Goal: Task Accomplishment & Management: Complete application form

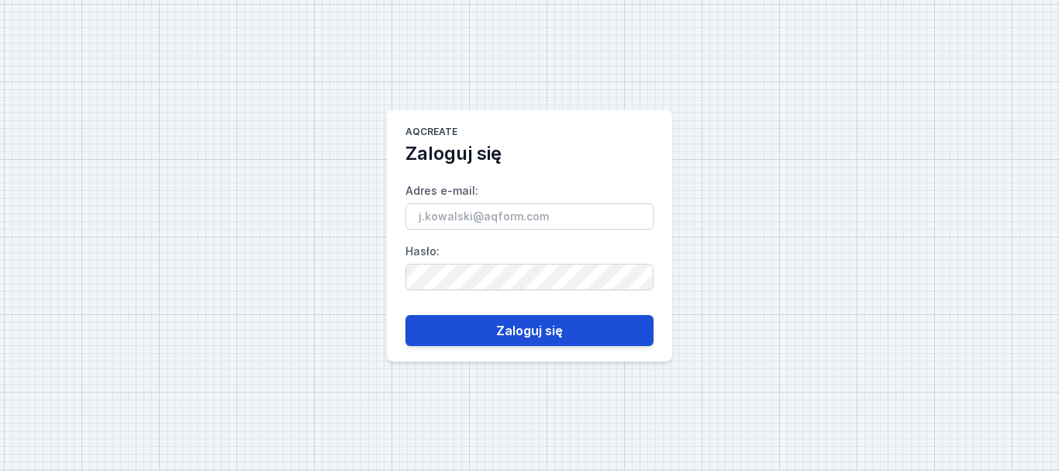
type input "[PERSON_NAME][EMAIL_ADDRESS][PERSON_NAME][PERSON_NAME][DOMAIN_NAME]"
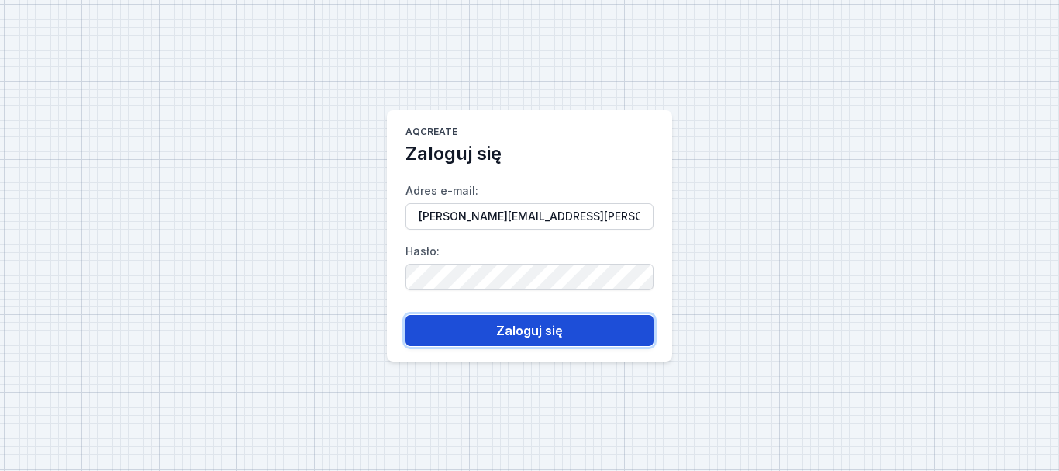
click at [532, 327] on button "Zaloguj się" at bounding box center [530, 330] width 248 height 31
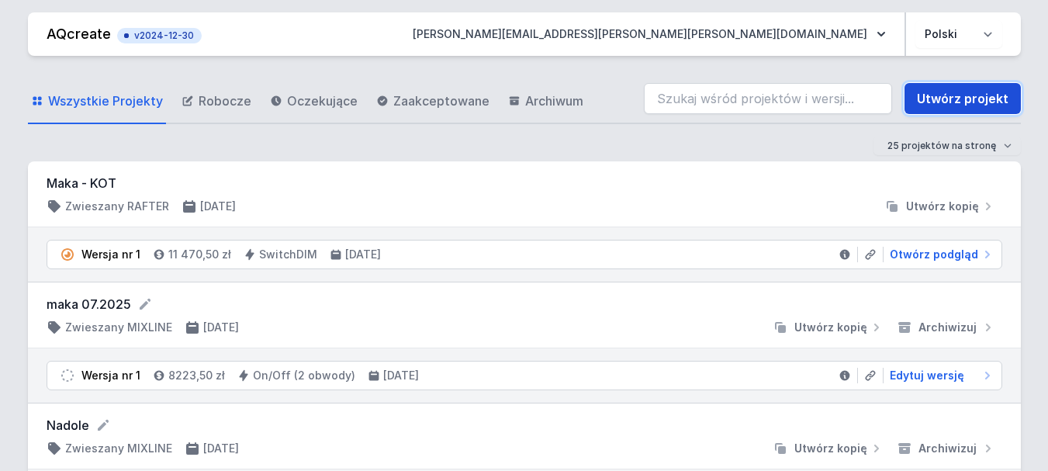
click at [952, 96] on link "Utwórz projekt" at bounding box center [962, 98] width 116 height 31
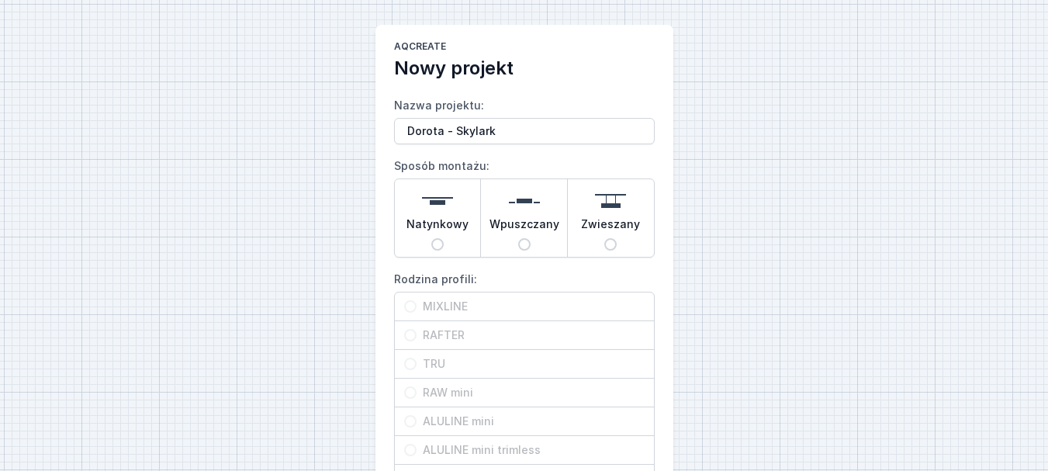
type input "Dorota - Skylark"
click at [444, 203] on img at bounding box center [437, 200] width 31 height 31
click at [444, 238] on input "Natynkowy" at bounding box center [437, 244] width 12 height 12
radio input "true"
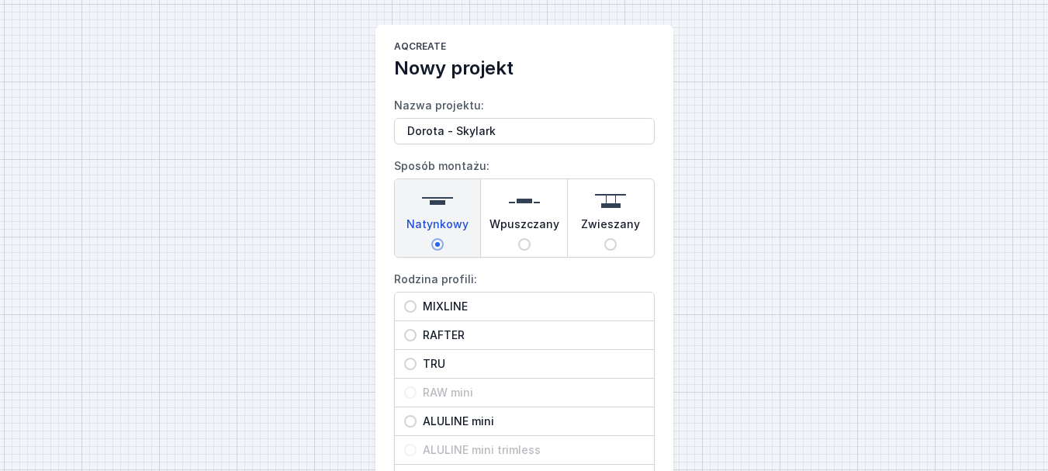
click at [447, 309] on span "MIXLINE" at bounding box center [530, 307] width 228 height 16
click at [416, 309] on input "MIXLINE" at bounding box center [410, 306] width 12 height 12
radio input "true"
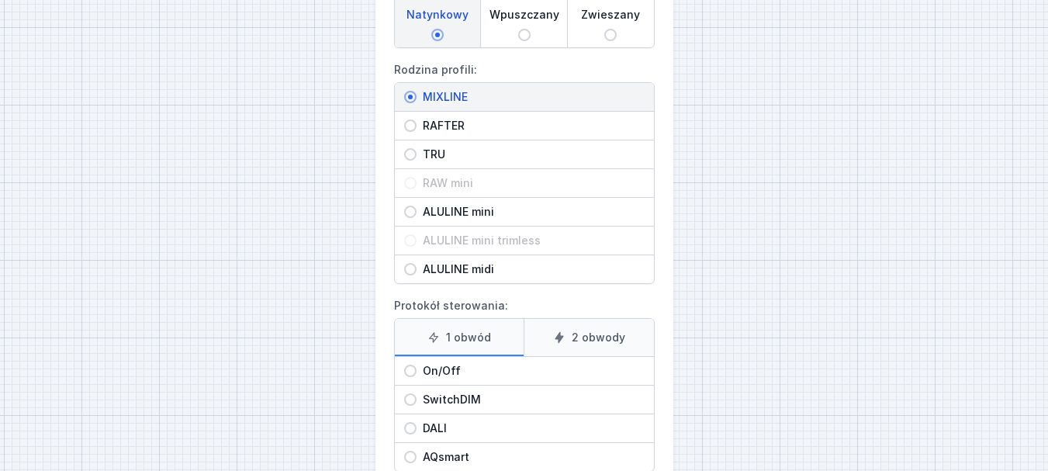
scroll to position [233, 0]
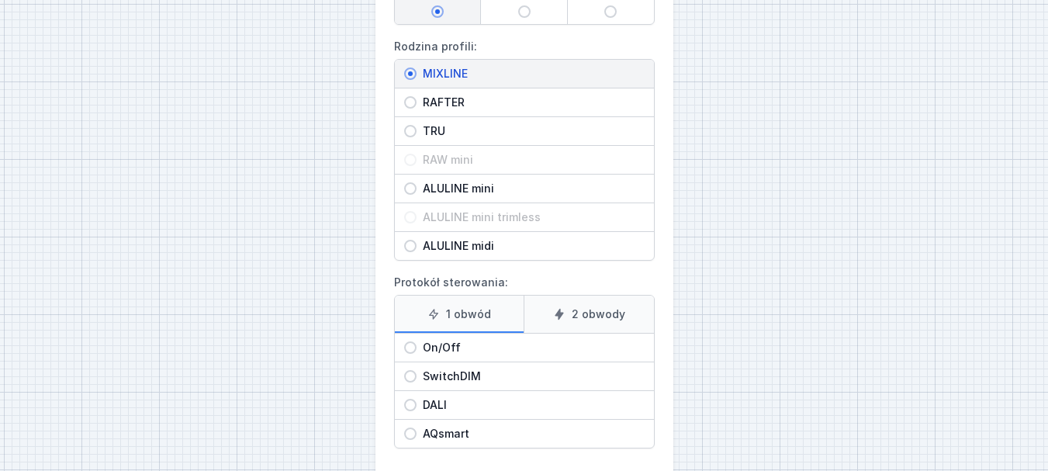
click at [452, 344] on span "On/Off" at bounding box center [530, 348] width 228 height 16
click at [416, 344] on input "On/Off" at bounding box center [410, 347] width 12 height 12
radio input "true"
click at [572, 316] on label "2 obwody" at bounding box center [588, 313] width 130 height 37
click at [0, 0] on input "2 obwody" at bounding box center [0, 0] width 0 height 0
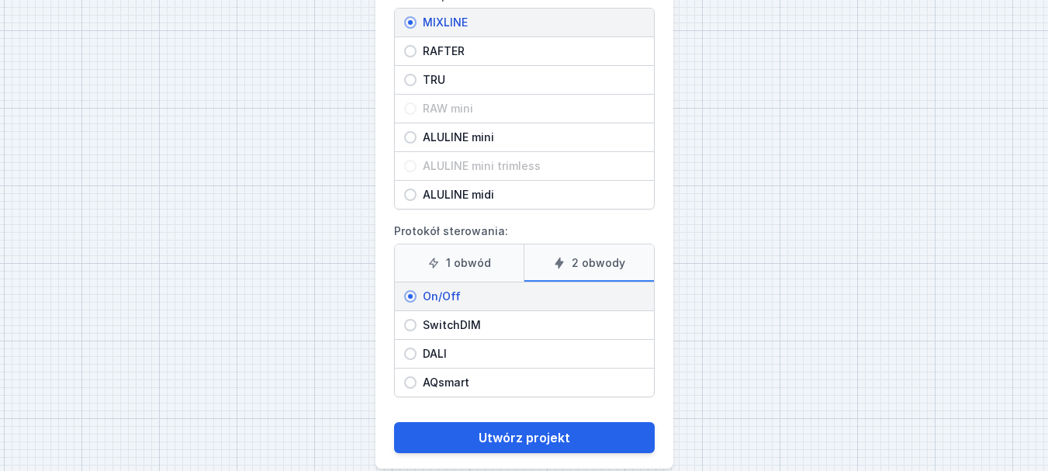
scroll to position [306, 0]
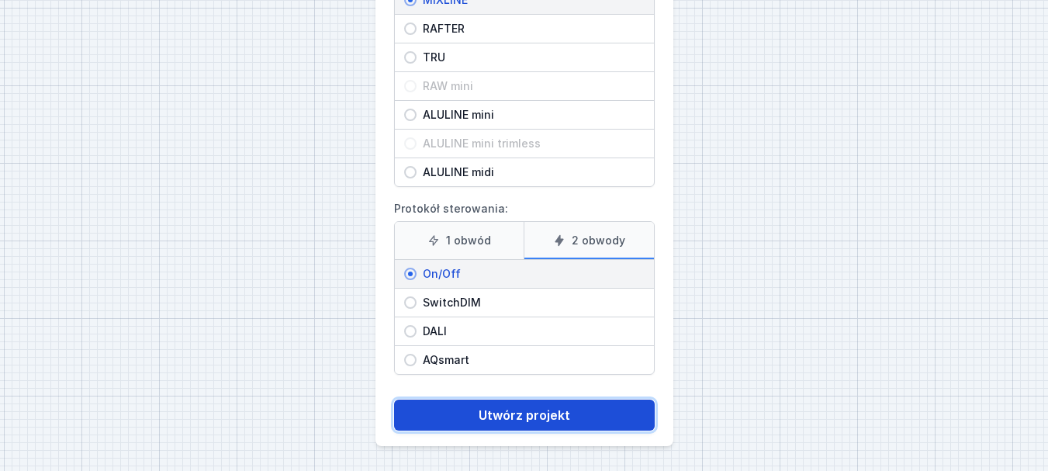
click at [554, 416] on button "Utwórz projekt" at bounding box center [524, 414] width 261 height 31
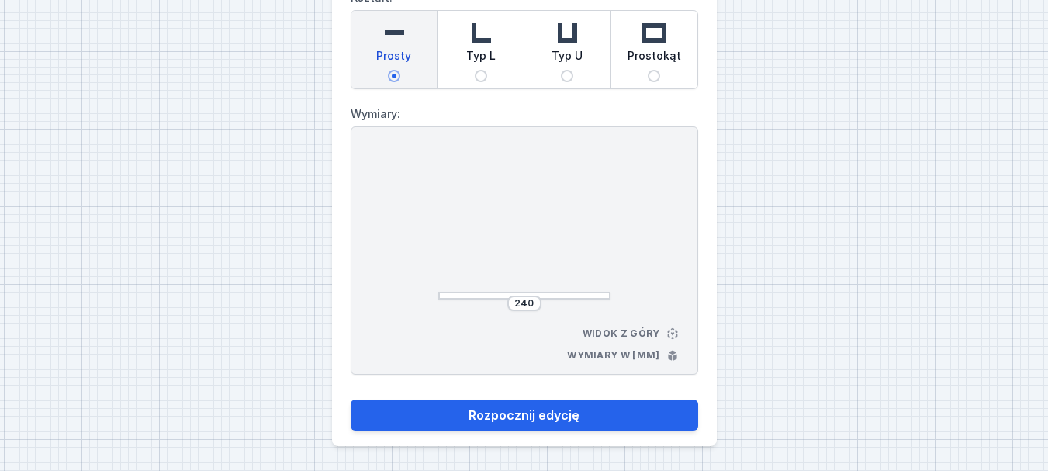
scroll to position [30, 0]
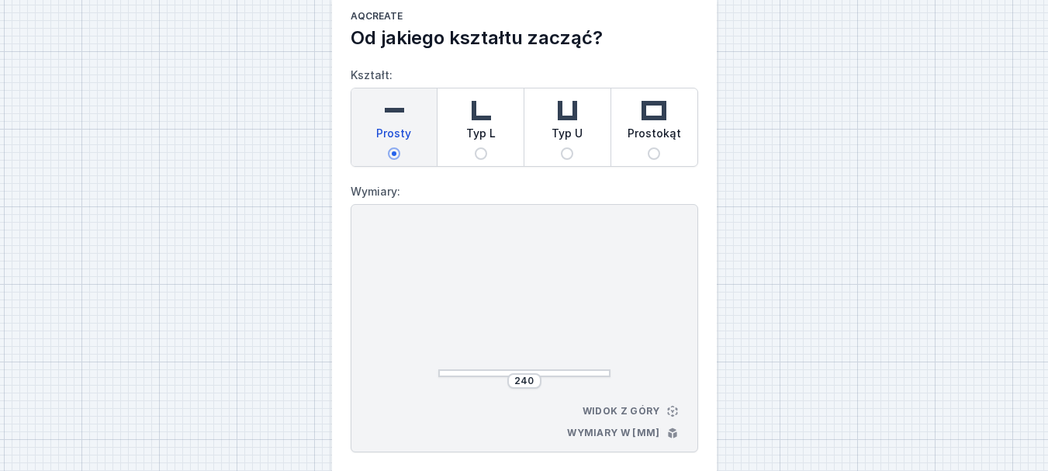
click at [487, 110] on img at bounding box center [480, 110] width 31 height 31
click at [487, 147] on input "Typ L" at bounding box center [481, 153] width 12 height 12
radio input "true"
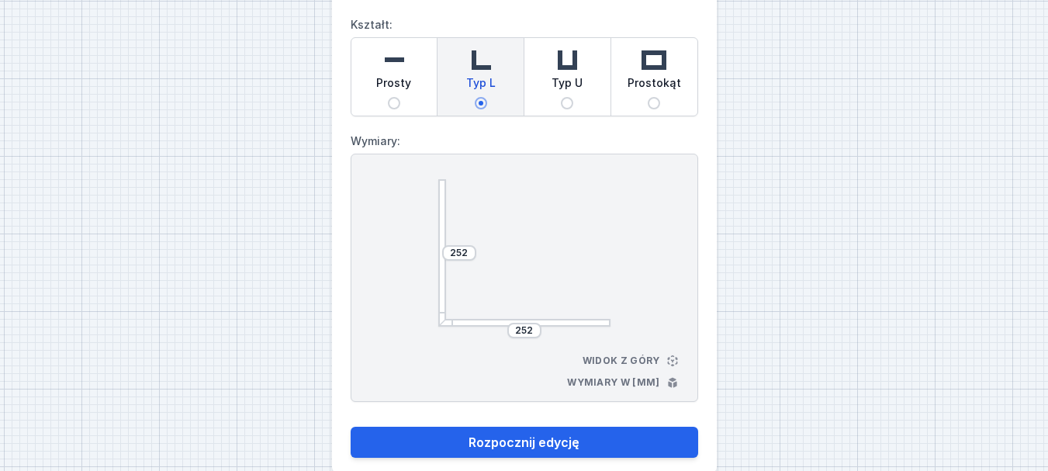
scroll to position [108, 0]
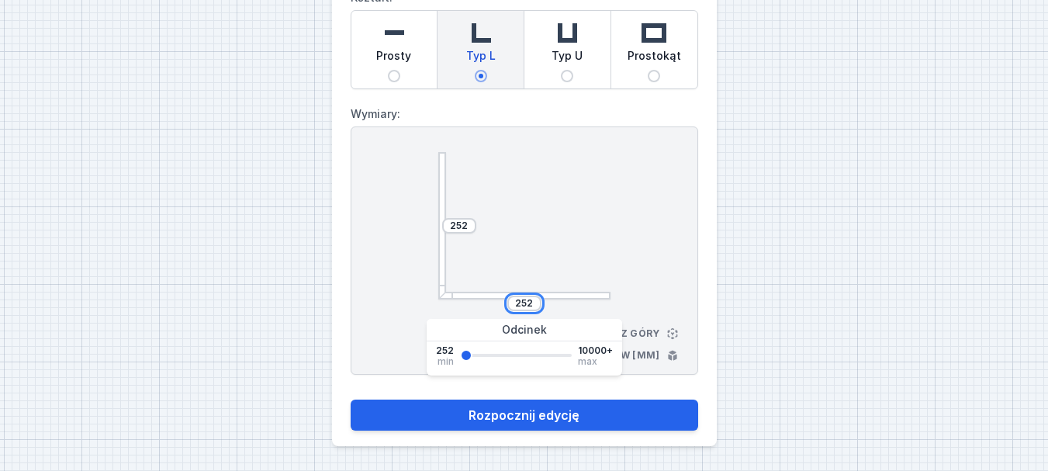
click at [528, 305] on input "252" at bounding box center [524, 303] width 25 height 12
type input "2000"
click at [464, 228] on input "252" at bounding box center [459, 225] width 25 height 12
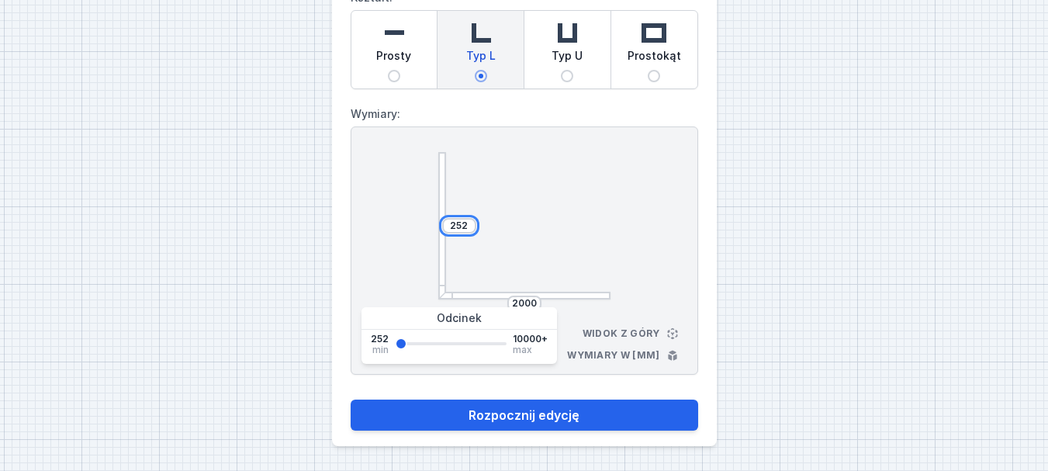
click at [464, 228] on input "252" at bounding box center [459, 225] width 25 height 12
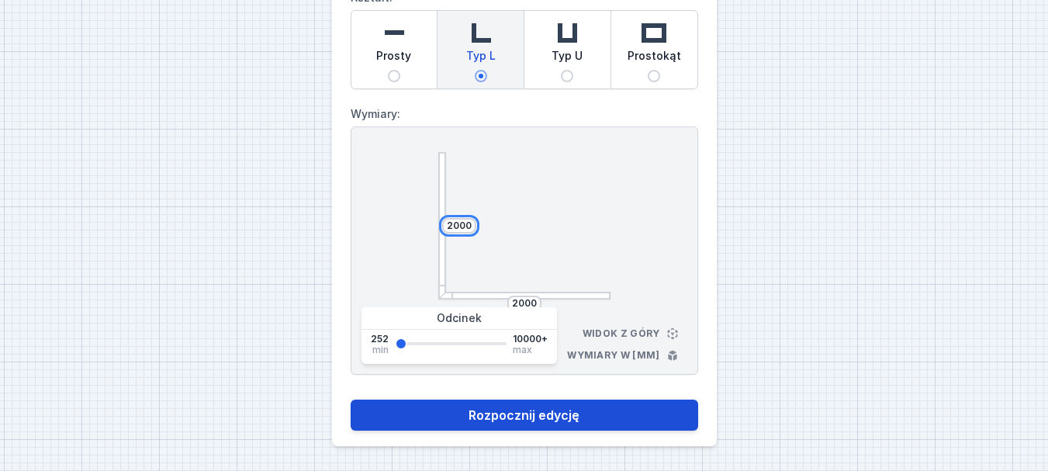
type input "2000"
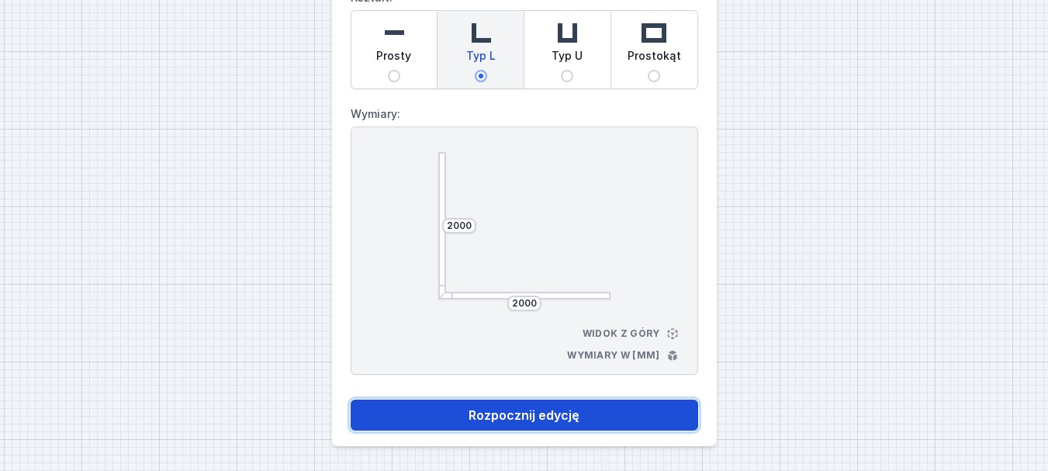
click at [512, 416] on button "Rozpocznij edycję" at bounding box center [523, 414] width 347 height 31
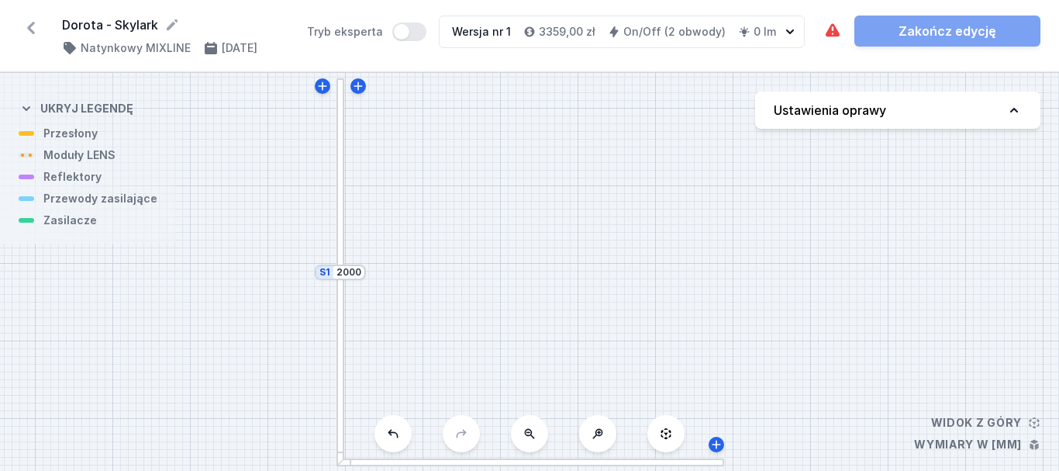
click at [339, 243] on div at bounding box center [341, 272] width 9 height 388
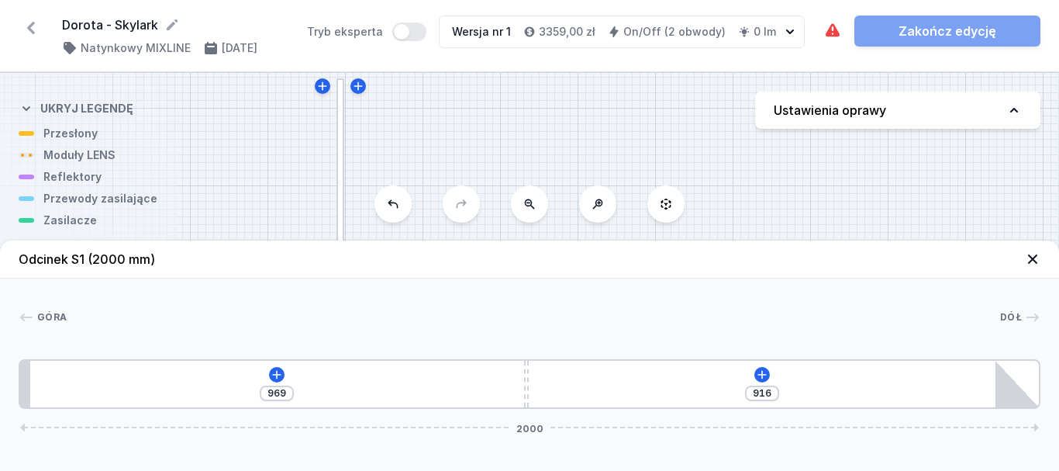
click at [54, 157] on div "S2 2000 S1 2000" at bounding box center [529, 272] width 1059 height 398
click at [274, 378] on icon at bounding box center [277, 374] width 12 height 12
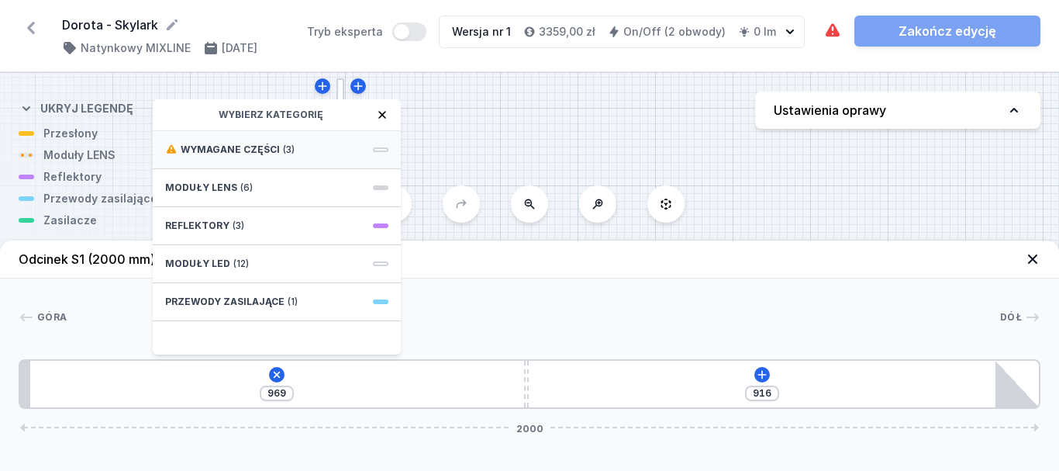
click at [217, 156] on div "Wymagane części (3)" at bounding box center [277, 150] width 248 height 38
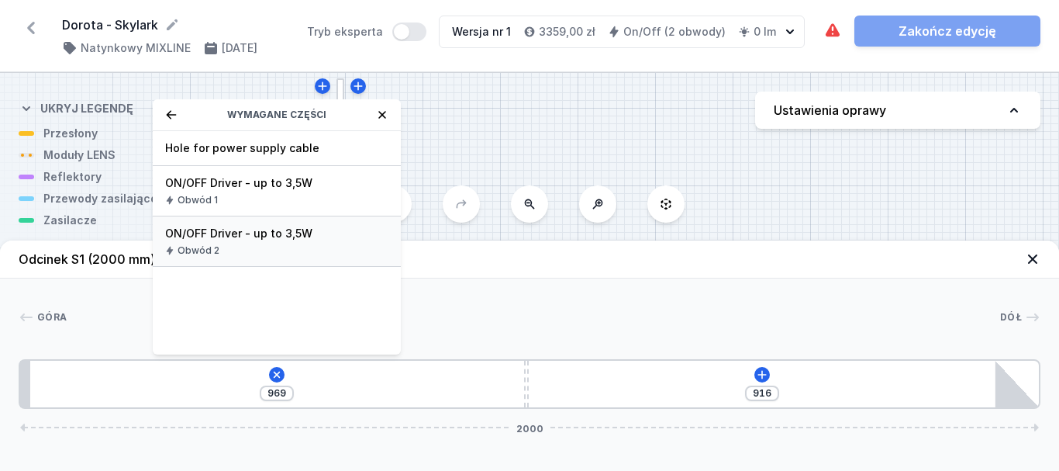
click at [209, 240] on span "ON/OFF Driver - up to 3,5W" at bounding box center [276, 234] width 223 height 16
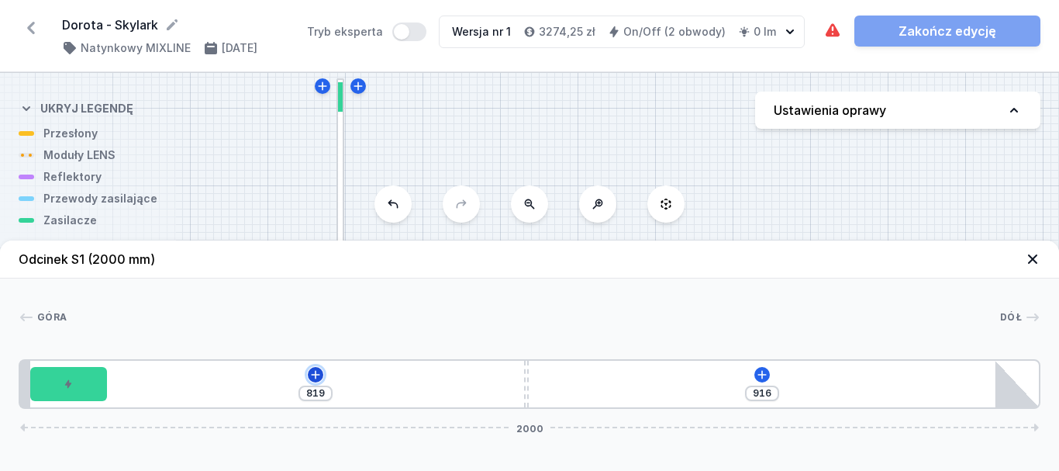
click at [312, 372] on icon at bounding box center [315, 374] width 12 height 12
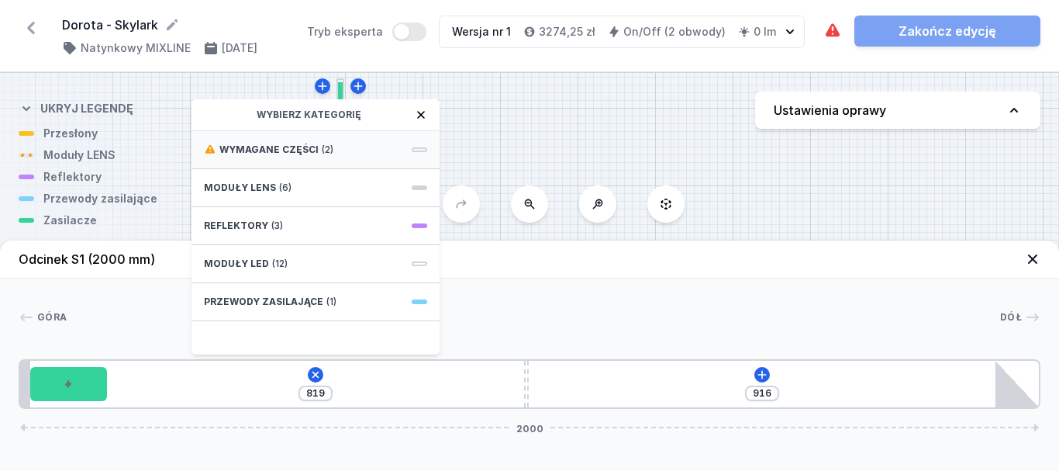
click at [299, 144] on span "Wymagane części" at bounding box center [268, 149] width 99 height 12
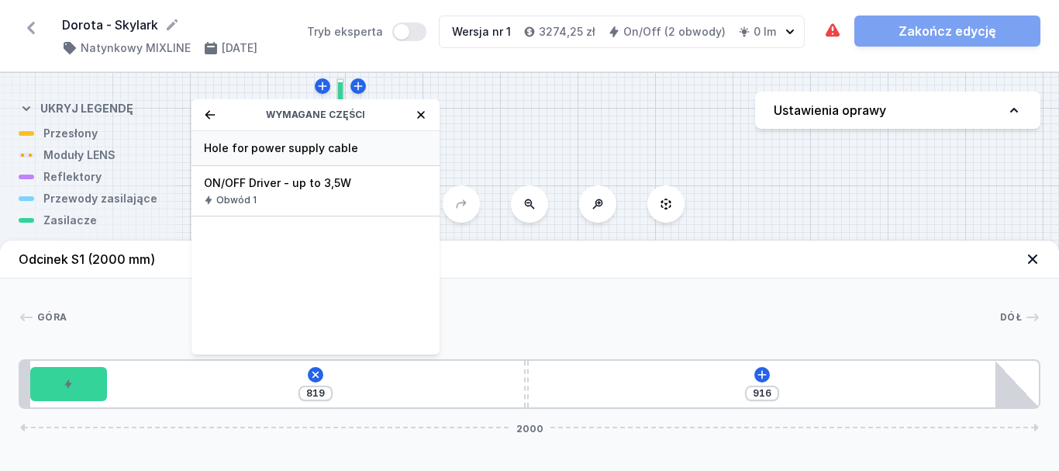
click at [274, 148] on span "Hole for power supply cable" at bounding box center [315, 148] width 223 height 16
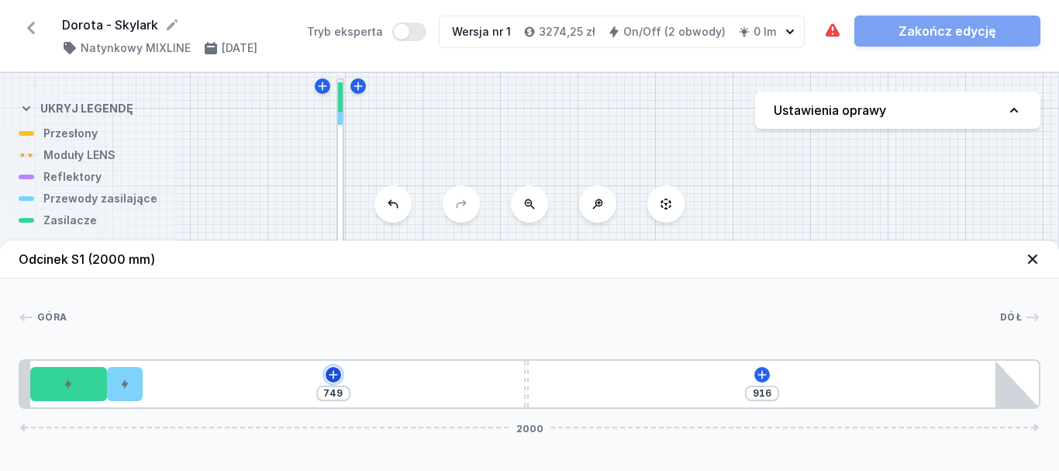
click at [329, 371] on icon at bounding box center [333, 374] width 12 height 12
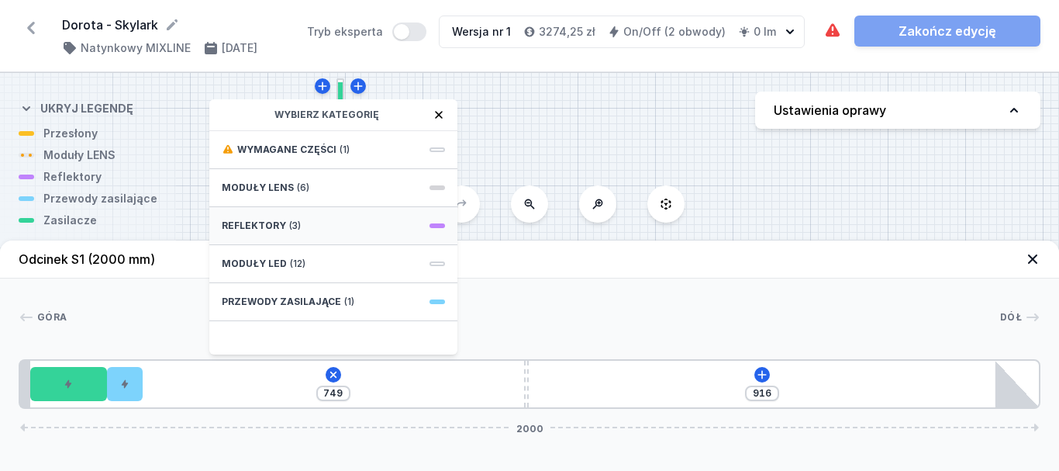
click at [269, 226] on span "Reflektory" at bounding box center [254, 225] width 64 height 12
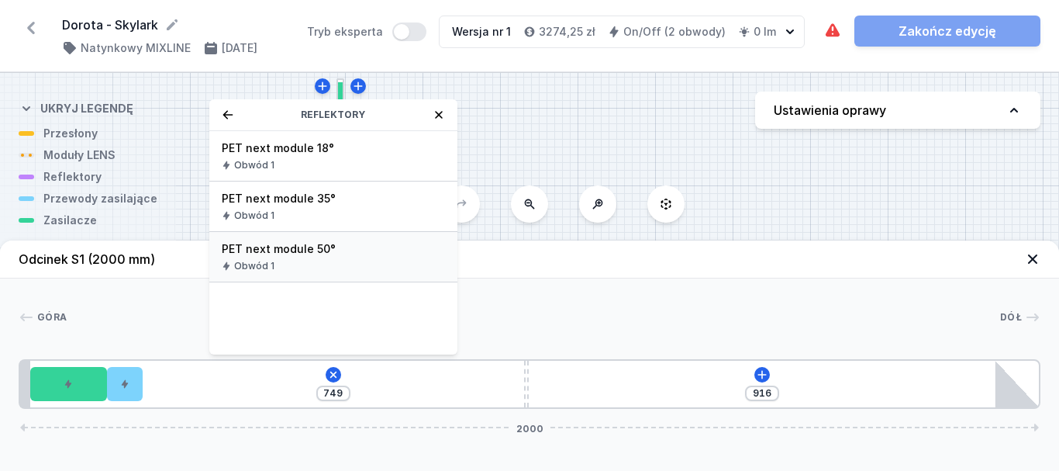
click at [264, 253] on span "PET next module 50°" at bounding box center [333, 249] width 223 height 16
type input "679"
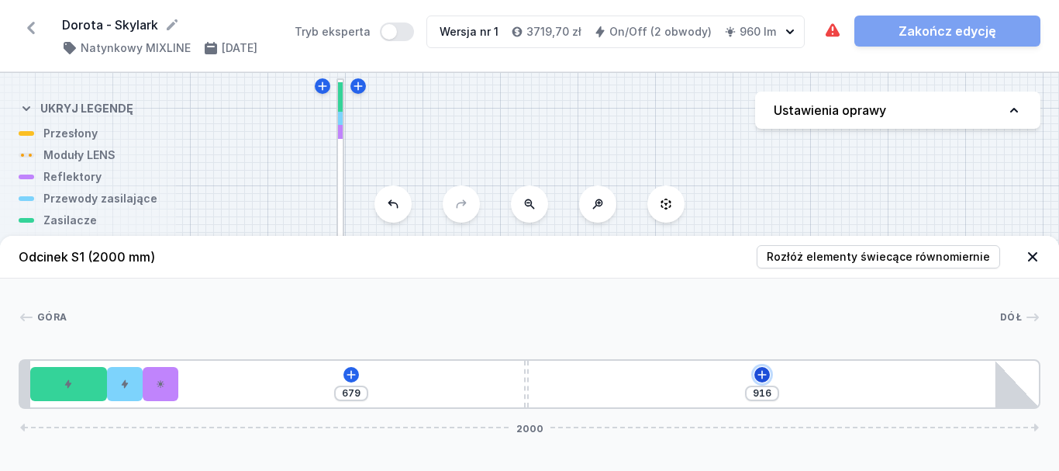
click at [762, 378] on icon at bounding box center [762, 374] width 9 height 9
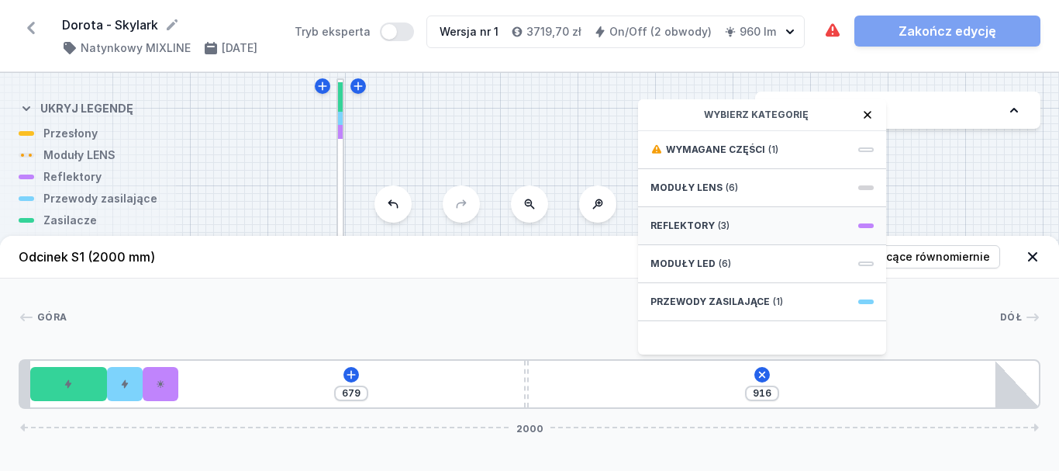
click at [706, 225] on span "Reflektory" at bounding box center [683, 225] width 64 height 12
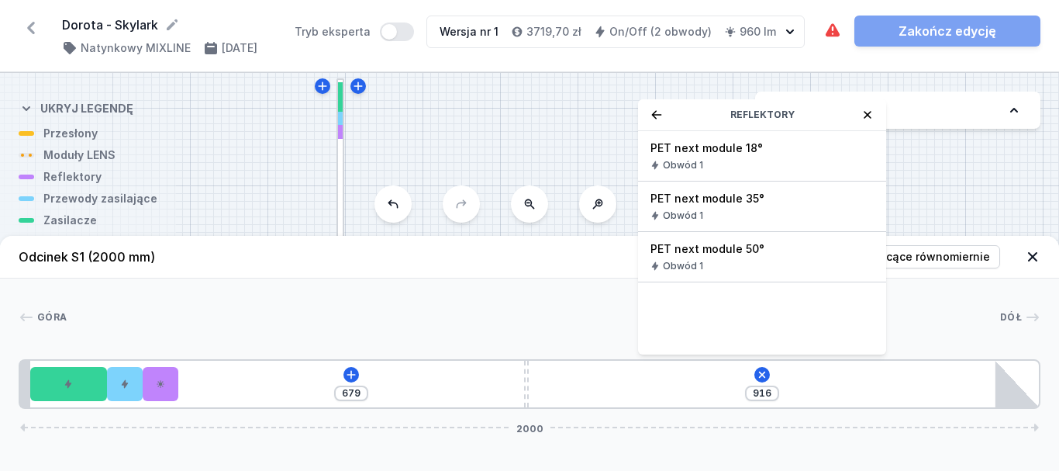
click at [696, 255] on span "PET next module 50°" at bounding box center [762, 249] width 223 height 16
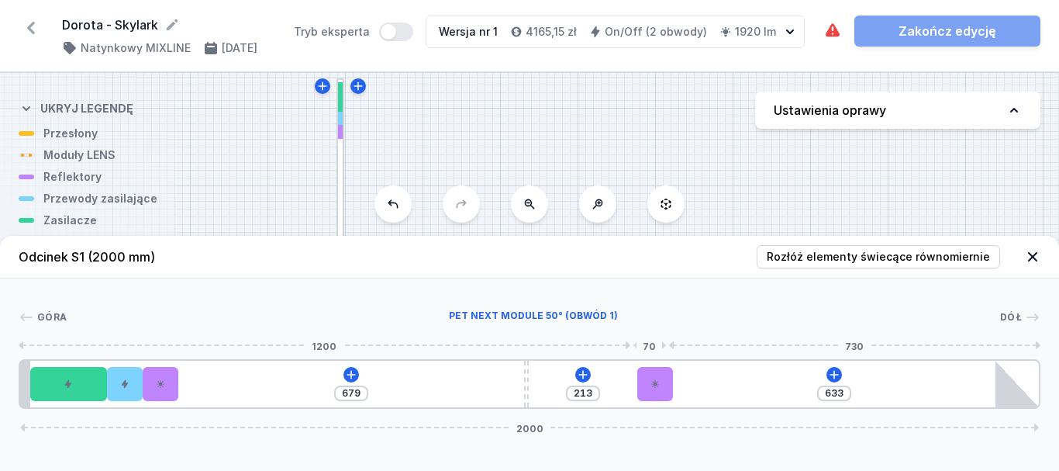
type input "621"
type input "225"
type input "616"
type input "230"
type input "614"
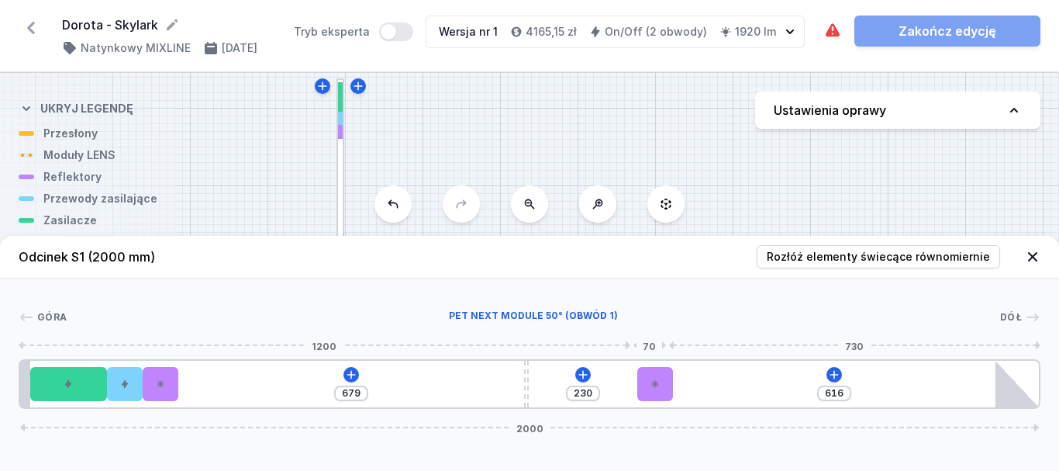
type input "232"
type input "604"
type input "242"
type input "577"
type input "269"
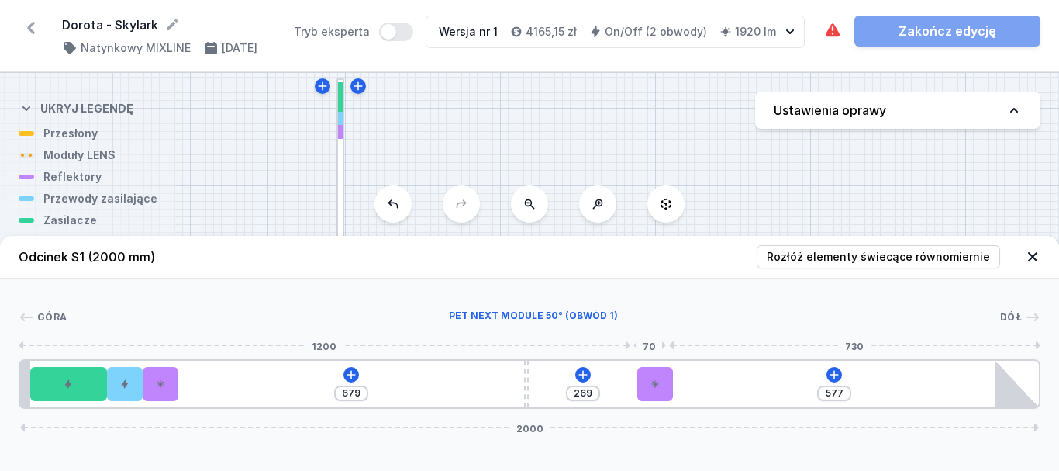
type input "539"
type input "307"
type input "508"
type input "338"
type input "491"
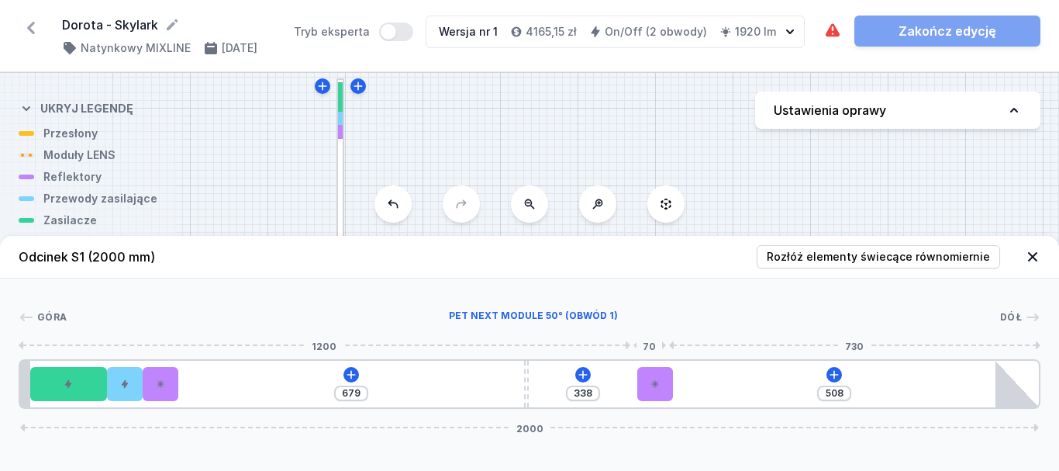
type input "355"
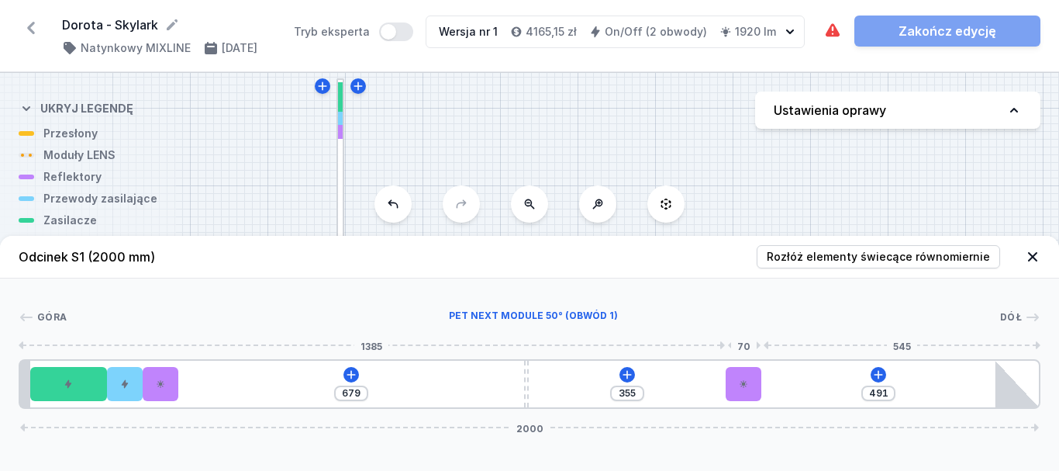
type input "460"
type input "386"
type input "406"
type input "440"
type input "373"
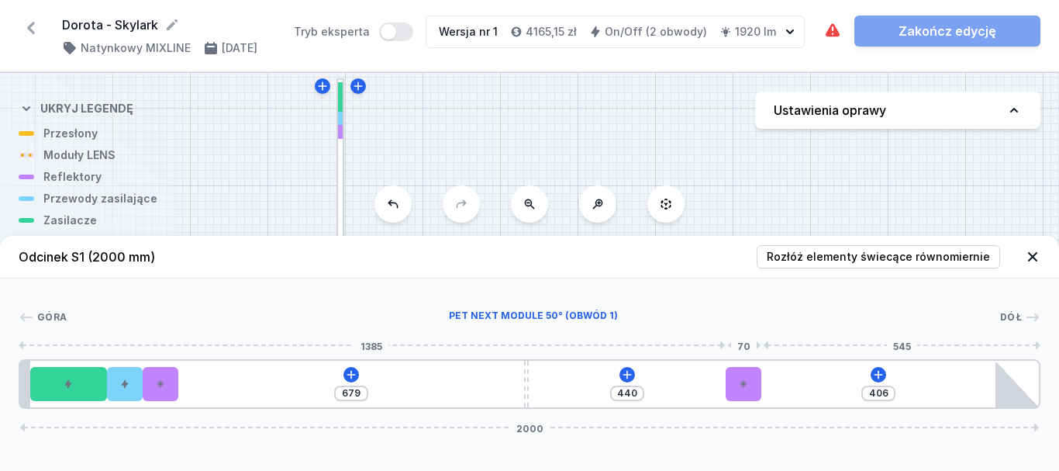
type input "473"
type input "351"
type input "495"
type input "336"
type input "510"
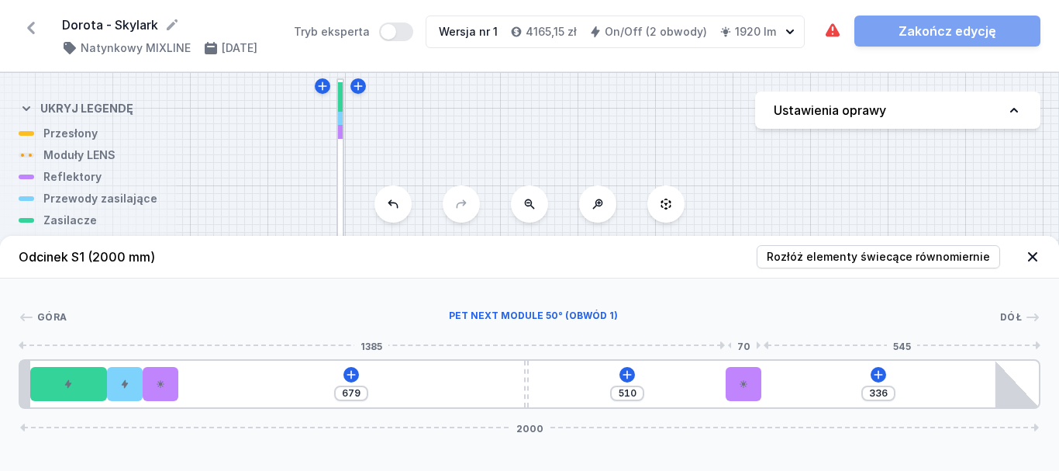
type input "329"
type input "517"
type input "284"
type input "562"
type input "268"
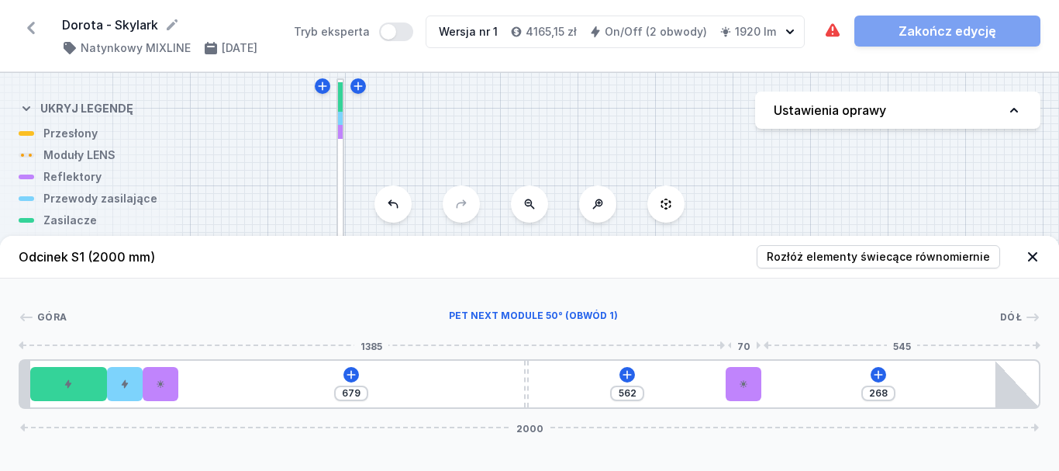
type input "578"
type input "250"
type input "596"
type input "231"
type input "615"
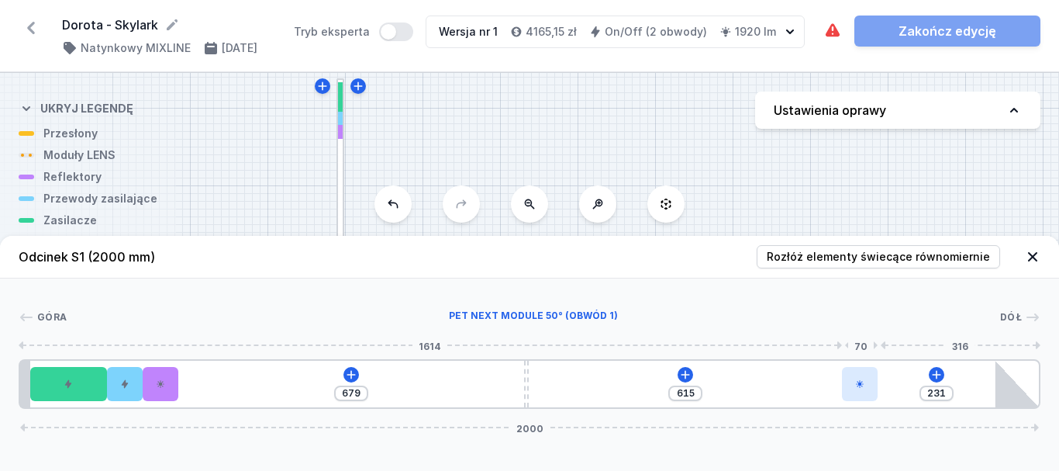
type input "199"
type input "647"
type input "191"
type input "655"
type input "190"
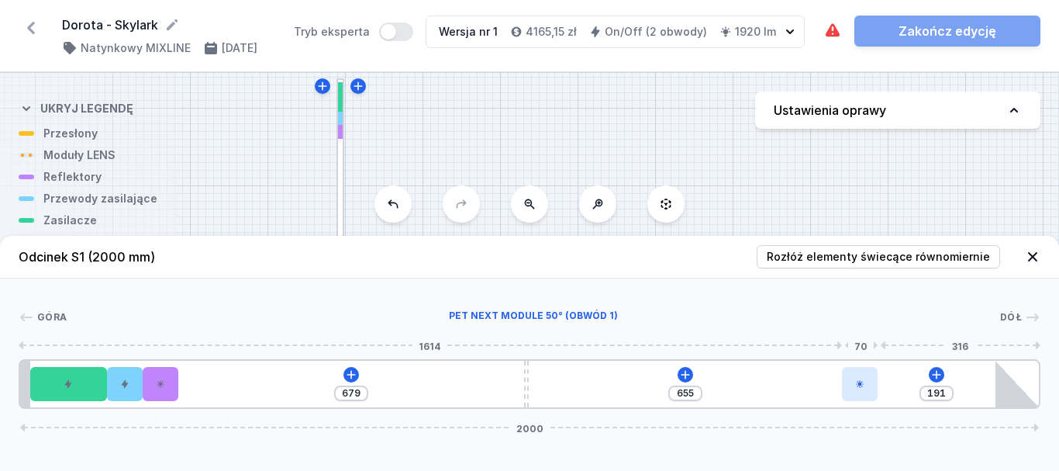
type input "656"
type input "185"
type input "661"
type input "182"
type input "664"
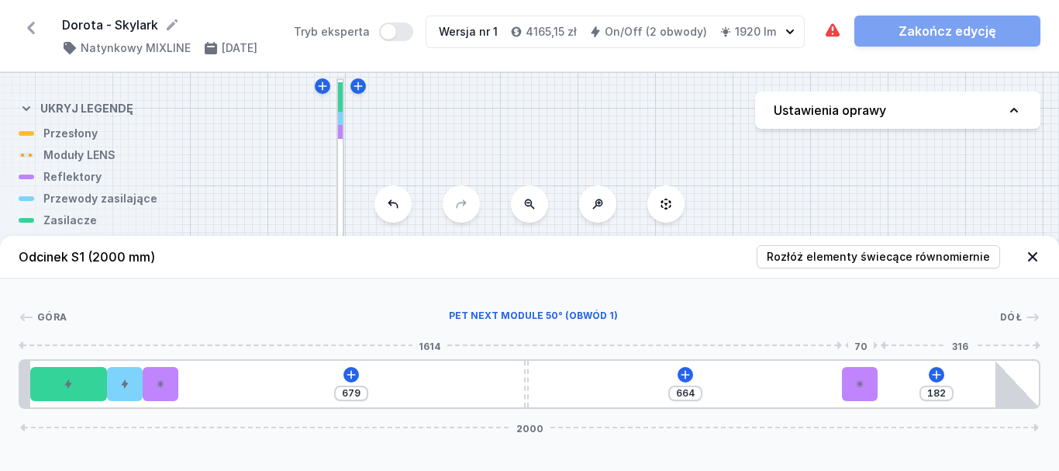
type input "177"
type input "669"
type input "162"
type input "684"
type input "148"
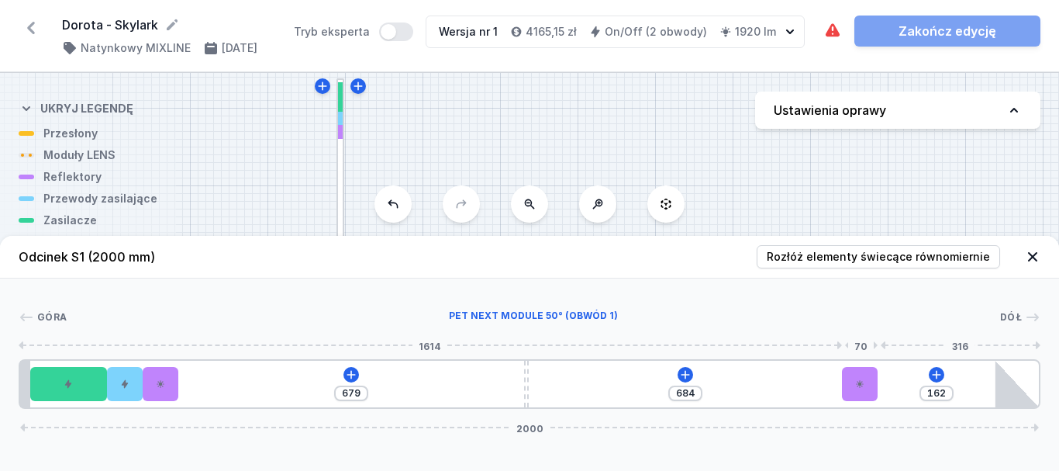
type input "698"
type input "135"
type input "711"
type input "128"
type input "718"
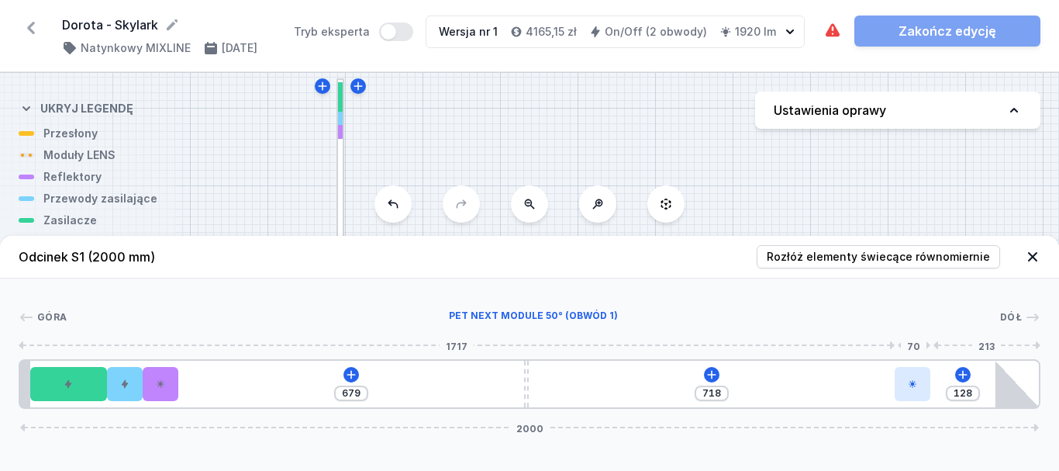
type input "126"
type input "720"
type input "125"
type input "721"
type input "122"
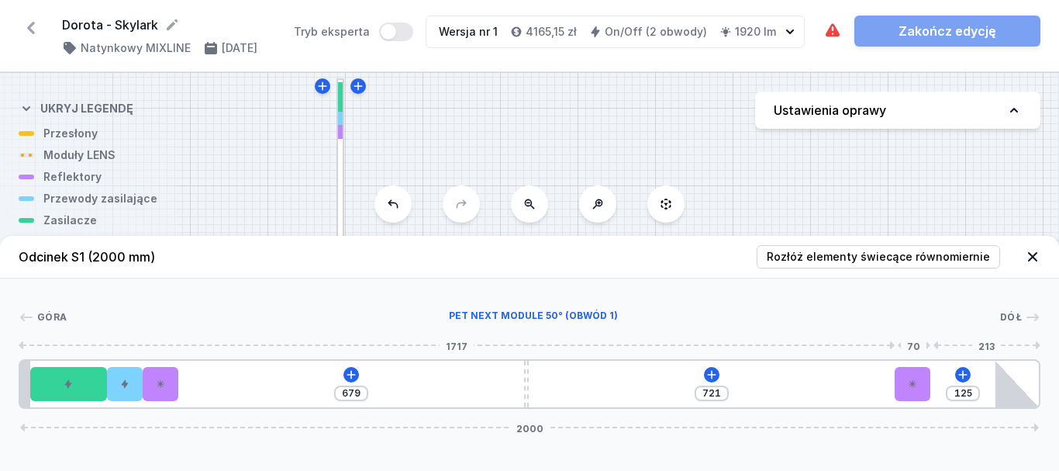
type input "724"
type input "113"
type input "733"
type input "98"
type input "748"
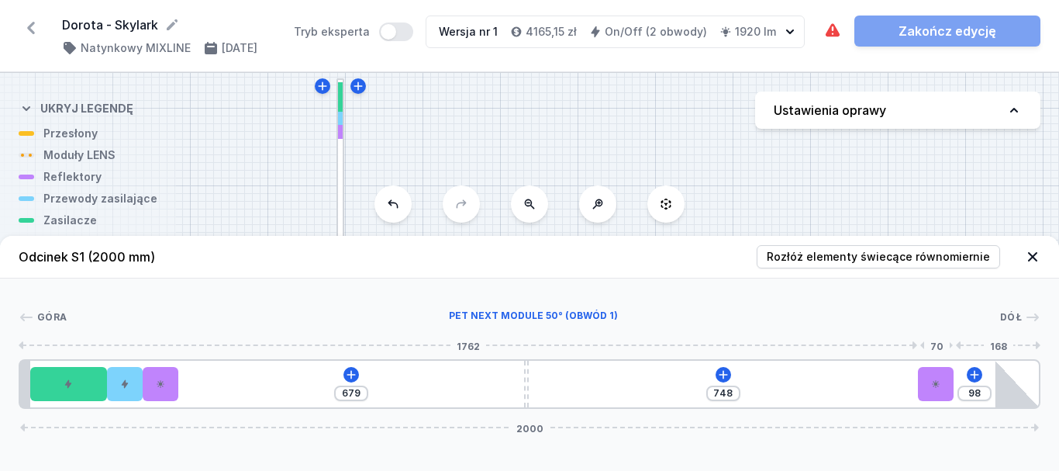
type input "83"
type input "763"
type input "63"
type input "783"
type input "61"
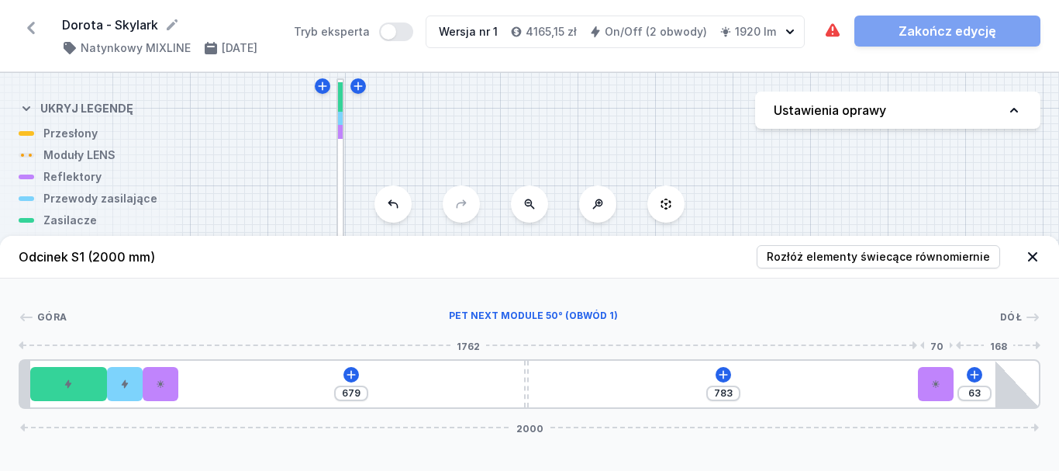
type input "785"
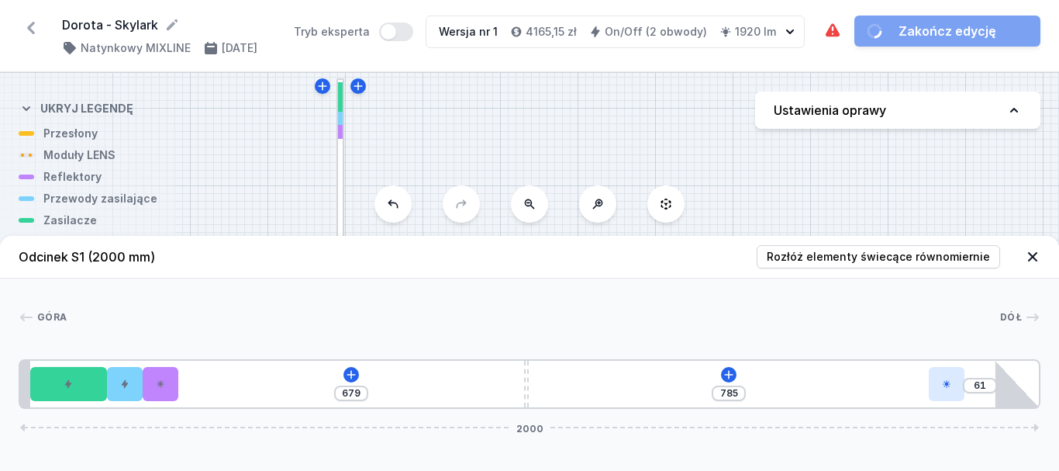
type input "63"
type input "783"
type input "70"
type input "776"
type input "73"
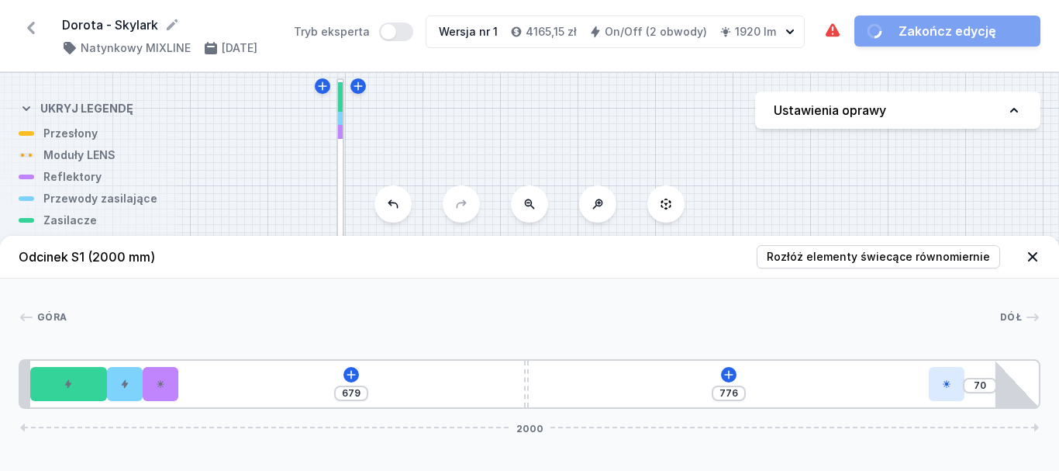
type input "773"
type input "75"
type input "771"
type input "76"
type input "770"
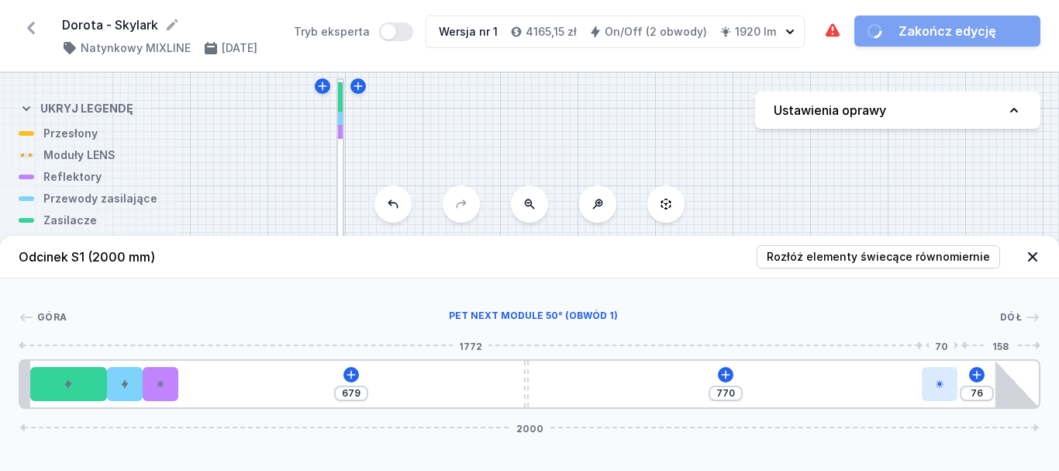
type input "78"
type input "768"
type input "79"
type input "767"
drag, startPoint x: 547, startPoint y: 388, endPoint x: 954, endPoint y: 381, distance: 406.3
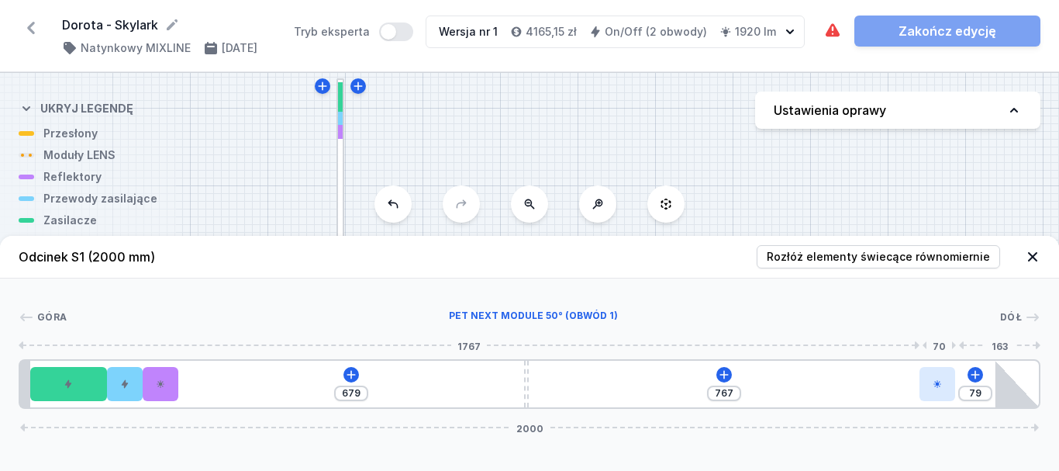
click at [954, 381] on div at bounding box center [938, 384] width 36 height 34
click at [351, 373] on icon at bounding box center [351, 374] width 9 height 9
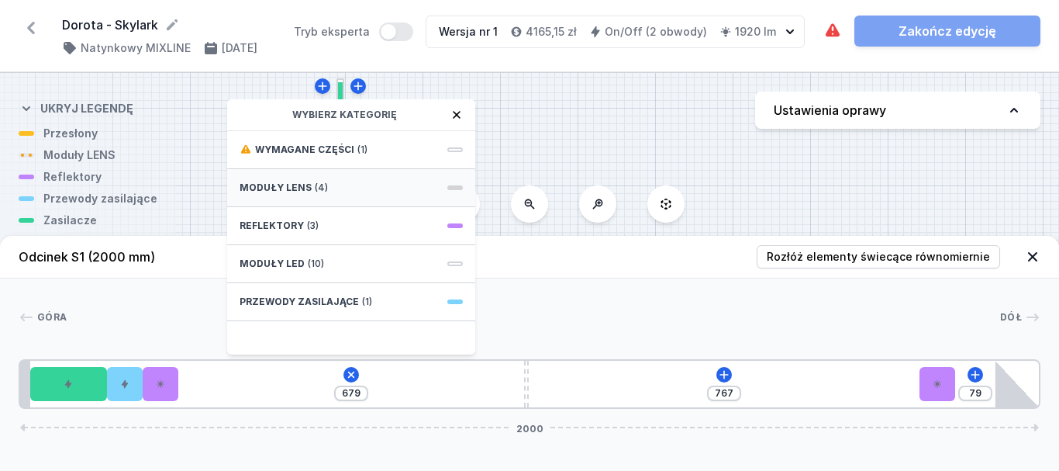
click at [288, 189] on span "Moduły LENS" at bounding box center [276, 187] width 72 height 12
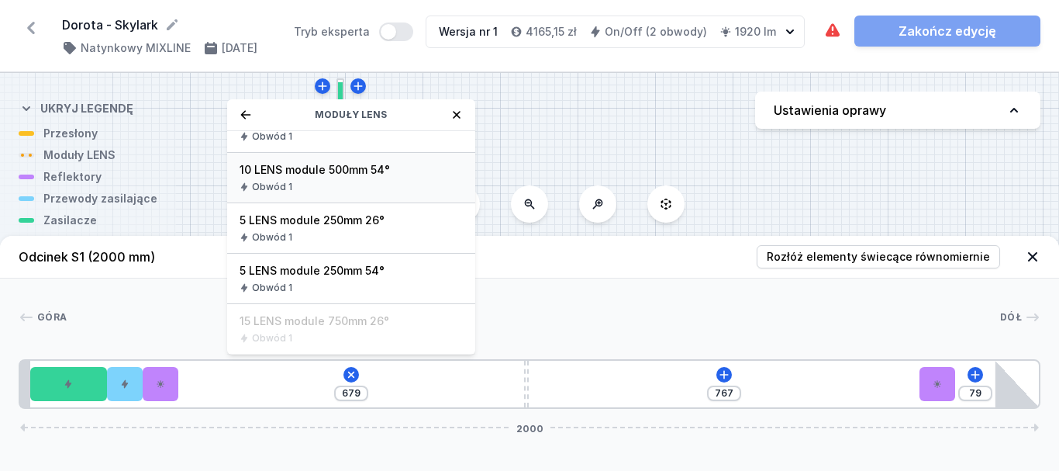
scroll to position [102, 0]
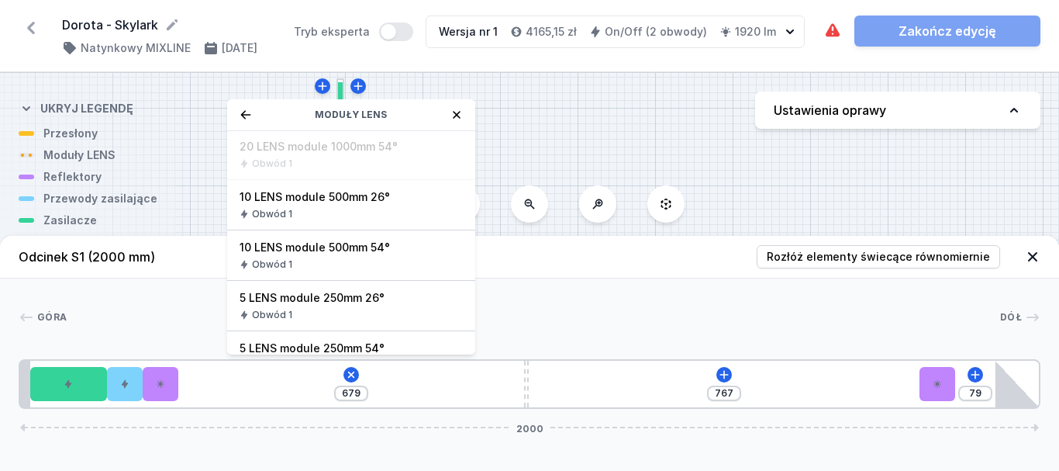
click at [321, 252] on span "10 LENS module 500mm 54°" at bounding box center [351, 248] width 223 height 16
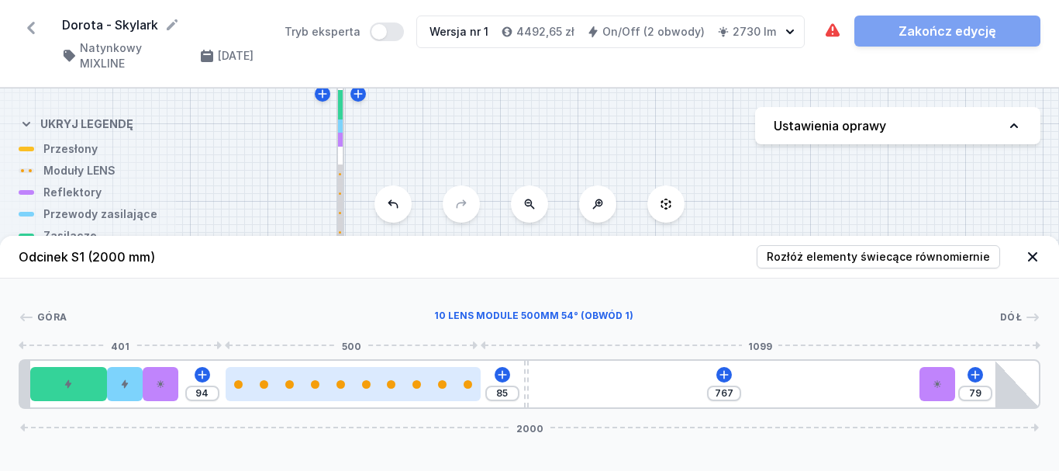
type input "84"
type input "95"
type input "82"
type input "97"
type input "79"
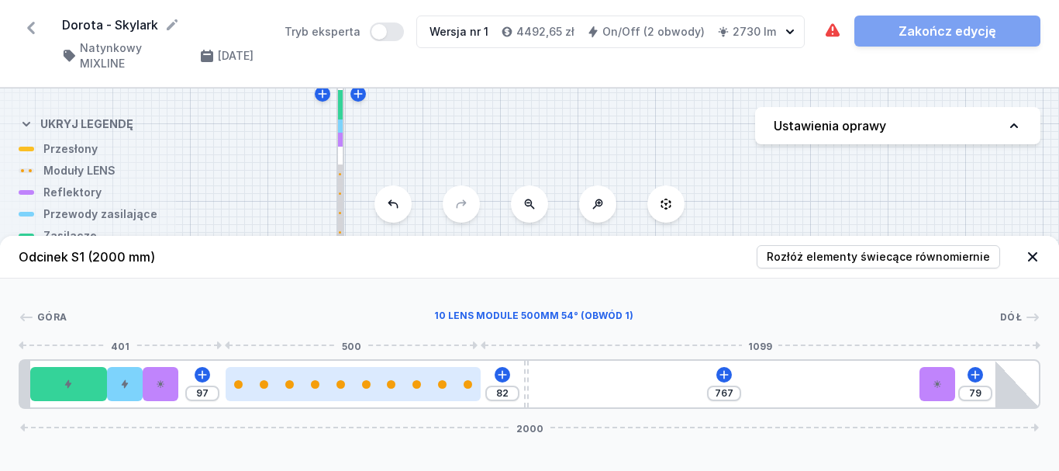
type input "100"
type input "78"
type input "101"
type input "76"
type input "103"
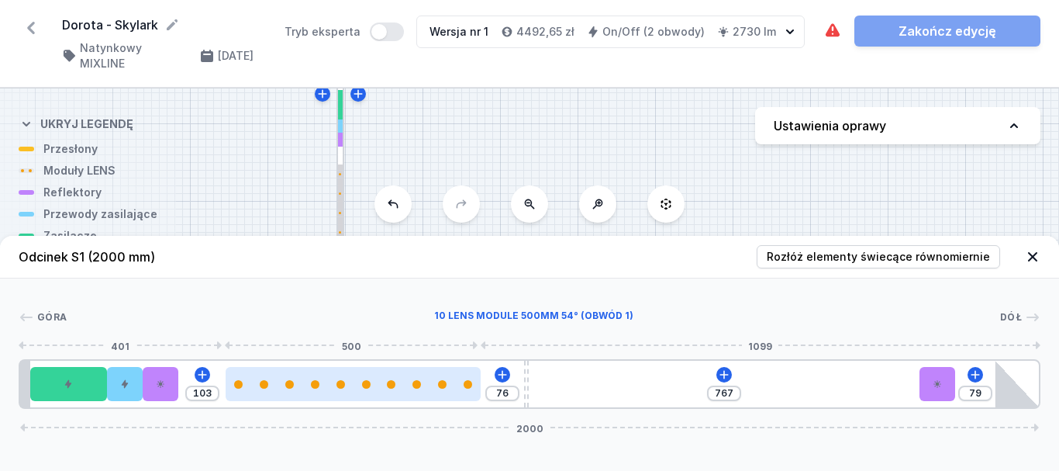
type input "75"
type input "104"
type input "72"
type input "107"
type input "67"
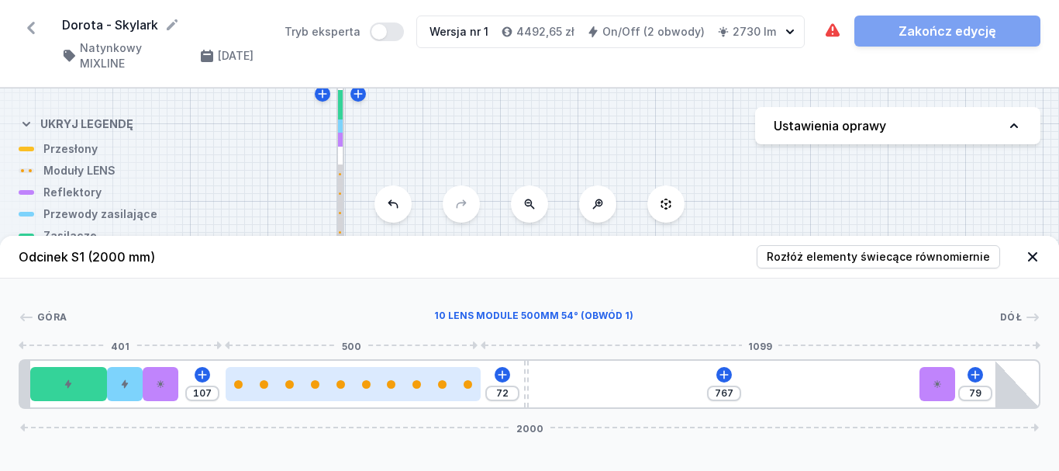
type input "112"
type input "65"
type input "114"
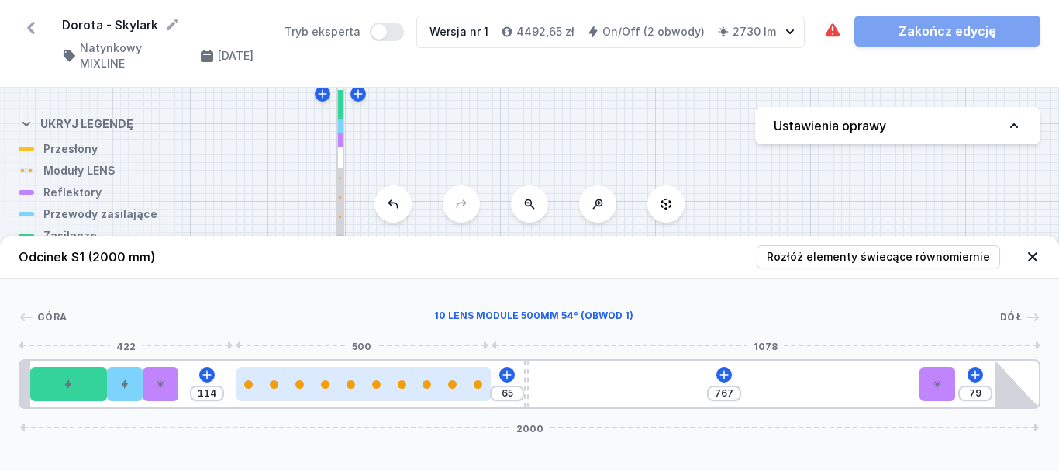
type input "62"
type input "117"
type input "59"
type input "120"
type input "56"
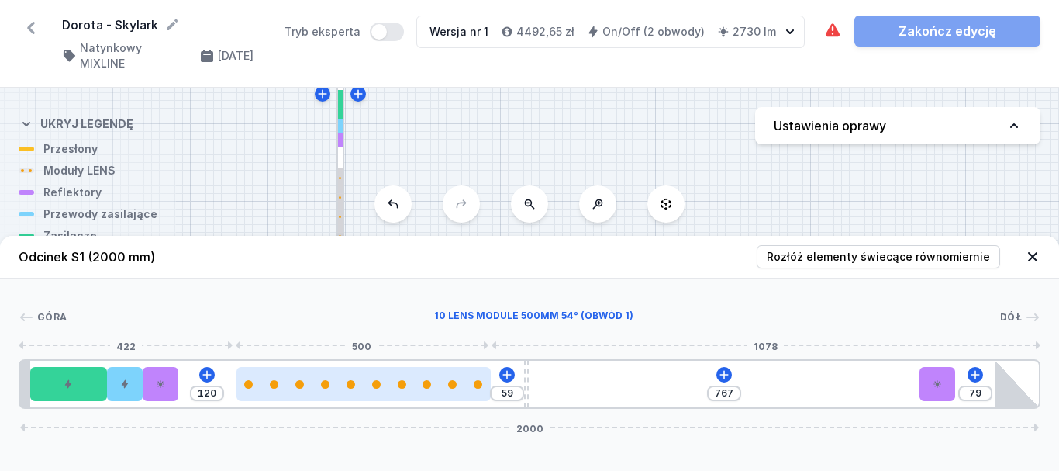
type input "123"
type input "54"
type input "125"
type input "51"
type input "128"
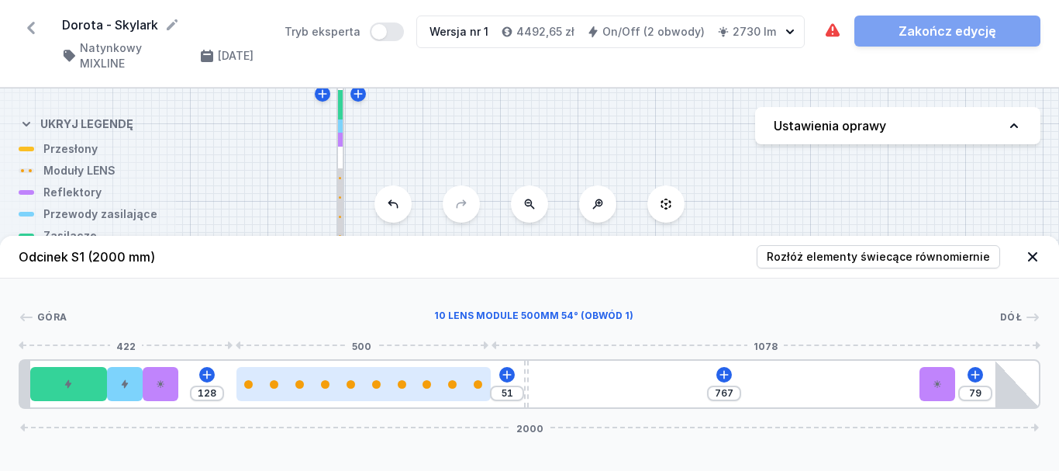
type input "50"
type input "129"
type input "48"
type input "131"
type input "45"
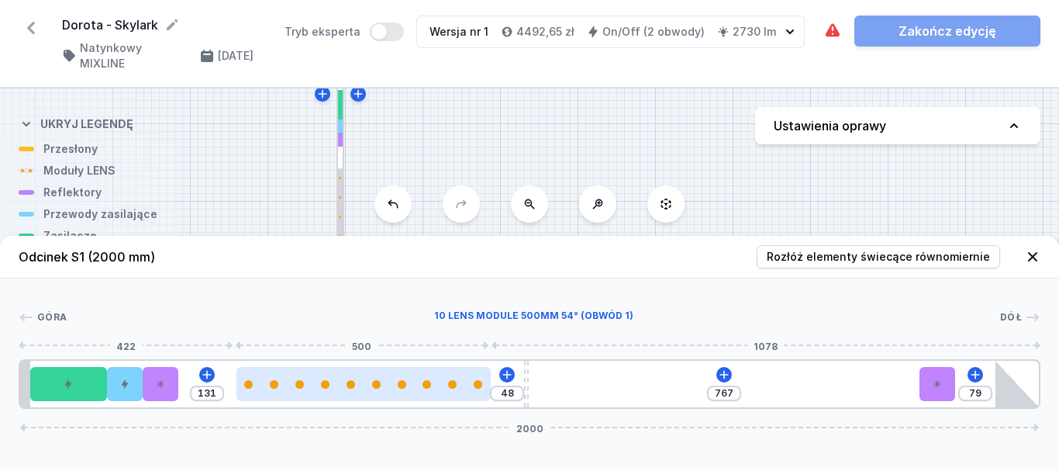
type input "134"
type input "42"
type input "137"
type input "41"
type input "138"
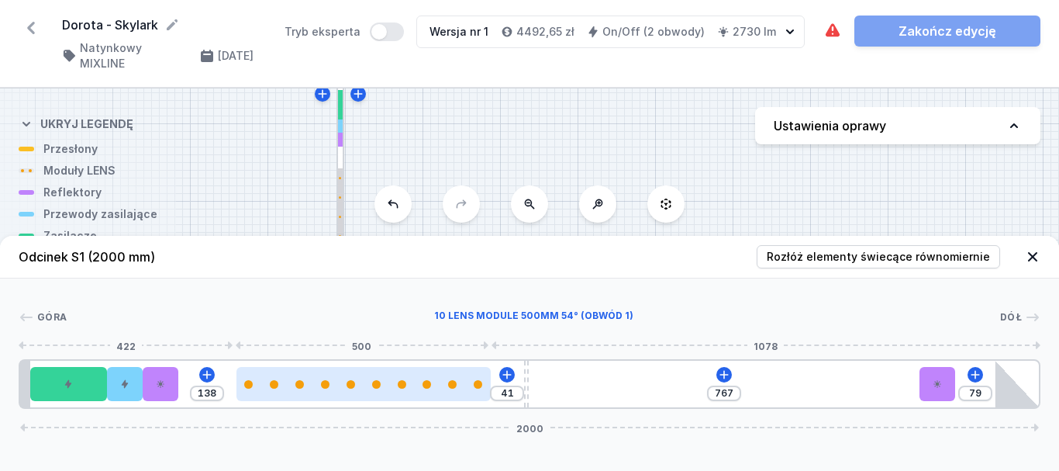
type input "38"
type input "141"
type input "35"
type input "144"
type input "33"
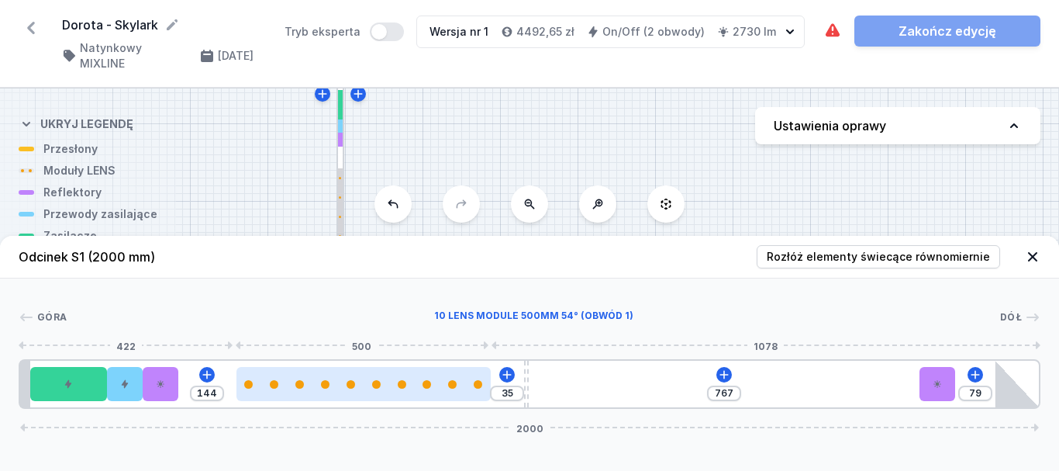
type input "146"
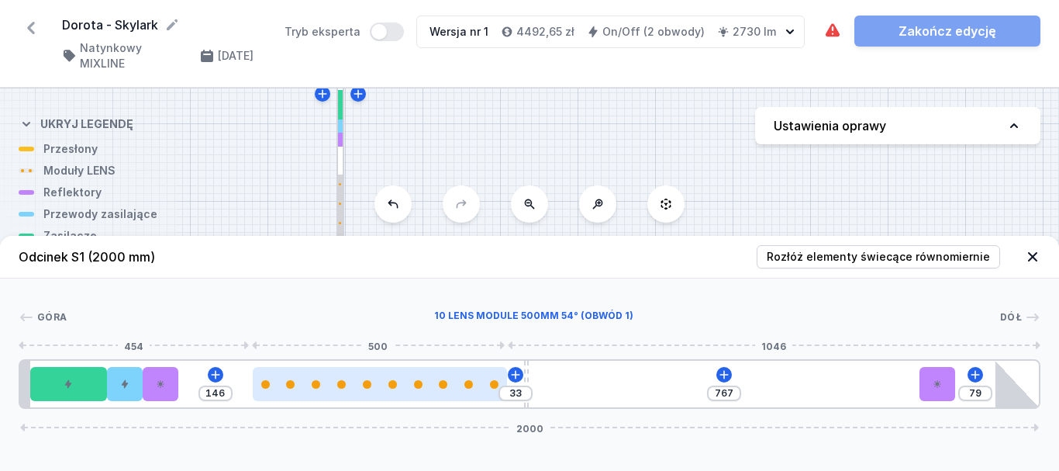
type input "32"
type input "184"
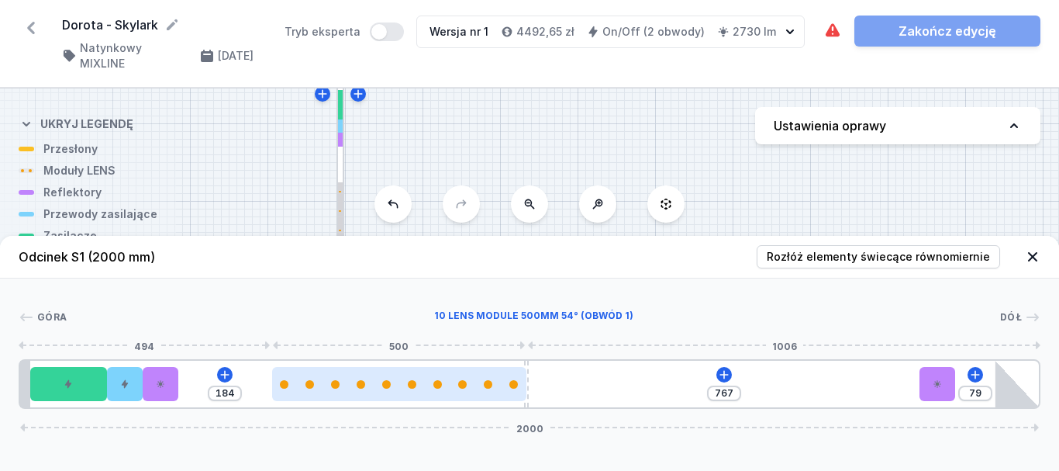
drag, startPoint x: 374, startPoint y: 388, endPoint x: 465, endPoint y: 389, distance: 91.5
click at [465, 390] on div at bounding box center [399, 384] width 255 height 34
click at [448, 384] on div at bounding box center [399, 384] width 255 height 9
select select "2668"
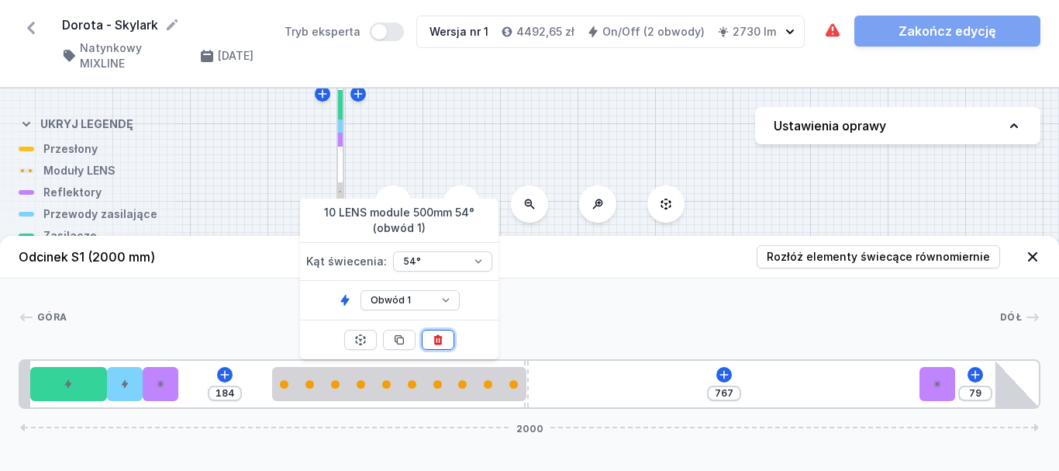
click at [438, 340] on icon at bounding box center [437, 340] width 9 height 10
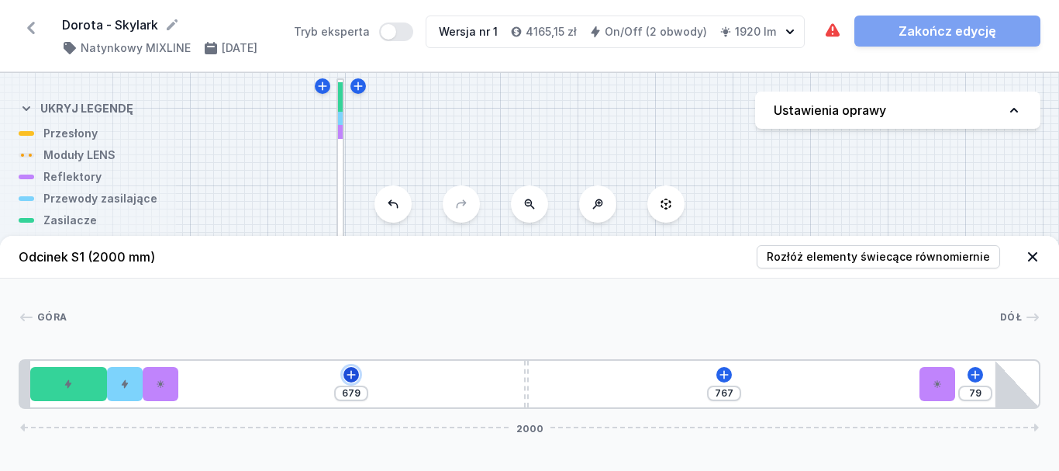
click at [353, 376] on icon at bounding box center [351, 374] width 12 height 12
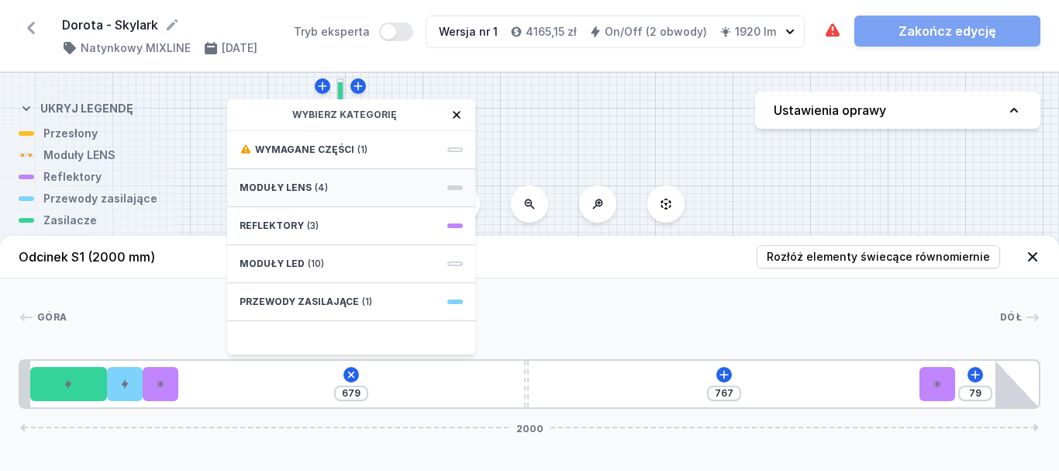
click at [333, 181] on div "Moduły LENS (4)" at bounding box center [351, 188] width 248 height 38
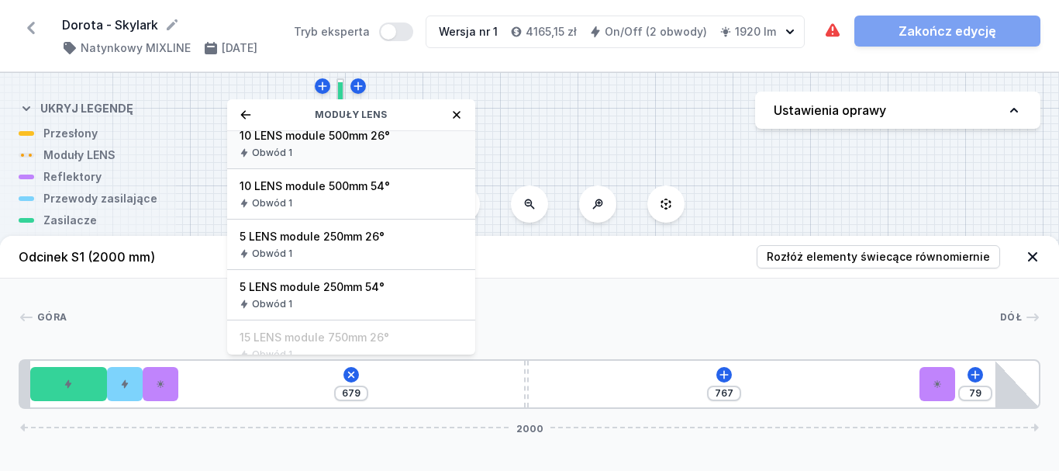
scroll to position [180, 0]
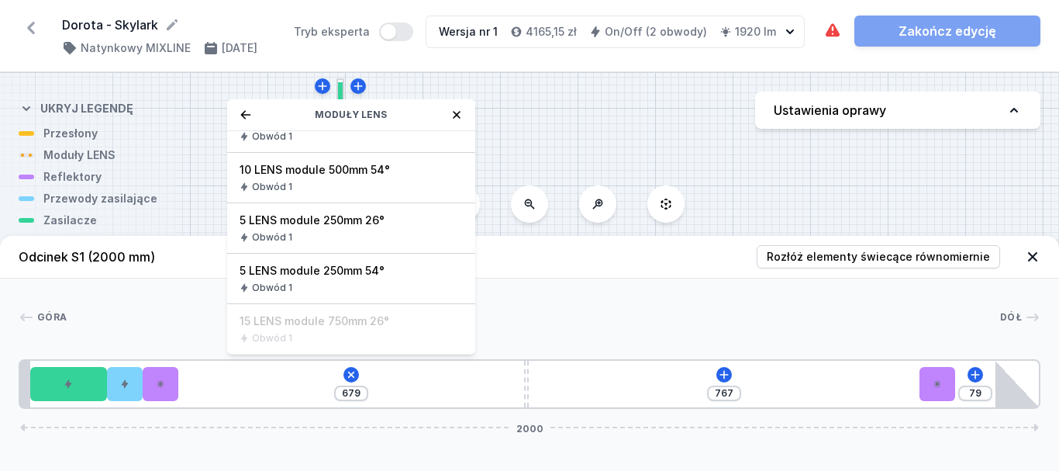
drag, startPoint x: 340, startPoint y: 272, endPoint x: 347, endPoint y: 280, distance: 11.0
click at [341, 273] on span "5 LENS module 250mm 54°" at bounding box center [351, 271] width 223 height 16
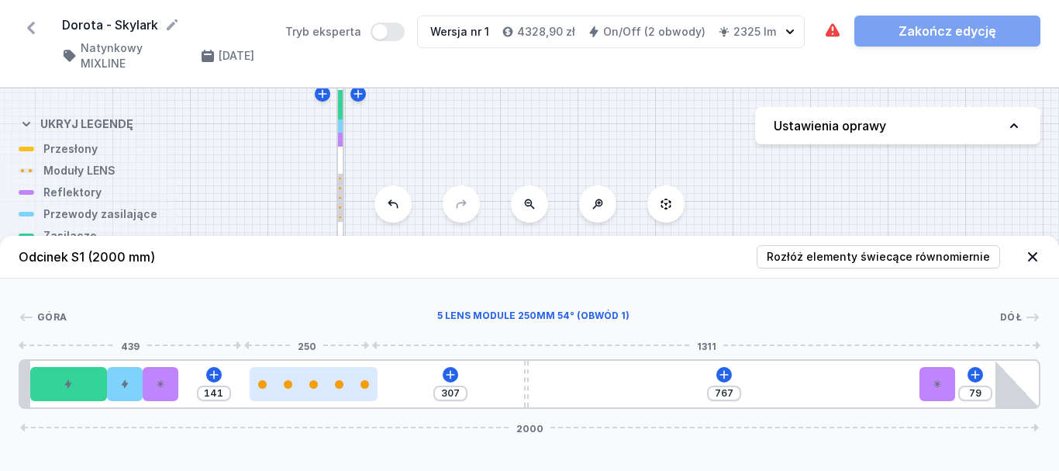
type input "266"
type input "163"
type input "257"
type input "172"
type input "245"
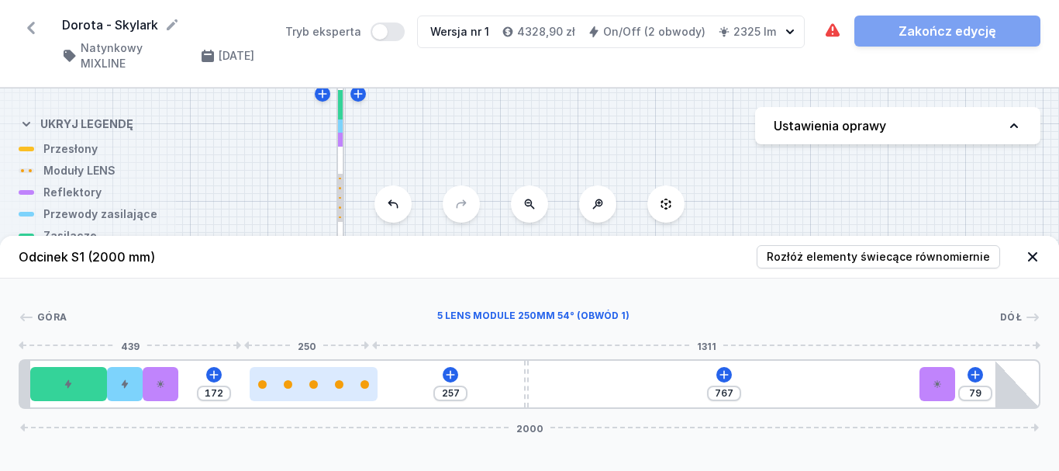
type input "184"
type input "242"
type input "187"
type input "241"
type input "188"
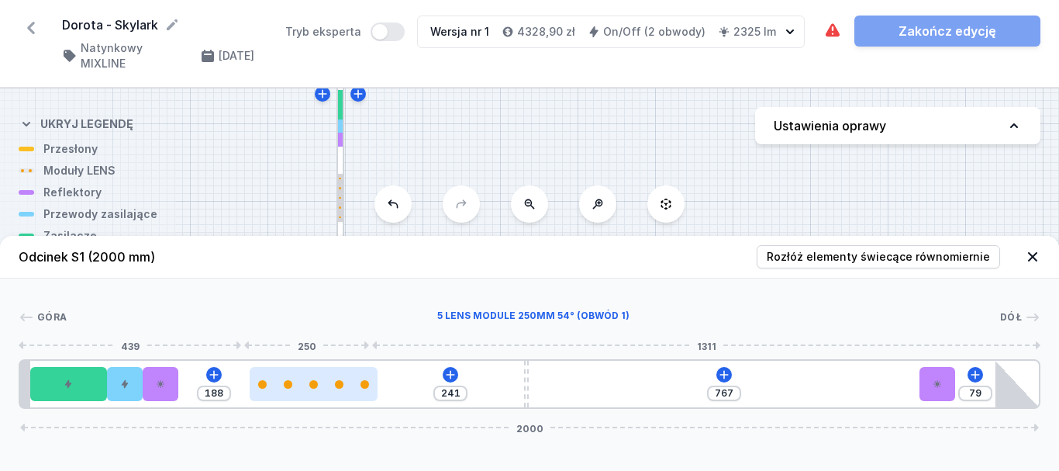
type input "239"
type input "190"
type input "238"
type input "191"
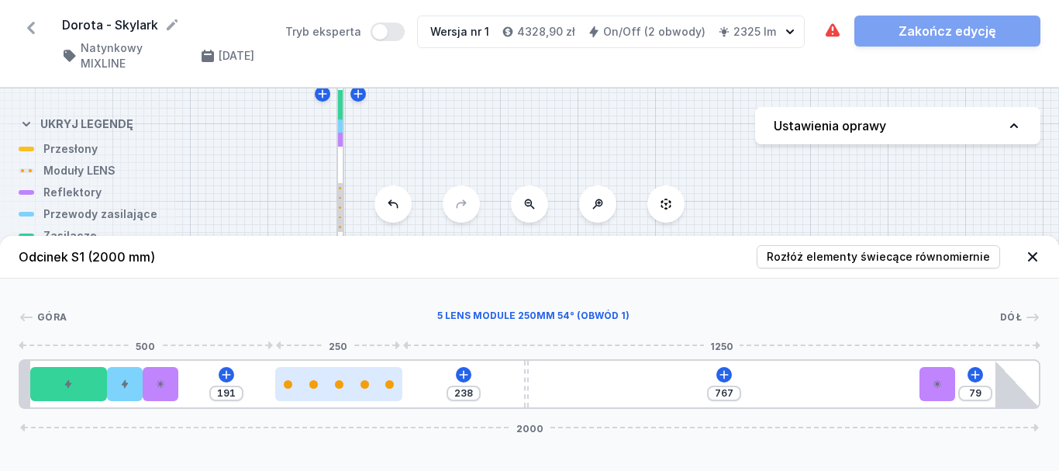
type input "236"
type input "193"
type input "232"
type input "197"
type input "218"
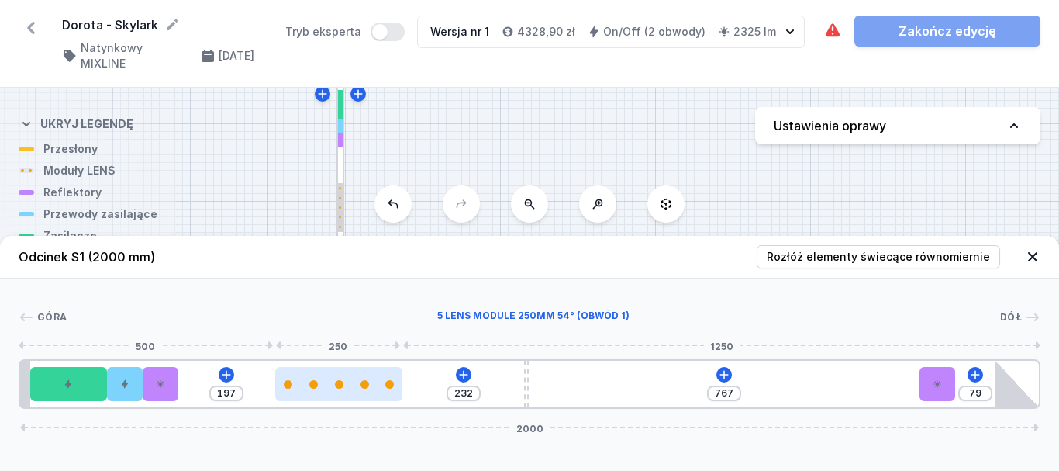
type input "211"
type input "199"
type input "230"
type input "176"
type input "253"
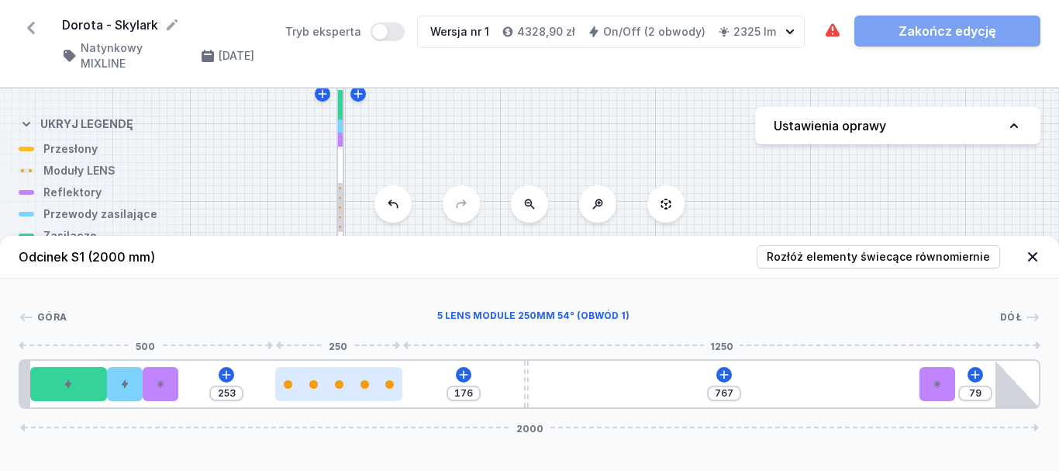
type input "159"
type input "270"
type input "140"
type input "289"
type input "133"
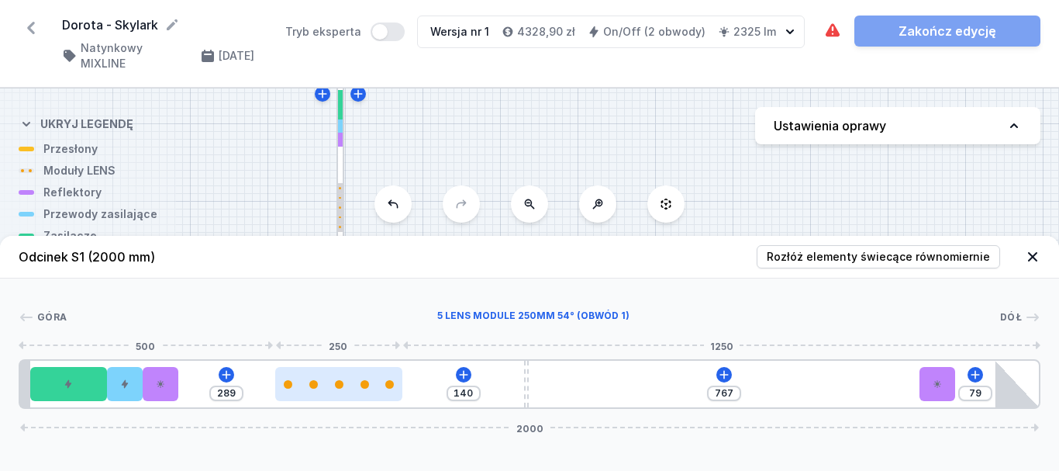
type input "296"
type input "125"
type input "304"
type input "122"
type input "307"
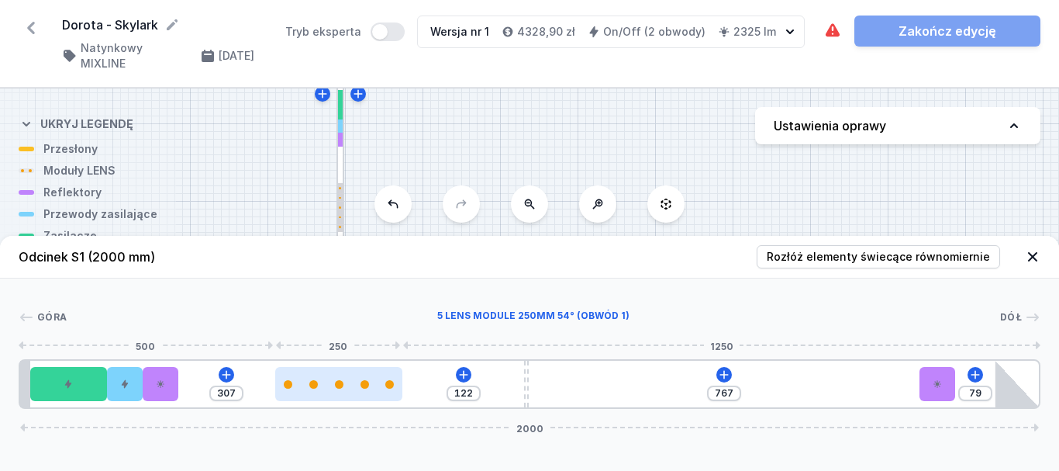
type input "119"
type input "310"
type input "111"
type input "318"
type input "103"
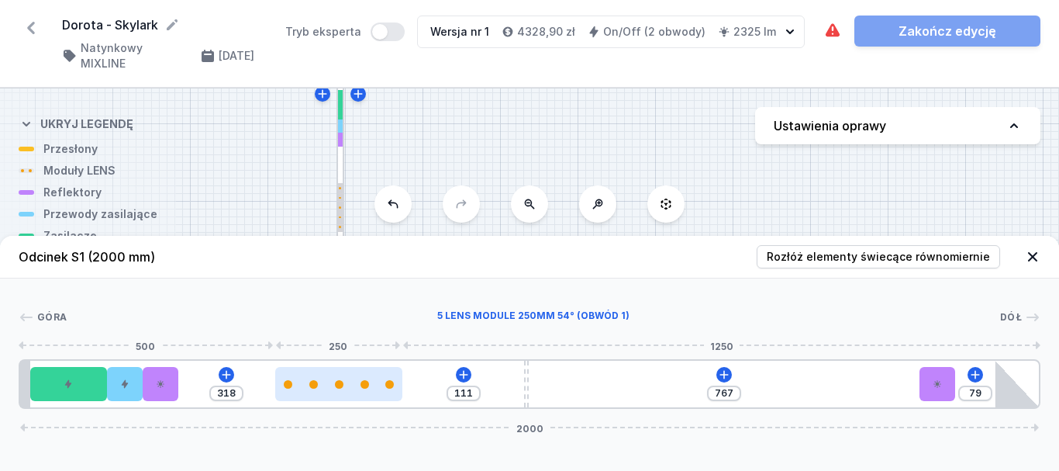
type input "326"
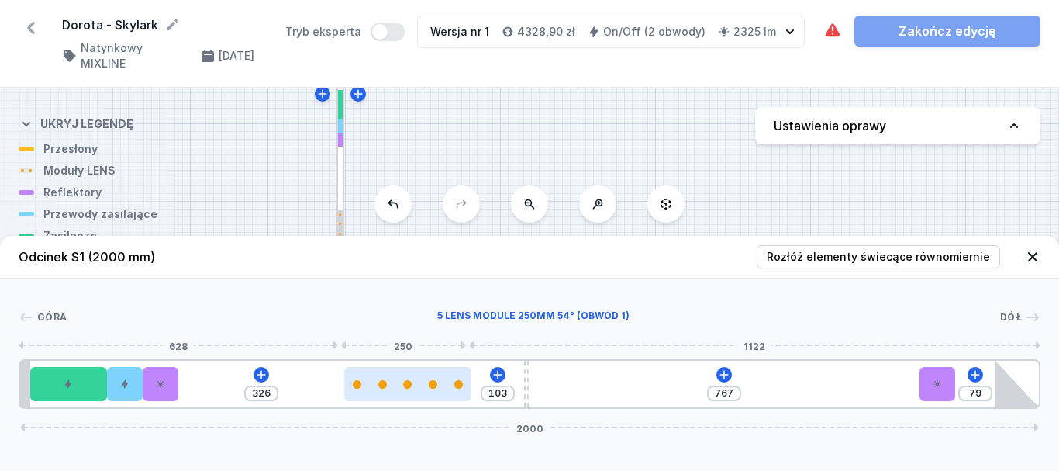
type input "99"
type input "330"
type input "96"
type input "333"
type input "93"
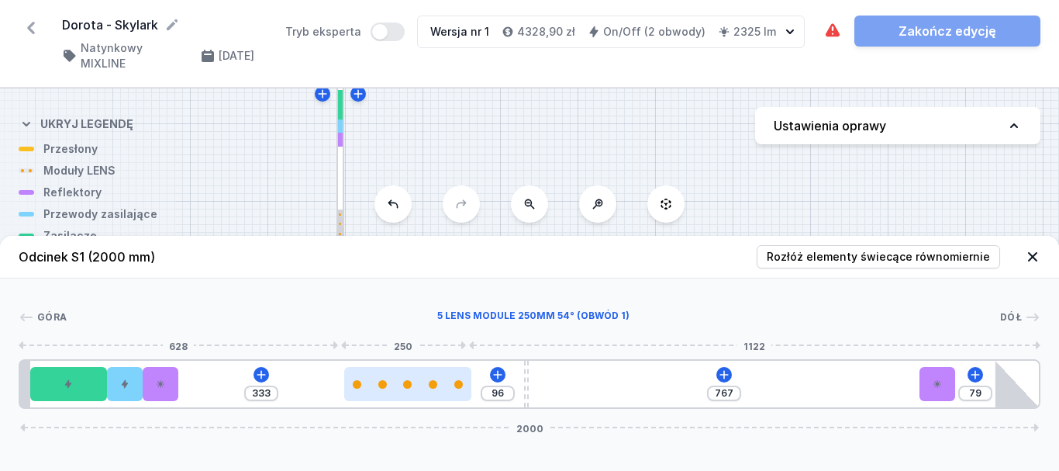
type input "336"
type input "88"
type input "341"
type input "87"
type input "342"
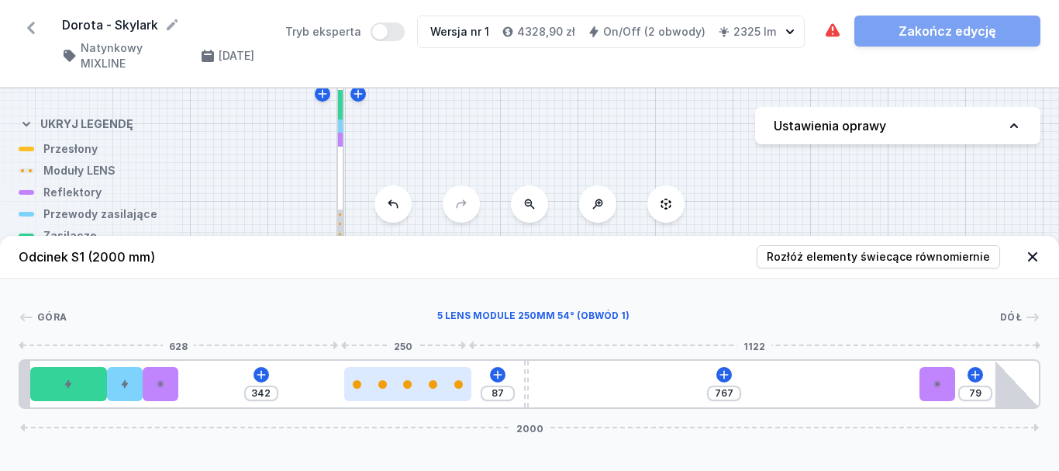
type input "85"
type input "344"
type input "84"
type input "345"
type input "81"
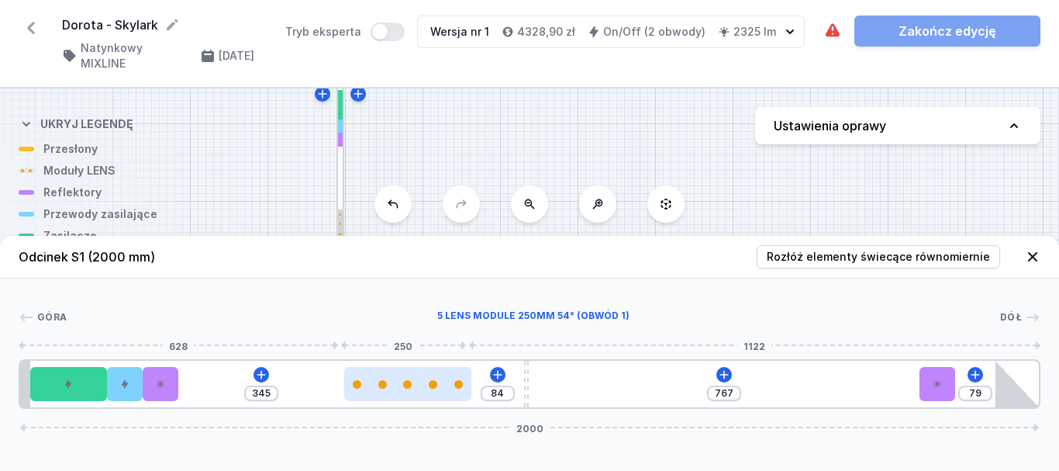
type input "348"
type input "80"
type input "349"
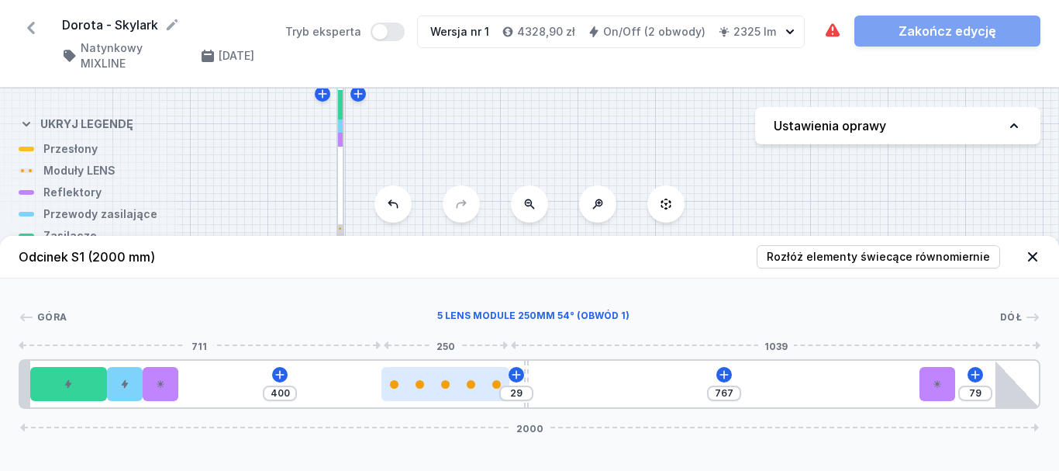
drag, startPoint x: 266, startPoint y: 395, endPoint x: 470, endPoint y: 391, distance: 204.0
click at [470, 391] on div at bounding box center [444, 384] width 127 height 34
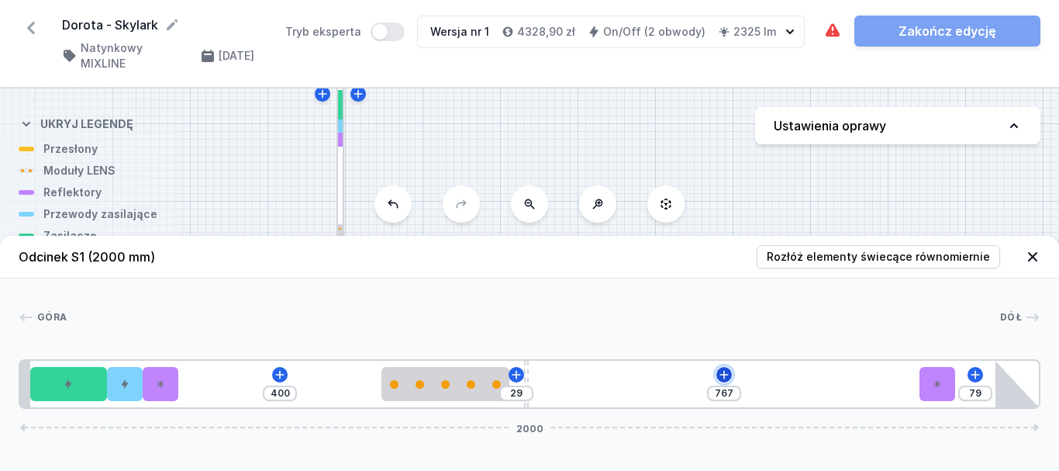
click at [721, 371] on icon at bounding box center [724, 374] width 12 height 12
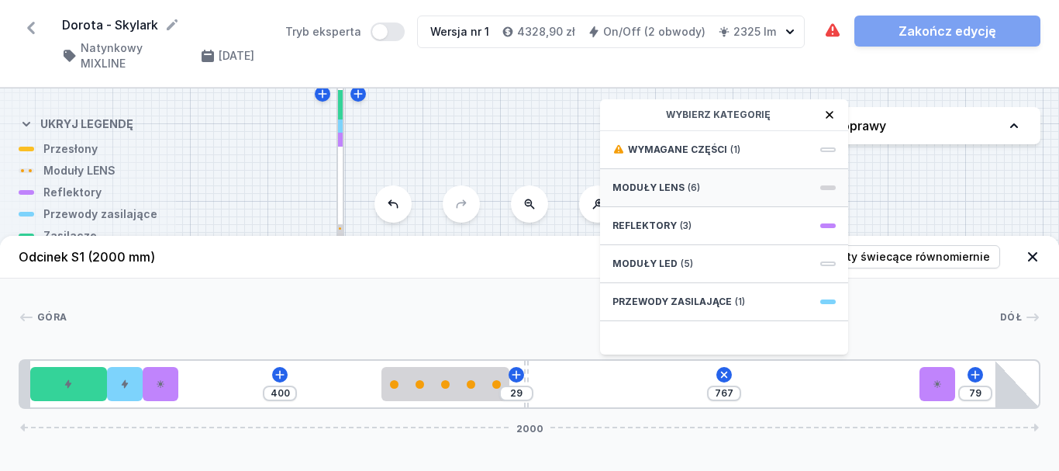
click at [673, 190] on span "Moduły LENS" at bounding box center [649, 187] width 72 height 12
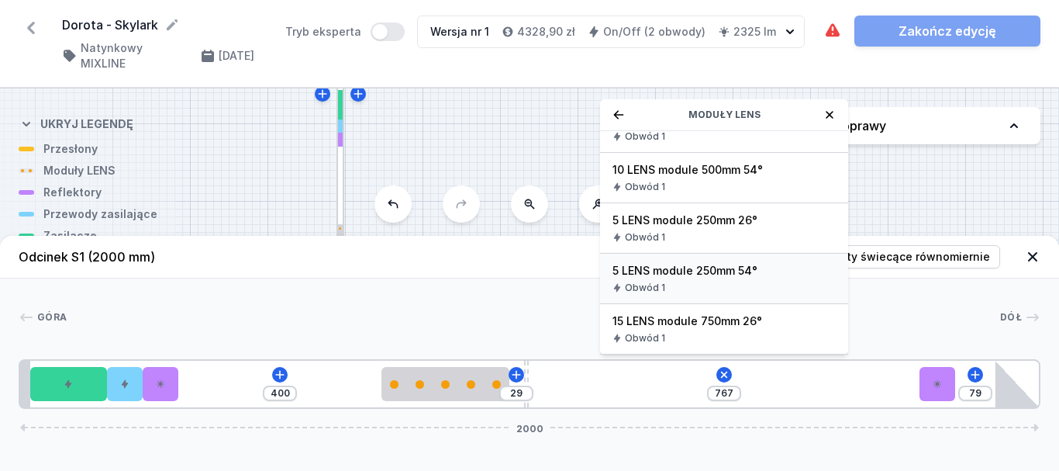
click at [641, 276] on span "5 LENS module 250mm 54°" at bounding box center [724, 271] width 223 height 16
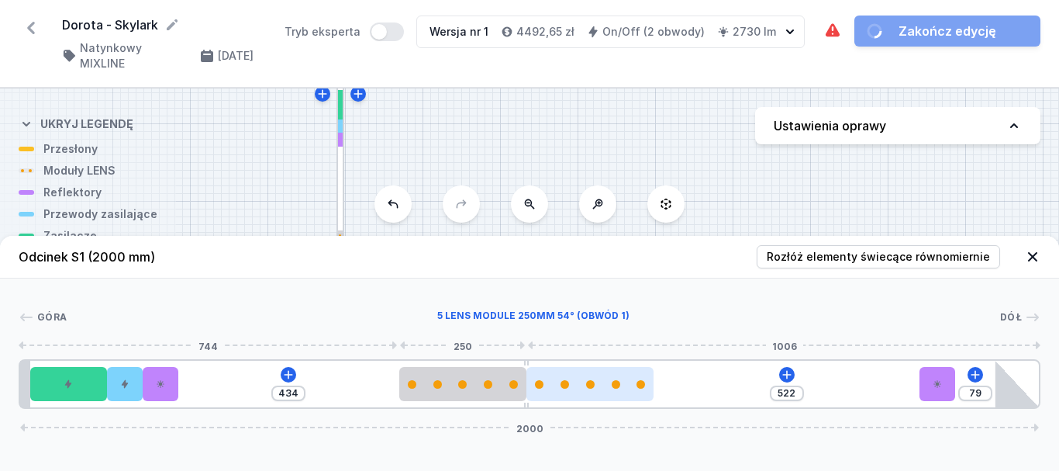
drag, startPoint x: 484, startPoint y: 385, endPoint x: 562, endPoint y: 392, distance: 78.6
click at [497, 385] on div at bounding box center [462, 384] width 127 height 9
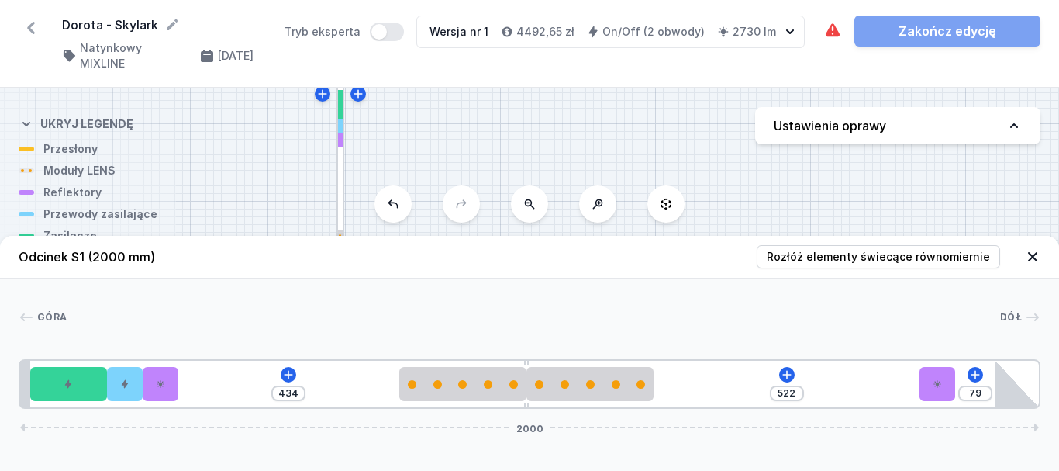
click at [617, 308] on div "[GEOGRAPHIC_DATA] 1 2 2 3 4 1 5 1 6 5 1 4 1 7 434 522 79 2000 20 150 70 70 434 …" at bounding box center [529, 343] width 1059 height 130
drag, startPoint x: 164, startPoint y: 384, endPoint x: 189, endPoint y: 389, distance: 25.4
click at [192, 386] on div "434 522 79 2000" at bounding box center [530, 384] width 1022 height 50
click at [1035, 258] on icon at bounding box center [1032, 256] width 9 height 9
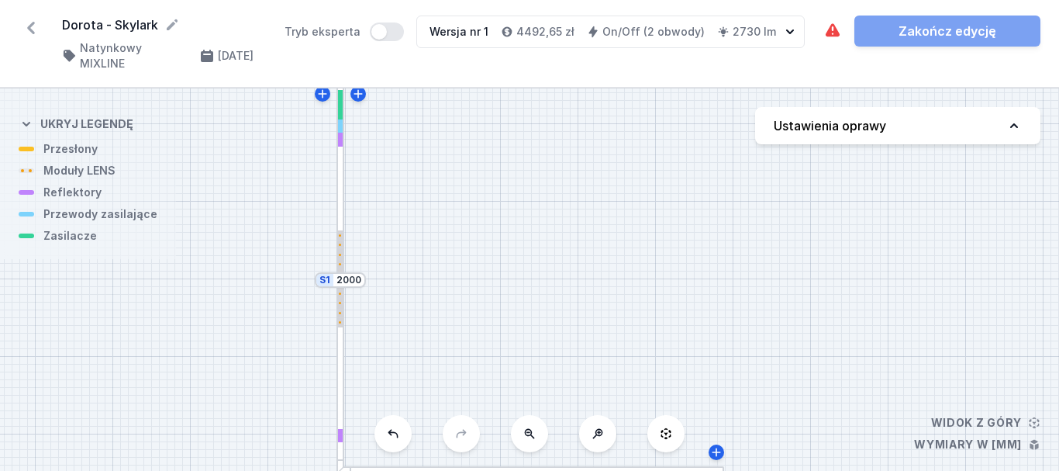
click at [599, 466] on div at bounding box center [531, 470] width 388 height 9
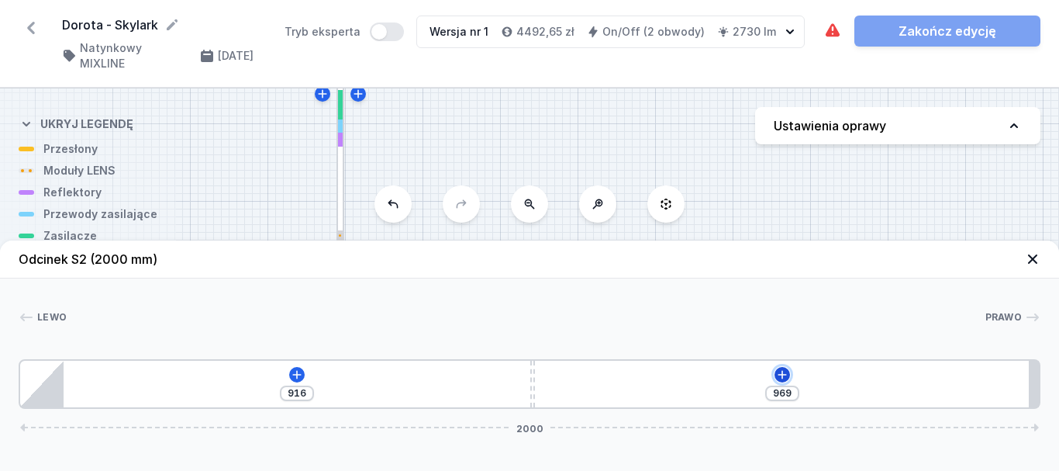
click at [778, 377] on icon at bounding box center [782, 374] width 12 height 12
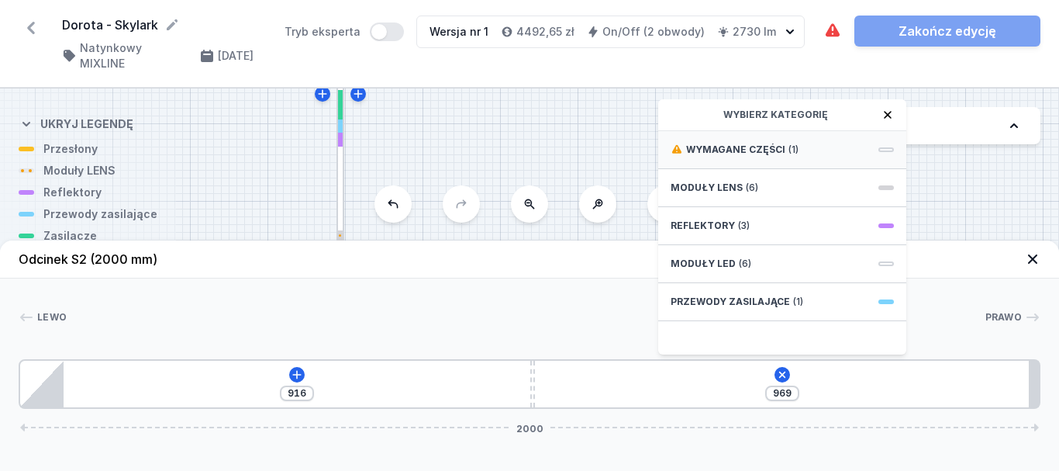
click at [740, 147] on span "Wymagane części" at bounding box center [735, 149] width 99 height 12
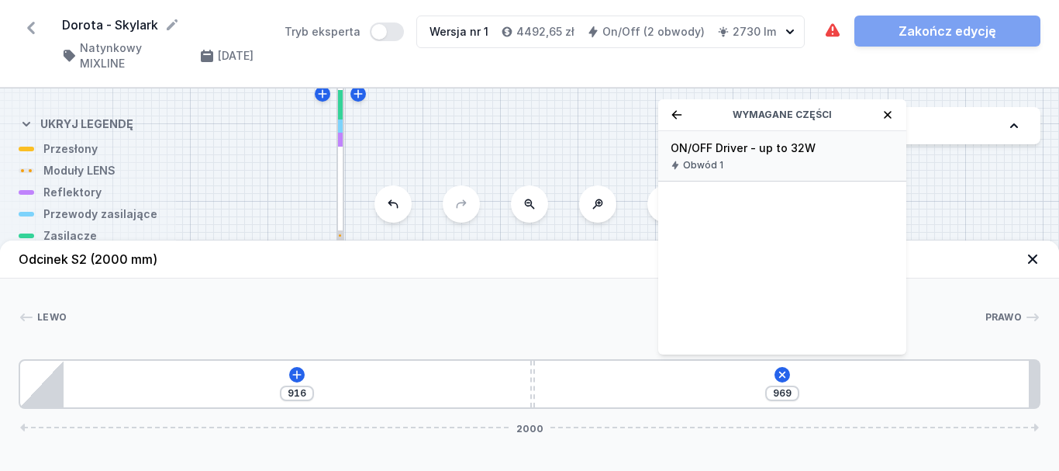
click at [675, 147] on span "ON/OFF Driver - up to 32W" at bounding box center [782, 148] width 223 height 16
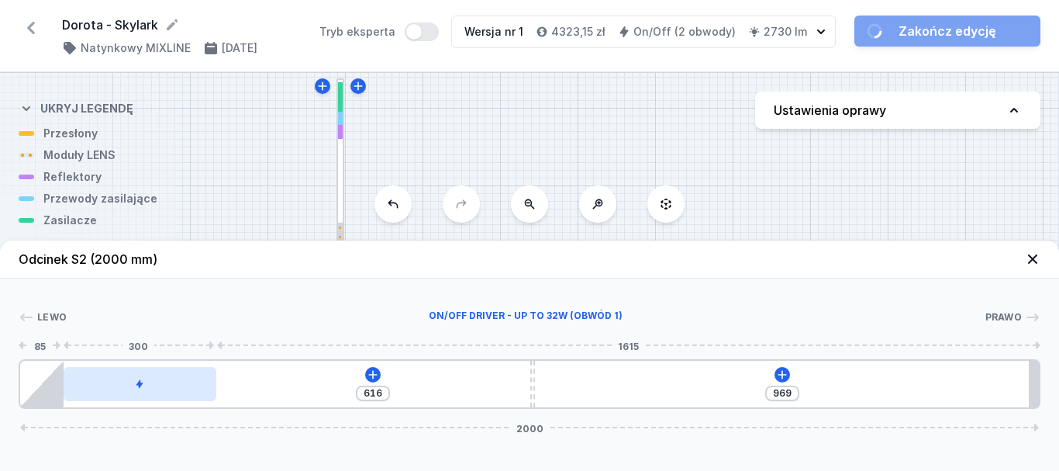
drag, startPoint x: 599, startPoint y: 389, endPoint x: 103, endPoint y: 395, distance: 495.5
click at [96, 386] on div at bounding box center [140, 384] width 153 height 34
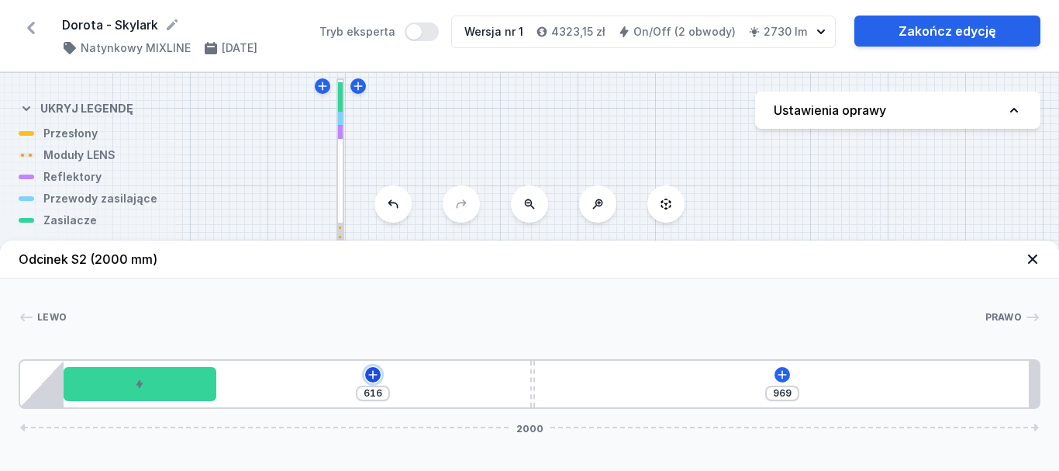
click at [371, 377] on icon at bounding box center [373, 374] width 12 height 12
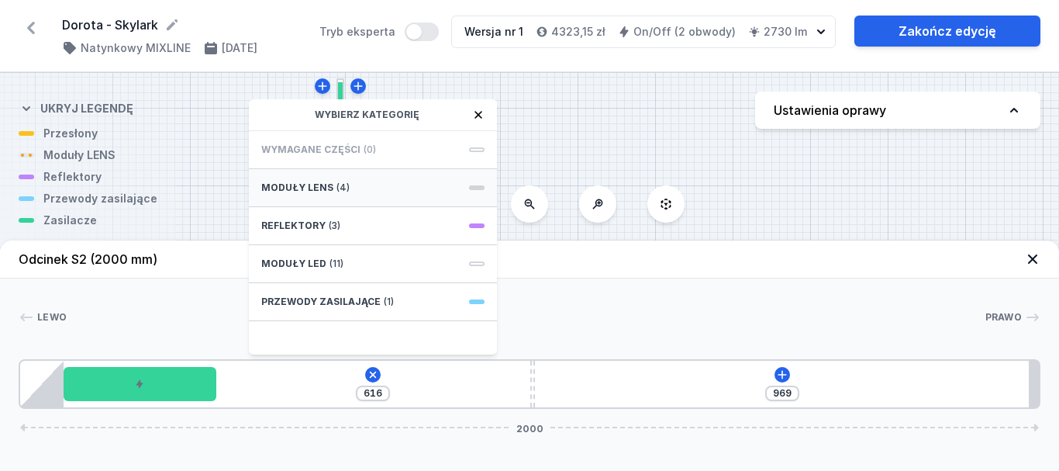
click at [321, 188] on span "Moduły LENS" at bounding box center [297, 187] width 72 height 12
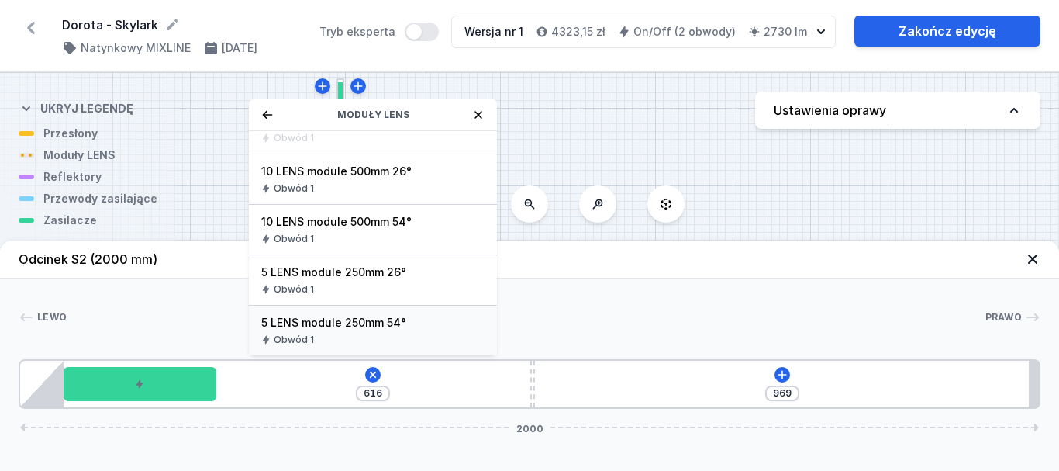
scroll to position [155, 0]
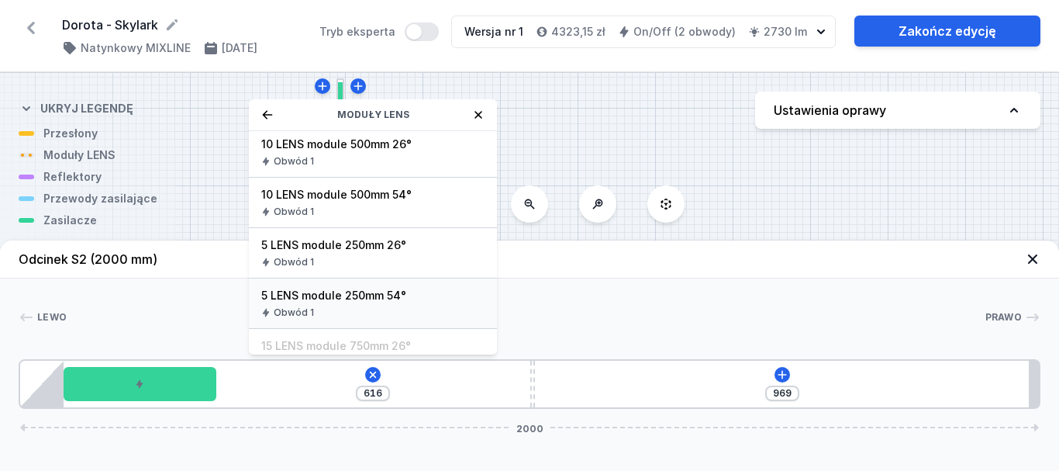
click at [359, 308] on div "Obwód 1" at bounding box center [372, 312] width 223 height 12
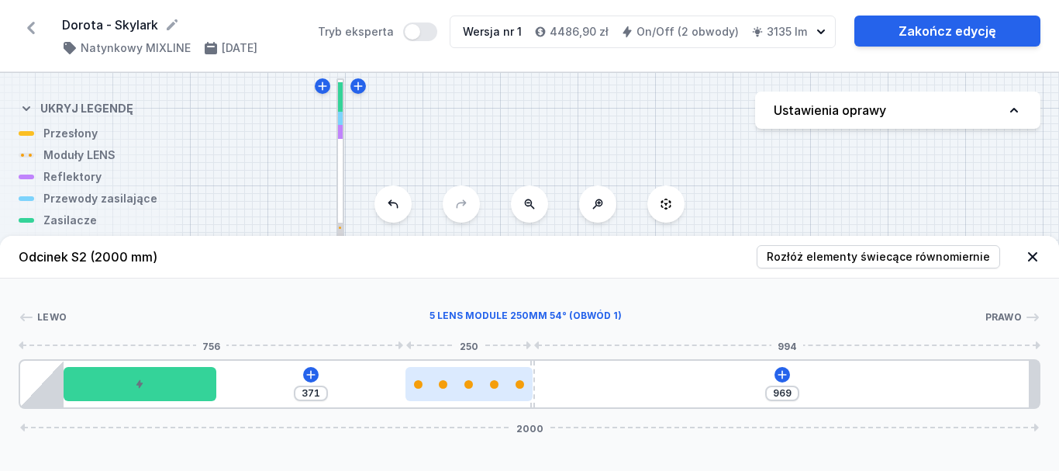
drag, startPoint x: 304, startPoint y: 388, endPoint x: 483, endPoint y: 392, distance: 179.1
click at [483, 392] on div at bounding box center [469, 384] width 127 height 34
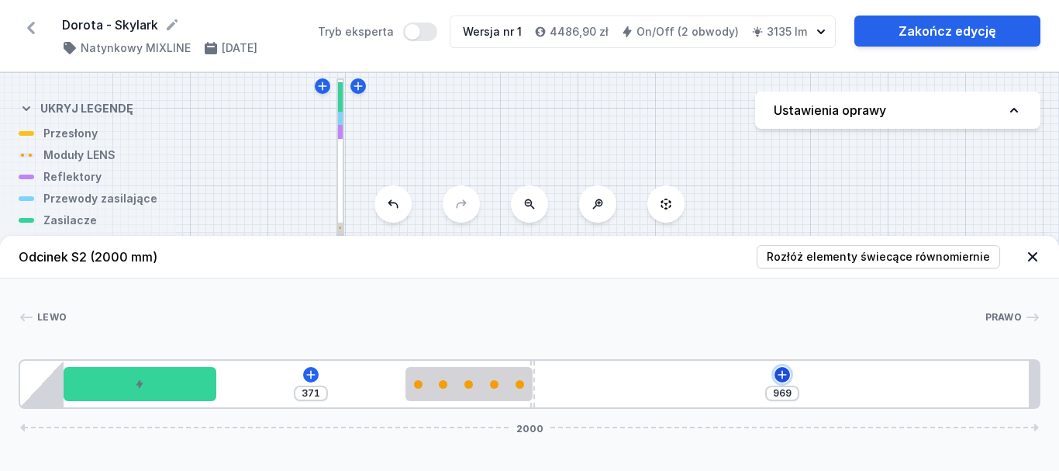
click at [781, 376] on icon at bounding box center [782, 374] width 12 height 12
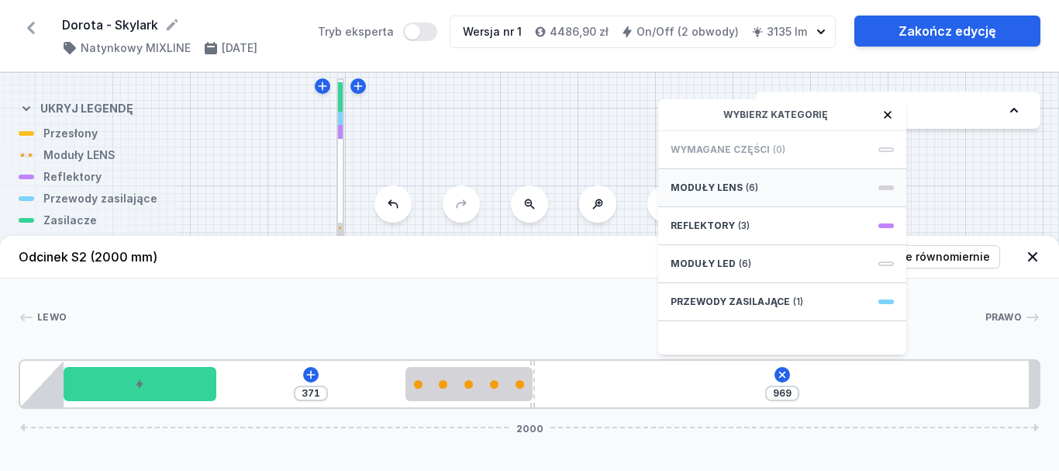
click at [706, 188] on span "Moduły LENS" at bounding box center [707, 187] width 72 height 12
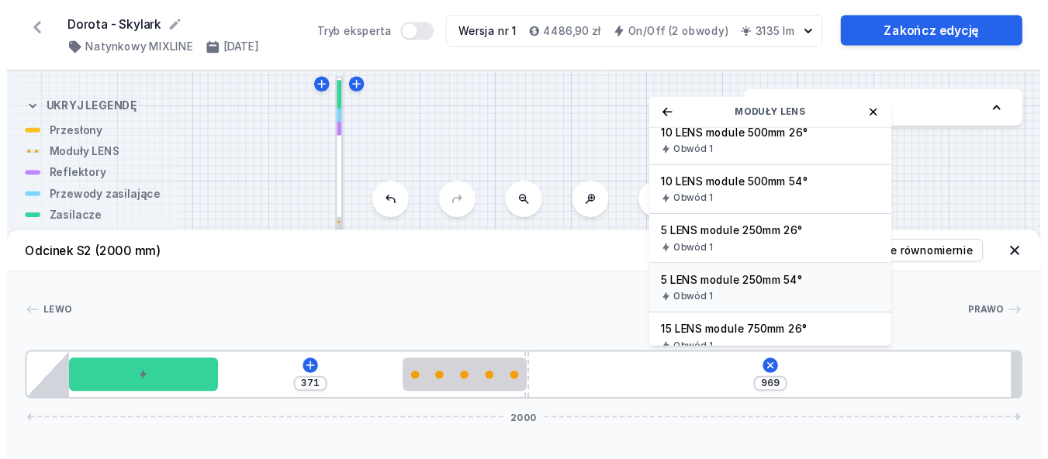
scroll to position [180, 0]
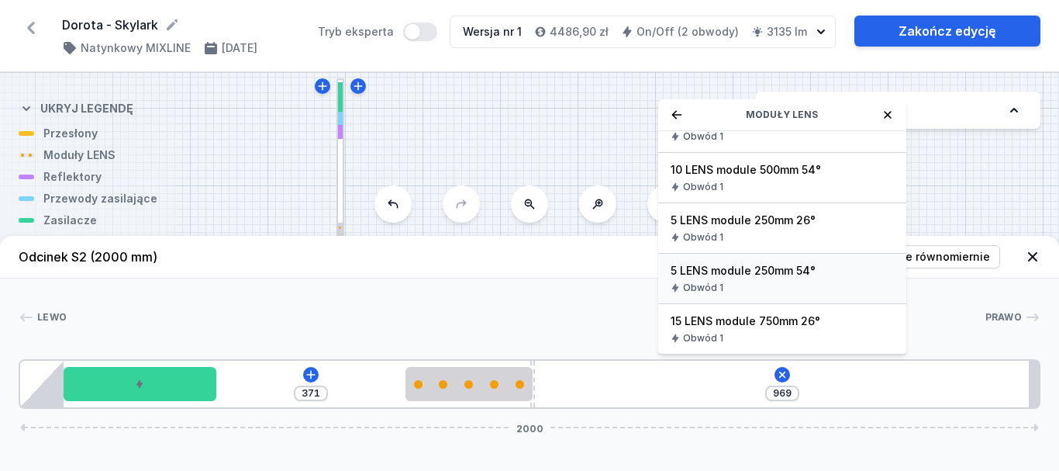
click at [753, 277] on span "5 LENS module 250mm 54°" at bounding box center [782, 271] width 223 height 16
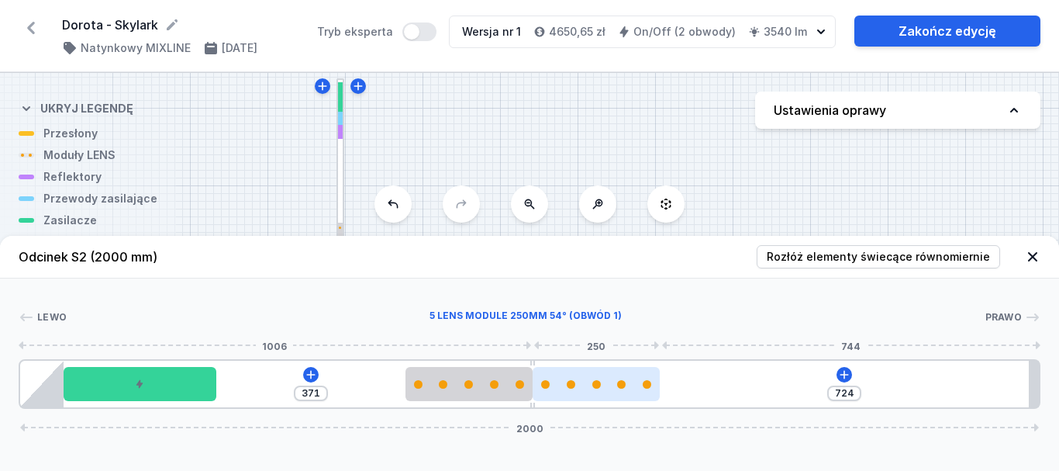
click at [598, 390] on div at bounding box center [596, 384] width 127 height 34
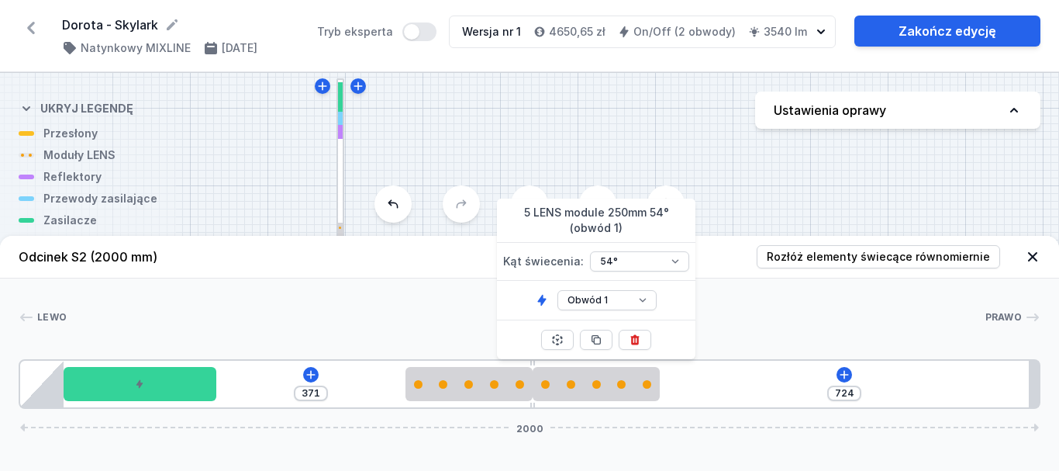
click at [764, 316] on div at bounding box center [526, 317] width 918 height 16
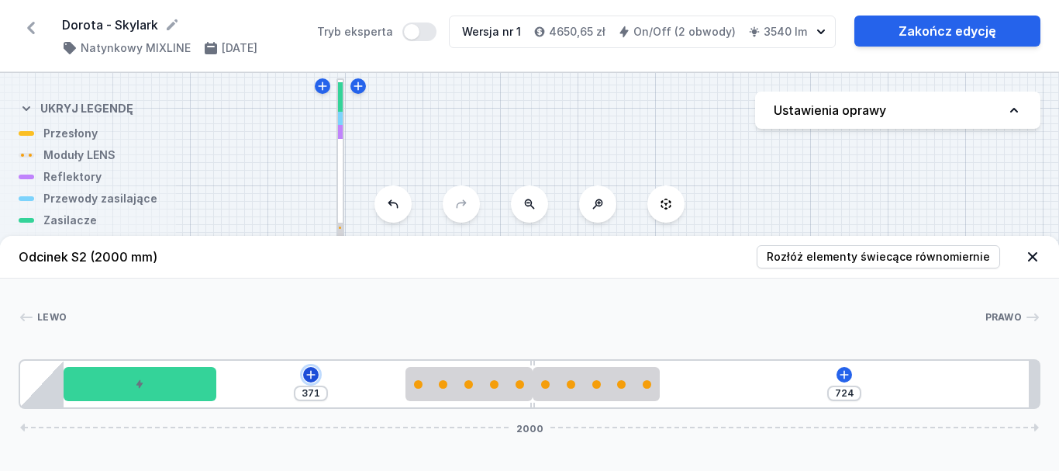
click at [307, 374] on icon at bounding box center [311, 374] width 12 height 12
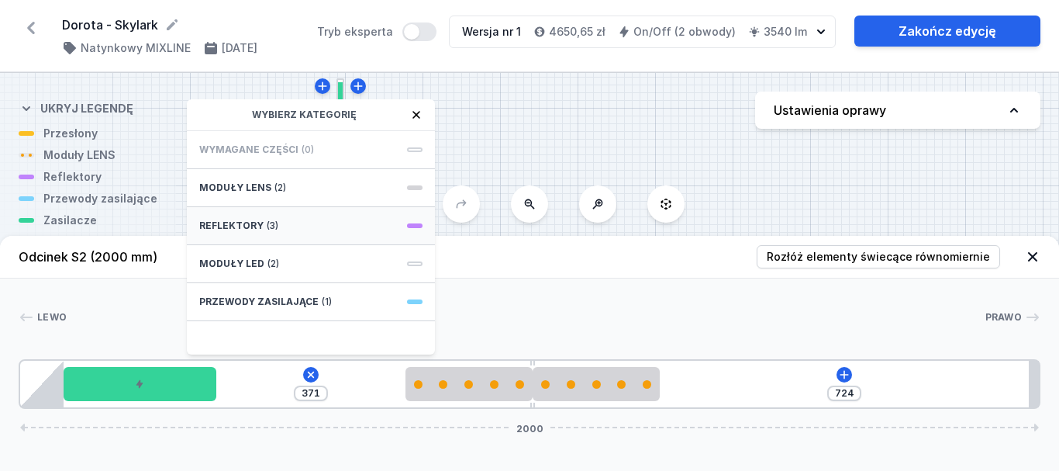
click at [279, 220] on div "Reflektory (3)" at bounding box center [311, 226] width 248 height 38
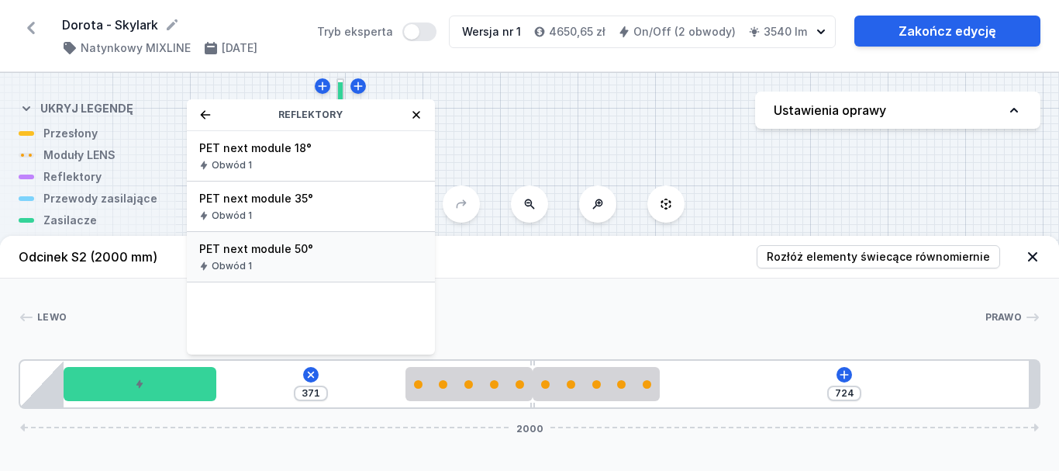
click at [234, 258] on div "PET next module 50° Obwód 1" at bounding box center [311, 257] width 248 height 50
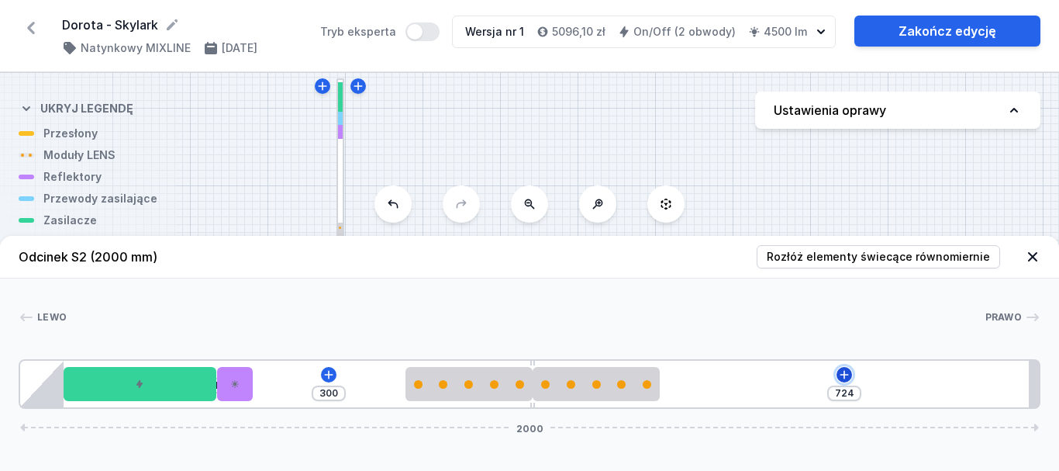
click at [846, 372] on icon at bounding box center [844, 374] width 12 height 12
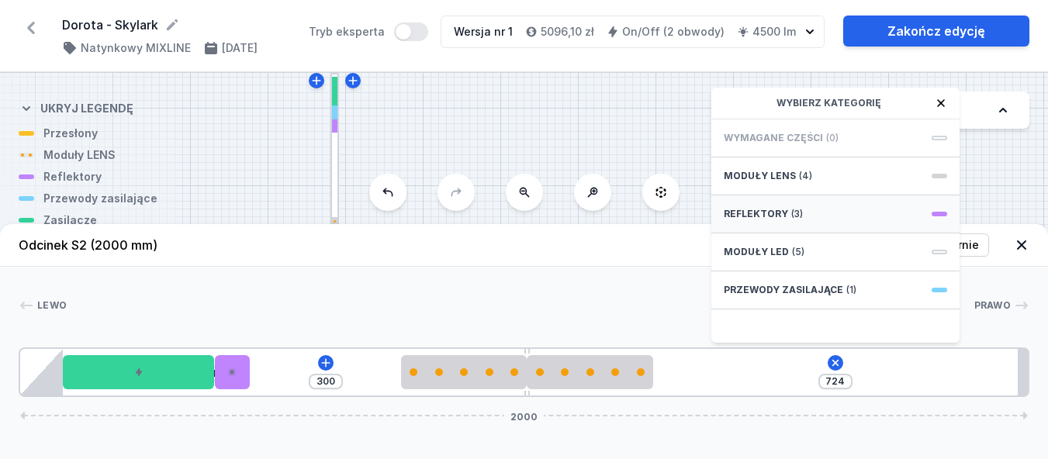
click at [772, 220] on span "Reflektory" at bounding box center [755, 214] width 64 height 12
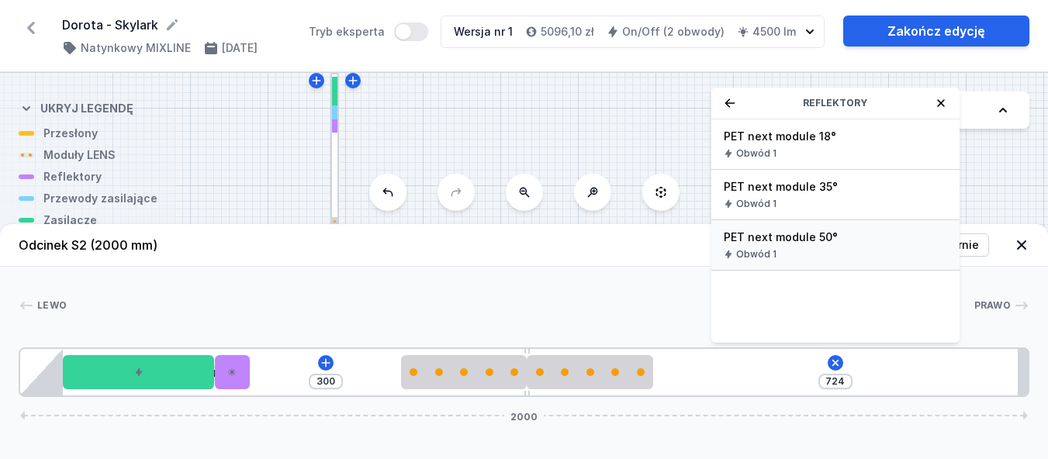
click at [771, 241] on span "PET next module 50°" at bounding box center [834, 238] width 223 height 16
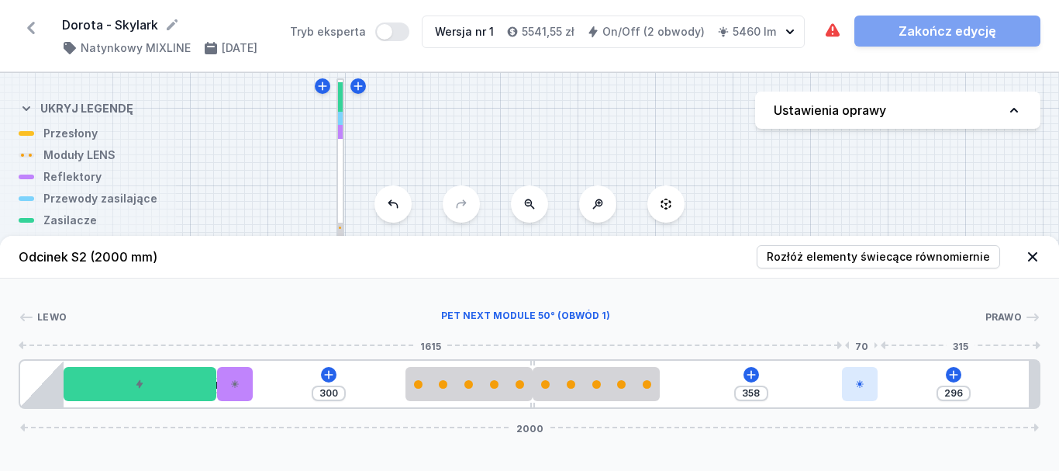
drag, startPoint x: 679, startPoint y: 388, endPoint x: 869, endPoint y: 380, distance: 190.1
click at [869, 380] on div at bounding box center [860, 384] width 36 height 34
click at [1037, 258] on icon at bounding box center [1033, 257] width 16 height 16
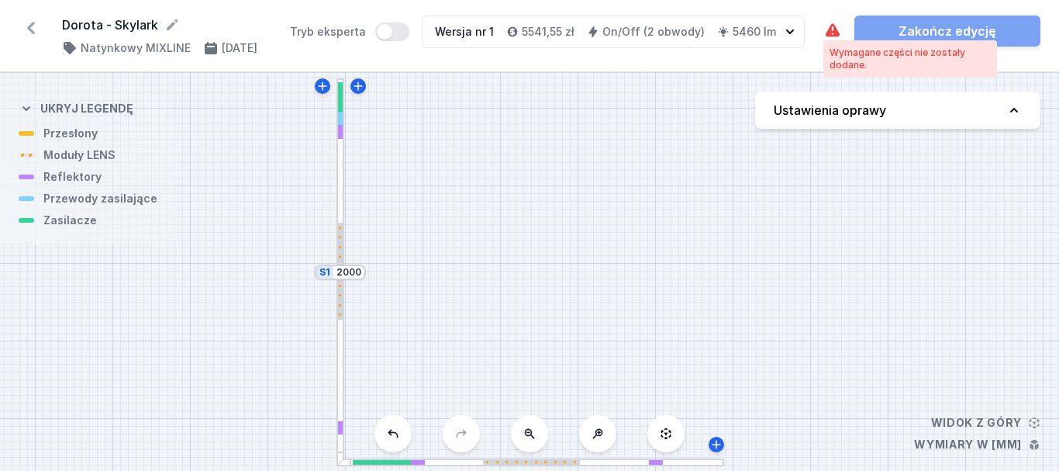
click at [830, 32] on icon at bounding box center [833, 29] width 14 height 13
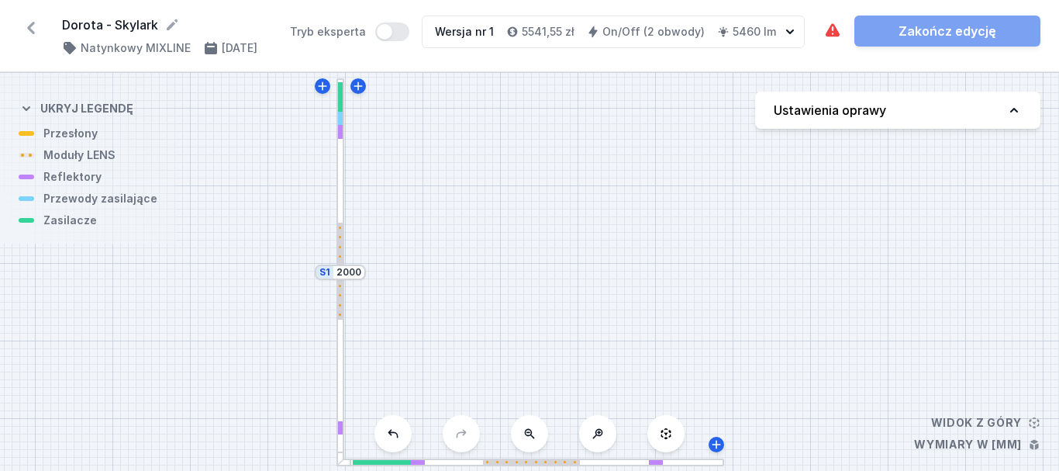
click at [613, 461] on div at bounding box center [531, 462] width 388 height 9
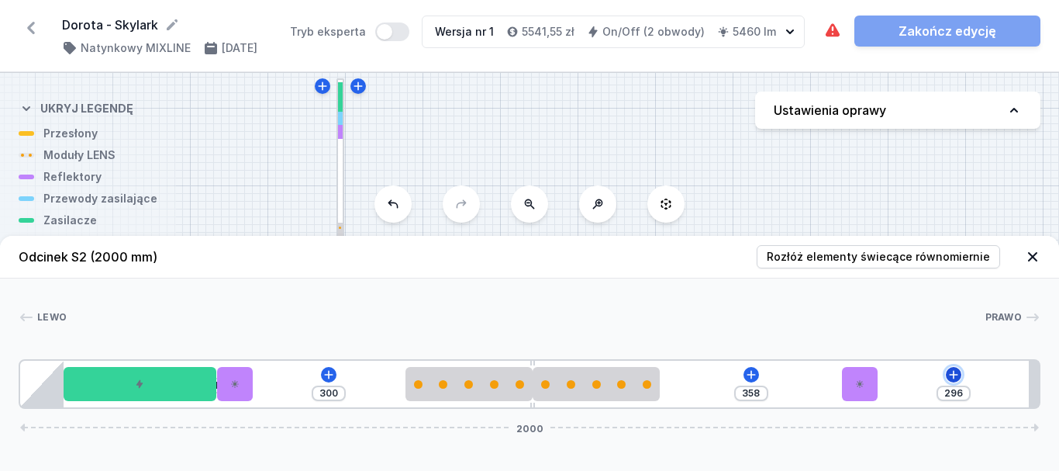
click at [957, 374] on icon at bounding box center [953, 374] width 12 height 12
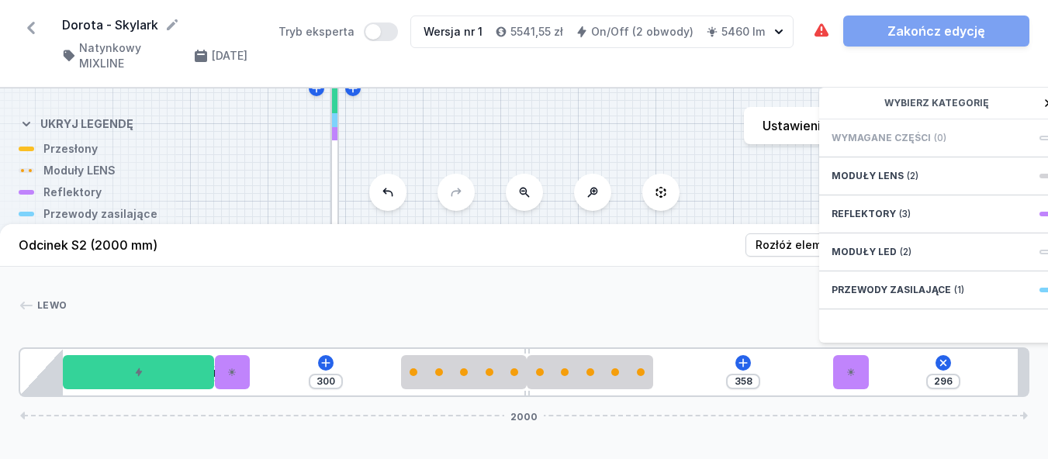
click at [934, 144] on span "(0)" at bounding box center [940, 138] width 12 height 12
click at [885, 295] on span "Przewody zasilające" at bounding box center [890, 290] width 119 height 12
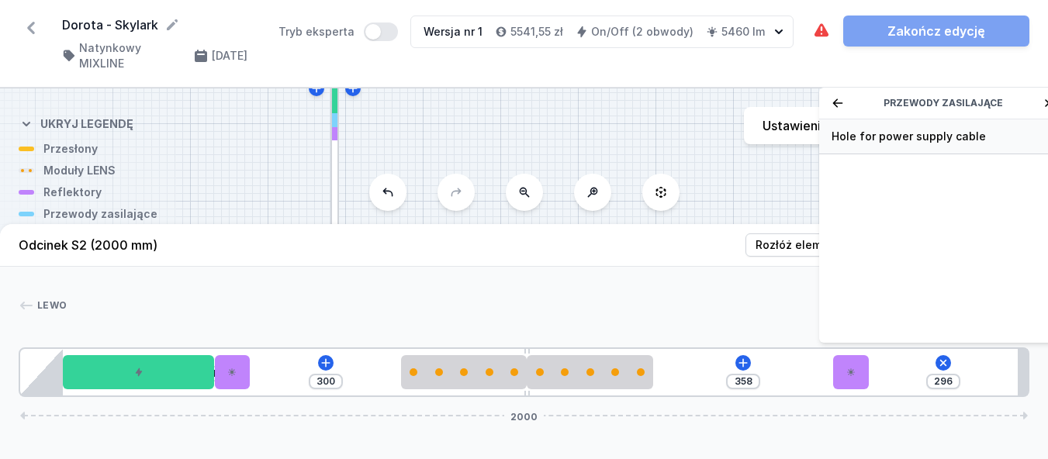
click at [904, 132] on span "Hole for power supply cable" at bounding box center [942, 137] width 223 height 16
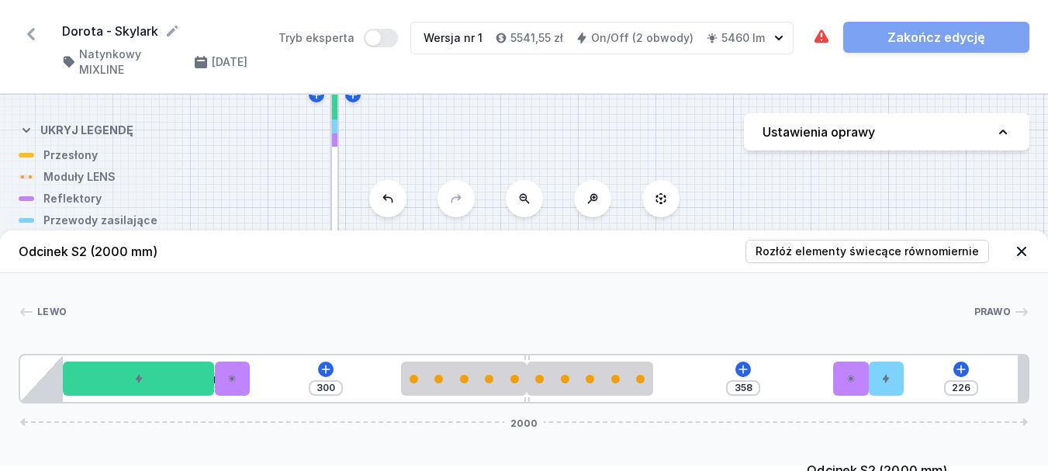
scroll to position [0, 0]
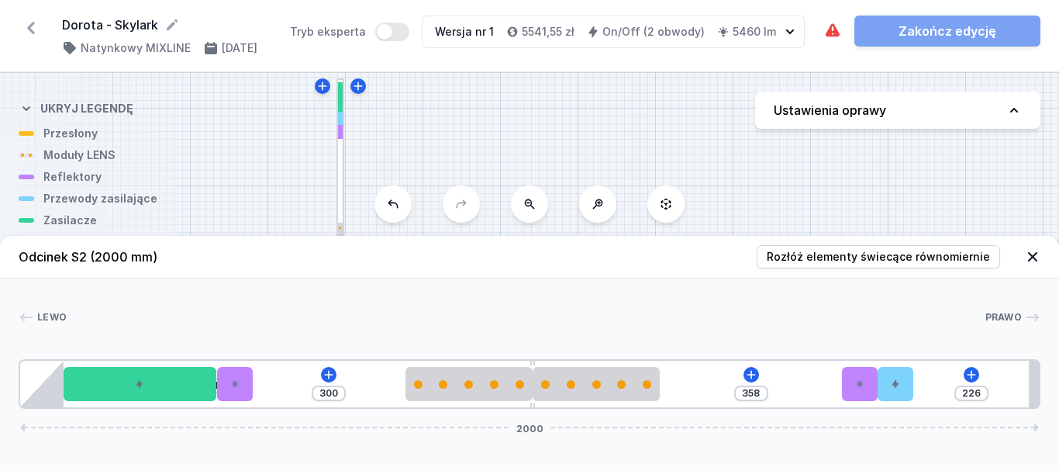
click at [800, 164] on div "S2 2000 S1 2000" at bounding box center [529, 272] width 1059 height 398
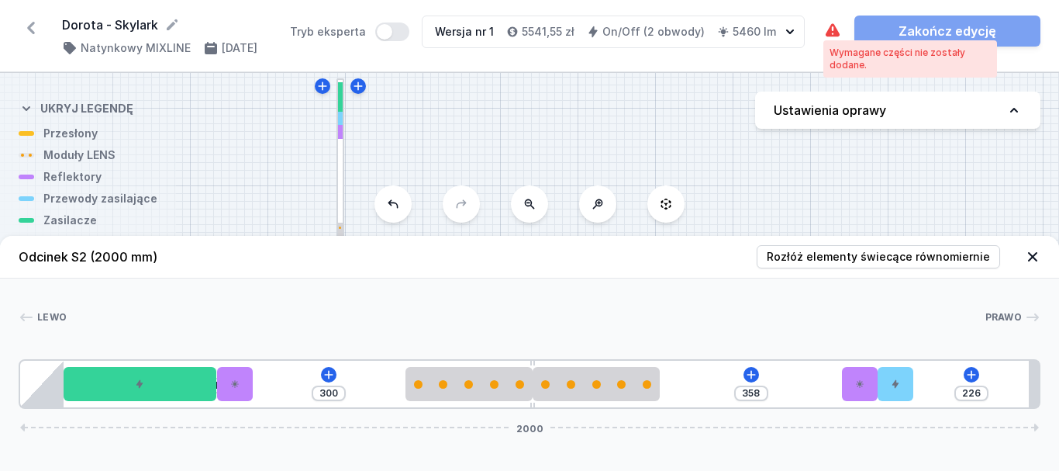
click at [836, 33] on icon at bounding box center [833, 29] width 14 height 13
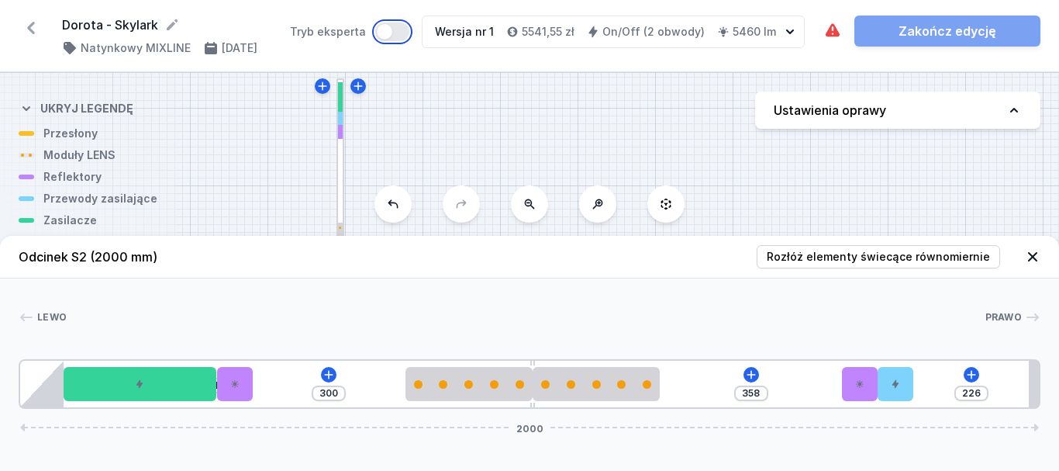
click at [397, 31] on button "Tryb eksperta" at bounding box center [392, 31] width 34 height 19
click at [914, 29] on div "Wymagane części nie zostały dodane. Zakończ edycję" at bounding box center [931, 31] width 217 height 31
click at [921, 34] on div "Wymagane części nie zostały dodane. Zakończ edycję" at bounding box center [931, 31] width 217 height 31
click at [1030, 250] on icon at bounding box center [1033, 257] width 16 height 16
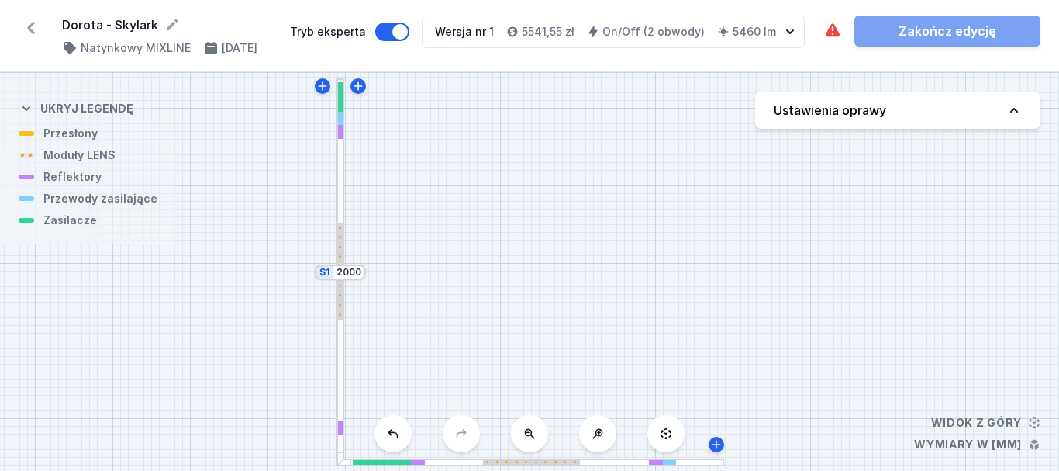
click at [340, 188] on div at bounding box center [341, 272] width 9 height 388
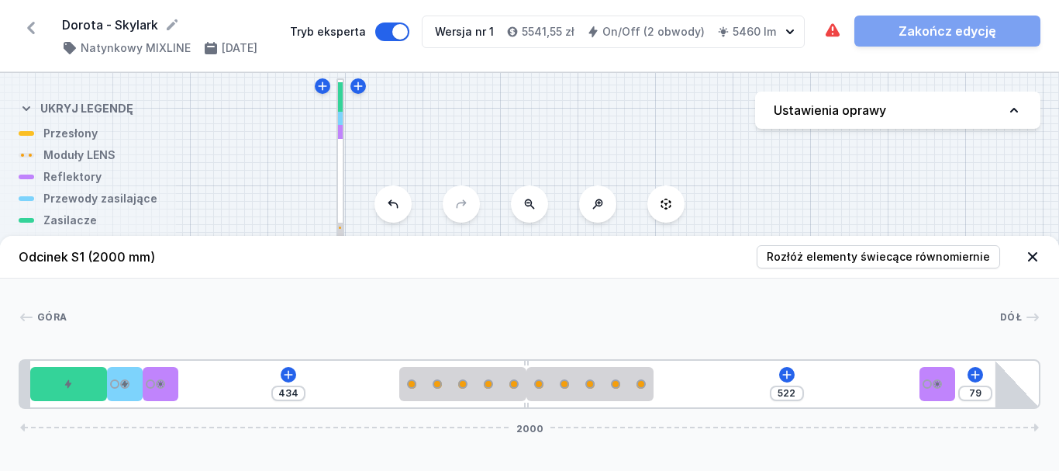
click at [340, 188] on div at bounding box center [341, 272] width 9 height 388
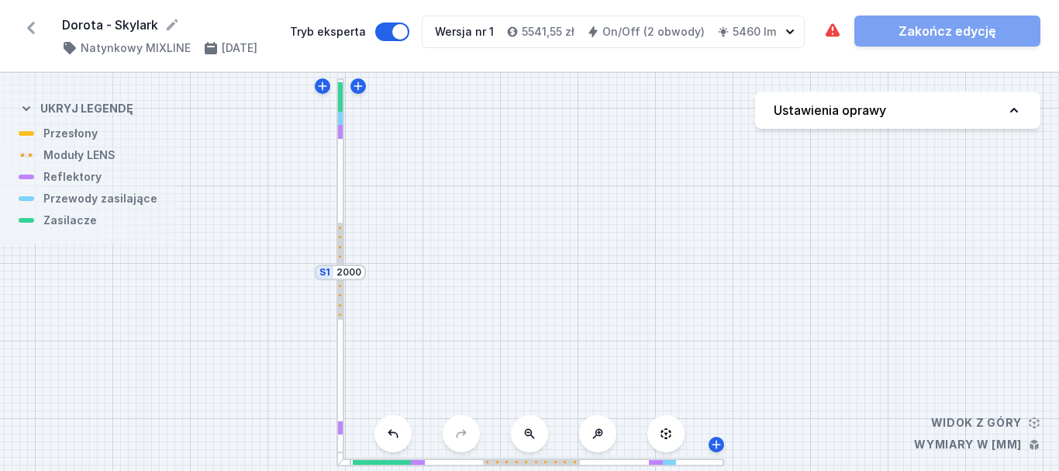
click at [337, 392] on div at bounding box center [341, 272] width 9 height 388
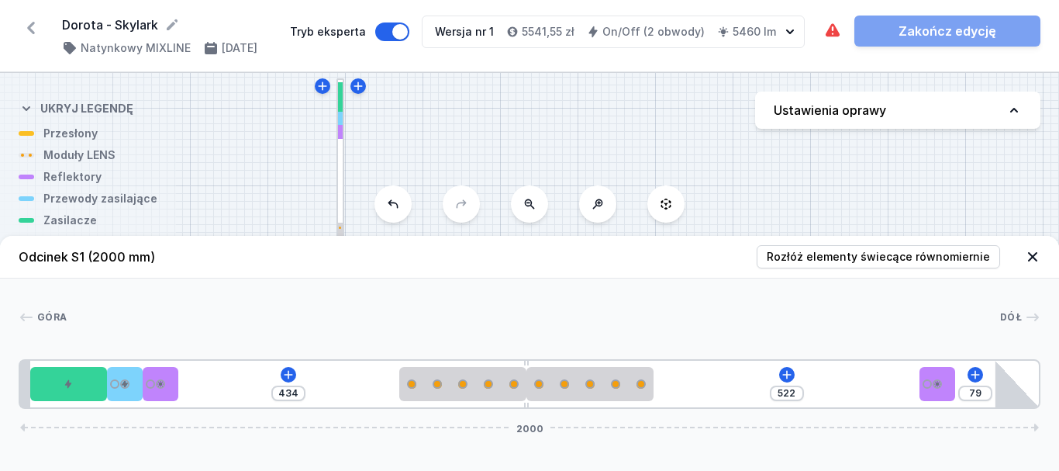
click at [337, 392] on div "434 522 79 2000" at bounding box center [530, 384] width 1022 height 50
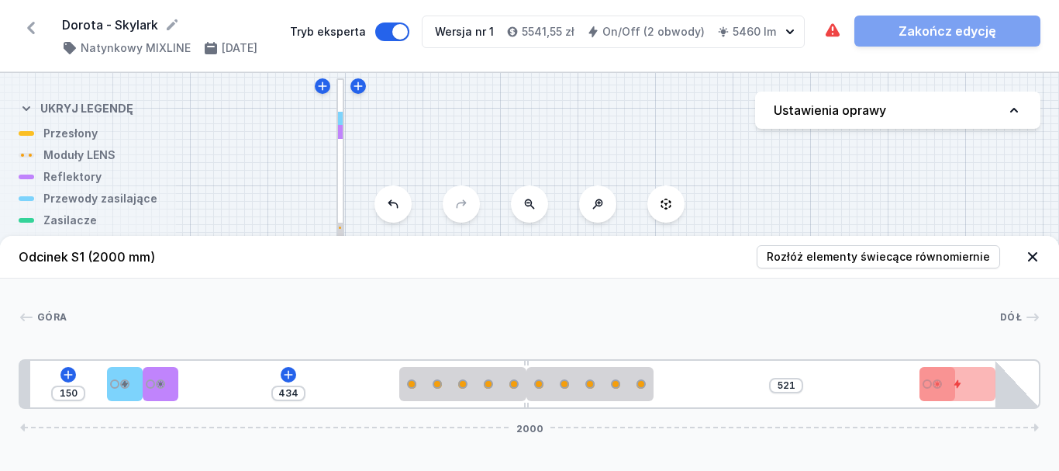
drag, startPoint x: 69, startPoint y: 394, endPoint x: 996, endPoint y: 433, distance: 927.4
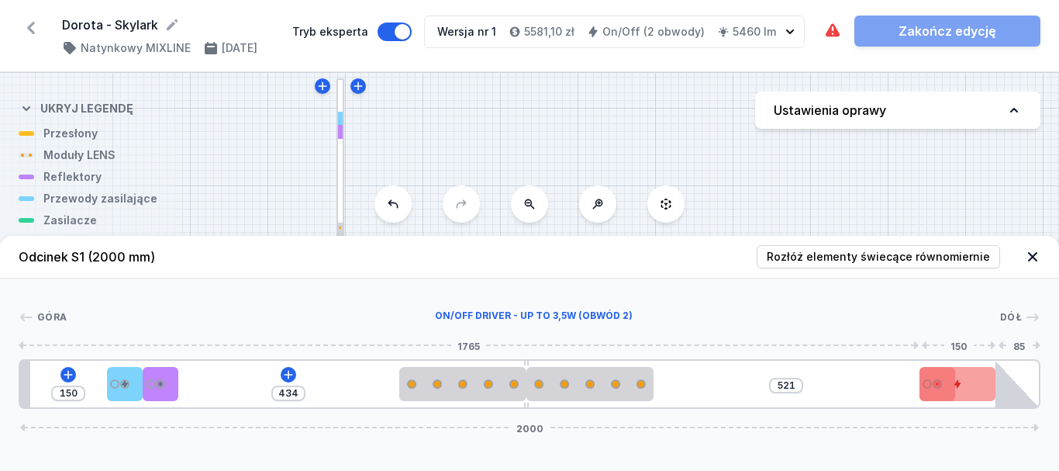
click at [947, 392] on div at bounding box center [958, 384] width 77 height 34
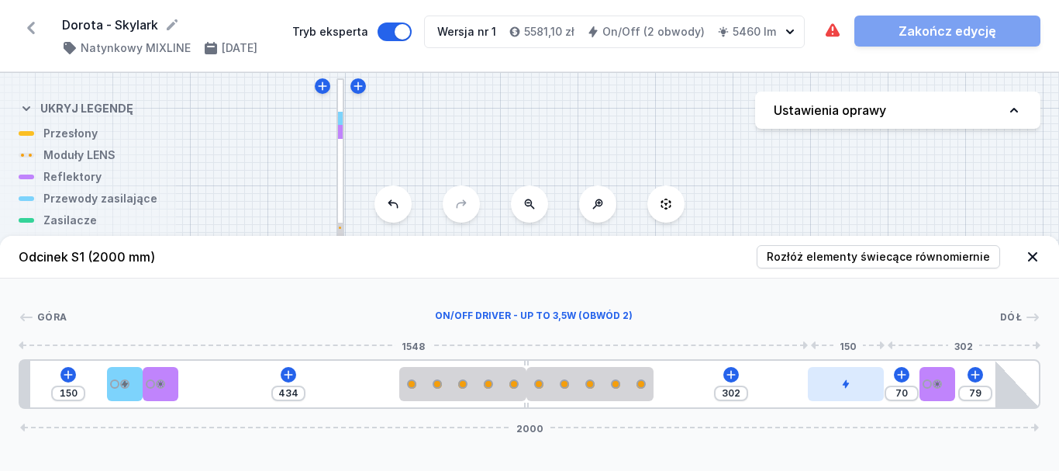
drag, startPoint x: 947, startPoint y: 383, endPoint x: 848, endPoint y: 383, distance: 98.5
click at [848, 383] on div at bounding box center [846, 384] width 77 height 34
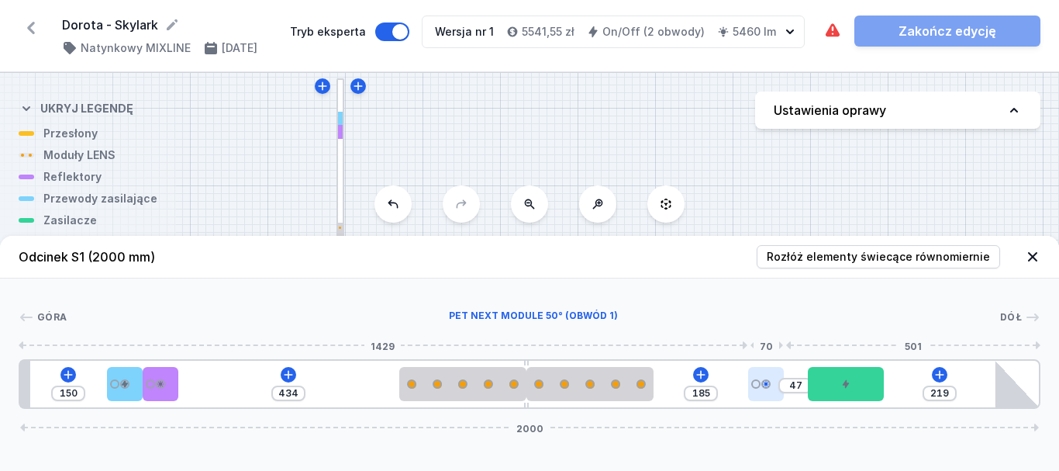
drag, startPoint x: 929, startPoint y: 386, endPoint x: 768, endPoint y: 381, distance: 160.6
click at [768, 381] on div at bounding box center [766, 384] width 36 height 34
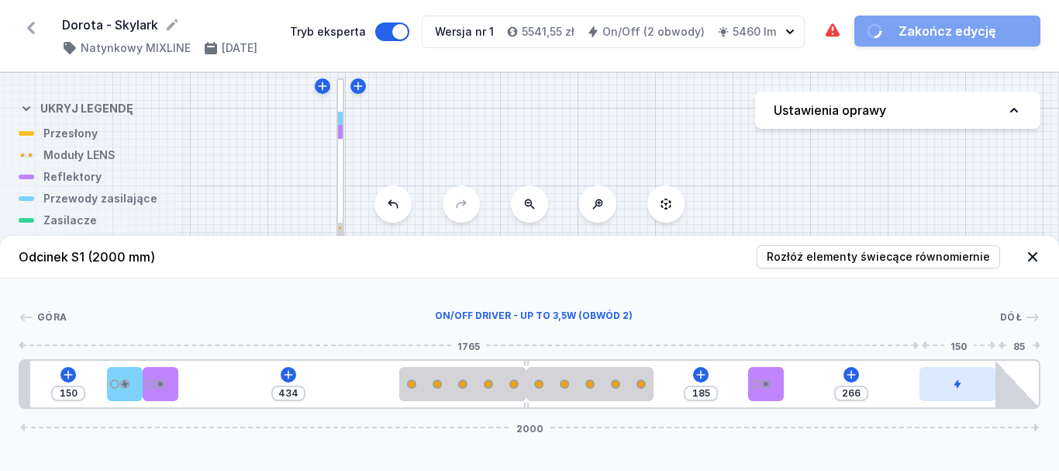
drag, startPoint x: 858, startPoint y: 393, endPoint x: 985, endPoint y: 382, distance: 126.8
click at [985, 382] on div at bounding box center [958, 384] width 77 height 34
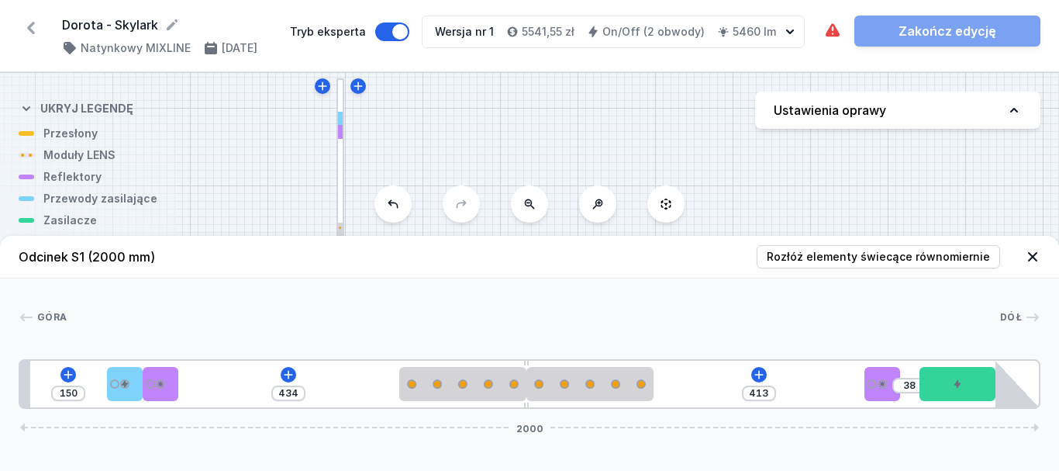
drag, startPoint x: 764, startPoint y: 388, endPoint x: 895, endPoint y: 391, distance: 131.1
click at [895, 391] on div "150 434 413 38 2000" at bounding box center [530, 384] width 1022 height 50
drag, startPoint x: 535, startPoint y: 333, endPoint x: 364, endPoint y: 331, distance: 171.4
click at [534, 333] on div "[GEOGRAPHIC_DATA] 1 2 3 1 4 1 5 4 1 3 1 6 2 7 150 434 413 38 2000 170 70 70 434…" at bounding box center [529, 343] width 1059 height 130
drag, startPoint x: 125, startPoint y: 395, endPoint x: 156, endPoint y: 342, distance: 61.2
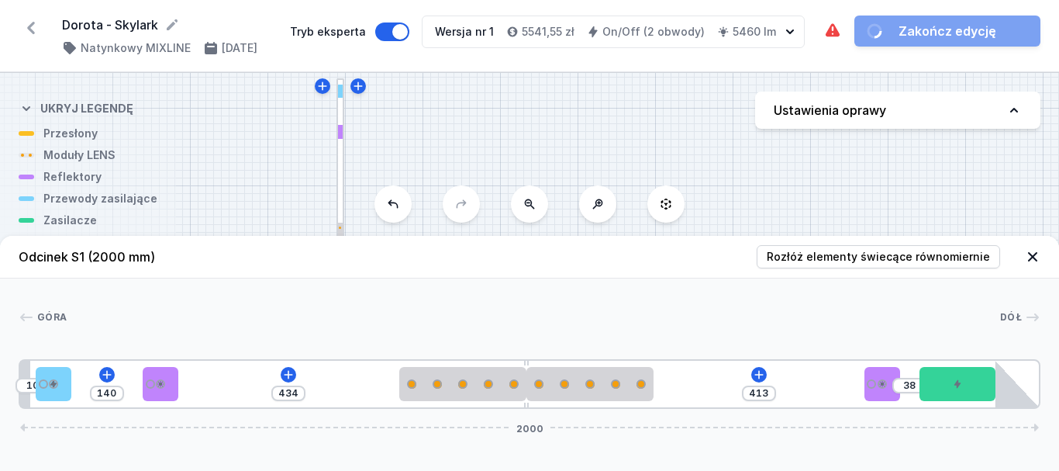
click at [73, 385] on div "10 140 434 413 38 2000" at bounding box center [530, 384] width 1022 height 50
click at [195, 325] on div "[GEOGRAPHIC_DATA]" at bounding box center [530, 320] width 1022 height 22
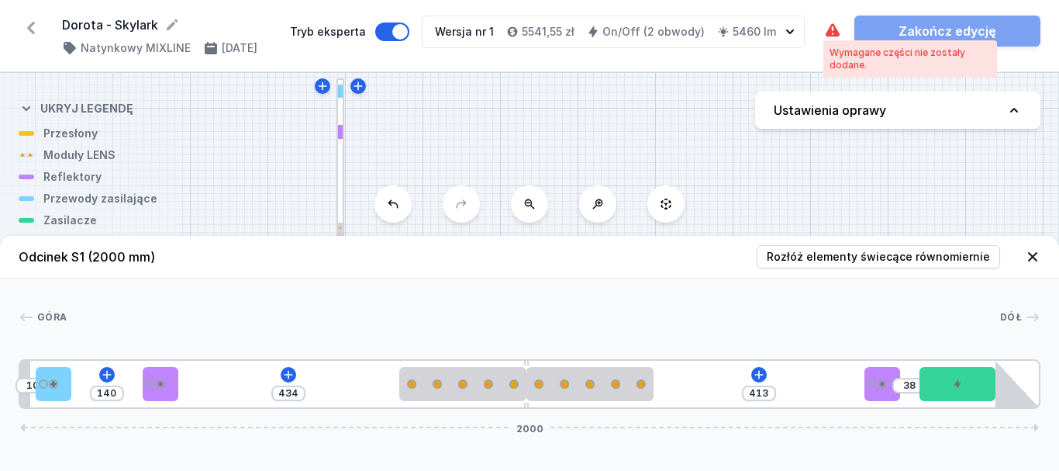
click at [834, 28] on icon at bounding box center [833, 29] width 14 height 13
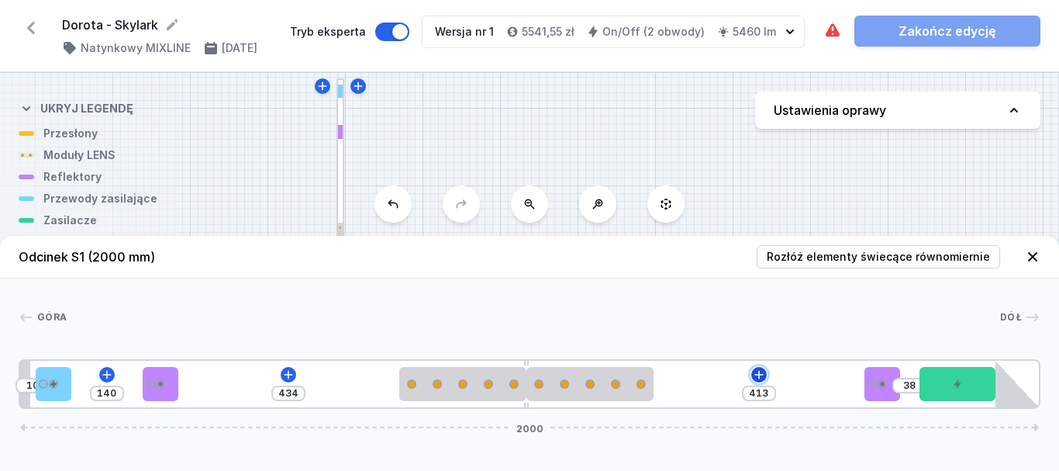
click at [759, 373] on icon at bounding box center [758, 374] width 9 height 9
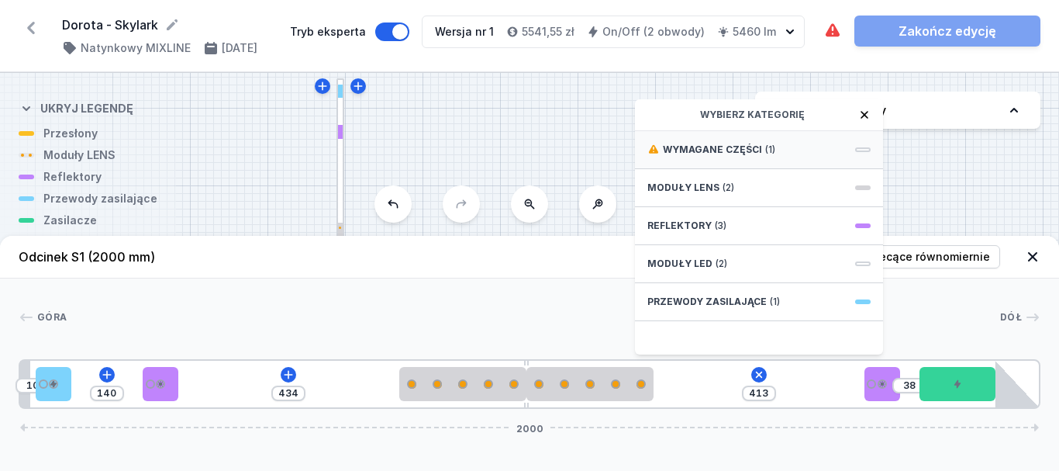
click at [717, 160] on div "Wymagane części (1)" at bounding box center [759, 150] width 248 height 38
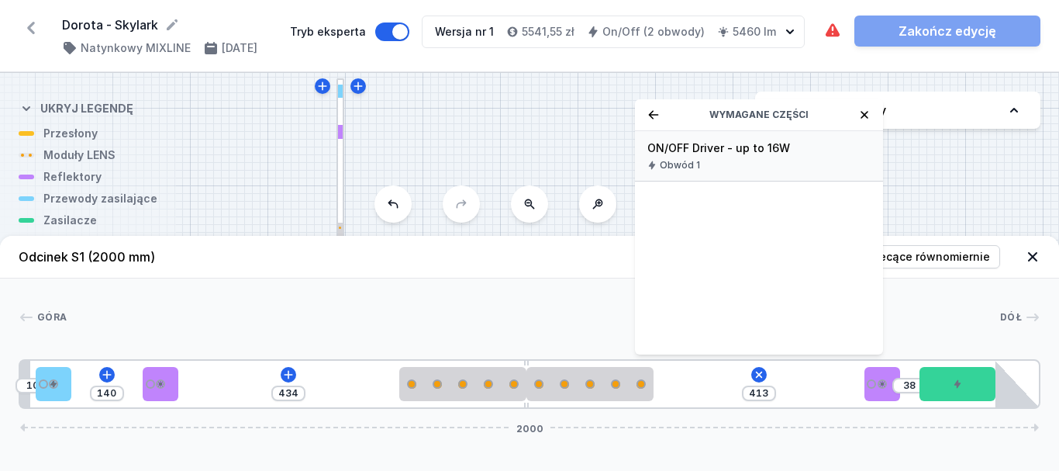
click at [713, 157] on div "ON/OFF Driver - up to 16W Obwód 1" at bounding box center [759, 156] width 248 height 50
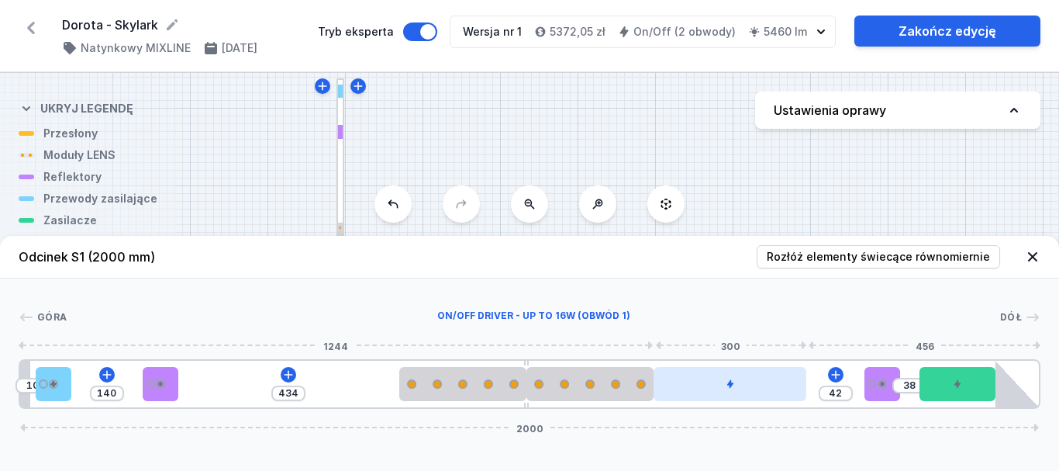
drag, startPoint x: 720, startPoint y: 385, endPoint x: 765, endPoint y: 383, distance: 45.8
click at [765, 383] on div at bounding box center [730, 384] width 153 height 34
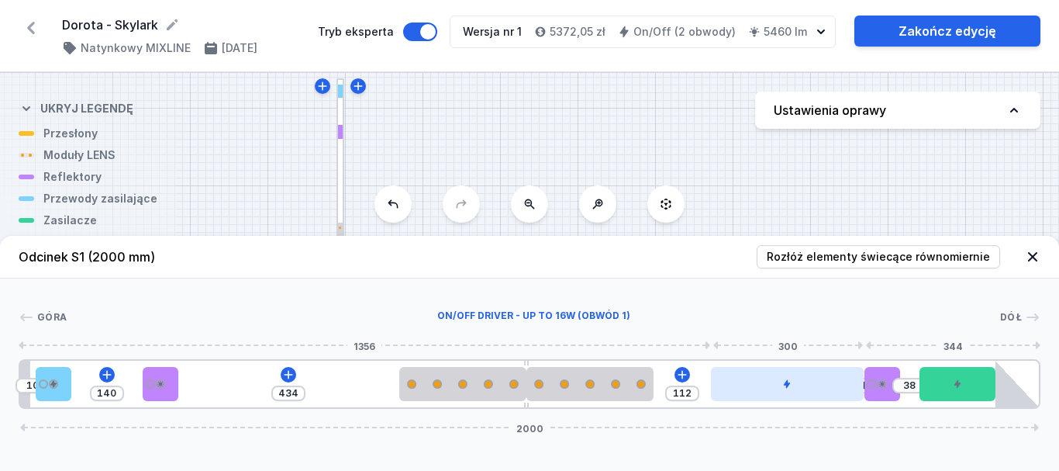
drag, startPoint x: 746, startPoint y: 388, endPoint x: 777, endPoint y: 392, distance: 31.4
click at [777, 392] on div at bounding box center [787, 384] width 153 height 34
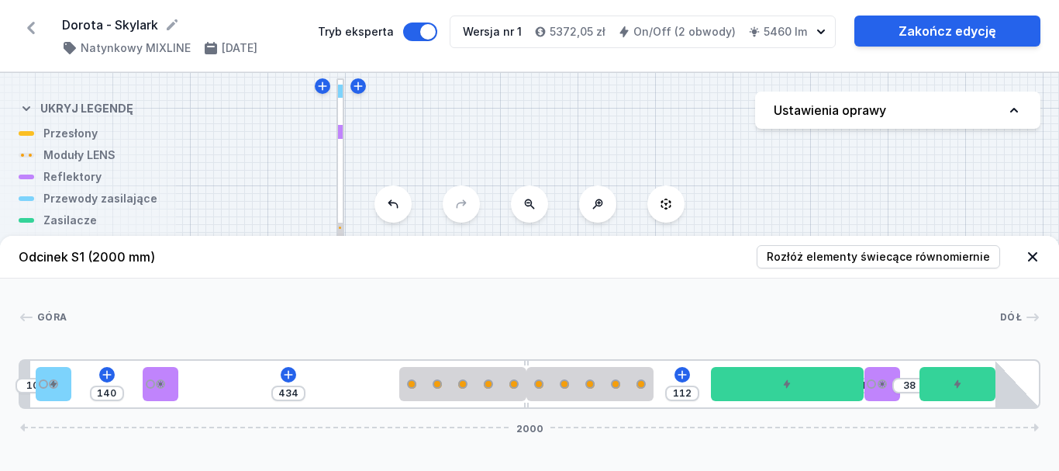
click at [733, 197] on div "S2 2000 S1 2000" at bounding box center [529, 272] width 1059 height 398
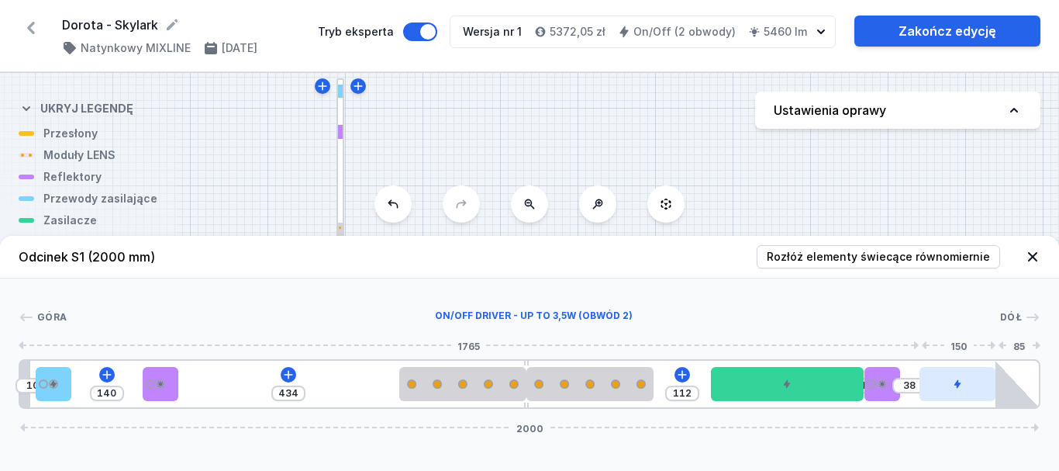
click at [947, 392] on div at bounding box center [958, 384] width 77 height 34
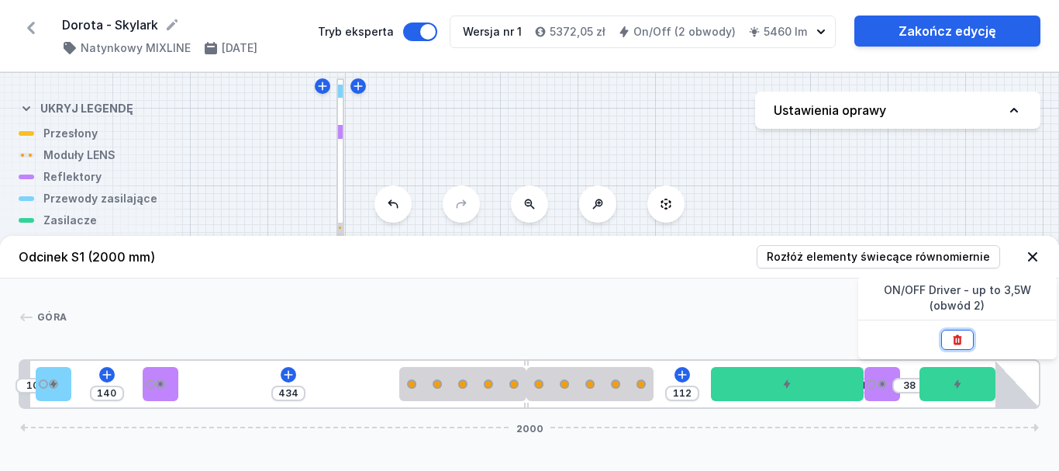
click at [954, 335] on icon at bounding box center [957, 339] width 12 height 12
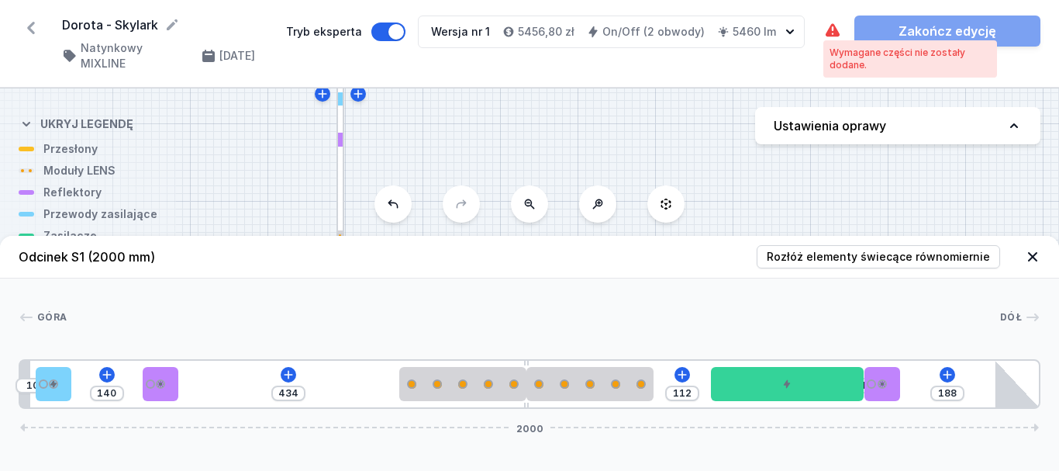
click at [835, 34] on icon at bounding box center [833, 29] width 14 height 13
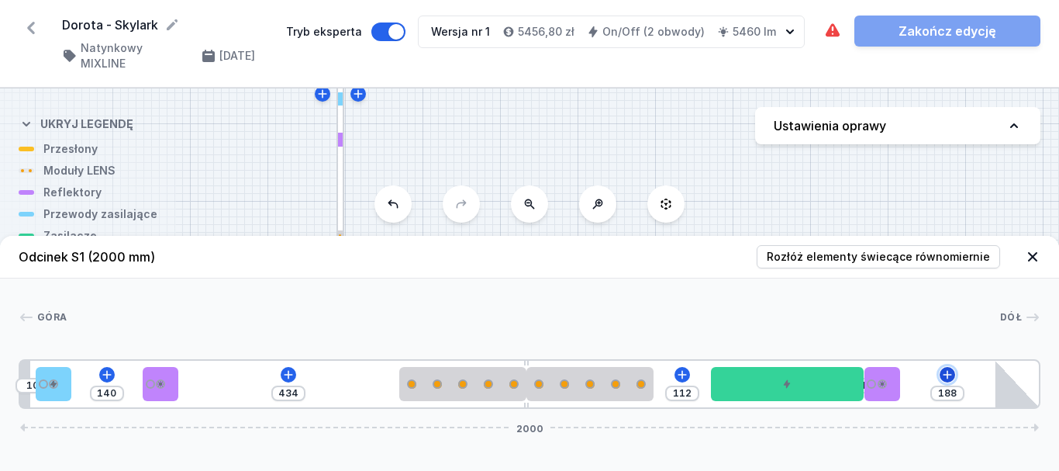
click at [943, 373] on icon at bounding box center [947, 374] width 12 height 12
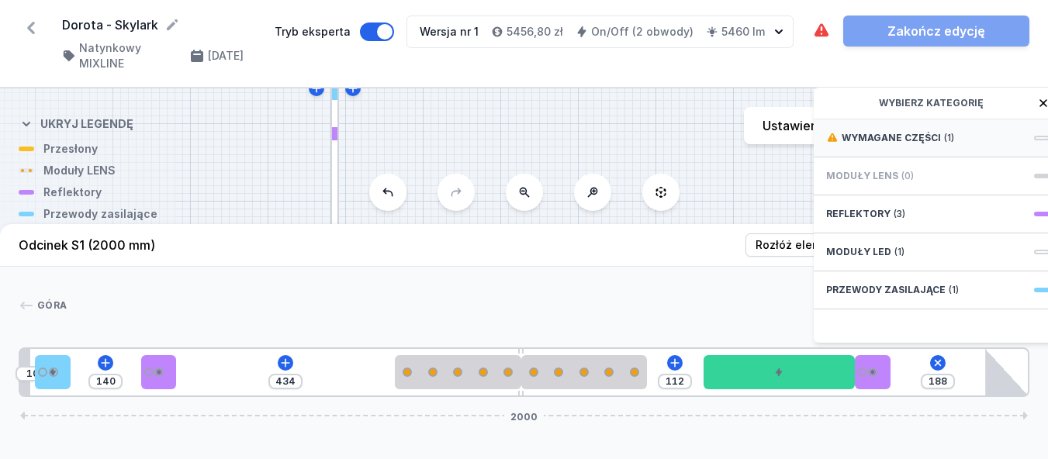
click at [891, 144] on span "Wymagane części" at bounding box center [890, 138] width 99 height 12
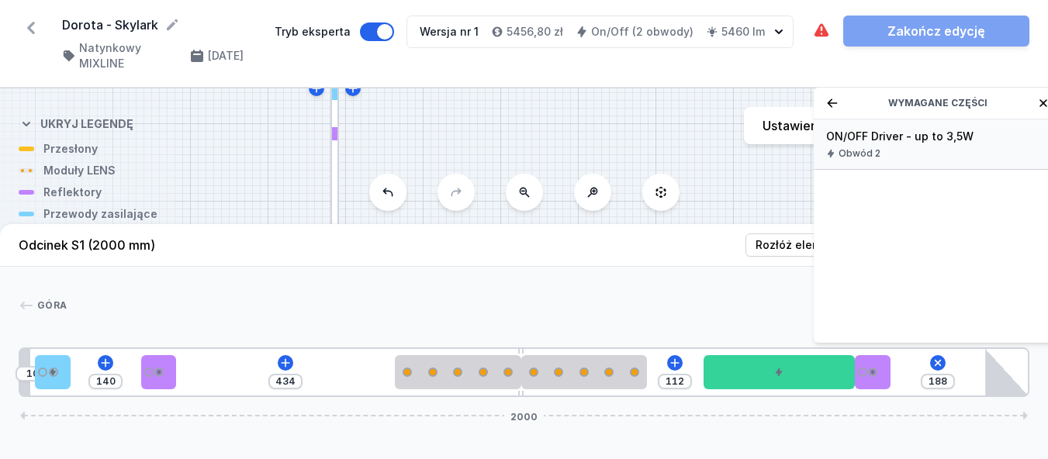
click at [885, 156] on div "ON/OFF Driver - up to 3,5W Obwód 2" at bounding box center [937, 144] width 248 height 50
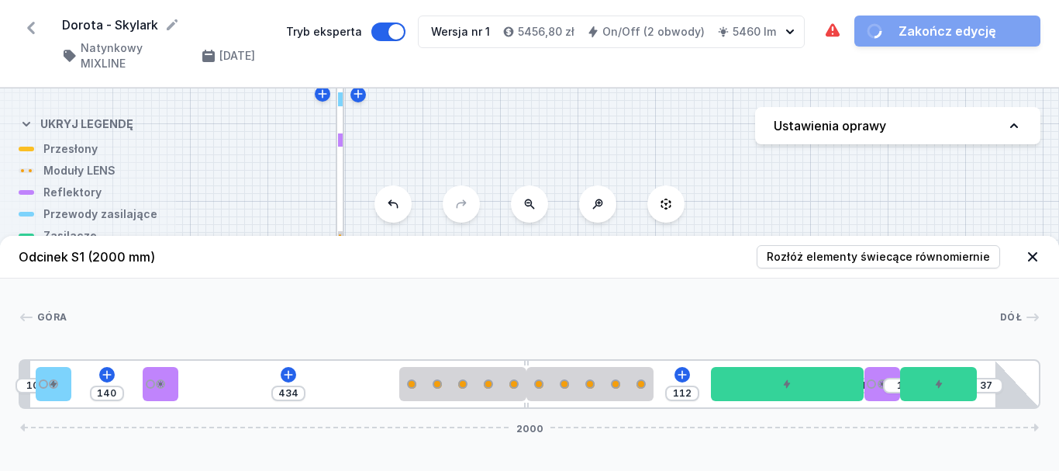
click at [919, 323] on div at bounding box center [534, 317] width 934 height 16
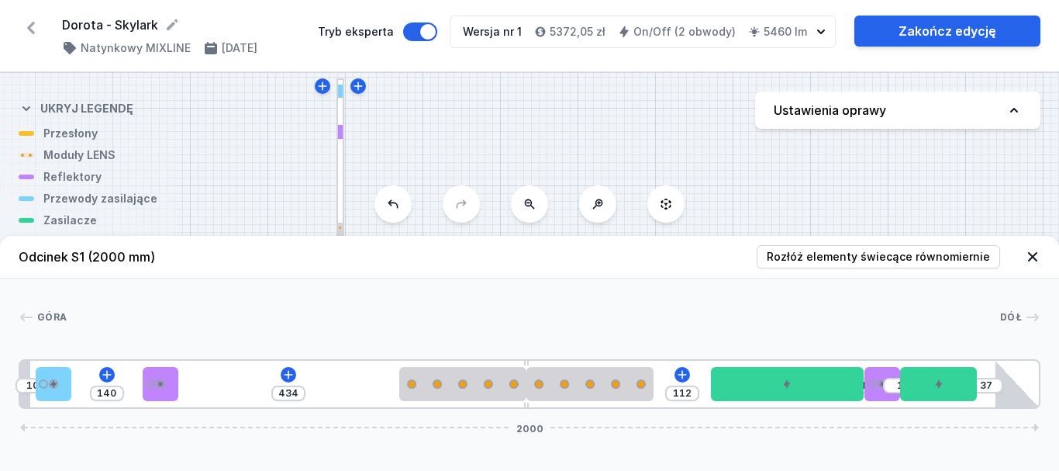
click at [573, 278] on header "Odcinek S1 (2000 mm) Rozłóż elementy świecące równomiernie" at bounding box center [529, 257] width 1059 height 43
click at [1037, 257] on icon at bounding box center [1033, 257] width 16 height 16
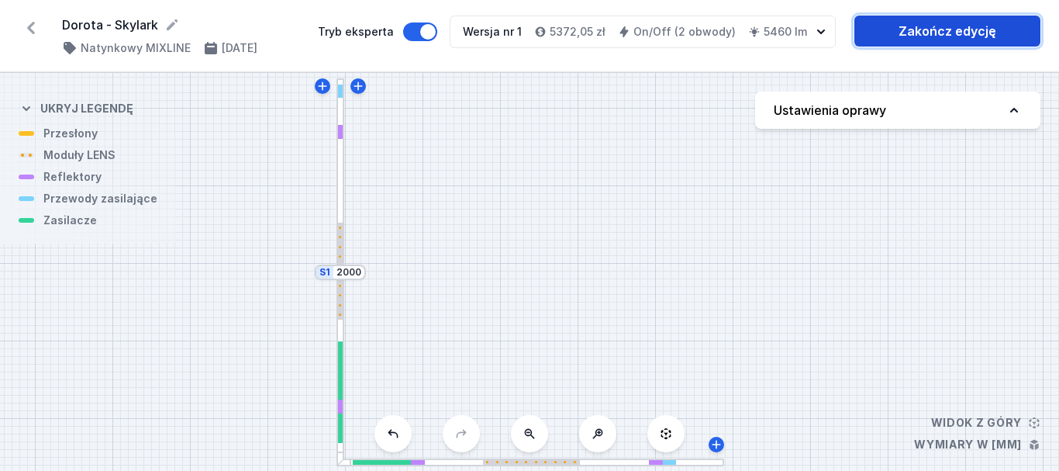
click at [916, 34] on link "Zakończ edycję" at bounding box center [947, 31] width 186 height 31
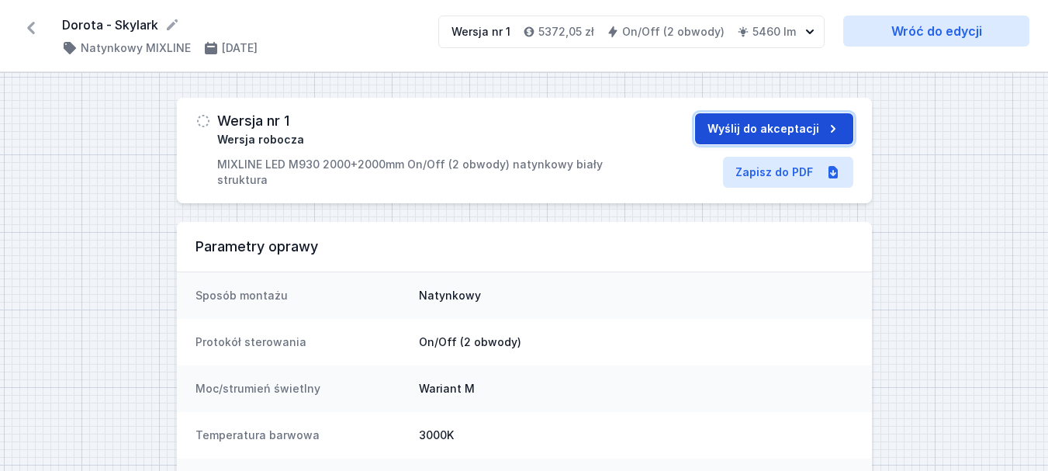
click at [767, 129] on button "Wyślij do akceptacji" at bounding box center [774, 128] width 158 height 31
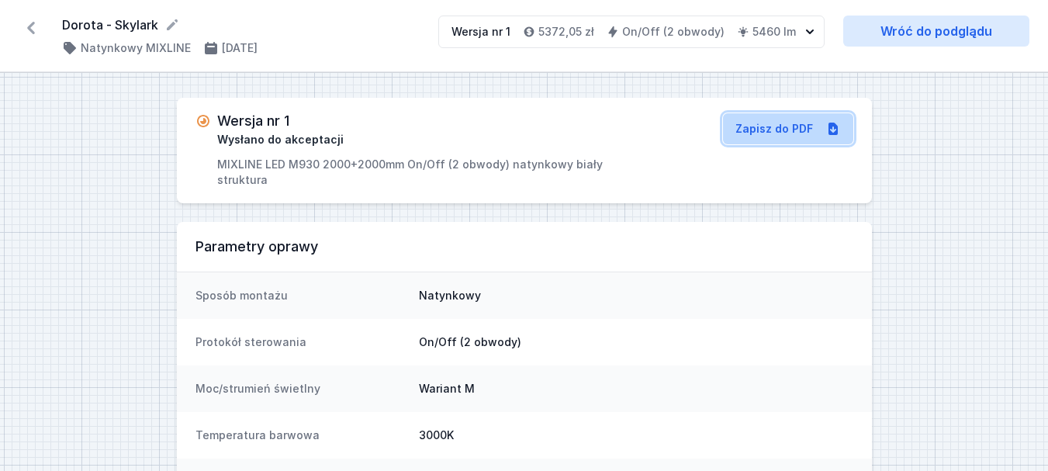
click at [780, 125] on link "Zapisz do PDF" at bounding box center [788, 128] width 130 height 31
click at [36, 27] on icon at bounding box center [31, 28] width 25 height 25
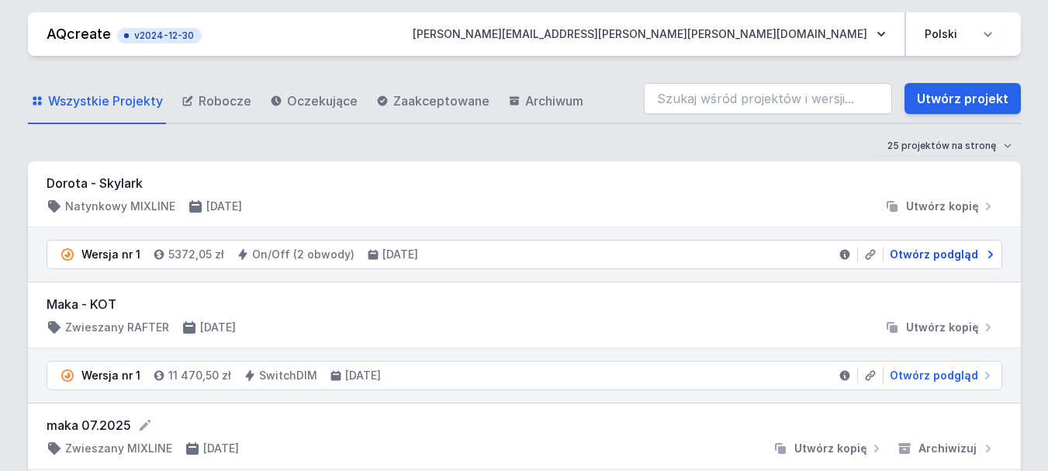
click at [912, 255] on span "Otwórz podgląd" at bounding box center [933, 255] width 88 height 16
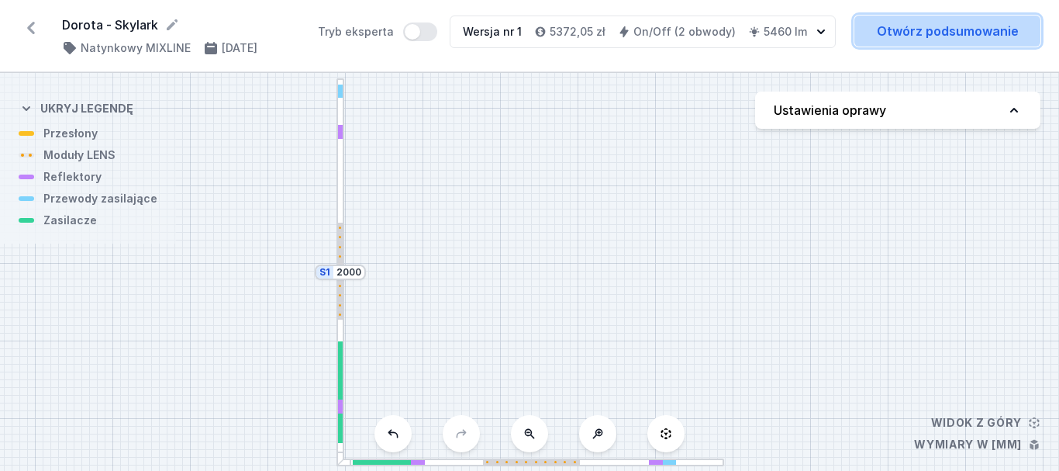
click at [926, 36] on link "Otwórz podsumowanie" at bounding box center [947, 31] width 186 height 31
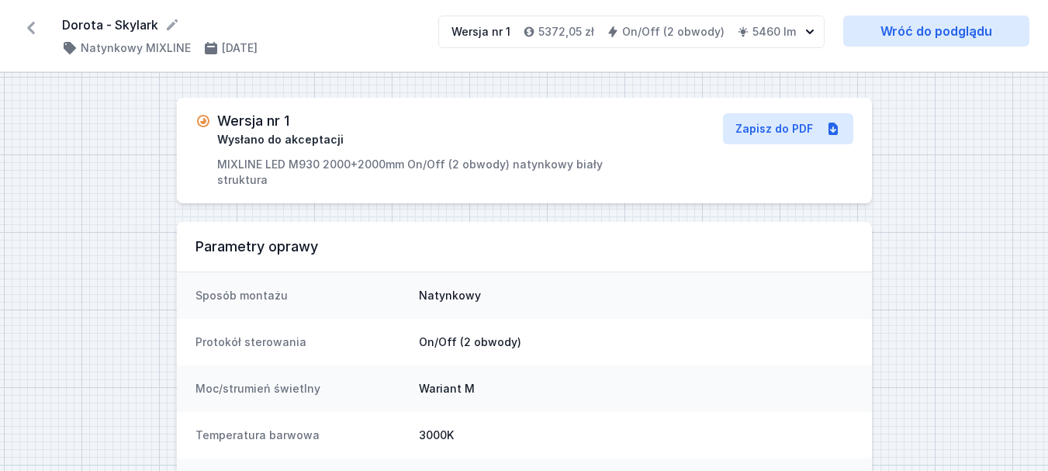
click at [29, 29] on icon at bounding box center [31, 28] width 8 height 12
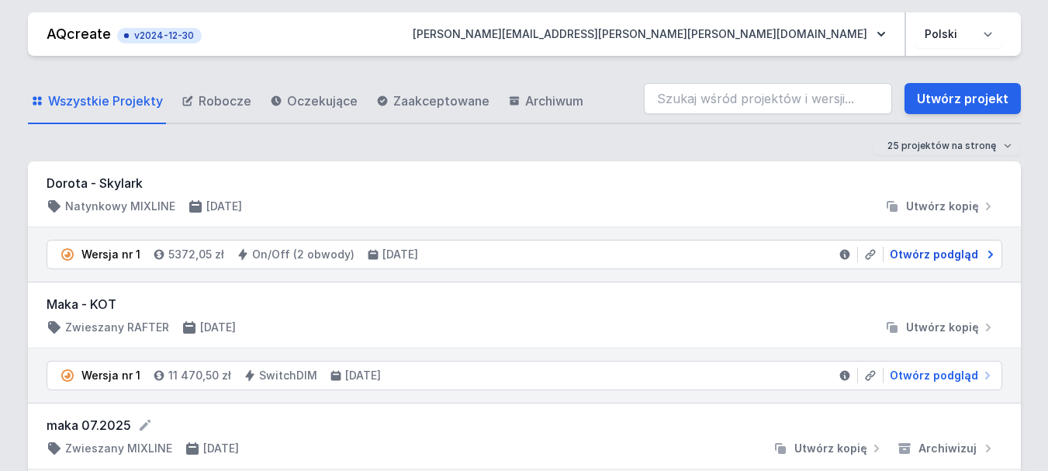
click at [934, 255] on span "Otwórz podgląd" at bounding box center [933, 255] width 88 height 16
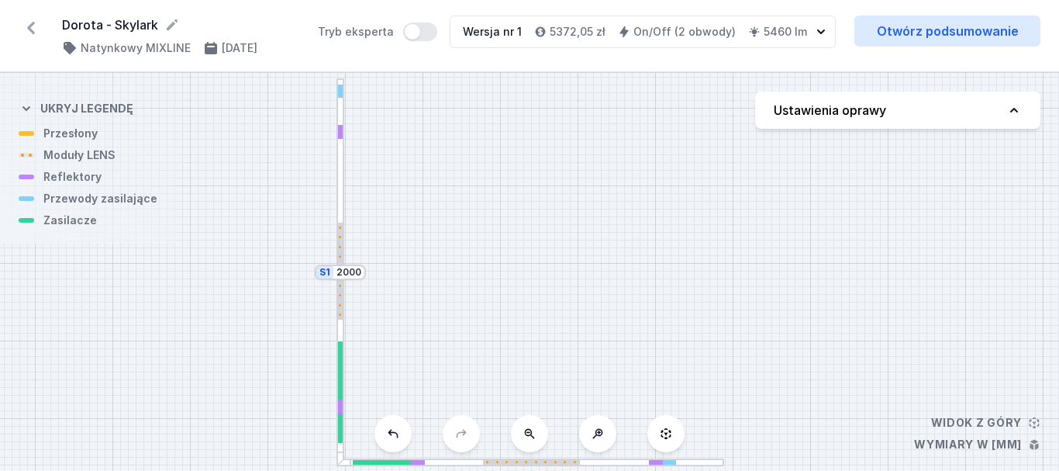
click at [858, 119] on h4 "Ustawienia oprawy" at bounding box center [830, 110] width 112 height 19
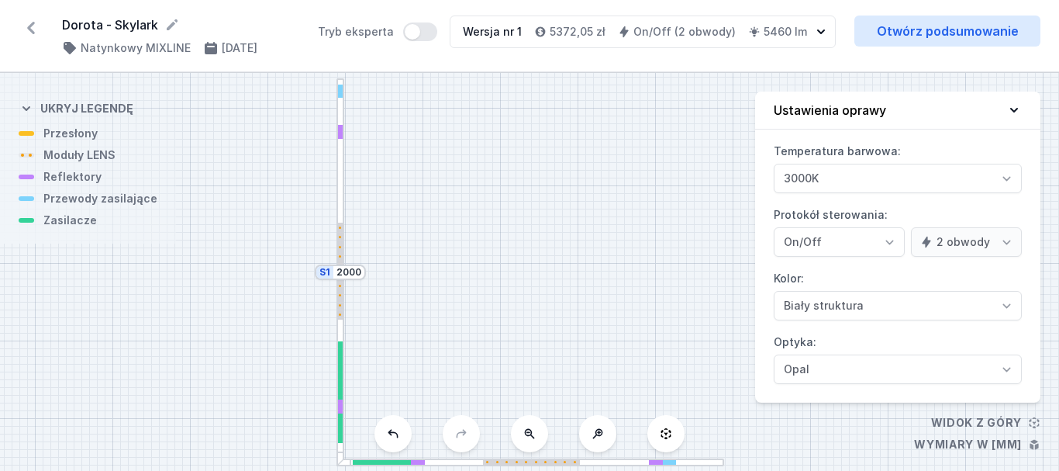
click at [571, 192] on div "S2 2000 S1 2000" at bounding box center [529, 272] width 1059 height 398
click at [29, 24] on icon at bounding box center [31, 28] width 25 height 25
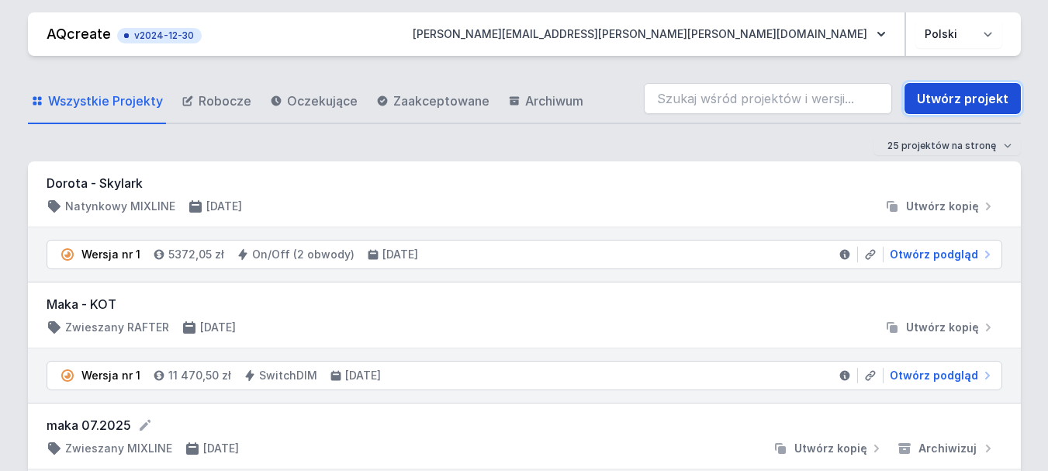
click at [948, 98] on link "Utwórz projekt" at bounding box center [962, 98] width 116 height 31
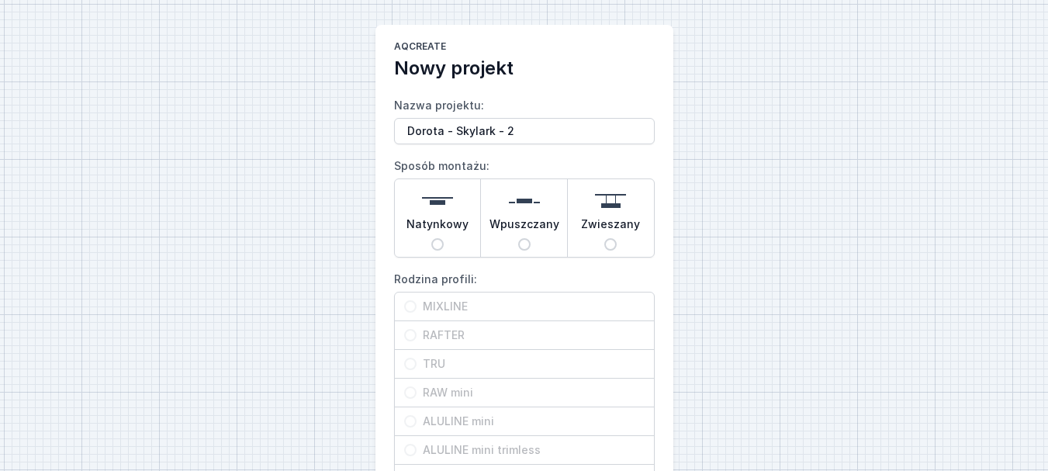
click at [439, 210] on img at bounding box center [437, 200] width 31 height 31
click at [439, 238] on input "Natynkowy" at bounding box center [437, 244] width 12 height 12
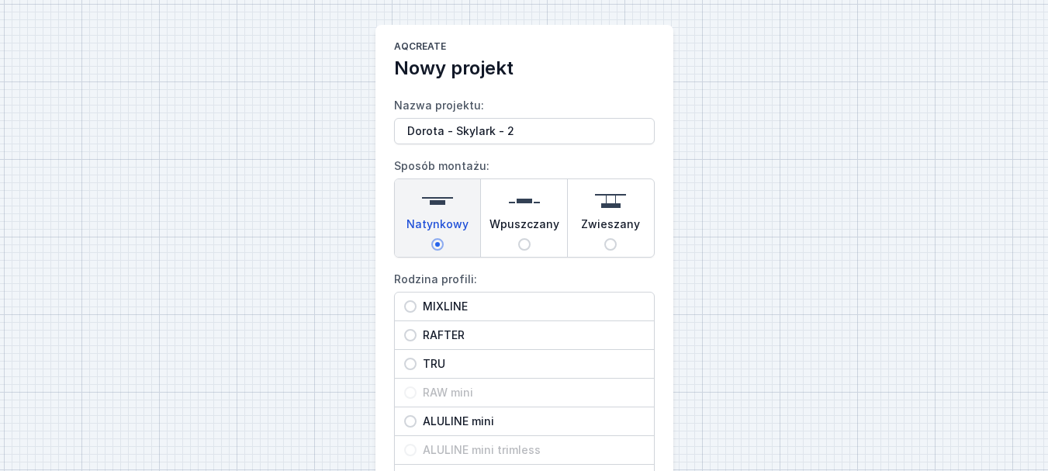
click at [460, 305] on span "MIXLINE" at bounding box center [530, 307] width 228 height 16
click at [416, 305] on input "MIXLINE" at bounding box center [410, 306] width 12 height 12
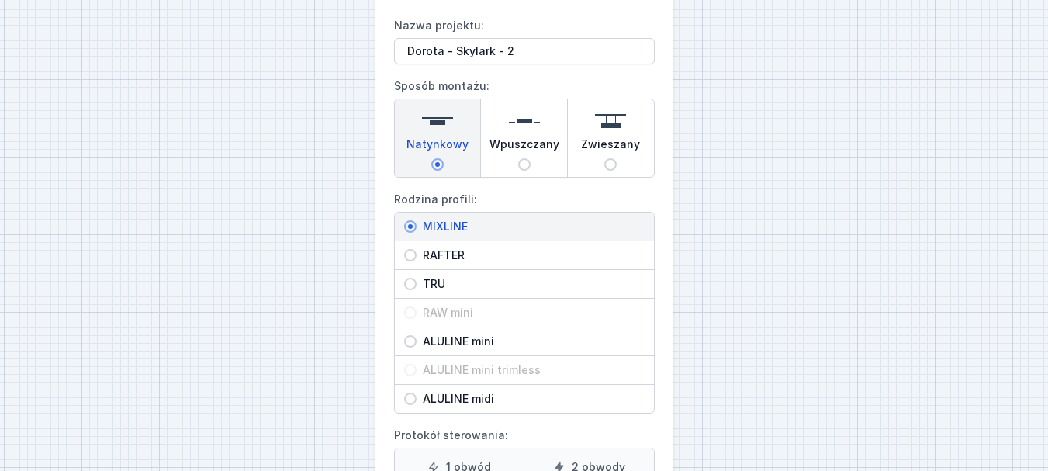
scroll to position [233, 0]
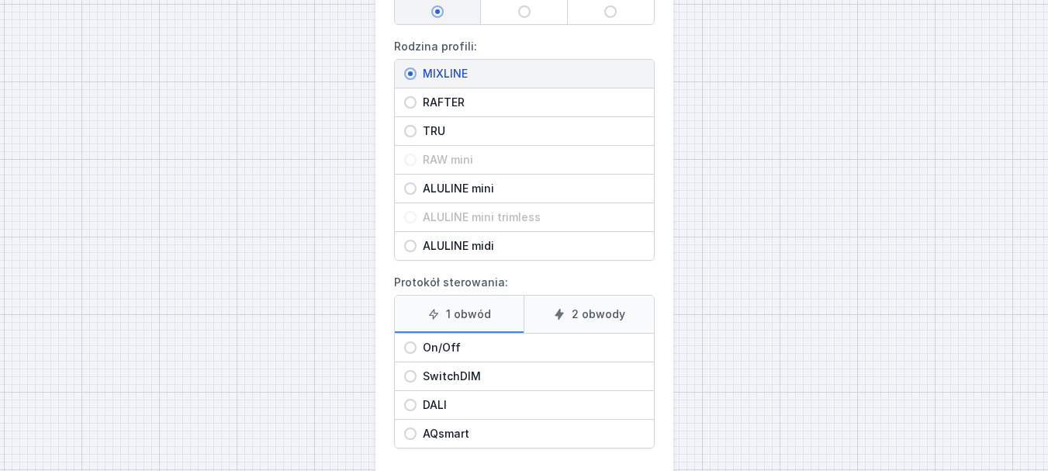
click at [609, 326] on label "2 obwody" at bounding box center [588, 313] width 130 height 37
click at [0, 0] on input "2 obwody" at bounding box center [0, 0] width 0 height 0
click at [412, 348] on input "On/Off" at bounding box center [410, 347] width 12 height 12
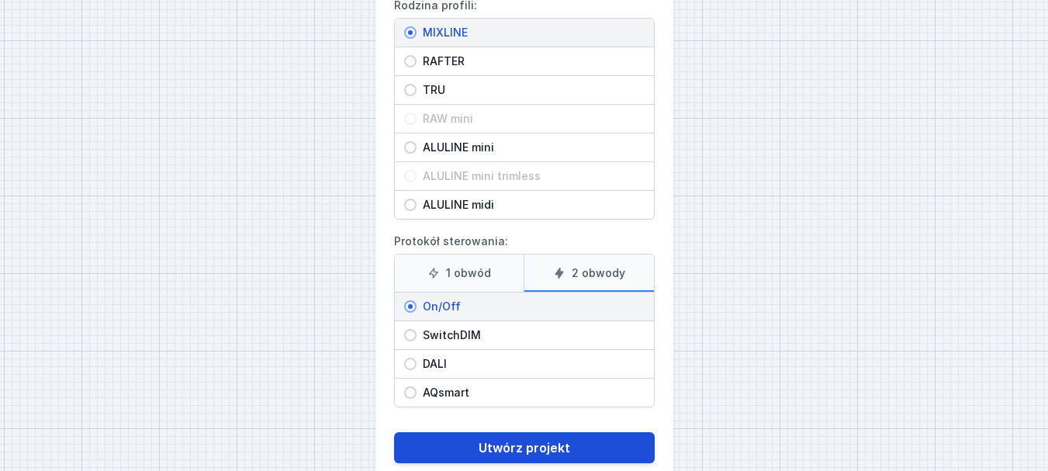
scroll to position [306, 0]
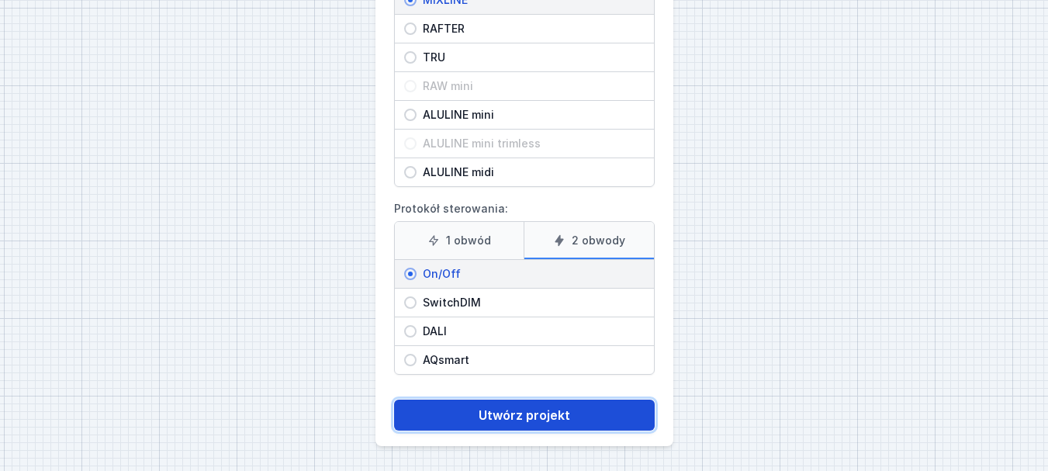
click at [543, 423] on button "Utwórz projekt" at bounding box center [524, 414] width 261 height 31
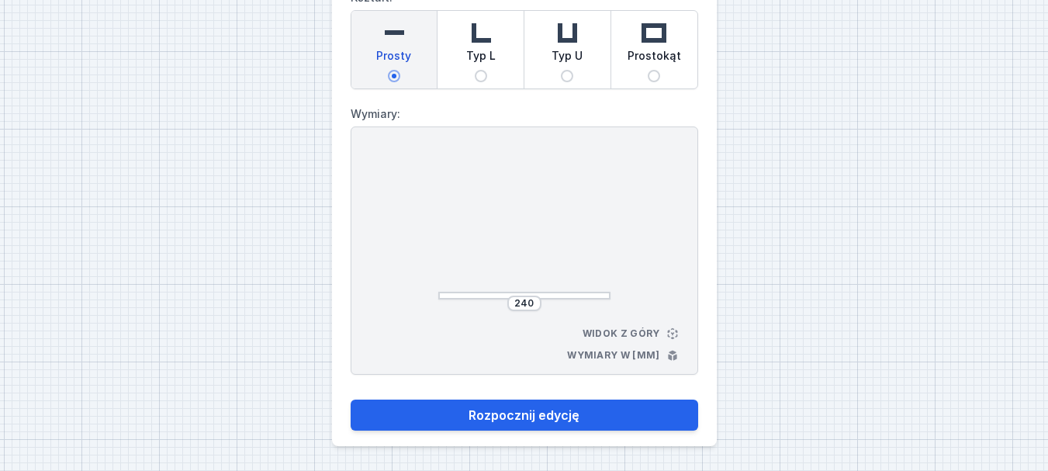
click at [477, 55] on span "Typ L" at bounding box center [480, 59] width 29 height 22
click at [477, 70] on input "Typ L" at bounding box center [481, 76] width 12 height 12
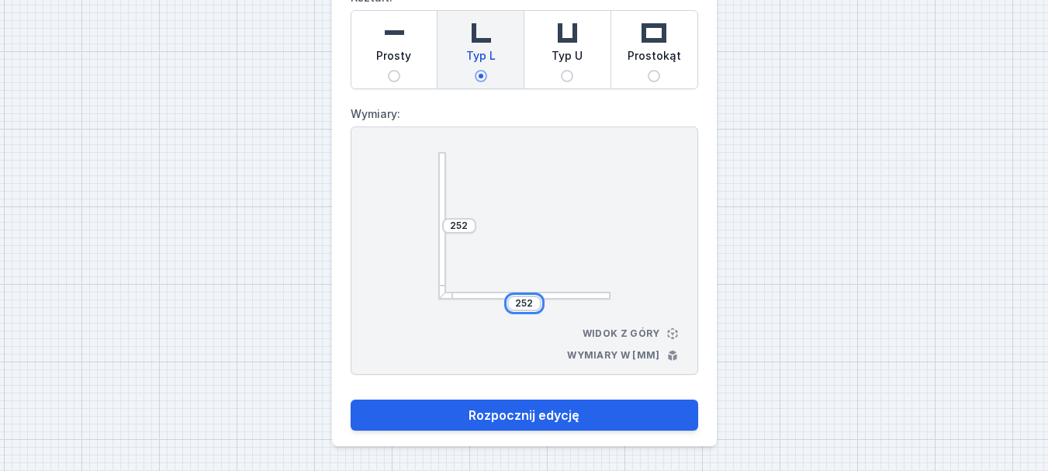
click at [526, 302] on input "252" at bounding box center [524, 303] width 25 height 12
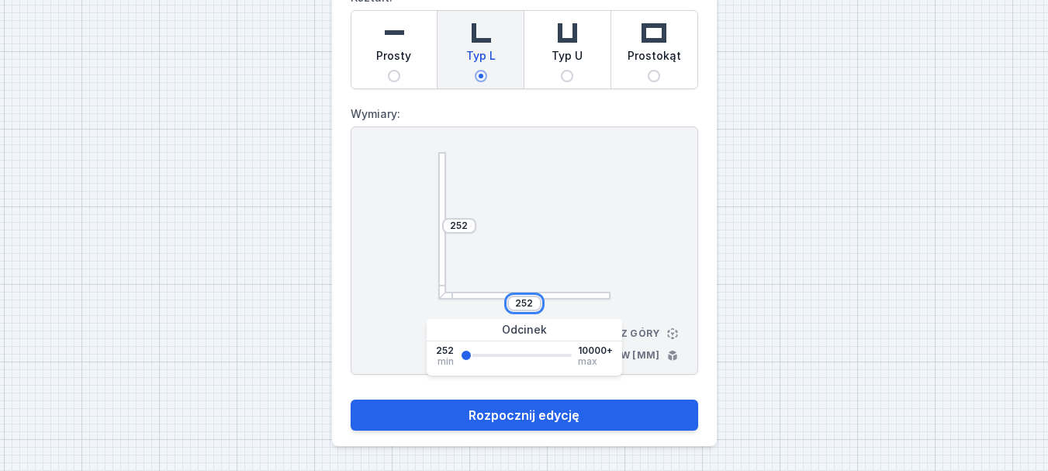
click at [526, 302] on input "252" at bounding box center [524, 303] width 25 height 12
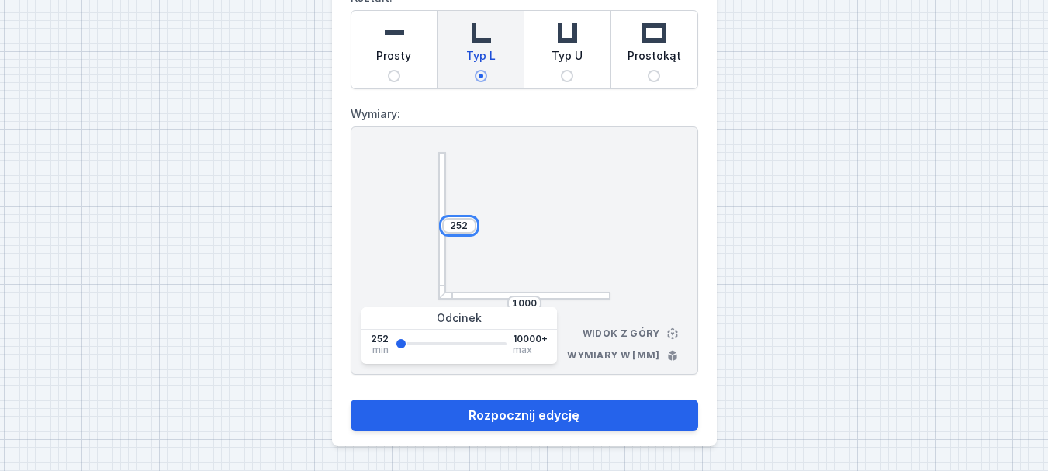
click at [459, 226] on input "252" at bounding box center [459, 225] width 25 height 12
click at [802, 165] on div "AQcreate Od jakiego kształtu zacząć? Kształt: Prosty Typ L Typ U Prostokąt Wymi…" at bounding box center [524, 181] width 1048 height 578
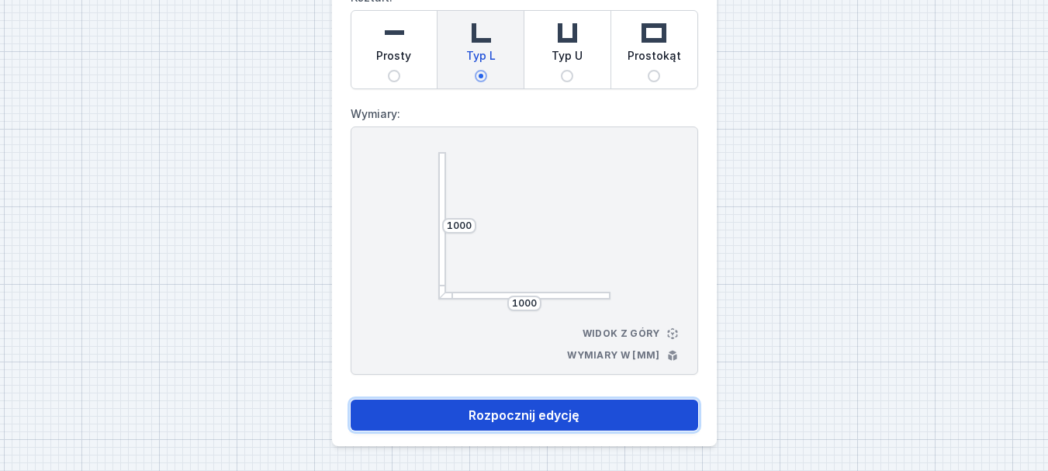
click at [530, 411] on button "Rozpocznij edycję" at bounding box center [523, 414] width 347 height 31
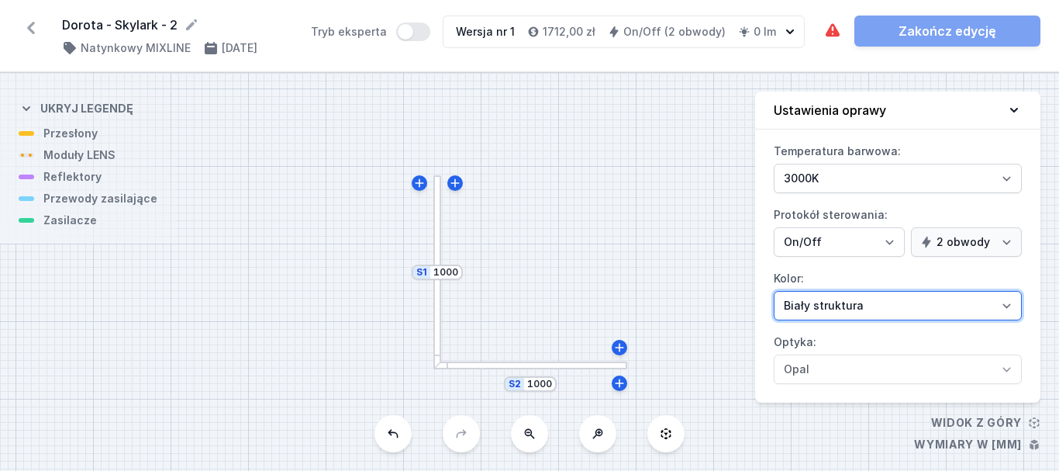
click at [1006, 300] on select "Biały struktura Czarny struktura Złoty struktura Miedziany Szary Inny (z palety…" at bounding box center [898, 305] width 248 height 29
click at [774, 291] on select "Biały struktura Czarny struktura Złoty struktura Miedziany Szary Inny (z palety…" at bounding box center [898, 305] width 248 height 29
click at [438, 297] on div at bounding box center [437, 272] width 9 height 194
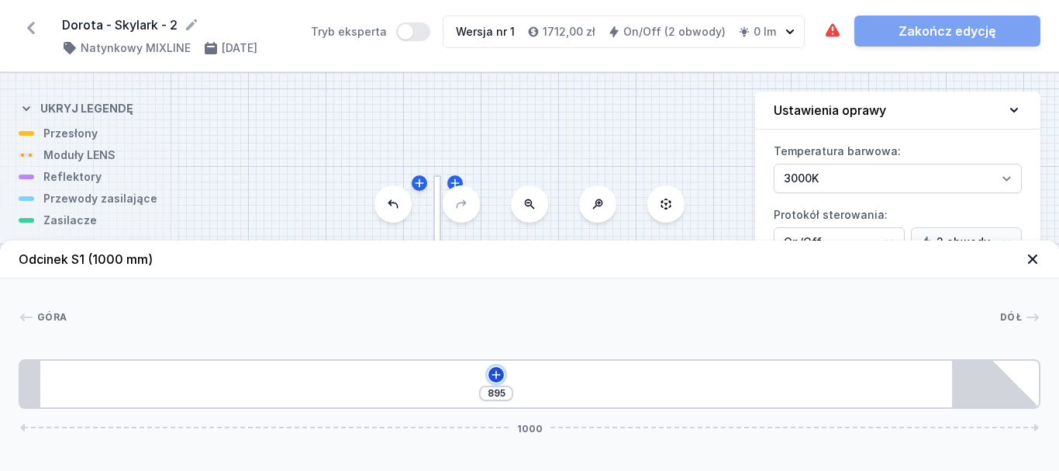
click at [496, 374] on icon at bounding box center [496, 374] width 9 height 9
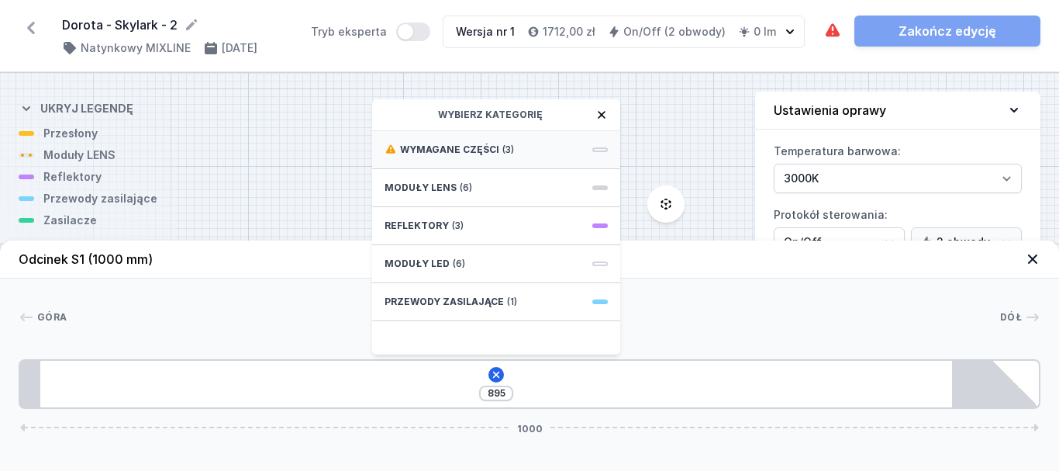
click at [452, 147] on span "Wymagane części" at bounding box center [449, 149] width 99 height 12
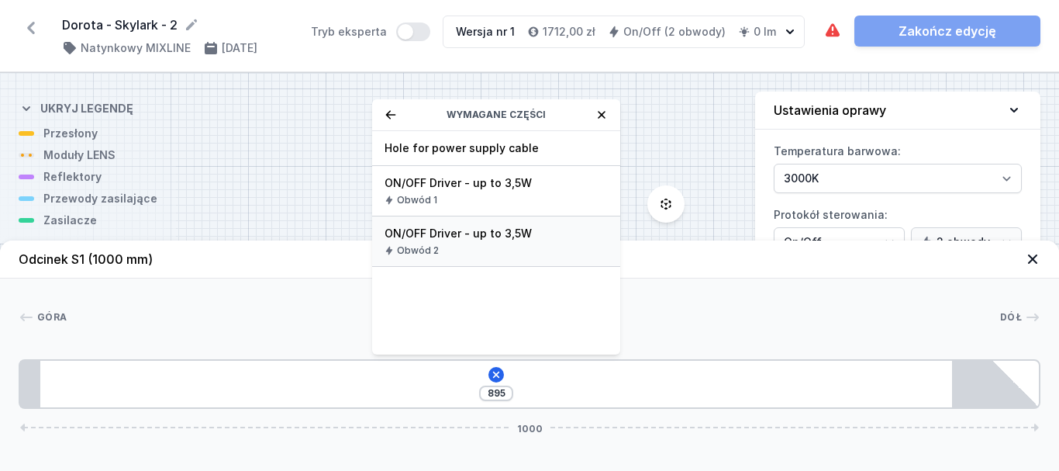
click at [455, 248] on div "Obwód 2" at bounding box center [496, 250] width 223 height 12
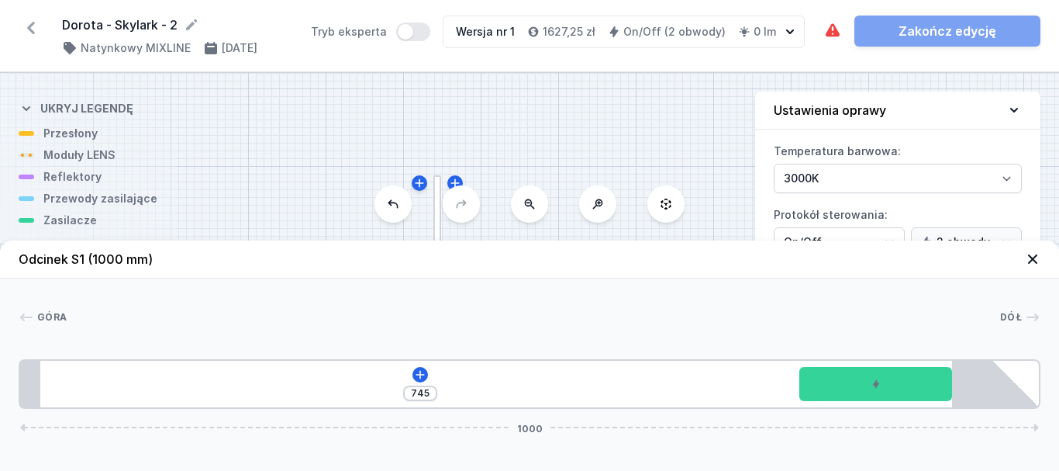
drag, startPoint x: 133, startPoint y: 392, endPoint x: 914, endPoint y: 418, distance: 782.0
click at [914, 418] on div "Odcinek S1 (1000 mm) Góra Dół 1 2 2 3 745 1000 765 150 85 20 895 85 1000" at bounding box center [529, 355] width 1059 height 230
click at [423, 374] on icon at bounding box center [420, 374] width 9 height 9
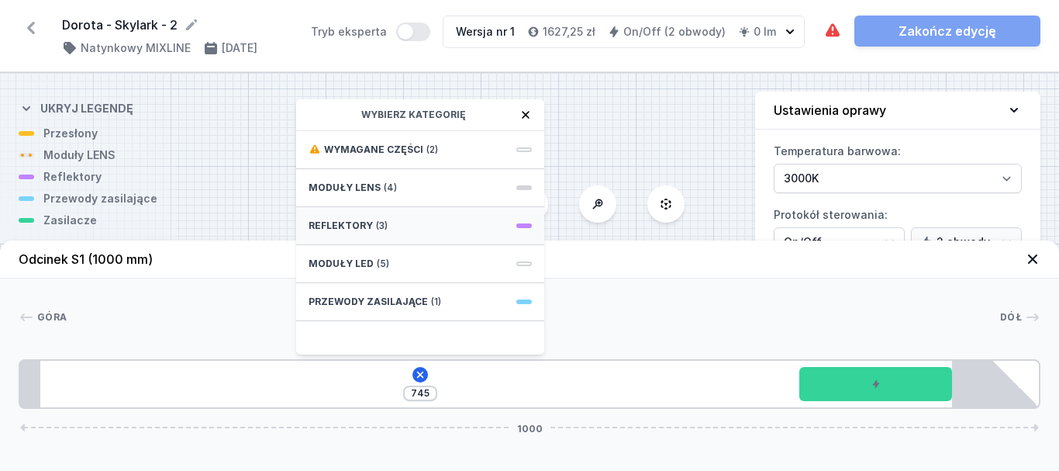
click at [385, 216] on div "Reflektory (3)" at bounding box center [420, 226] width 248 height 38
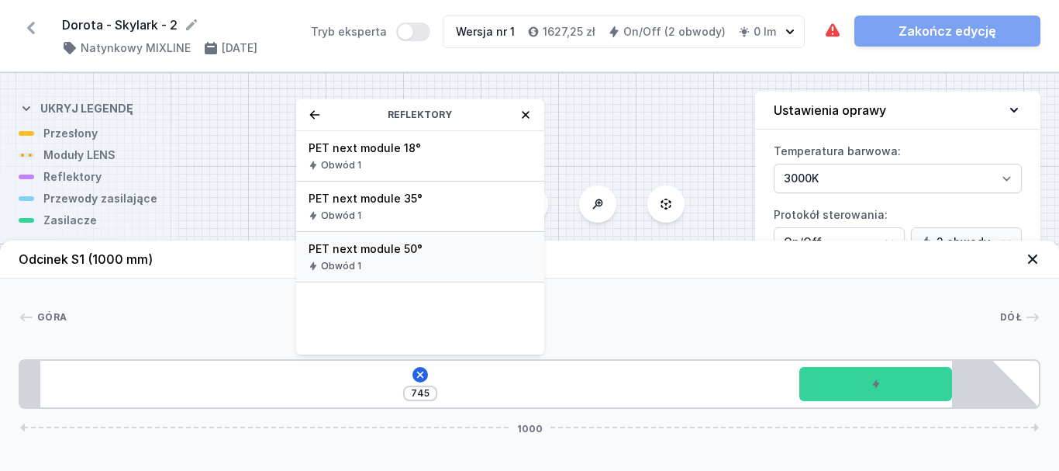
click at [371, 260] on div "Obwód 1" at bounding box center [420, 266] width 223 height 12
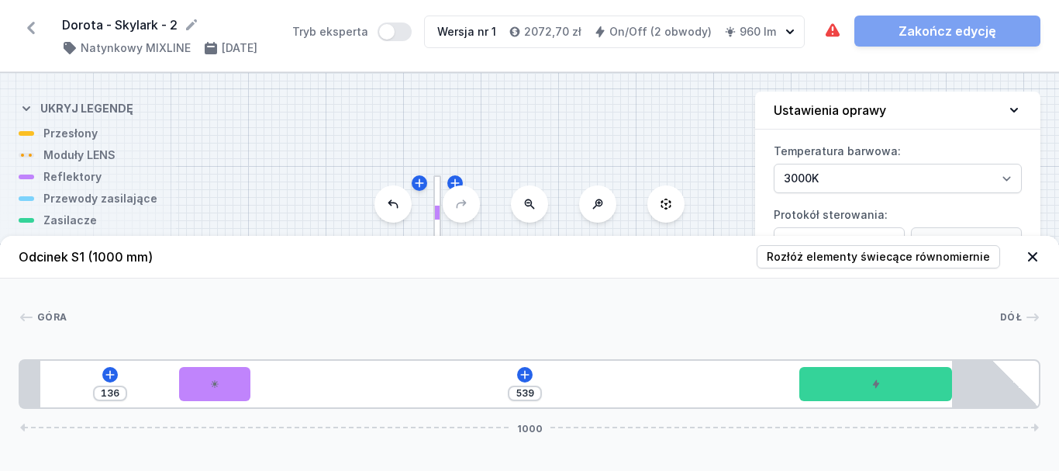
drag, startPoint x: 81, startPoint y: 385, endPoint x: 207, endPoint y: 401, distance: 126.6
click at [207, 401] on div "136 539 1000" at bounding box center [530, 384] width 1022 height 50
click at [522, 374] on icon at bounding box center [524, 374] width 9 height 9
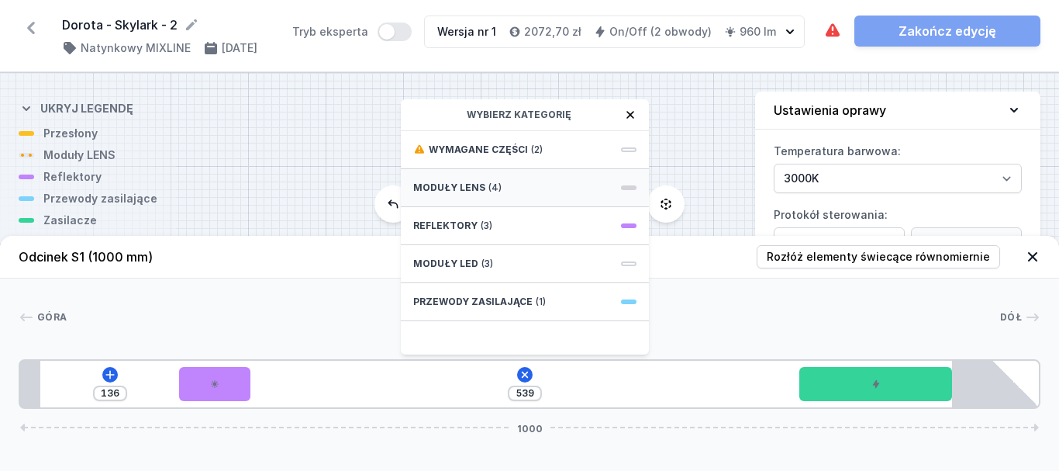
click at [436, 187] on span "Moduły LENS" at bounding box center [449, 187] width 72 height 12
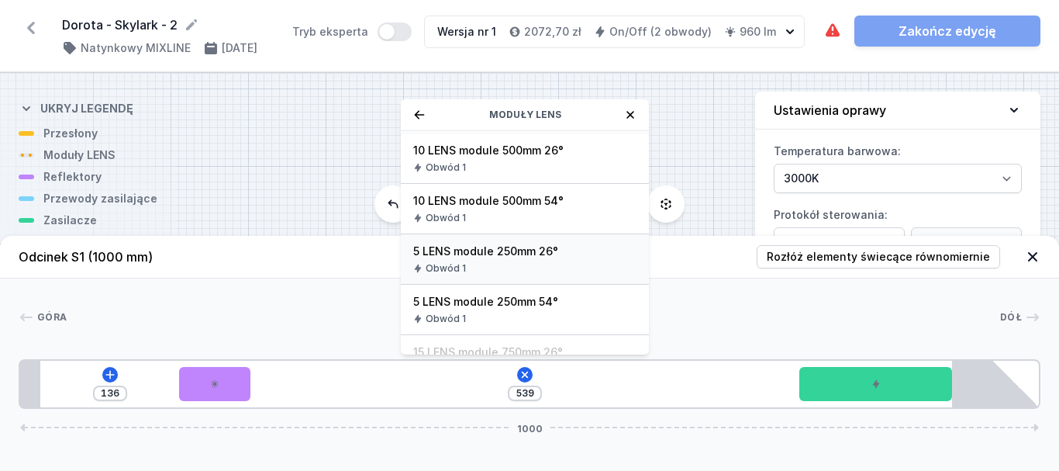
scroll to position [155, 0]
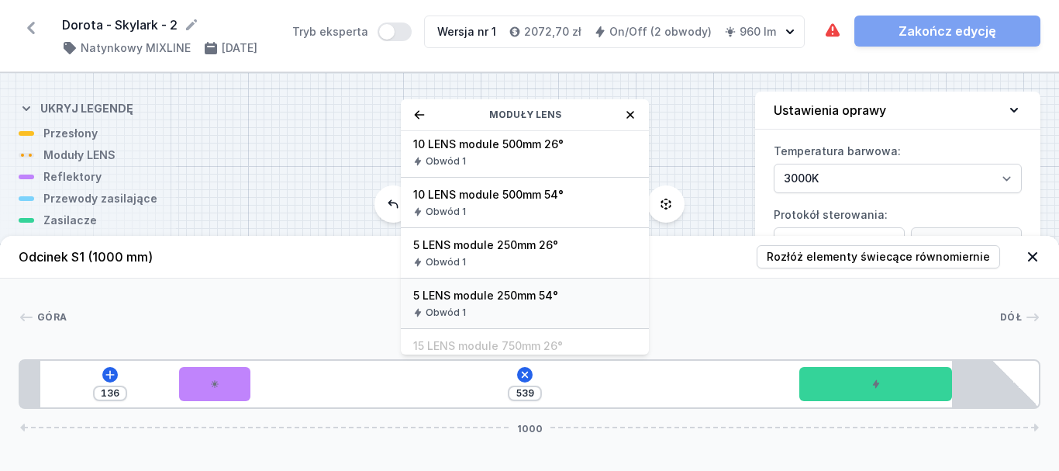
click at [489, 297] on span "5 LENS module 250mm 54°" at bounding box center [524, 296] width 223 height 16
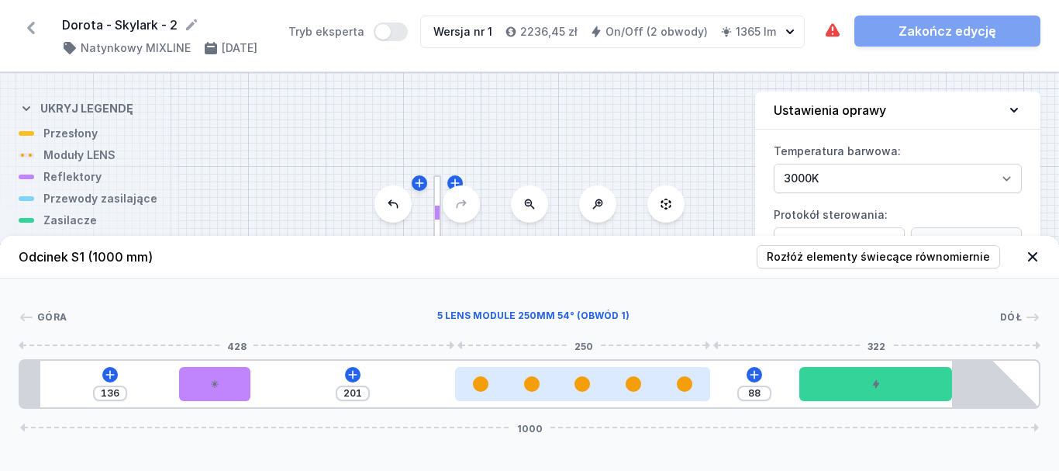
drag, startPoint x: 407, startPoint y: 389, endPoint x: 616, endPoint y: 380, distance: 208.8
click at [616, 380] on div at bounding box center [582, 384] width 255 height 16
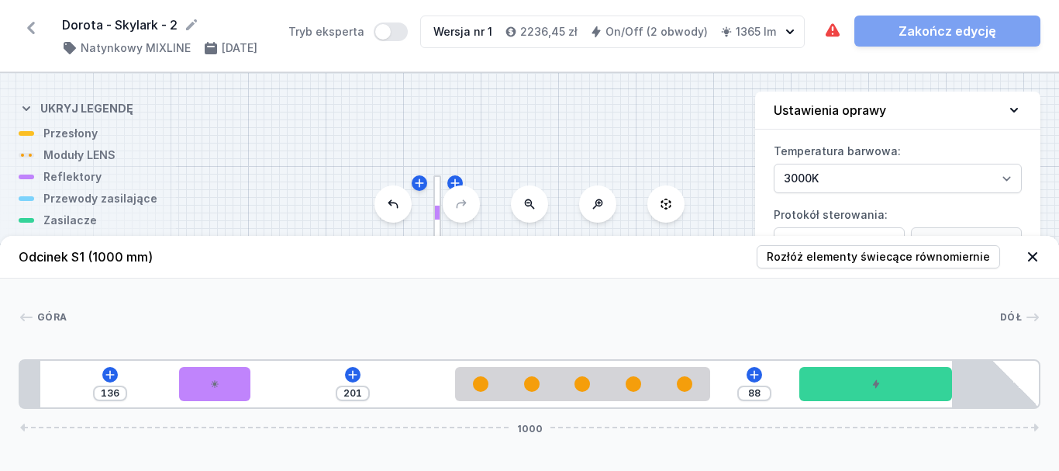
click at [499, 346] on div at bounding box center [530, 344] width 1022 height 9
click at [1035, 258] on icon at bounding box center [1032, 256] width 9 height 9
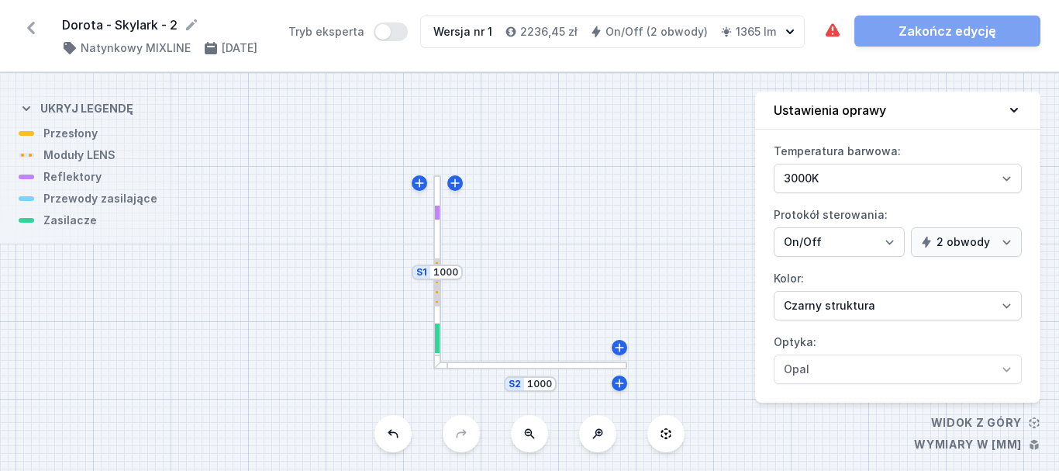
click at [499, 374] on div "S2 1000 S1 1000" at bounding box center [529, 272] width 1059 height 398
click at [501, 369] on div "S2 1000 S1 1000" at bounding box center [529, 272] width 1059 height 398
click at [535, 365] on div at bounding box center [530, 365] width 194 height 9
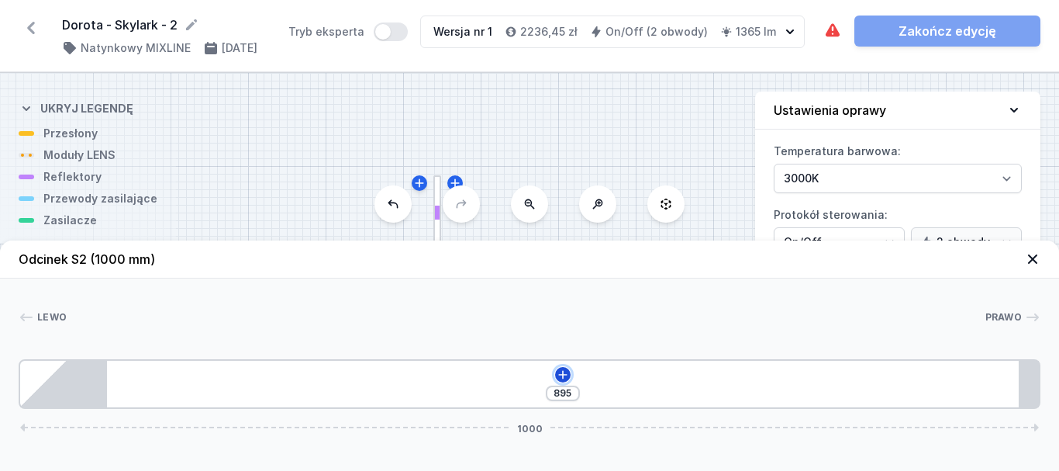
click at [566, 374] on icon at bounding box center [563, 374] width 12 height 12
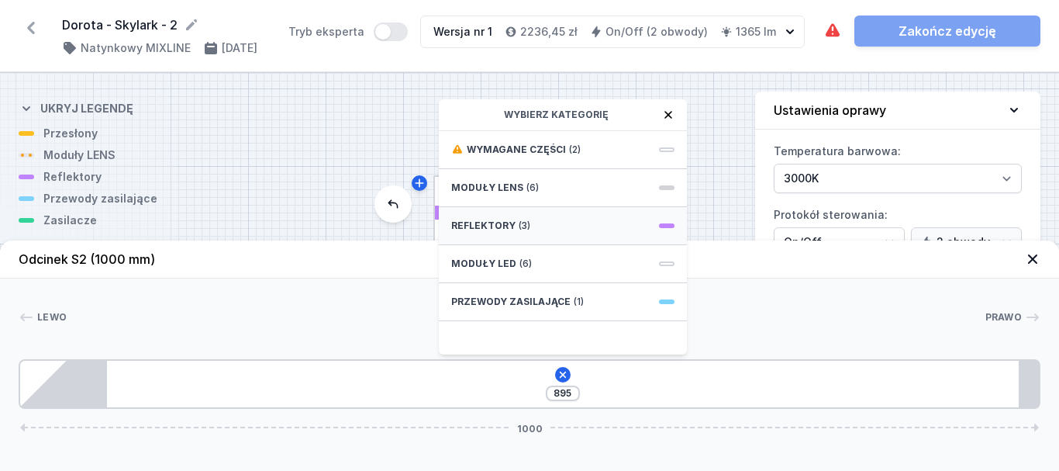
click at [492, 218] on div "Reflektory (3)" at bounding box center [563, 226] width 248 height 38
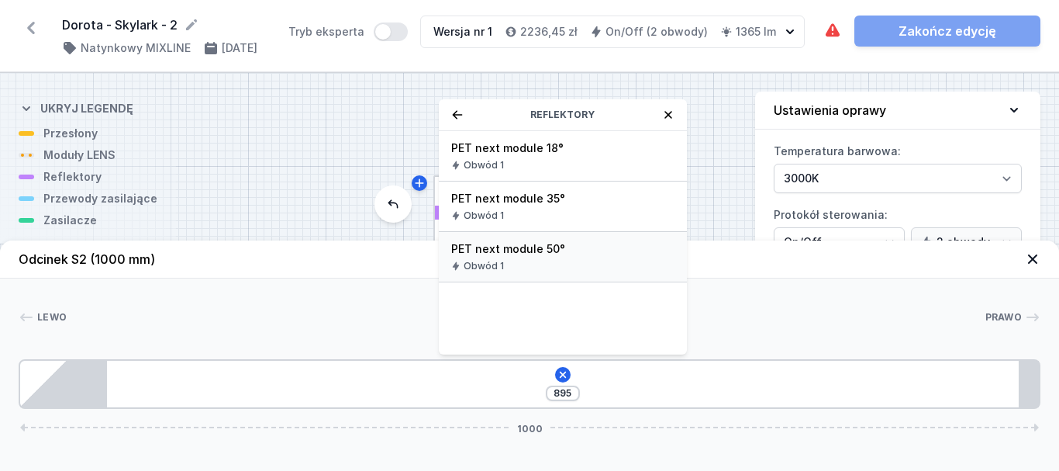
click at [513, 257] on div "PET next module 50° Obwód 1" at bounding box center [563, 257] width 248 height 50
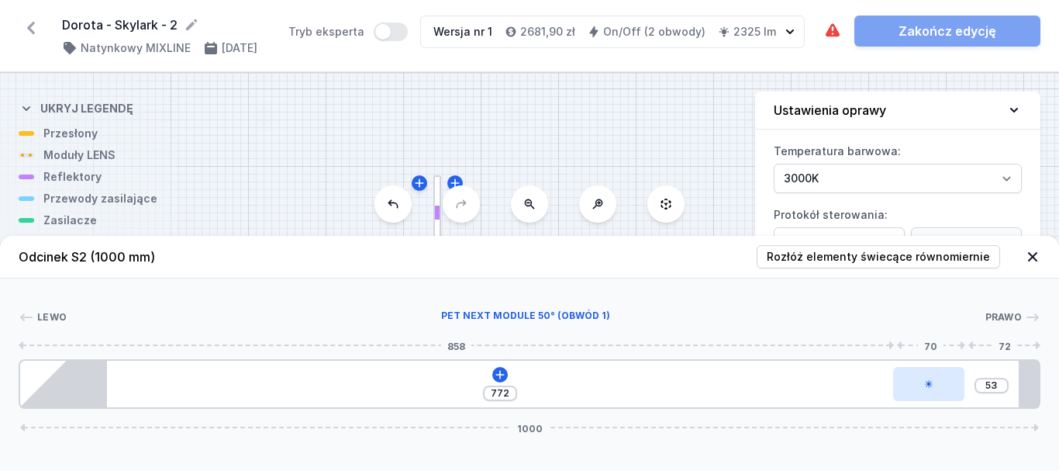
drag, startPoint x: 126, startPoint y: 386, endPoint x: 928, endPoint y: 395, distance: 802.5
click at [928, 395] on div at bounding box center [928, 384] width 71 height 34
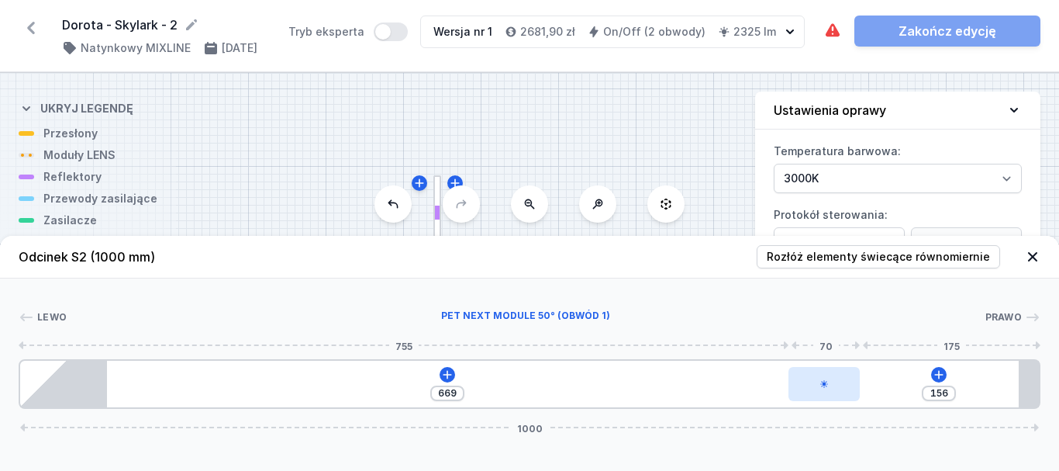
drag, startPoint x: 928, startPoint y: 391, endPoint x: 834, endPoint y: 395, distance: 94.7
click at [834, 395] on div at bounding box center [824, 384] width 71 height 34
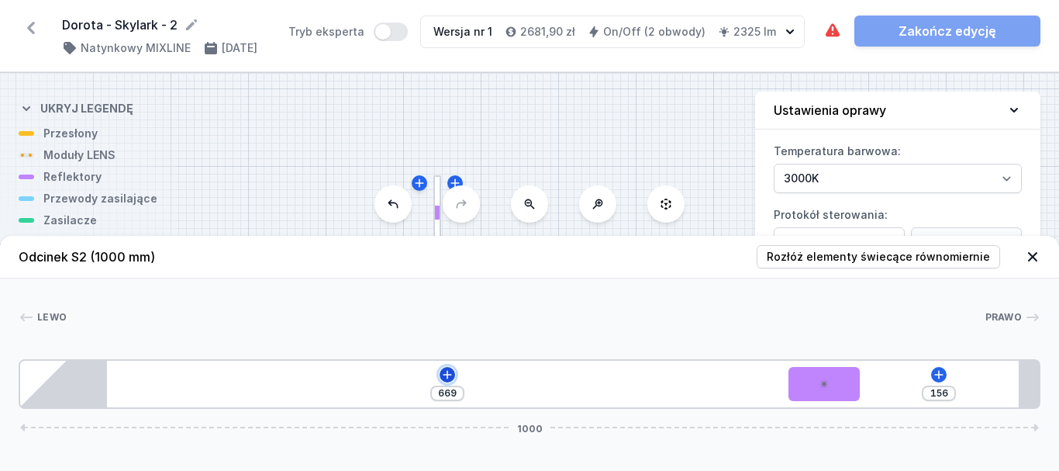
click at [444, 378] on icon at bounding box center [447, 374] width 12 height 12
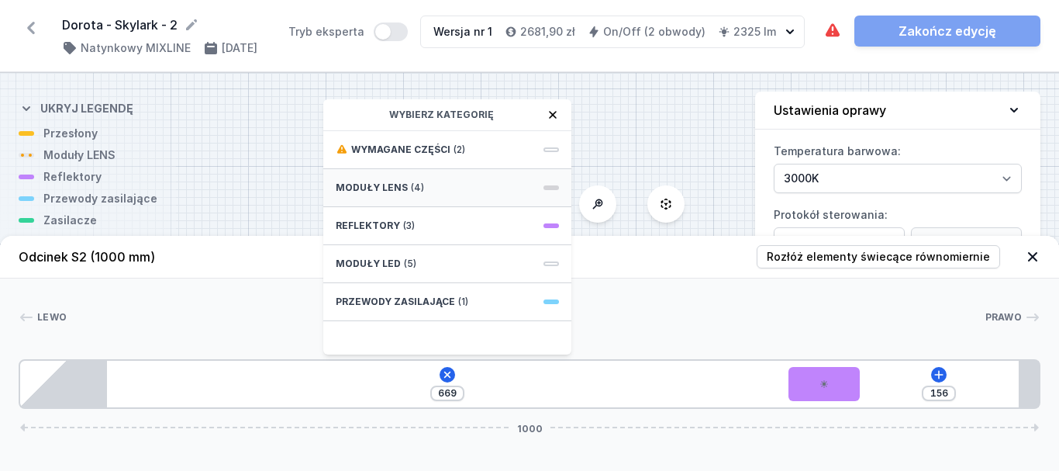
click at [359, 186] on span "Moduły LENS" at bounding box center [372, 187] width 72 height 12
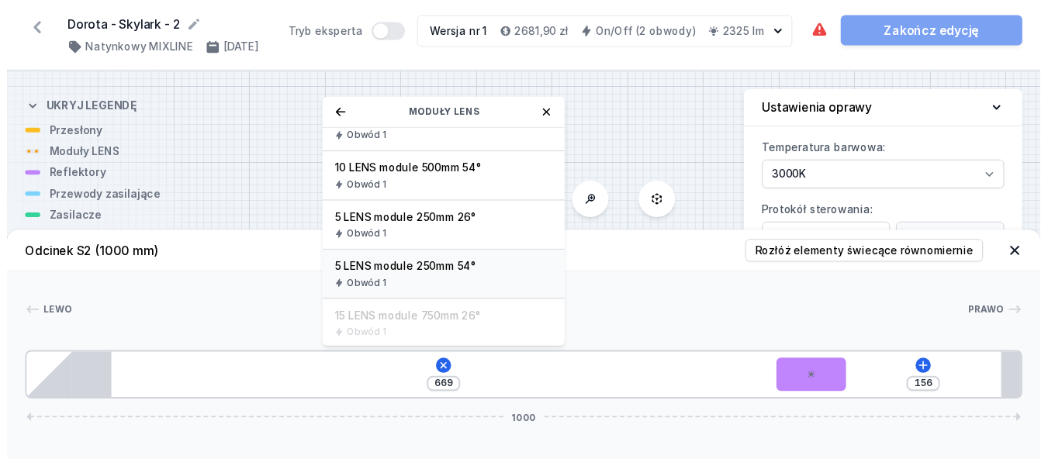
scroll to position [180, 0]
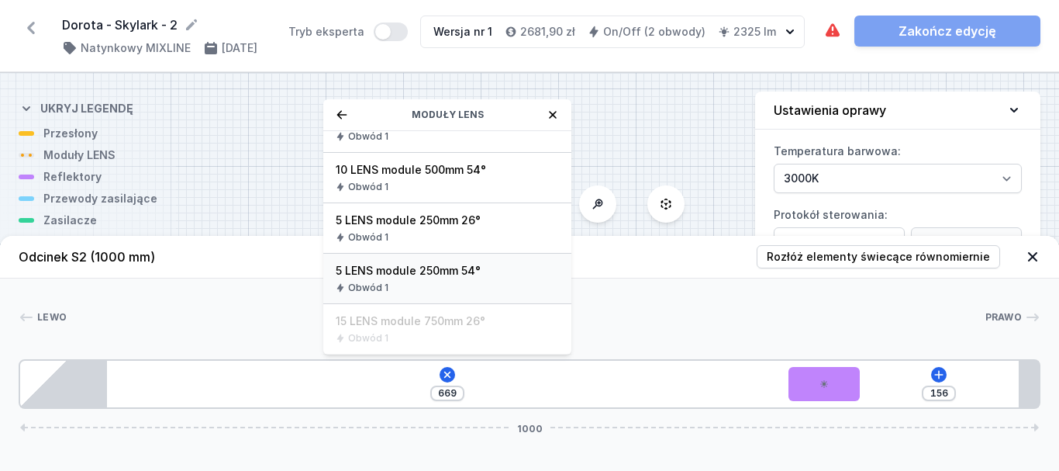
click at [395, 285] on div "Obwód 1" at bounding box center [447, 287] width 223 height 12
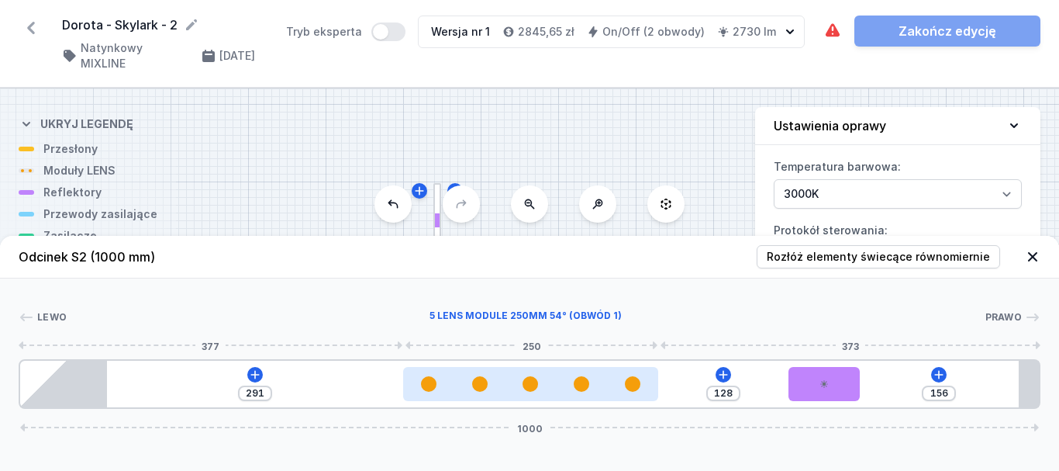
drag, startPoint x: 314, startPoint y: 393, endPoint x: 599, endPoint y: 392, distance: 284.6
click at [599, 392] on div at bounding box center [530, 384] width 255 height 34
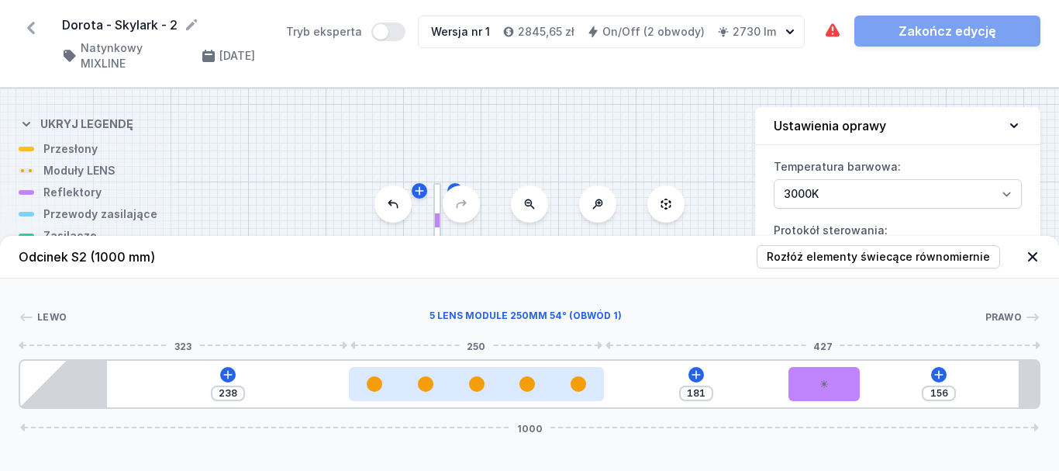
drag, startPoint x: 588, startPoint y: 390, endPoint x: 519, endPoint y: 386, distance: 69.9
click at [519, 386] on div at bounding box center [476, 384] width 255 height 16
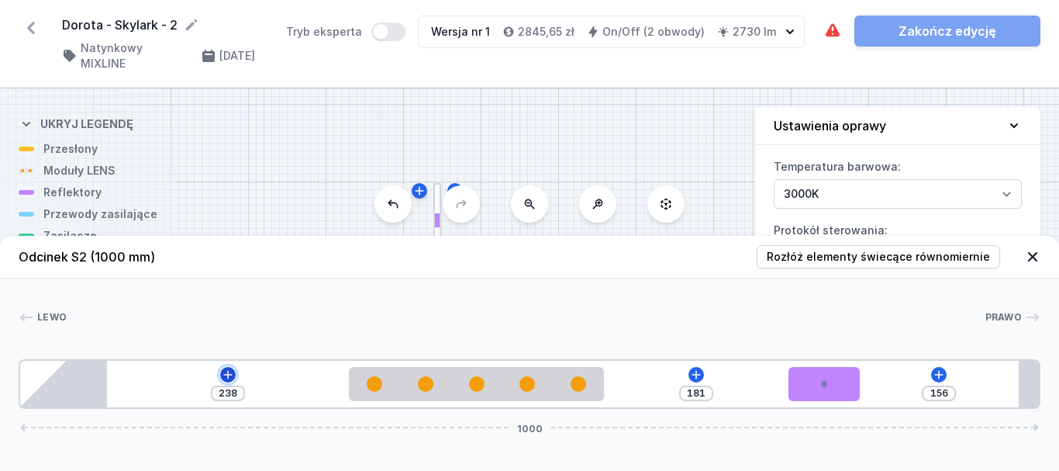
click at [226, 374] on icon at bounding box center [228, 374] width 12 height 12
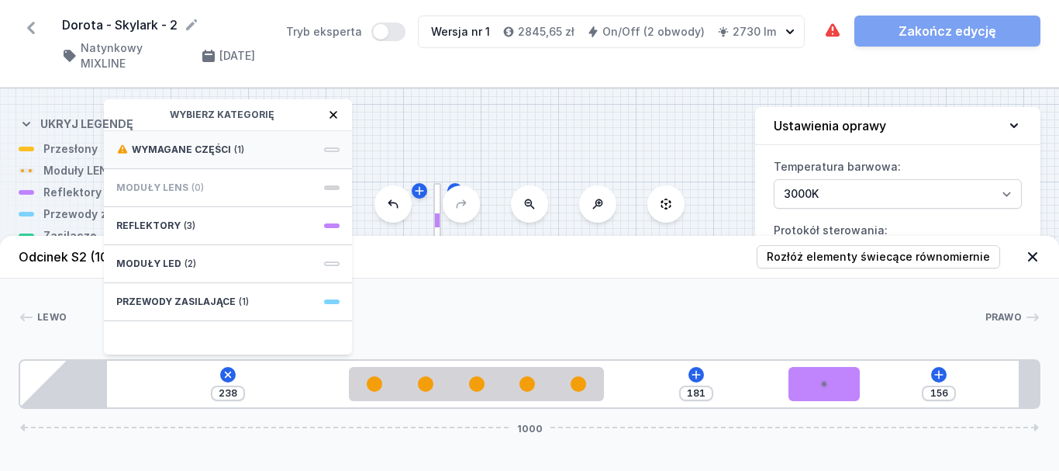
click at [195, 133] on div "Wymagane części (1)" at bounding box center [228, 150] width 248 height 38
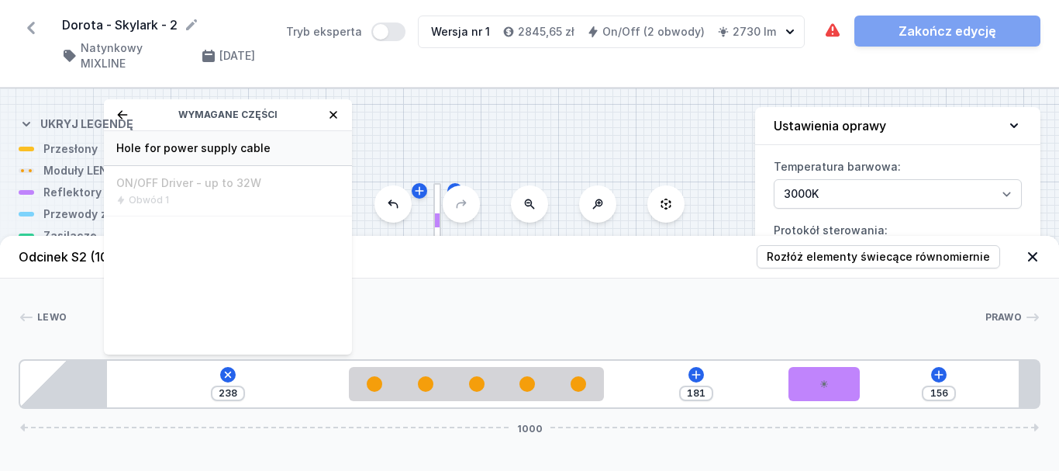
click at [195, 150] on span "Hole for power supply cable" at bounding box center [227, 148] width 223 height 16
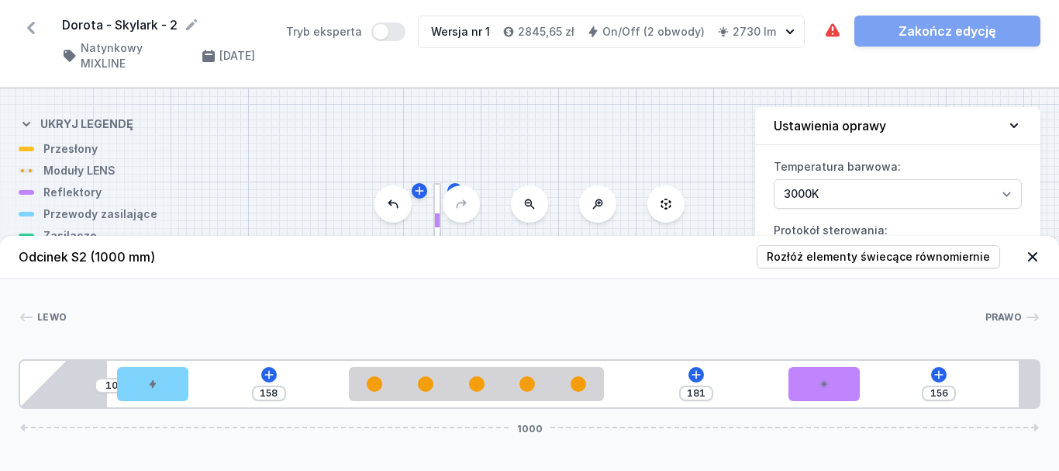
drag, startPoint x: 1033, startPoint y: 259, endPoint x: 994, endPoint y: 260, distance: 38.8
click at [1033, 258] on icon at bounding box center [1033, 257] width 16 height 16
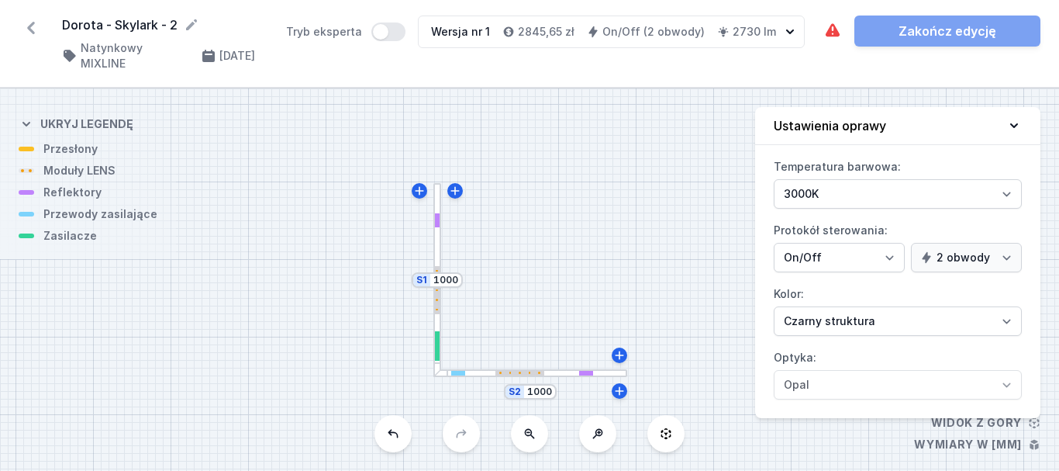
click at [437, 229] on div at bounding box center [437, 280] width 9 height 194
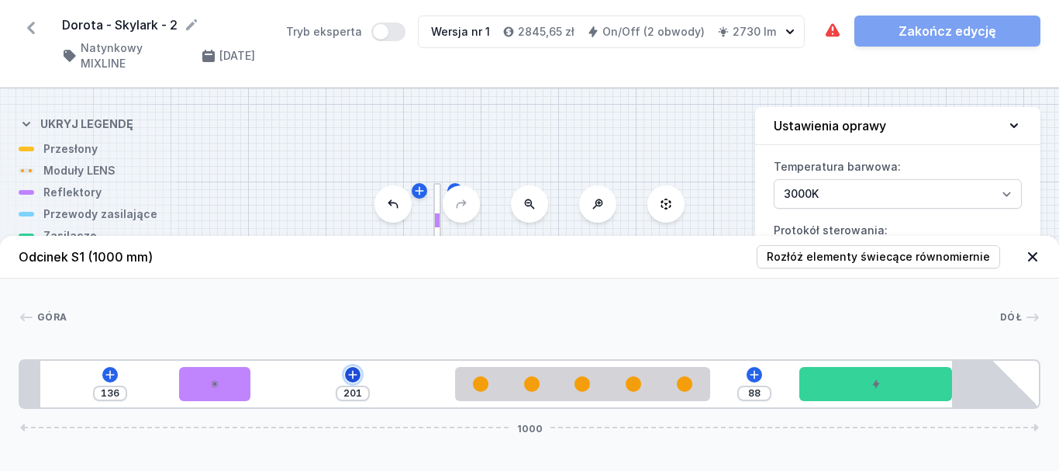
click at [355, 374] on icon at bounding box center [352, 374] width 9 height 9
click at [613, 300] on div "[GEOGRAPHIC_DATA] 1 2 1 3 1 4 2 5 136 201 88 1000 156 70 201 250 88 150 85 20 8…" at bounding box center [529, 343] width 1059 height 130
click at [1034, 257] on icon at bounding box center [1032, 256] width 9 height 9
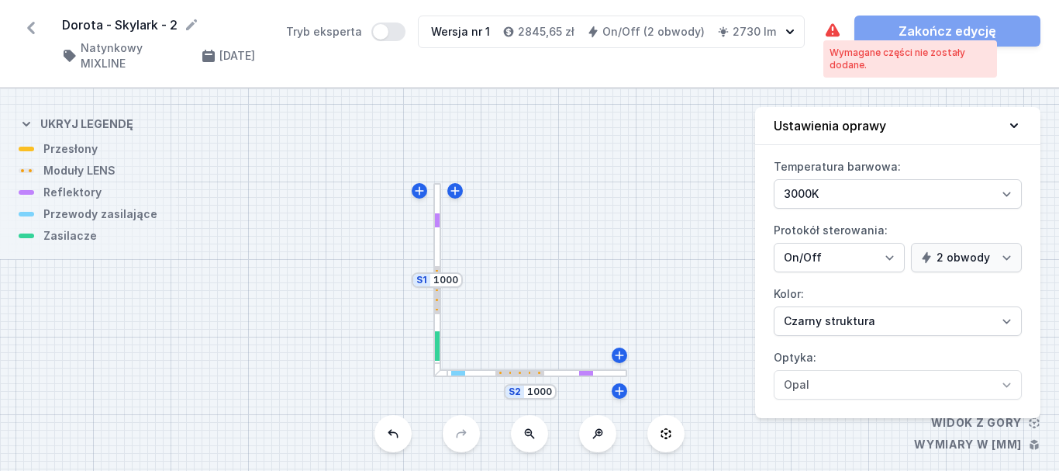
click at [832, 30] on icon at bounding box center [832, 31] width 19 height 19
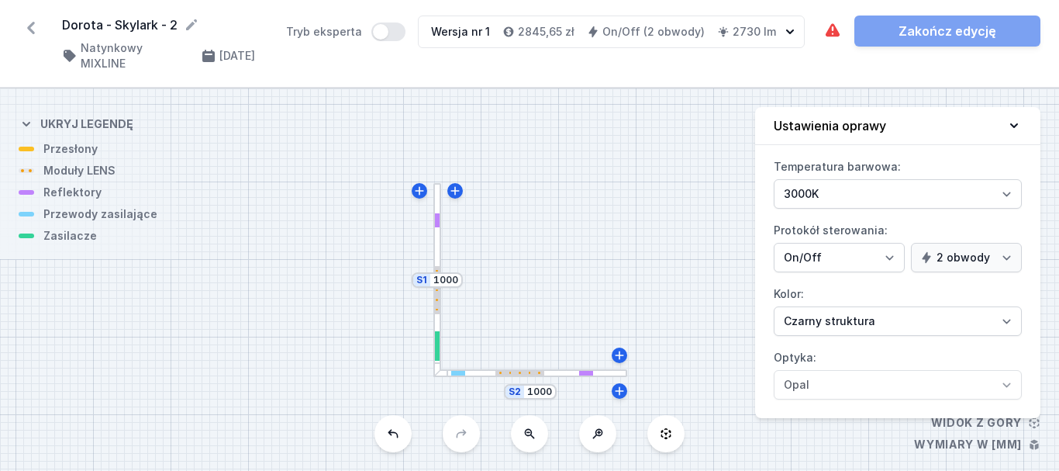
click at [437, 242] on div at bounding box center [437, 280] width 9 height 194
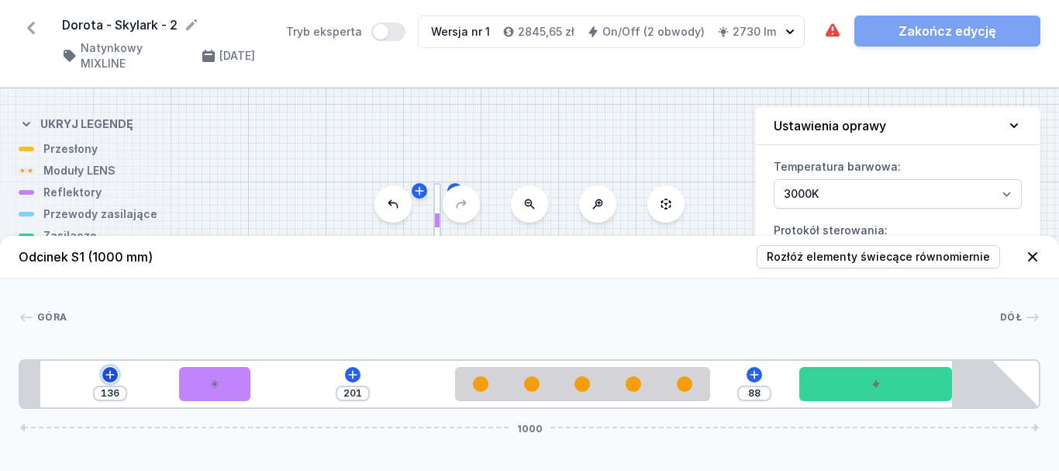
click at [109, 369] on icon at bounding box center [110, 374] width 12 height 12
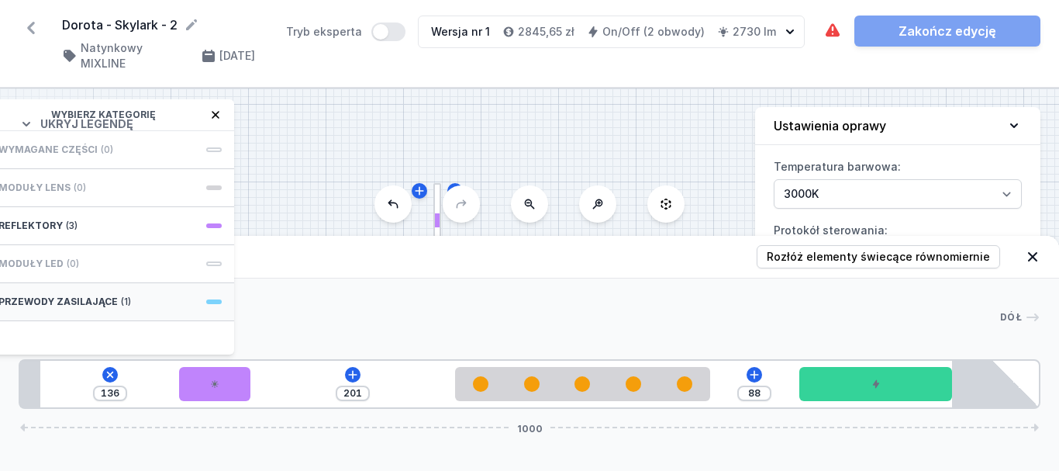
drag, startPoint x: 41, startPoint y: 302, endPoint x: 109, endPoint y: 305, distance: 68.3
click at [42, 301] on span "Przewody zasilające" at bounding box center [57, 301] width 119 height 12
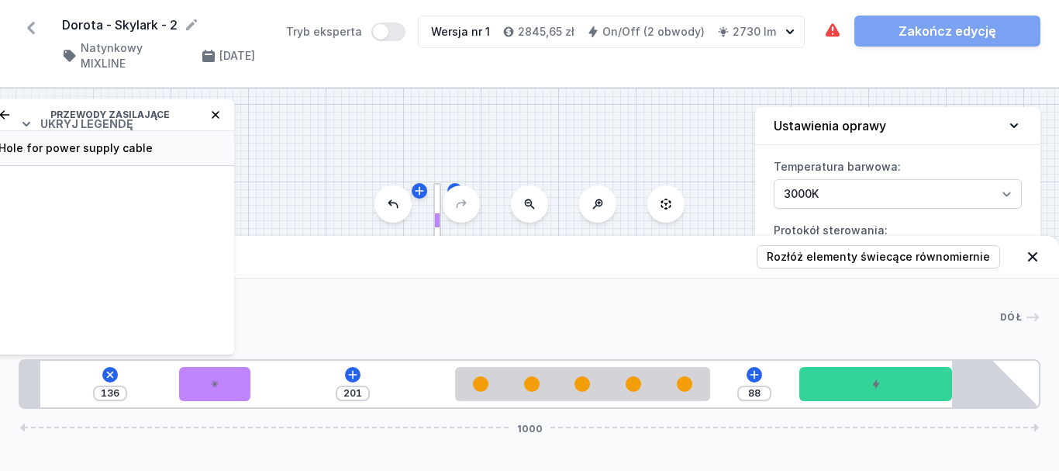
click at [62, 155] on span "Hole for power supply cable" at bounding box center [109, 148] width 223 height 16
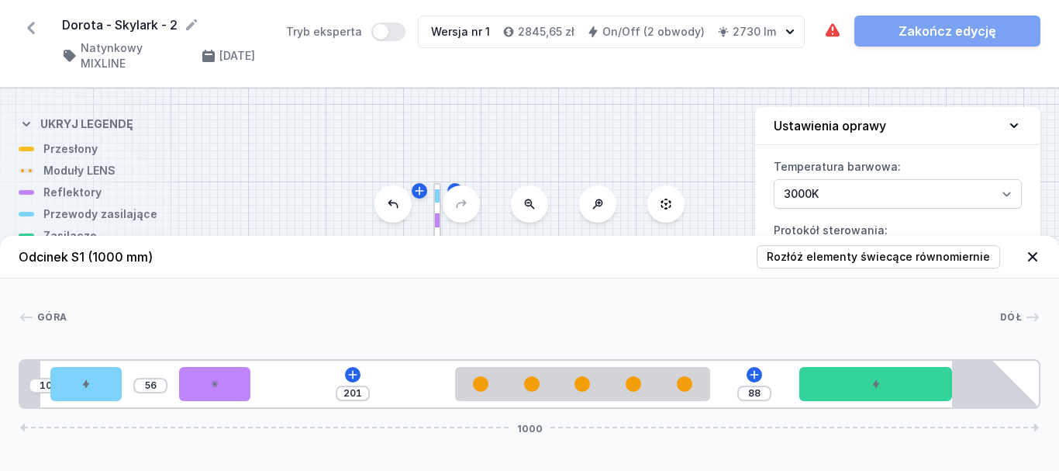
click at [1032, 257] on icon at bounding box center [1032, 256] width 9 height 9
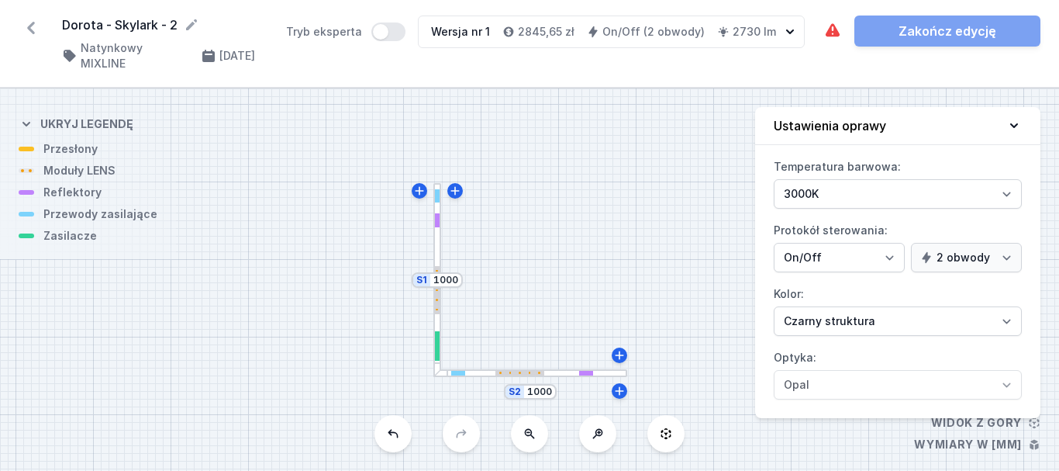
click at [610, 371] on div "S2 1000 S1 1000" at bounding box center [529, 279] width 1059 height 382
click at [555, 369] on div at bounding box center [530, 373] width 194 height 9
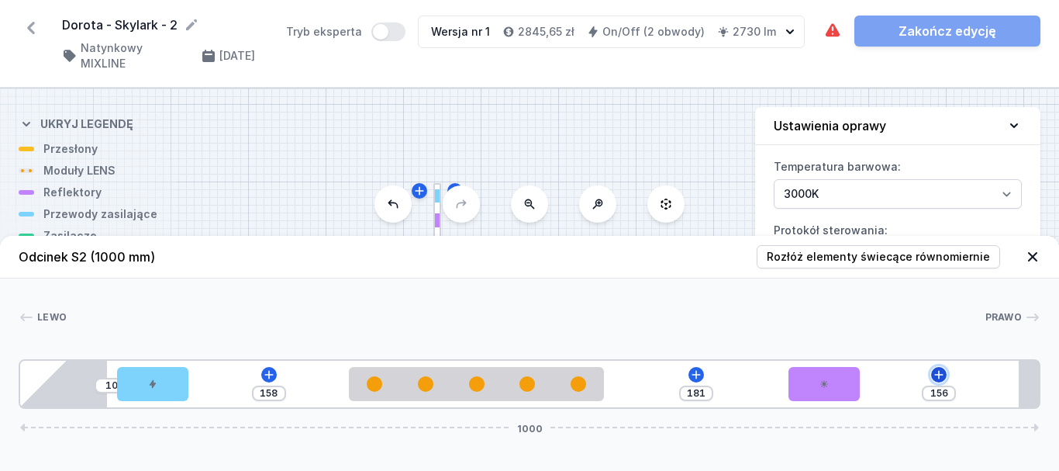
click at [939, 374] on icon at bounding box center [939, 374] width 9 height 9
click at [263, 378] on icon at bounding box center [269, 374] width 12 height 12
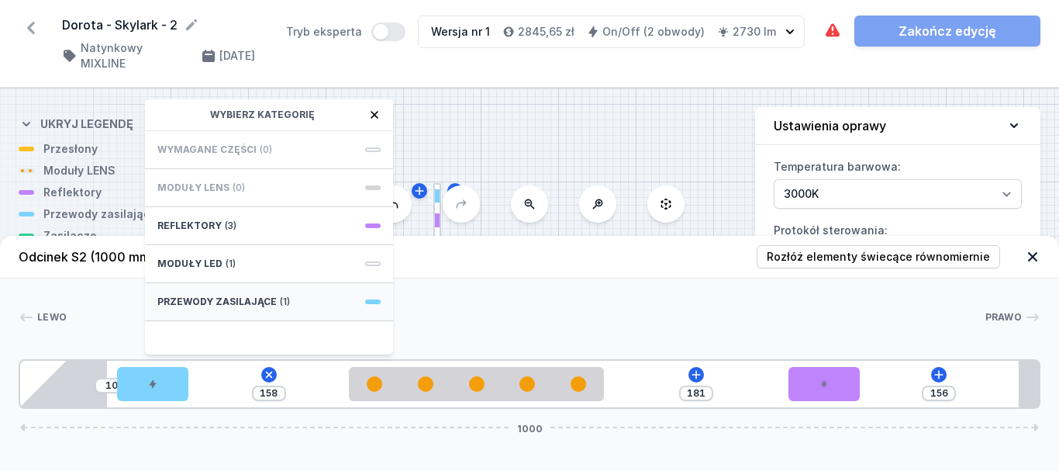
click at [223, 307] on span "Przewody zasilające" at bounding box center [216, 301] width 119 height 12
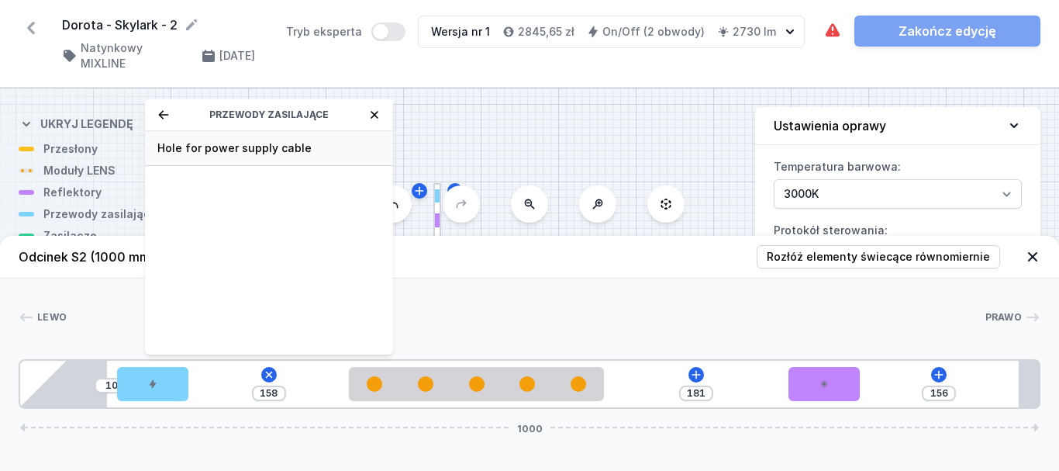
click at [206, 141] on span "Hole for power supply cable" at bounding box center [268, 148] width 223 height 16
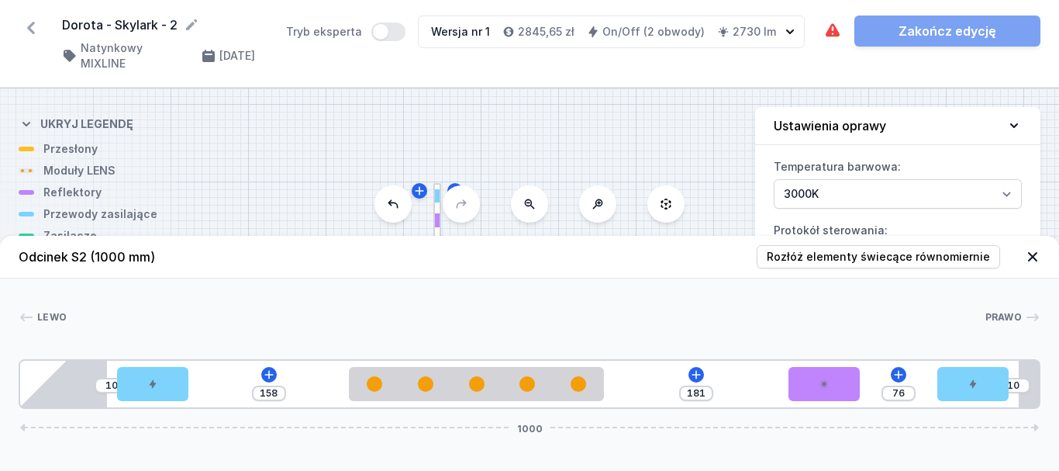
drag, startPoint x: 233, startPoint y: 392, endPoint x: 1016, endPoint y: 400, distance: 782.4
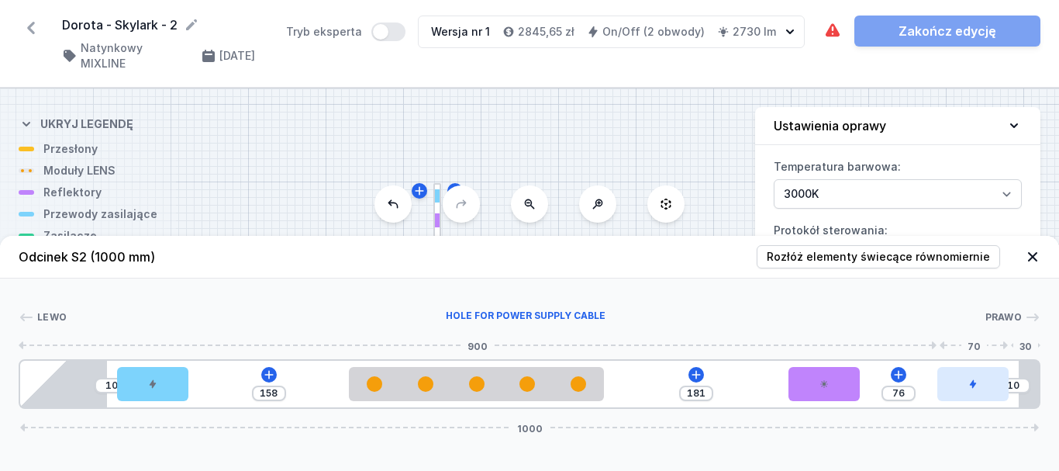
click at [989, 385] on div at bounding box center [972, 384] width 71 height 34
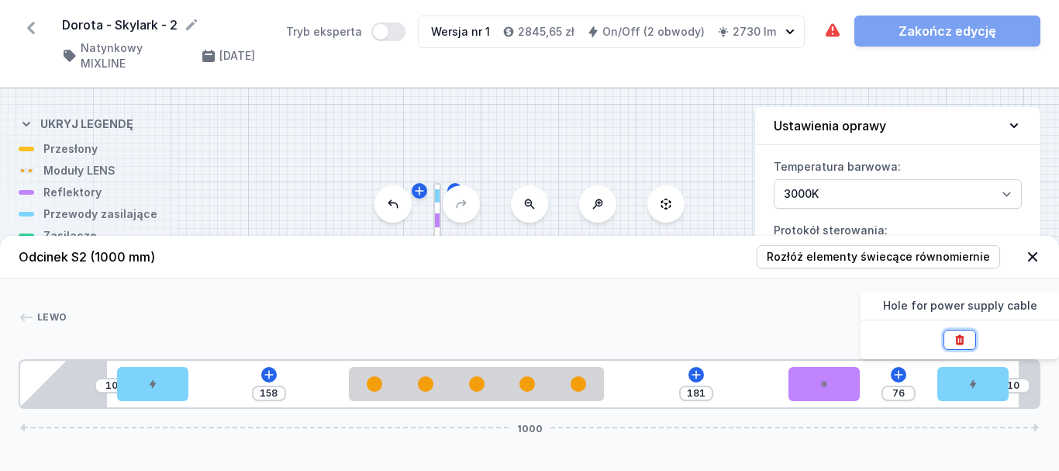
click at [970, 339] on button at bounding box center [960, 340] width 33 height 20
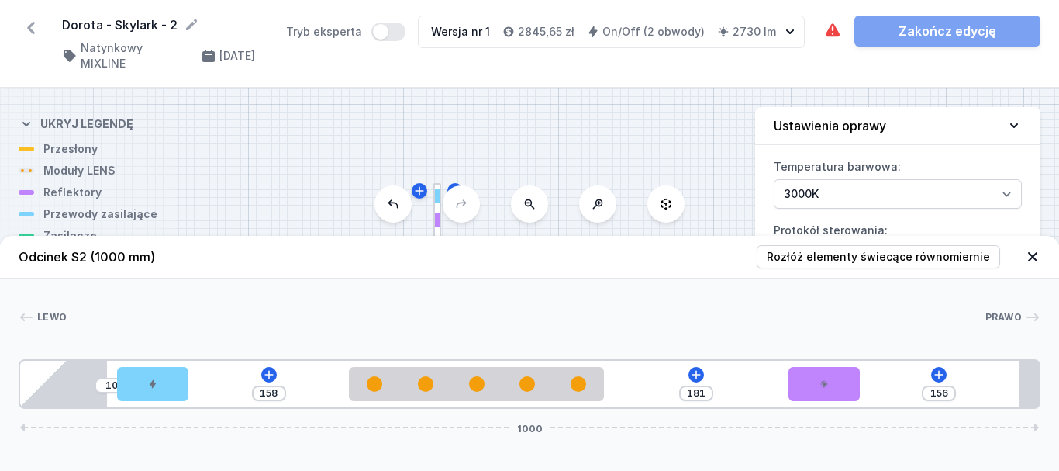
click at [1034, 254] on icon at bounding box center [1033, 257] width 16 height 16
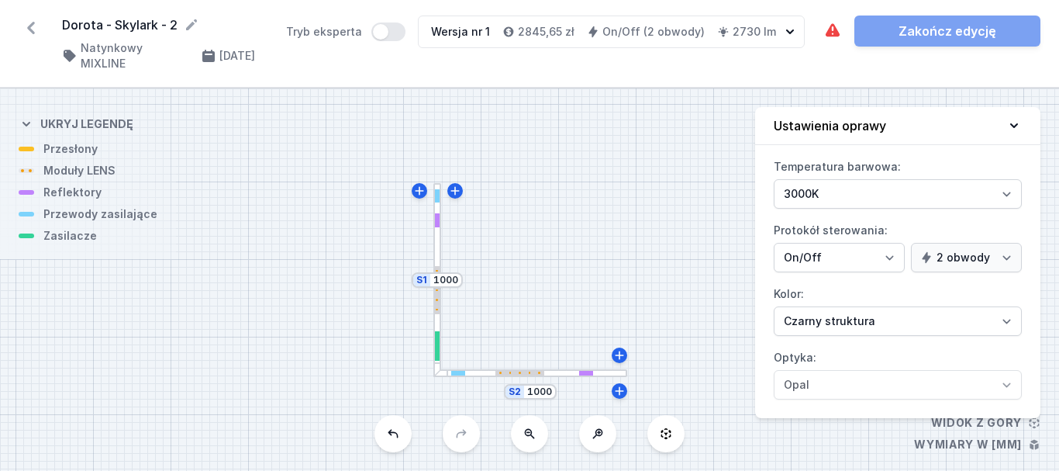
click at [437, 243] on div at bounding box center [437, 280] width 9 height 194
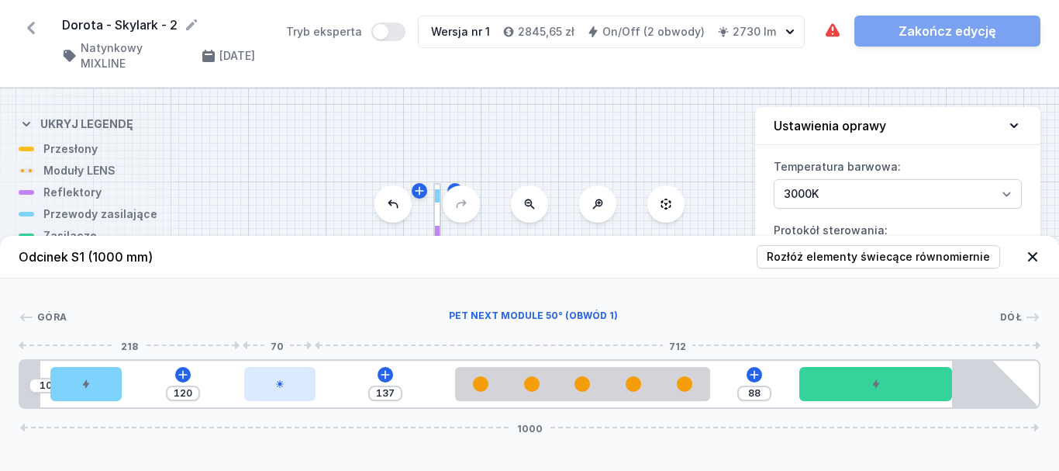
drag, startPoint x: 213, startPoint y: 389, endPoint x: 270, endPoint y: 390, distance: 56.6
click at [270, 390] on div at bounding box center [279, 384] width 71 height 34
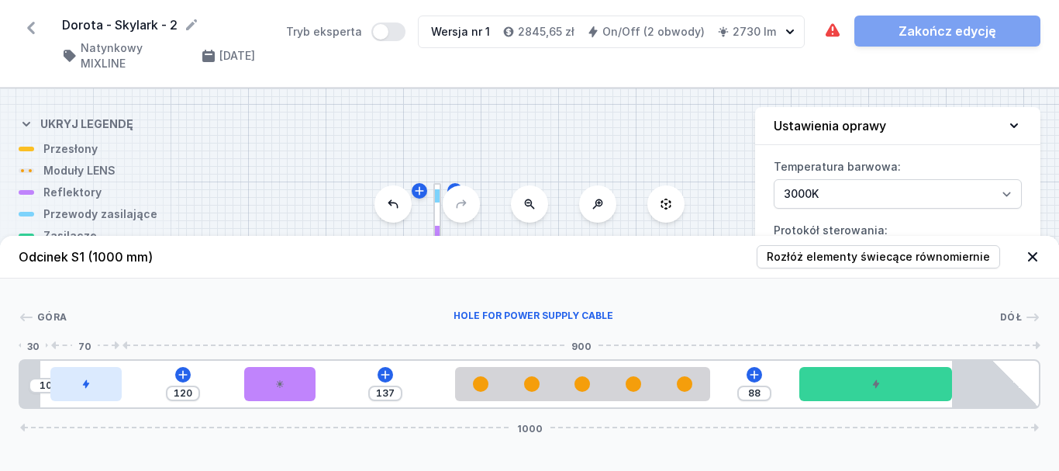
click at [98, 385] on div at bounding box center [85, 384] width 71 height 34
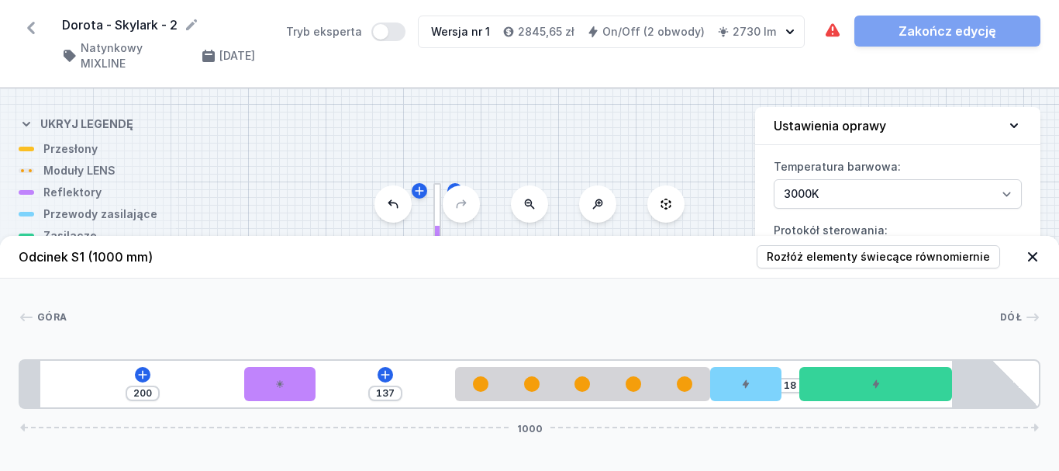
drag, startPoint x: 89, startPoint y: 383, endPoint x: 788, endPoint y: 412, distance: 699.2
click at [141, 381] on button at bounding box center [143, 375] width 16 height 16
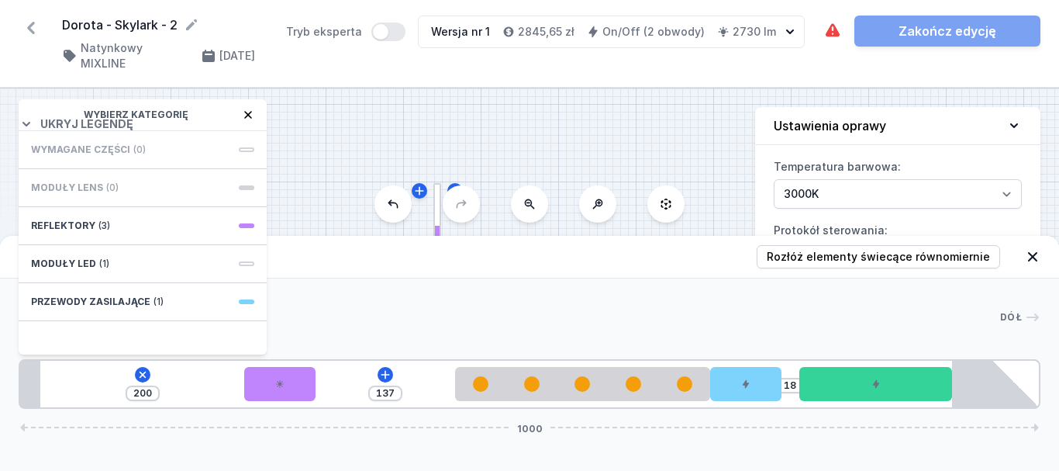
click at [247, 113] on icon at bounding box center [248, 115] width 8 height 8
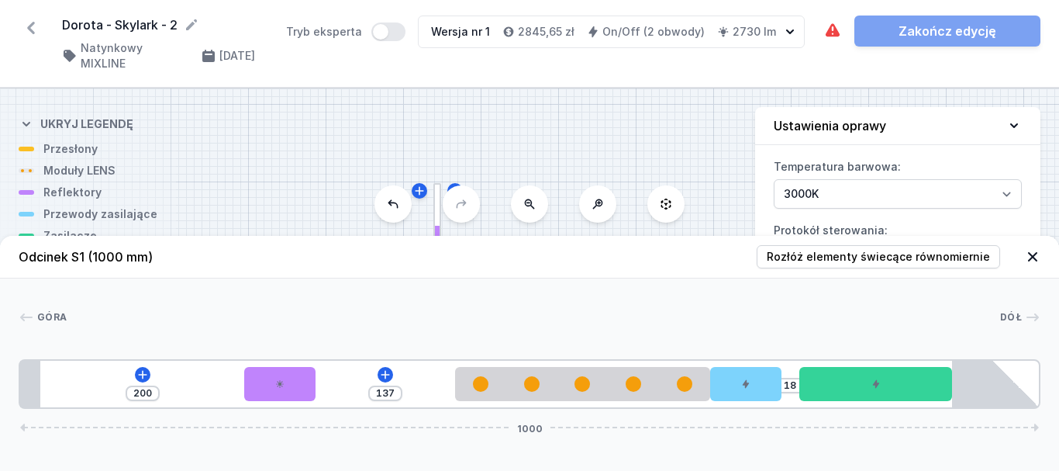
click at [1033, 257] on icon at bounding box center [1032, 256] width 9 height 9
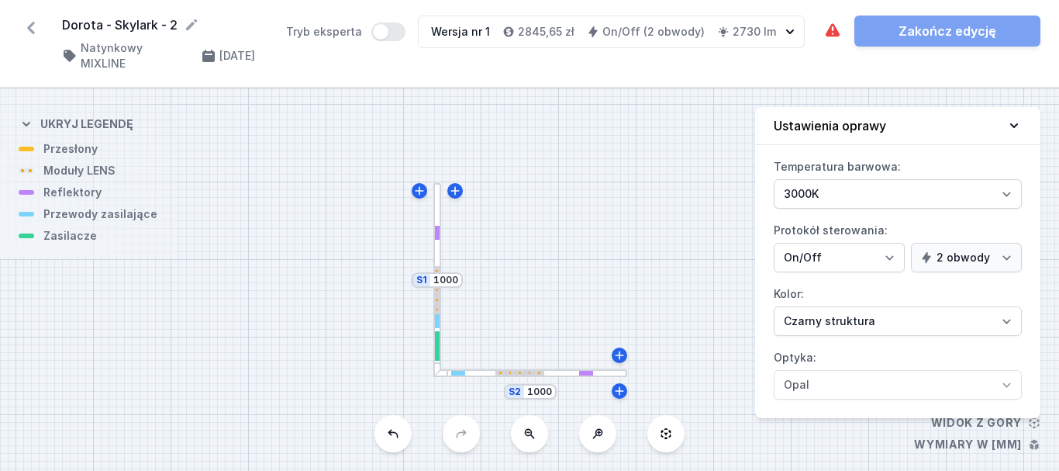
click at [934, 31] on div "Wymagane części nie zostały dodane. Zakończ edycję" at bounding box center [931, 31] width 217 height 31
click at [395, 37] on button "Tryb eksperta" at bounding box center [388, 31] width 34 height 19
click at [437, 241] on div at bounding box center [437, 280] width 9 height 194
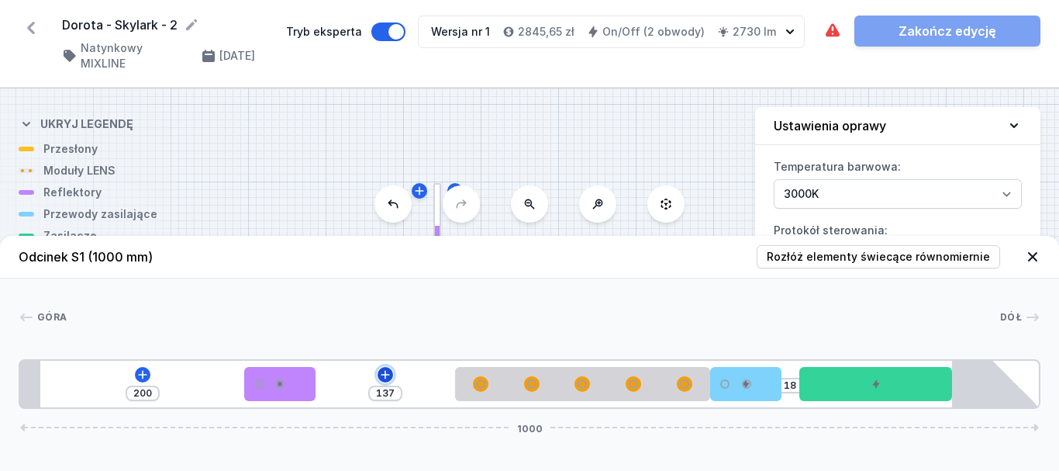
click at [385, 377] on icon at bounding box center [385, 374] width 12 height 12
click at [141, 378] on icon at bounding box center [142, 374] width 12 height 12
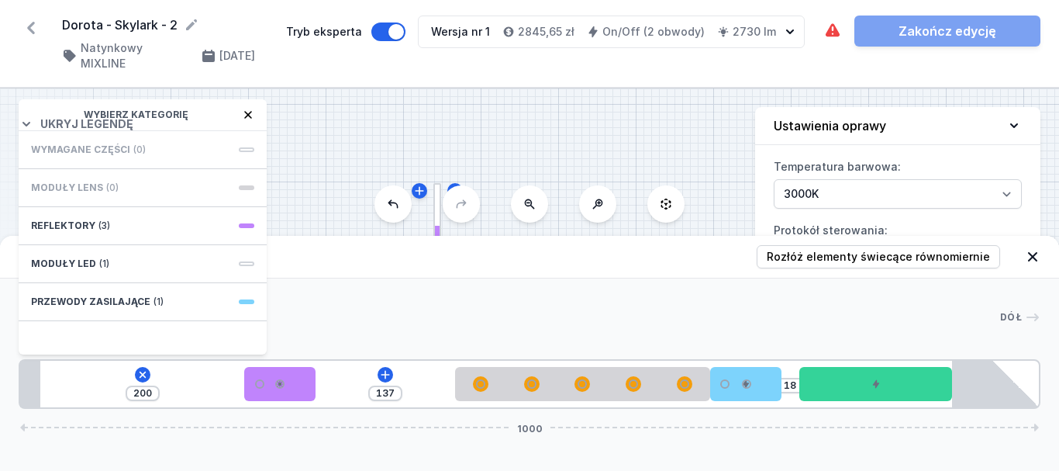
click at [1031, 254] on icon at bounding box center [1033, 257] width 16 height 16
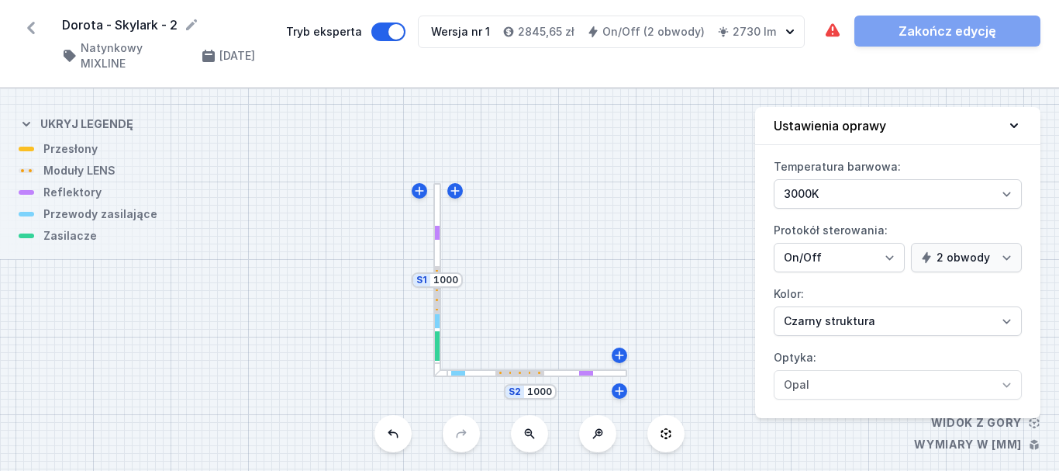
click at [571, 369] on div at bounding box center [530, 373] width 194 height 9
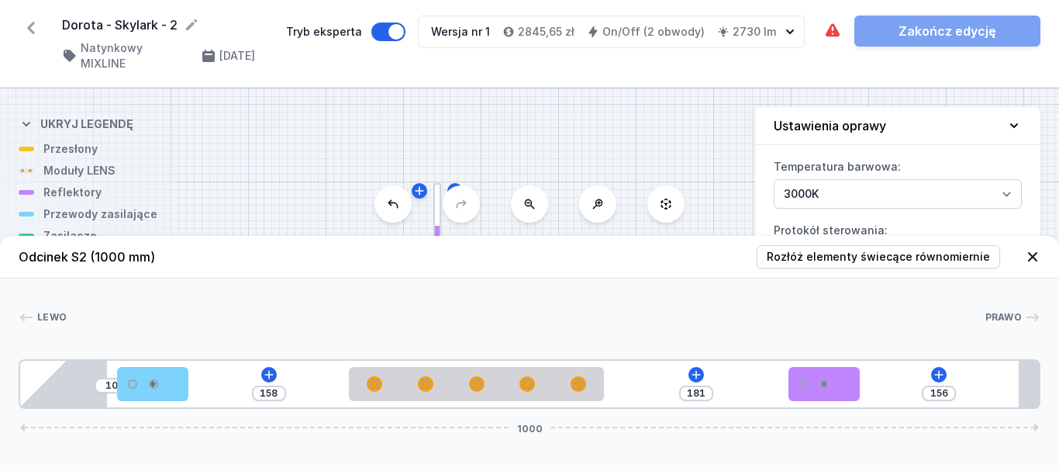
click at [571, 365] on div "10 158 181 156 1000" at bounding box center [530, 384] width 1022 height 50
click at [932, 374] on button at bounding box center [939, 375] width 16 height 16
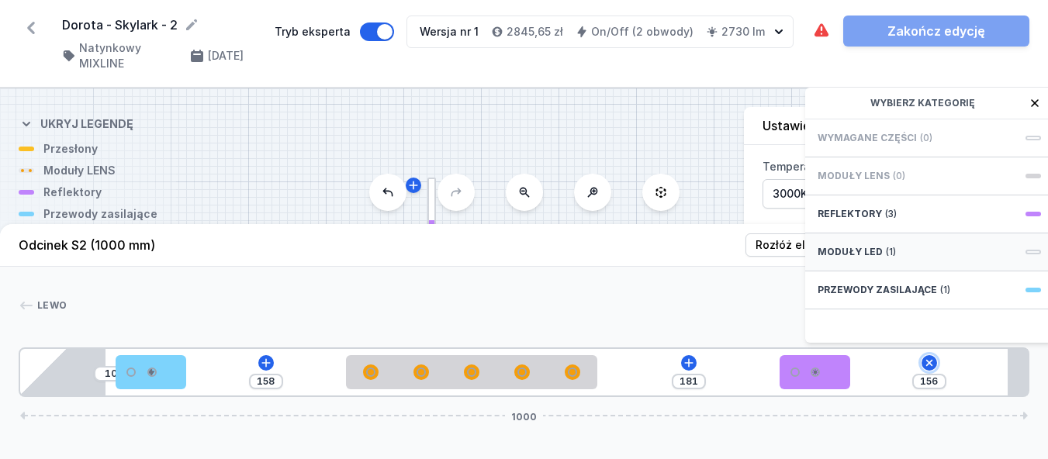
scroll to position [12, 0]
click at [875, 289] on span "Przewody zasilające" at bounding box center [876, 290] width 119 height 12
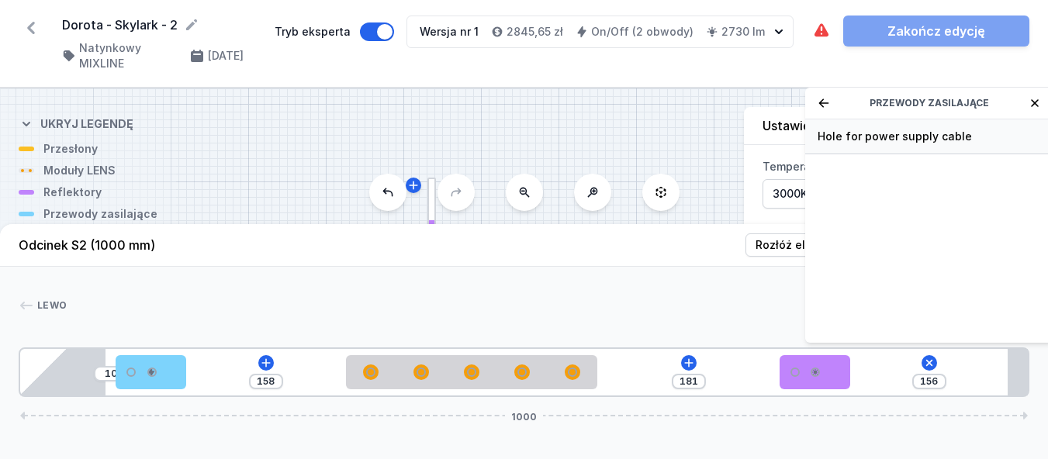
click at [889, 132] on span "Hole for power supply cable" at bounding box center [928, 137] width 223 height 16
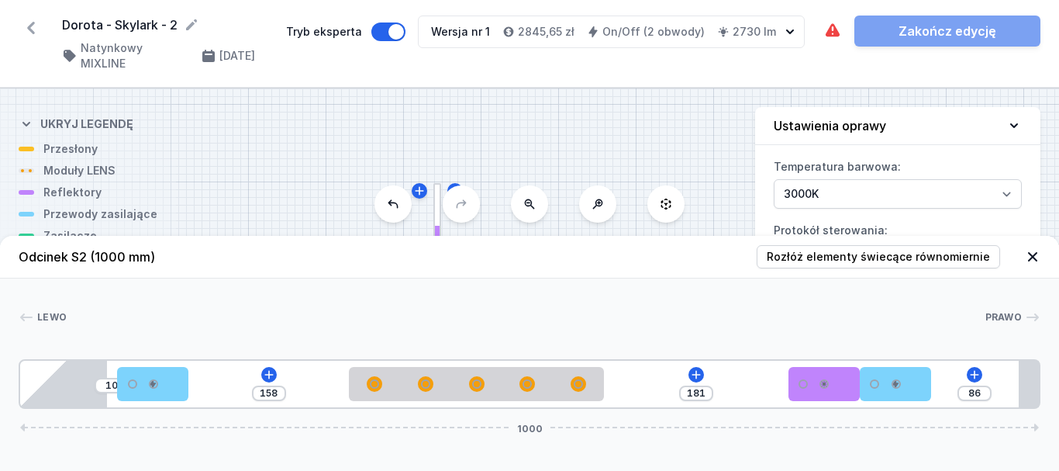
click at [1034, 259] on icon at bounding box center [1033, 257] width 16 height 16
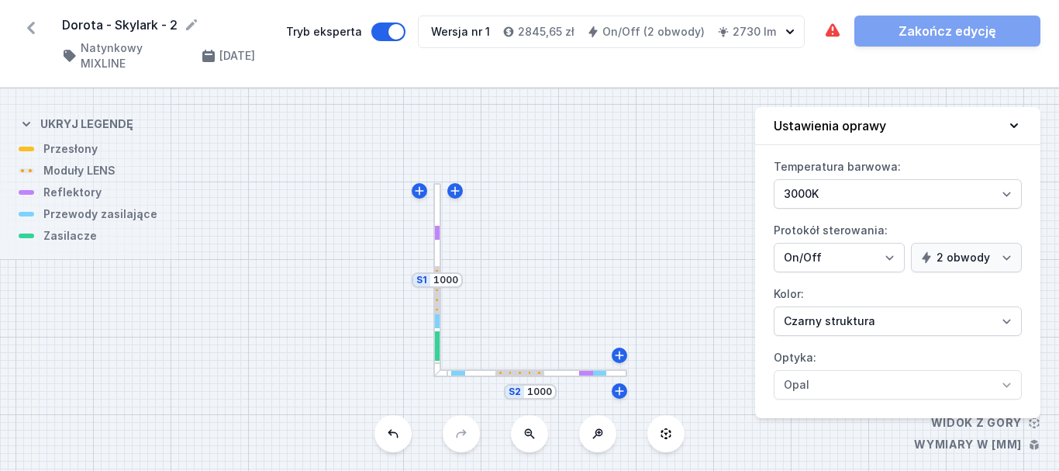
click at [552, 369] on div at bounding box center [530, 373] width 194 height 9
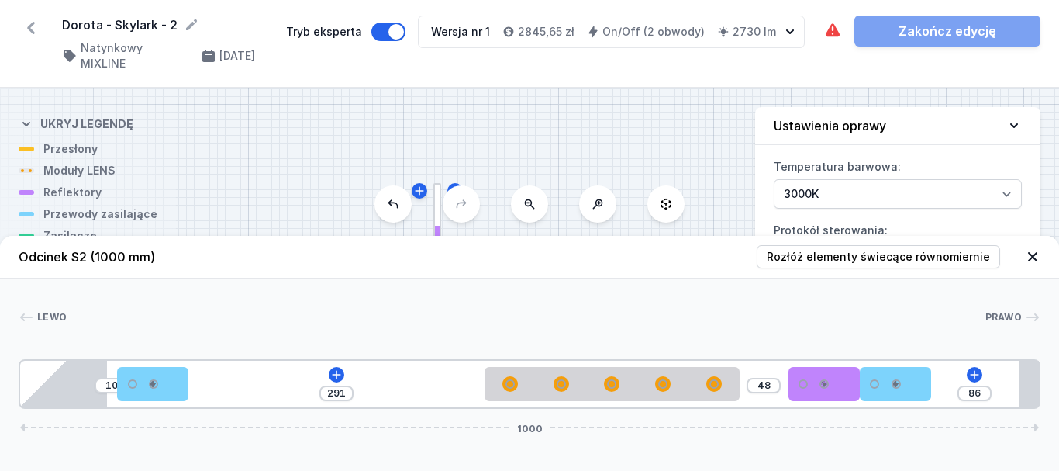
drag, startPoint x: 481, startPoint y: 392, endPoint x: 327, endPoint y: 385, distance: 154.4
click at [605, 402] on div "10 291 48 86 1000" at bounding box center [530, 384] width 1022 height 50
click at [330, 377] on icon at bounding box center [334, 374] width 12 height 12
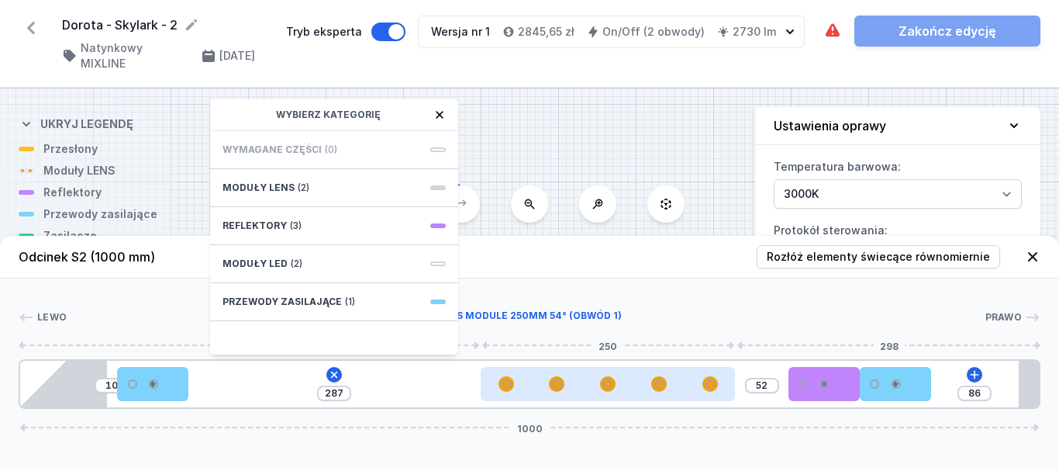
drag, startPoint x: 576, startPoint y: 378, endPoint x: 601, endPoint y: 388, distance: 27.1
click at [585, 381] on div at bounding box center [608, 384] width 255 height 16
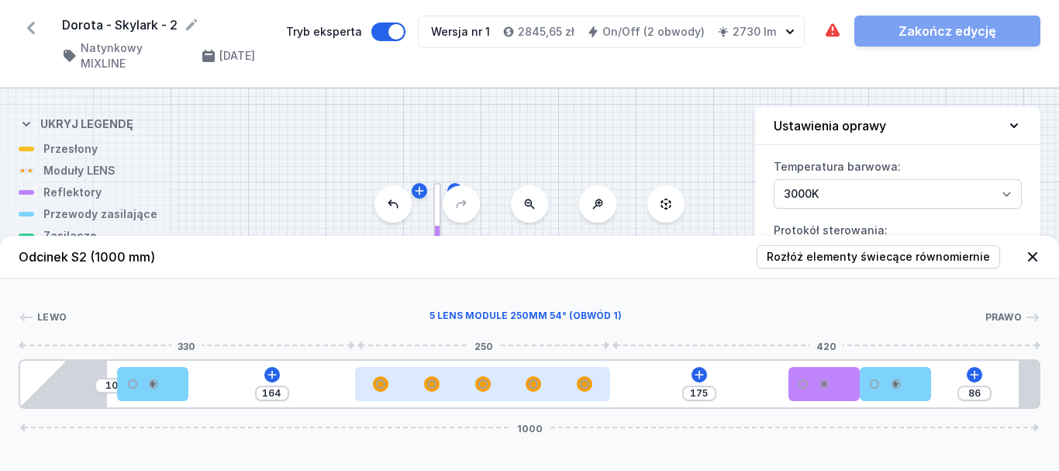
drag, startPoint x: 600, startPoint y: 397, endPoint x: 474, endPoint y: 395, distance: 126.4
click at [472, 399] on div at bounding box center [482, 384] width 255 height 34
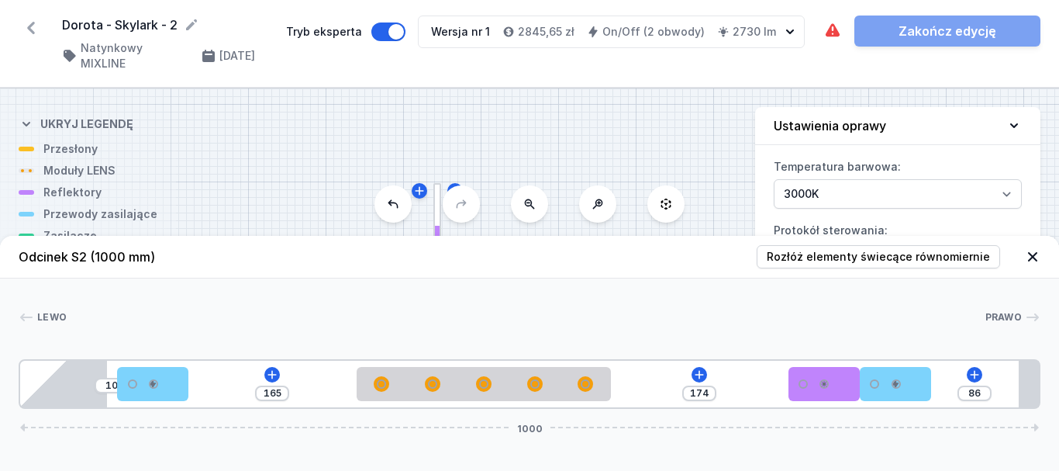
click at [623, 250] on header "Odcinek S2 (1000 mm) Rozłóż elementy świecące równomiernie" at bounding box center [529, 257] width 1059 height 43
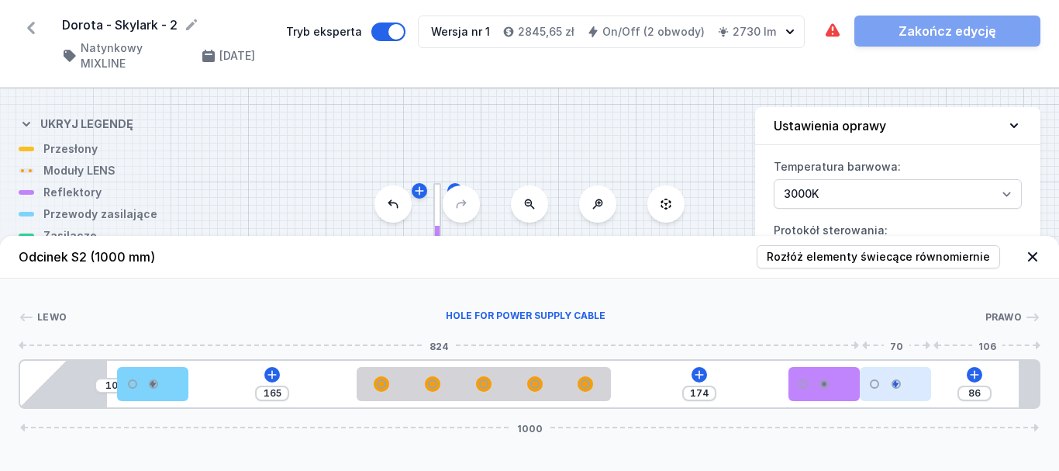
click at [903, 393] on div at bounding box center [895, 384] width 71 height 34
click at [901, 386] on div at bounding box center [895, 384] width 71 height 34
click at [898, 392] on div at bounding box center [895, 384] width 71 height 34
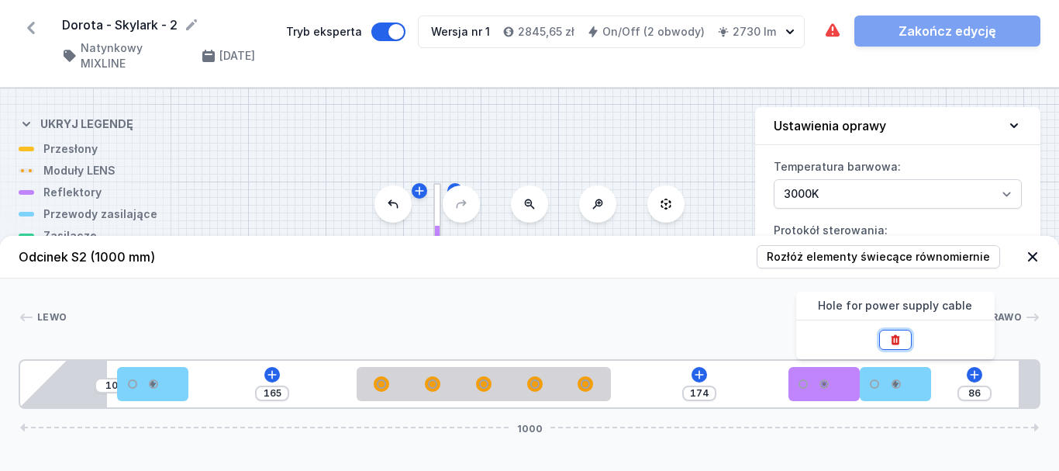
click at [897, 340] on icon at bounding box center [895, 339] width 12 height 12
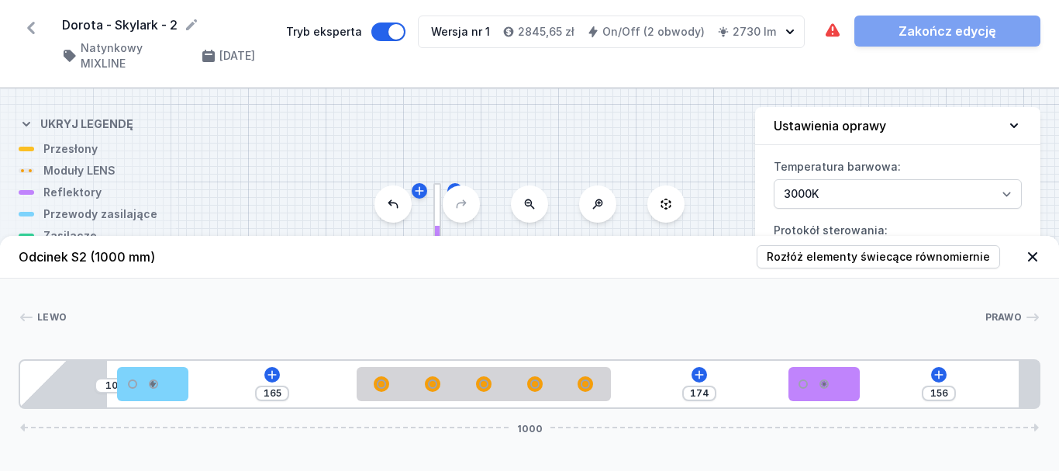
click at [1031, 252] on icon at bounding box center [1033, 257] width 16 height 16
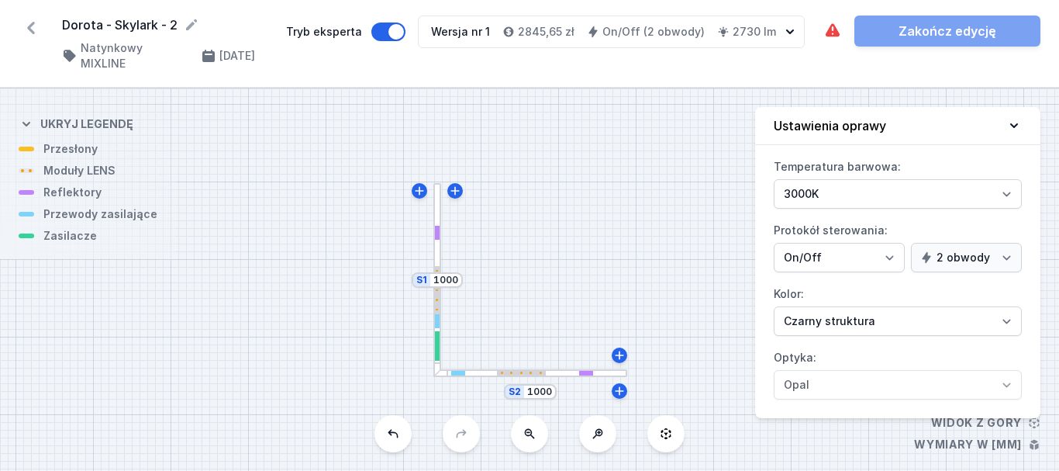
click at [438, 339] on div at bounding box center [437, 345] width 5 height 29
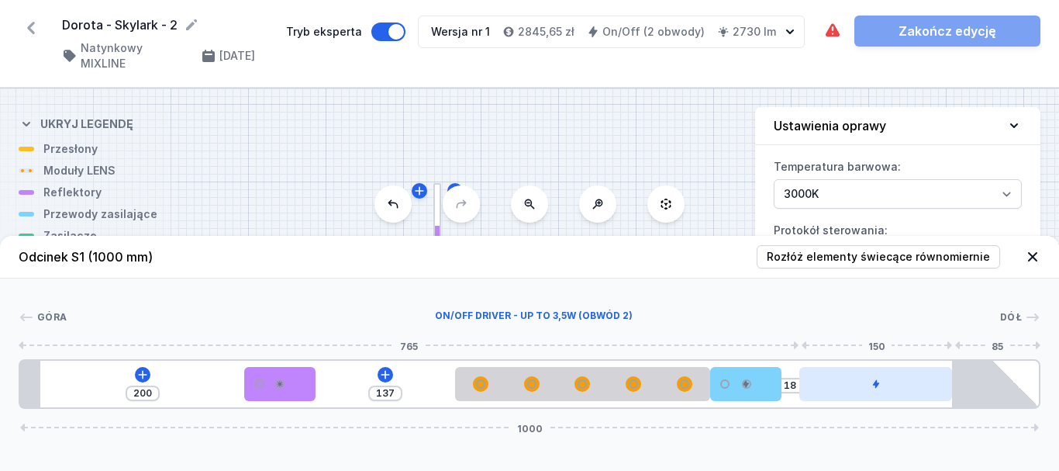
click at [889, 391] on div at bounding box center [875, 384] width 153 height 34
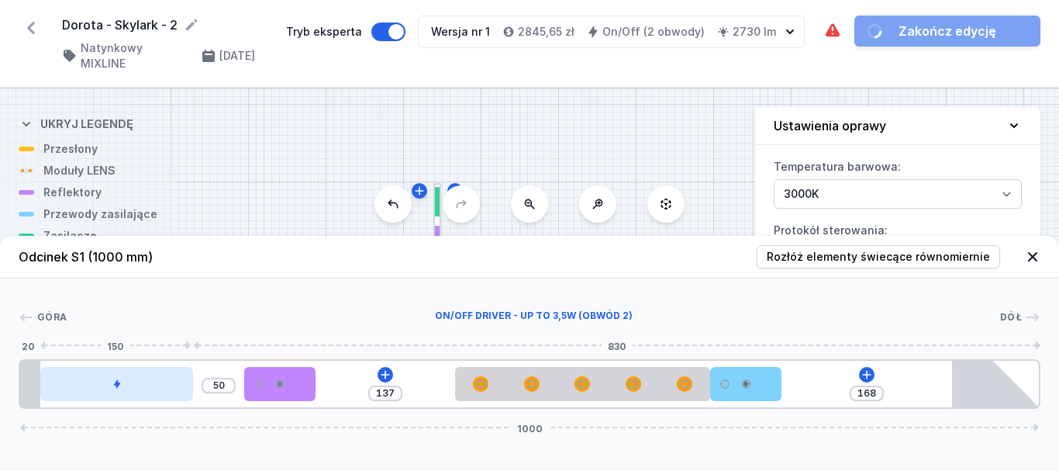
drag, startPoint x: 886, startPoint y: 388, endPoint x: 136, endPoint y: 389, distance: 750.5
click at [136, 389] on div at bounding box center [116, 384] width 153 height 34
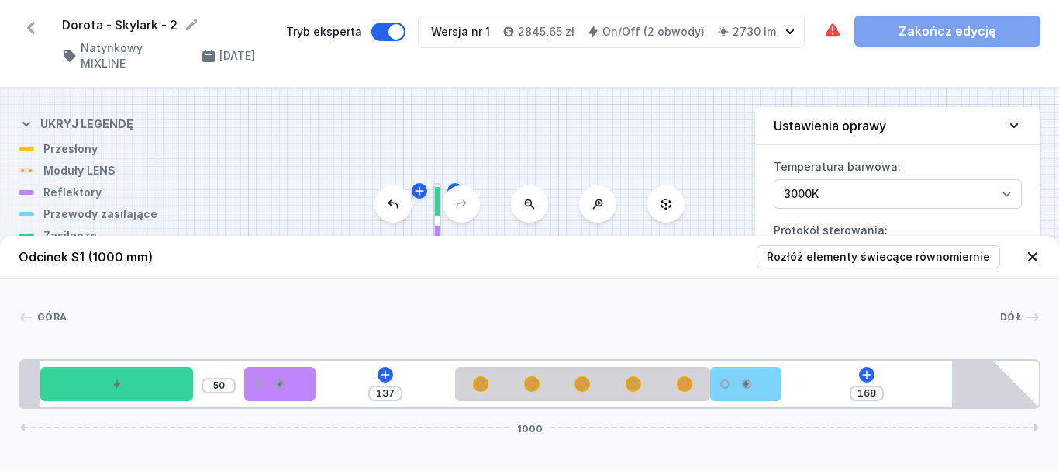
click at [267, 314] on div at bounding box center [534, 317] width 934 height 16
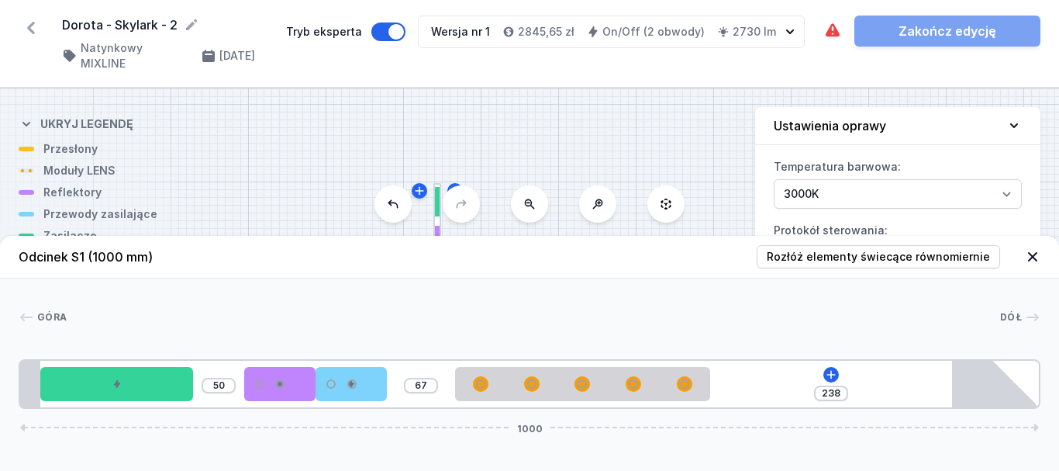
drag, startPoint x: 754, startPoint y: 393, endPoint x: 416, endPoint y: 386, distance: 338.1
click at [416, 386] on div "50 67 238 1000" at bounding box center [530, 384] width 1022 height 50
click at [827, 375] on icon at bounding box center [831, 374] width 12 height 12
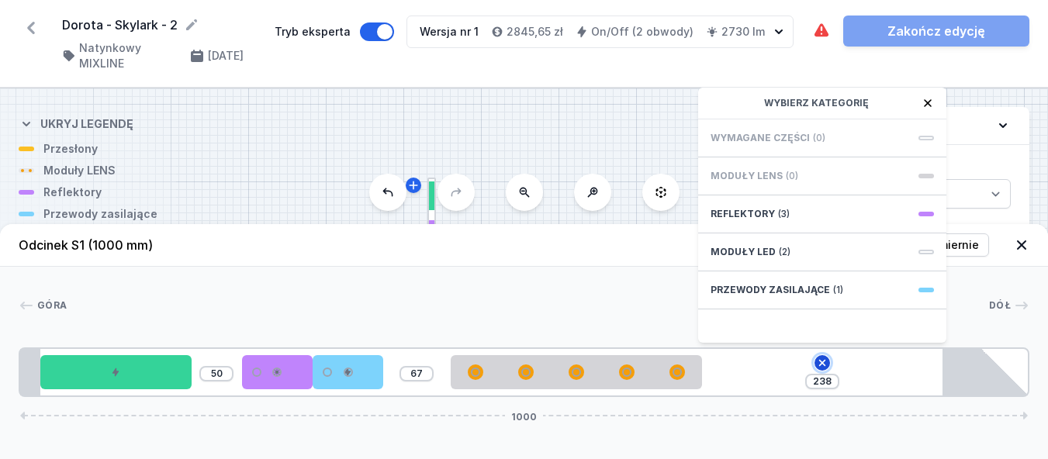
click at [825, 369] on icon at bounding box center [822, 363] width 12 height 12
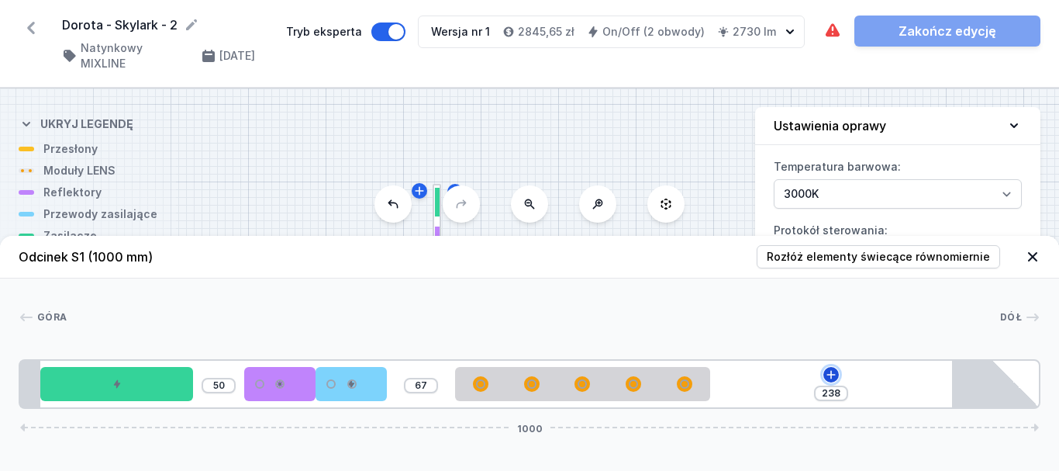
click at [825, 372] on icon at bounding box center [831, 374] width 12 height 12
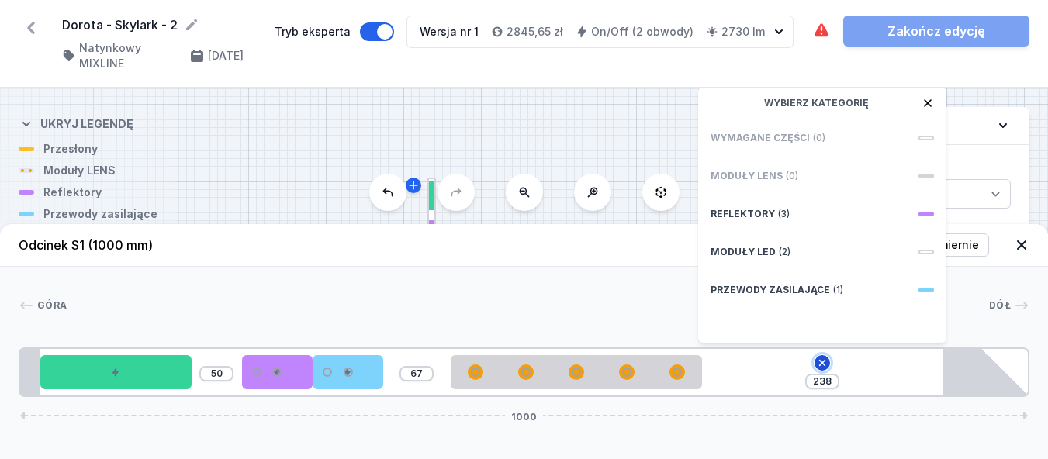
click at [826, 372] on icon at bounding box center [822, 363] width 18 height 18
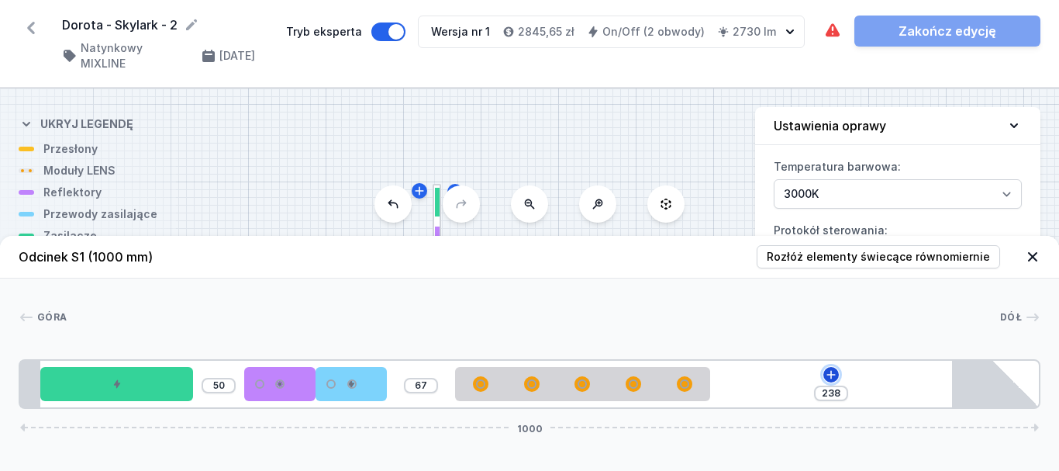
click at [829, 373] on icon at bounding box center [831, 374] width 12 height 12
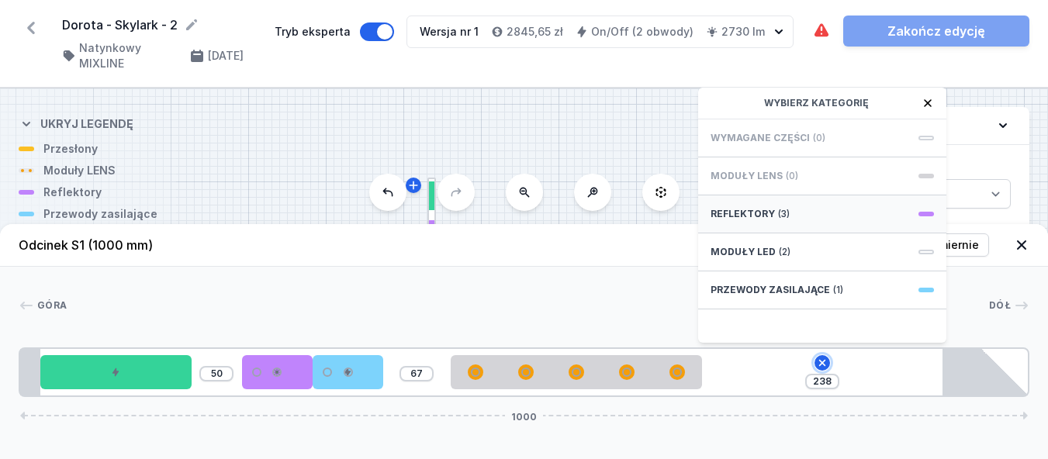
scroll to position [12, 0]
click at [931, 100] on icon at bounding box center [927, 103] width 12 height 12
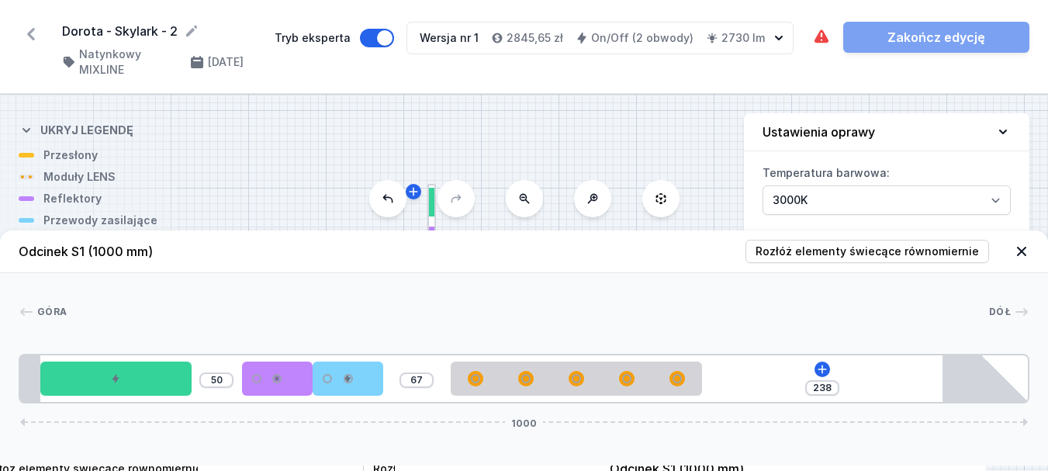
scroll to position [0, 0]
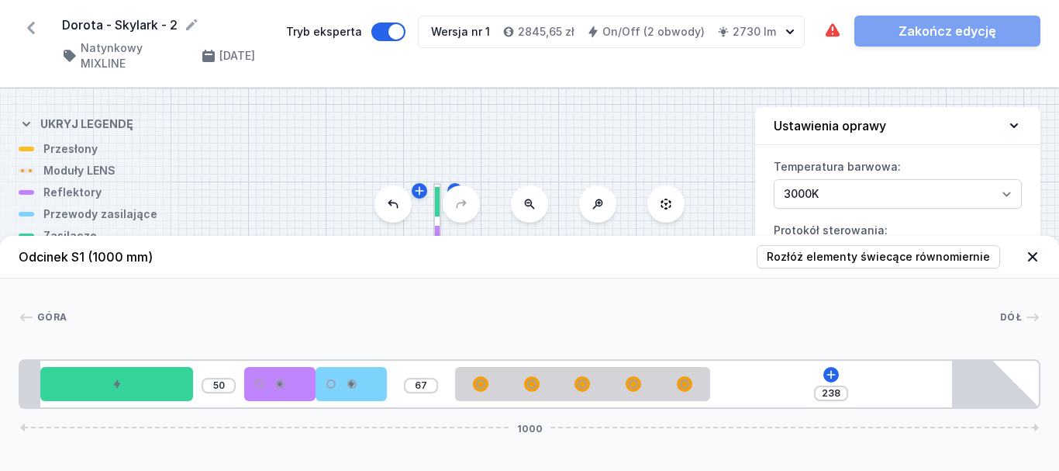
click at [1011, 118] on icon at bounding box center [1014, 126] width 16 height 16
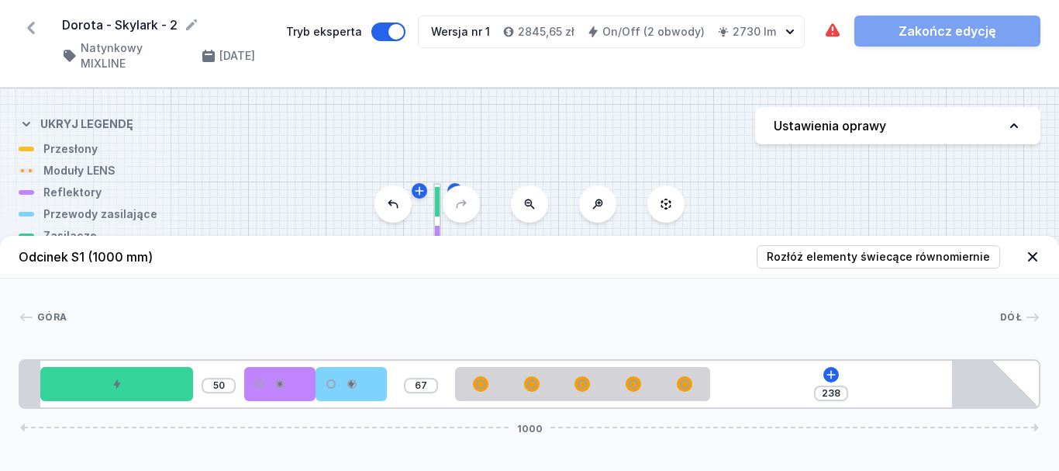
click at [1027, 254] on icon at bounding box center [1033, 257] width 16 height 16
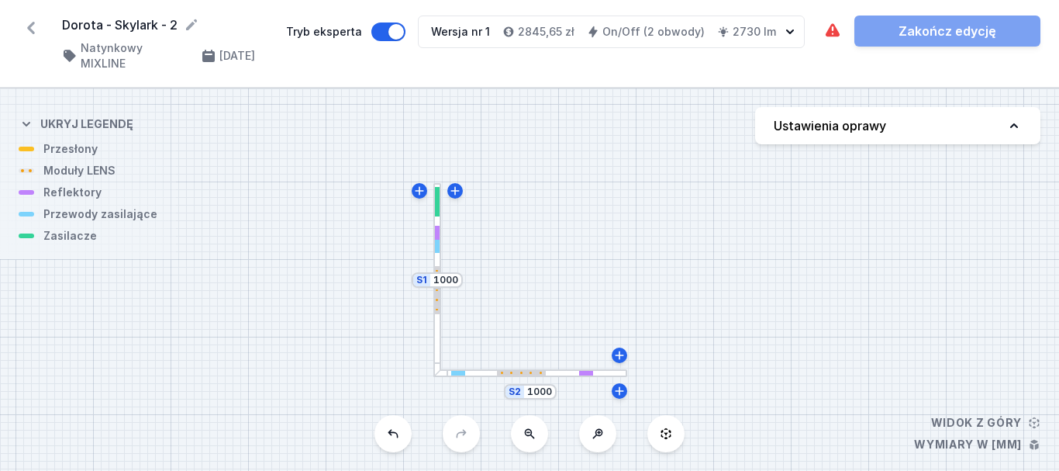
click at [941, 32] on div "Wymagane części nie zostały dodane. Zakończ edycję" at bounding box center [931, 31] width 217 height 31
click at [917, 33] on div "Wymagane części nie zostały dodane. Zakończ edycję" at bounding box center [931, 31] width 217 height 31
click at [906, 32] on div "Wymagane części nie zostały dodane. Zakończ edycję" at bounding box center [931, 31] width 217 height 31
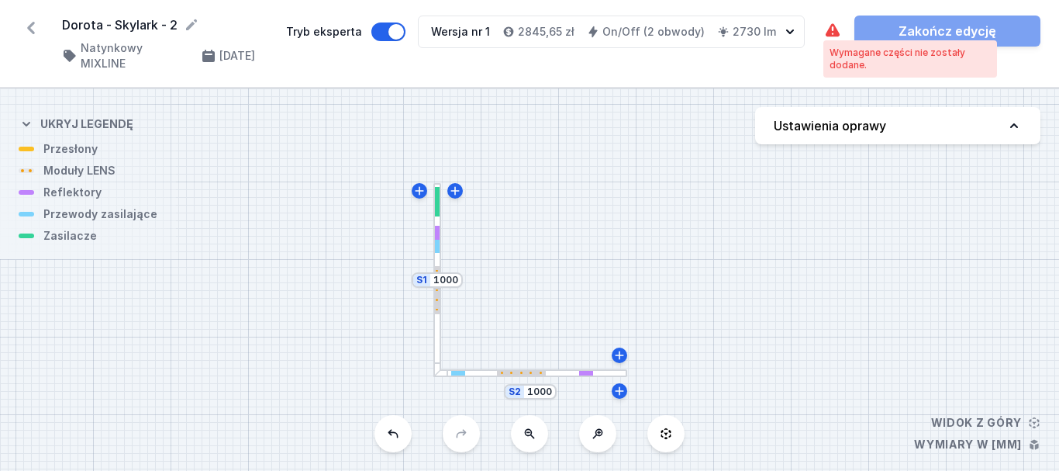
click at [831, 36] on icon at bounding box center [833, 29] width 14 height 13
click at [831, 33] on icon at bounding box center [833, 29] width 14 height 13
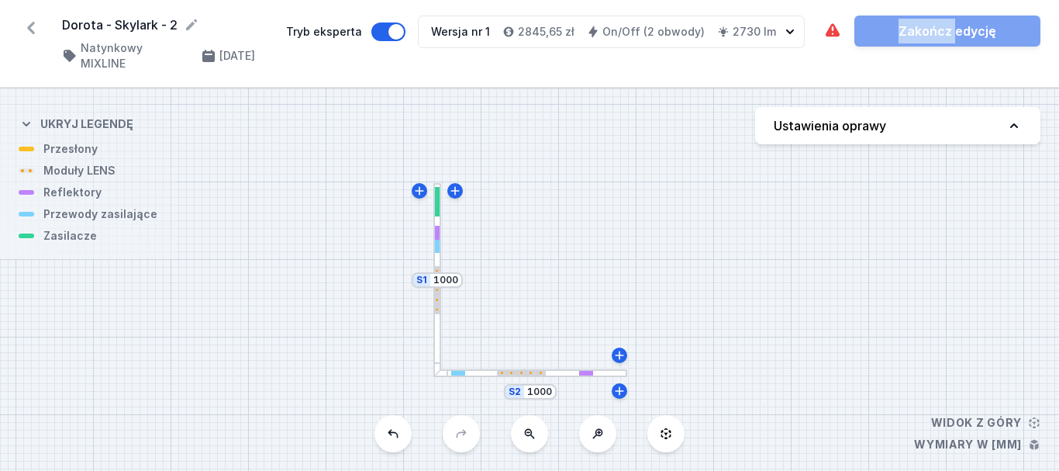
drag, startPoint x: 831, startPoint y: 33, endPoint x: 620, endPoint y: 22, distance: 212.0
click at [826, 34] on icon at bounding box center [832, 31] width 19 height 19
click at [399, 29] on button "Tryb eksperta" at bounding box center [388, 31] width 34 height 19
click at [937, 33] on div "Wymagane części nie zostały dodane. Zakończ edycję" at bounding box center [931, 31] width 217 height 31
click at [992, 33] on div "Wymagane części nie zostały dodane. Zakończ edycję" at bounding box center [931, 31] width 217 height 31
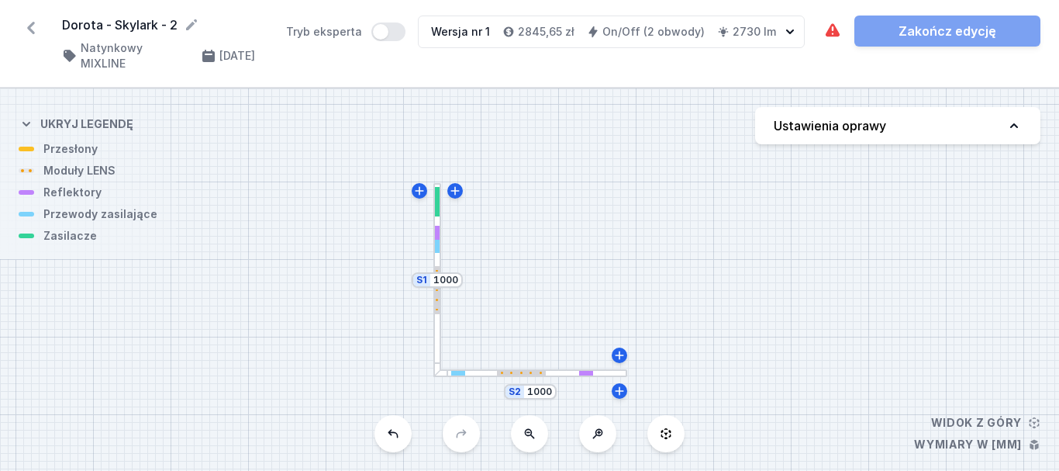
click at [36, 29] on icon at bounding box center [31, 28] width 25 height 25
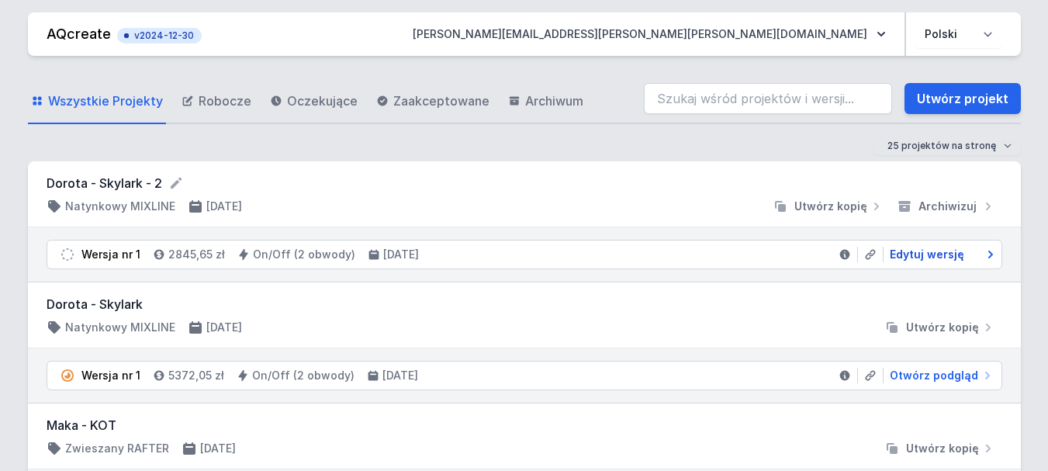
click at [924, 256] on span "Edytuj wersję" at bounding box center [926, 255] width 74 height 16
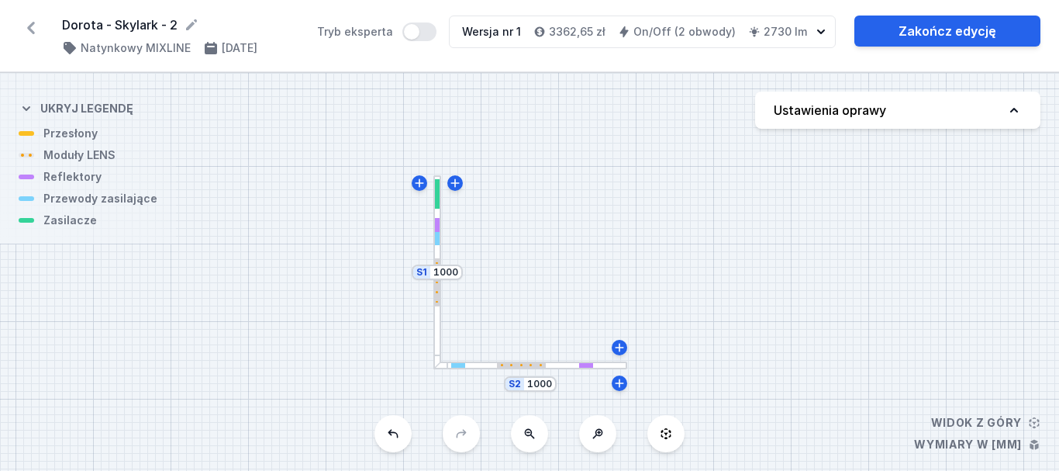
click at [538, 264] on div "S2 1000 S1 1000" at bounding box center [529, 272] width 1059 height 398
click at [701, 250] on div "S2 1000 S1 1000" at bounding box center [529, 272] width 1059 height 398
click at [423, 36] on button "Tryb eksperta" at bounding box center [419, 31] width 34 height 19
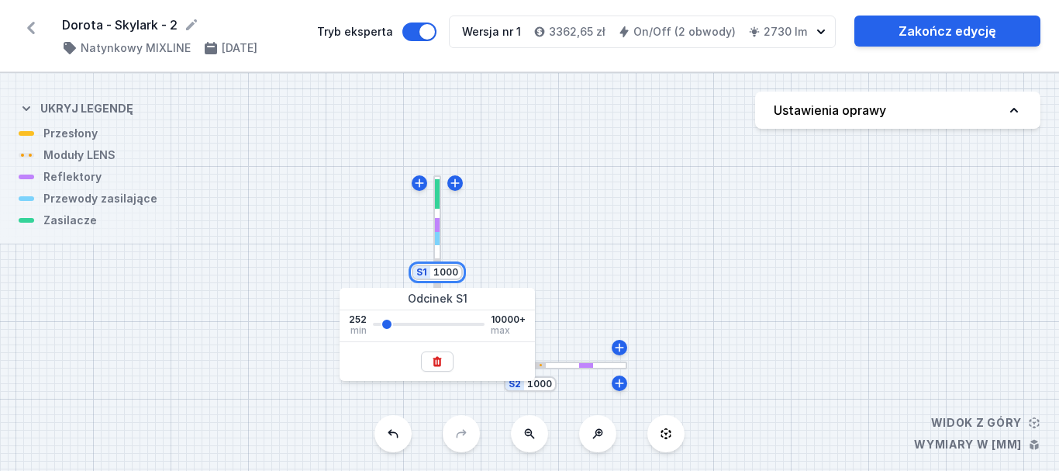
drag, startPoint x: 449, startPoint y: 271, endPoint x: 461, endPoint y: 271, distance: 11.7
click at [450, 271] on input "1000" at bounding box center [445, 272] width 25 height 12
click at [458, 274] on input "11500" at bounding box center [445, 272] width 31 height 12
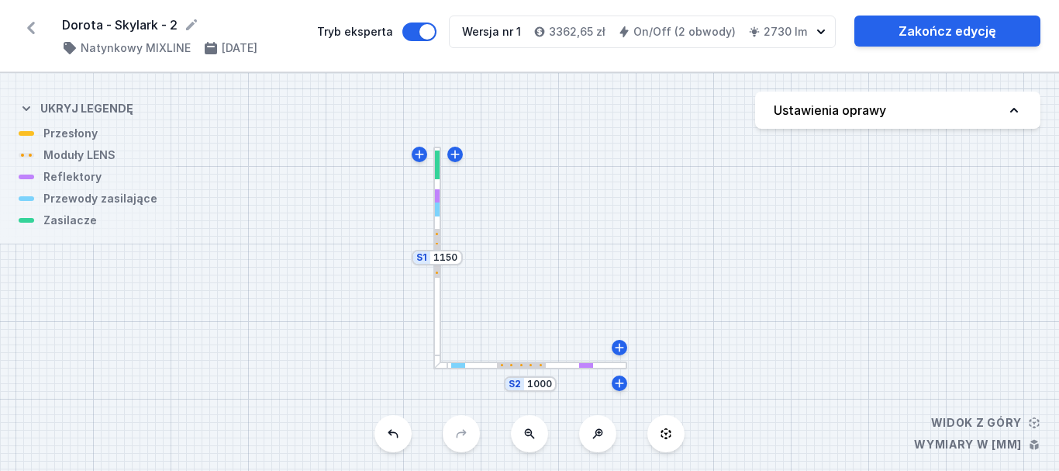
click at [647, 205] on div "S2 1000 S1 1150" at bounding box center [529, 272] width 1059 height 398
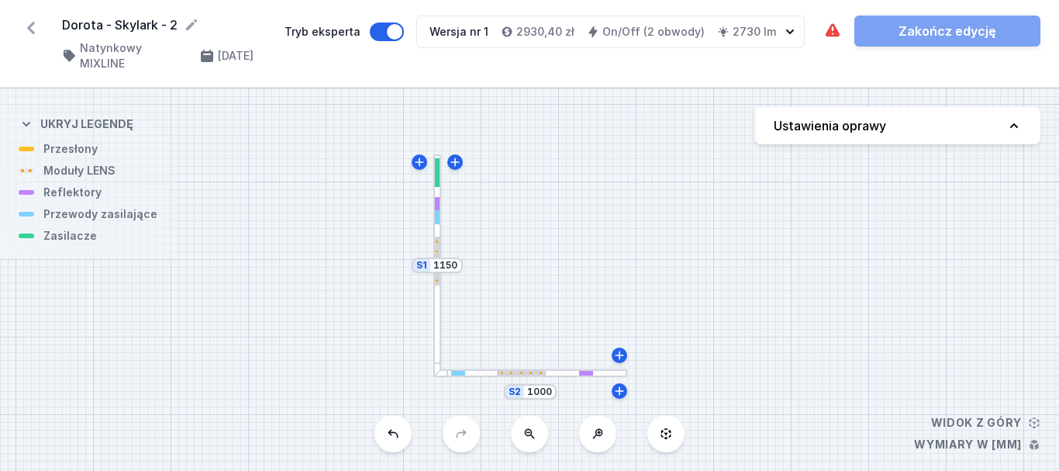
click at [533, 390] on div "S2 1000" at bounding box center [530, 392] width 53 height 16
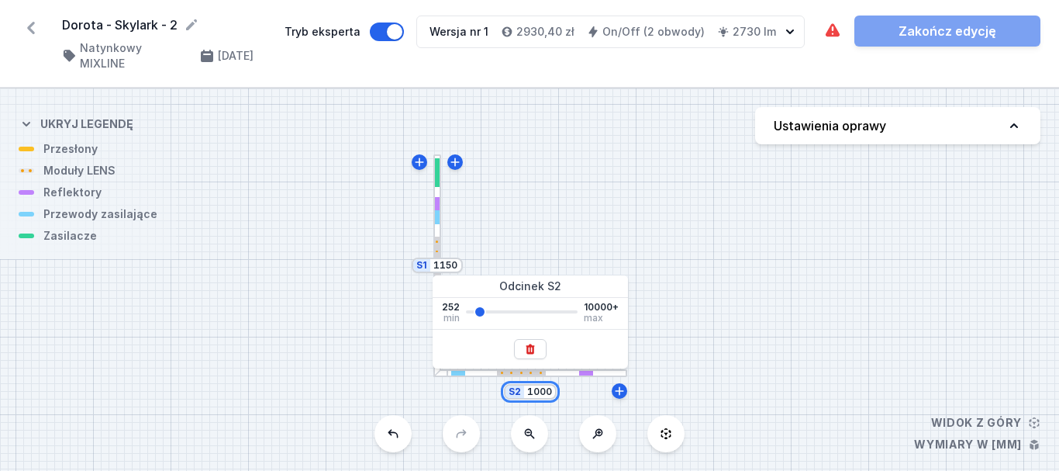
click at [540, 385] on input "1000" at bounding box center [539, 391] width 25 height 12
click at [544, 385] on input "1000" at bounding box center [539, 391] width 25 height 12
click at [704, 326] on div "S2 1150 S1 1150" at bounding box center [529, 279] width 1059 height 382
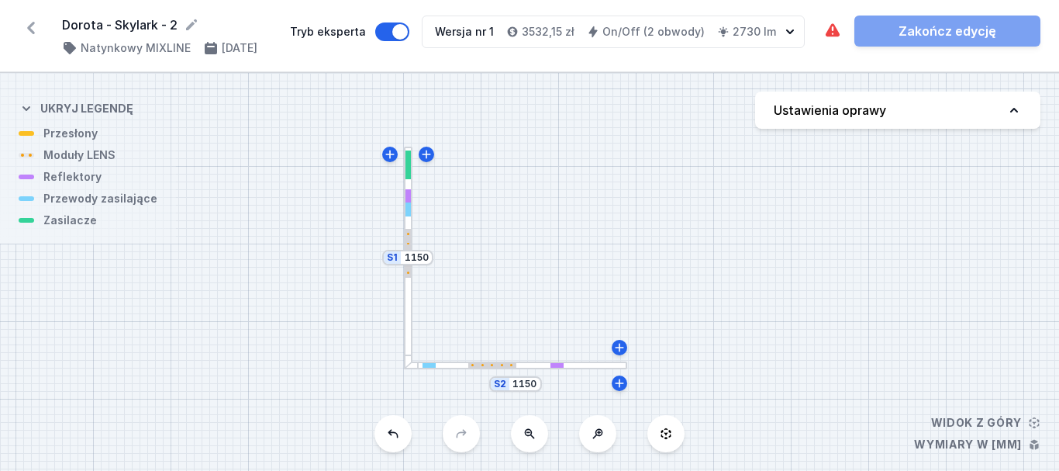
click at [407, 292] on div at bounding box center [408, 258] width 9 height 223
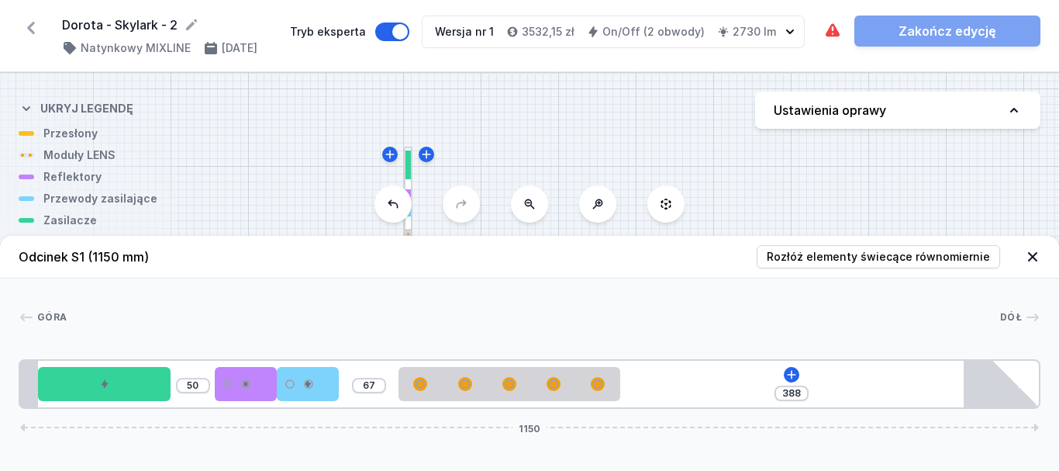
click at [407, 292] on div "[GEOGRAPHIC_DATA] 1 2 2 3 1 4 5 1 6 50 67 388 1150 20 150 50 70 70 67 250 473 2…" at bounding box center [529, 343] width 1059 height 130
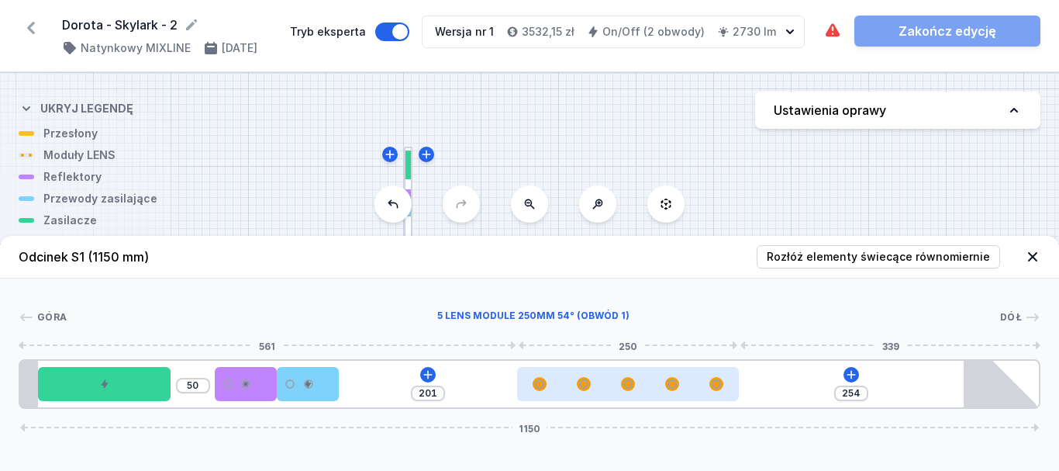
drag, startPoint x: 504, startPoint y: 383, endPoint x: 630, endPoint y: 385, distance: 125.6
click at [630, 385] on div at bounding box center [627, 383] width 9 height 9
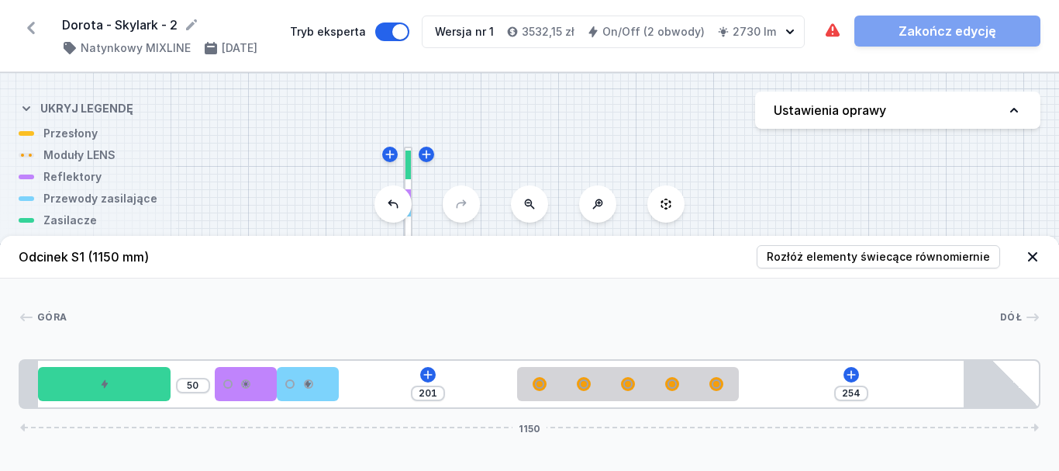
click at [1035, 257] on icon at bounding box center [1033, 257] width 16 height 16
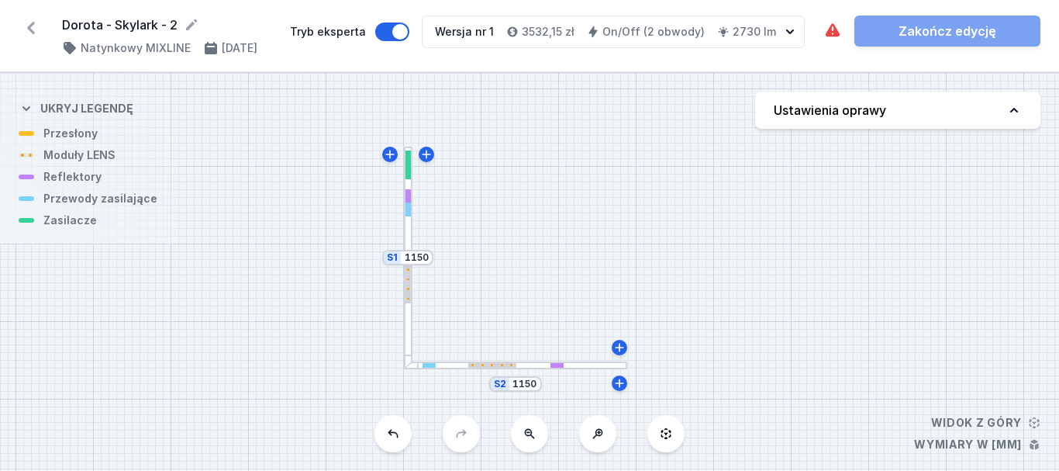
click at [595, 371] on div "S2 1150 S1 1150" at bounding box center [529, 272] width 1059 height 398
click at [594, 364] on div at bounding box center [515, 365] width 223 height 9
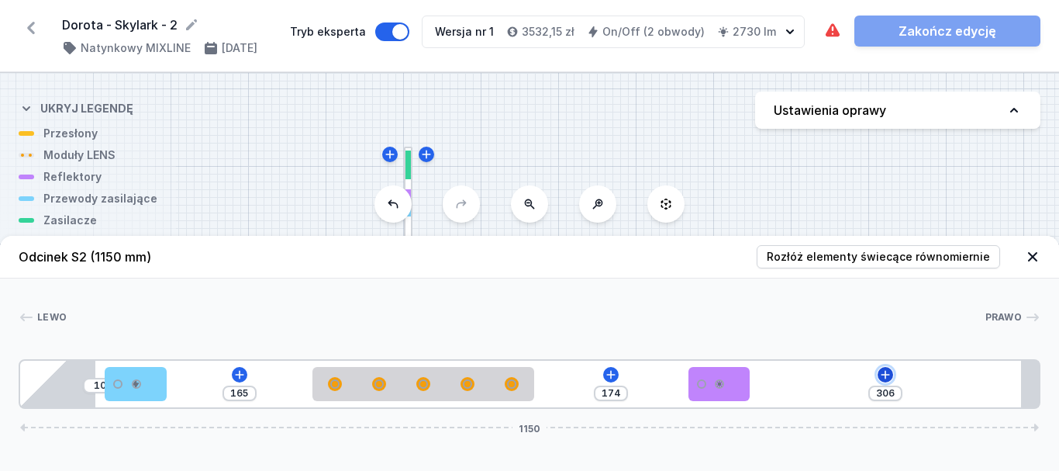
click at [884, 372] on icon at bounding box center [885, 374] width 12 height 12
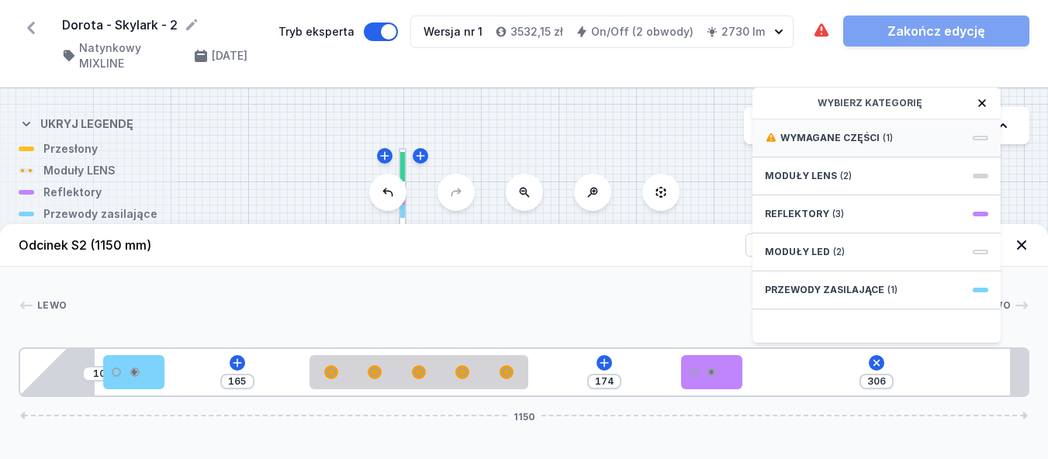
click at [885, 144] on span "(1)" at bounding box center [887, 138] width 10 height 12
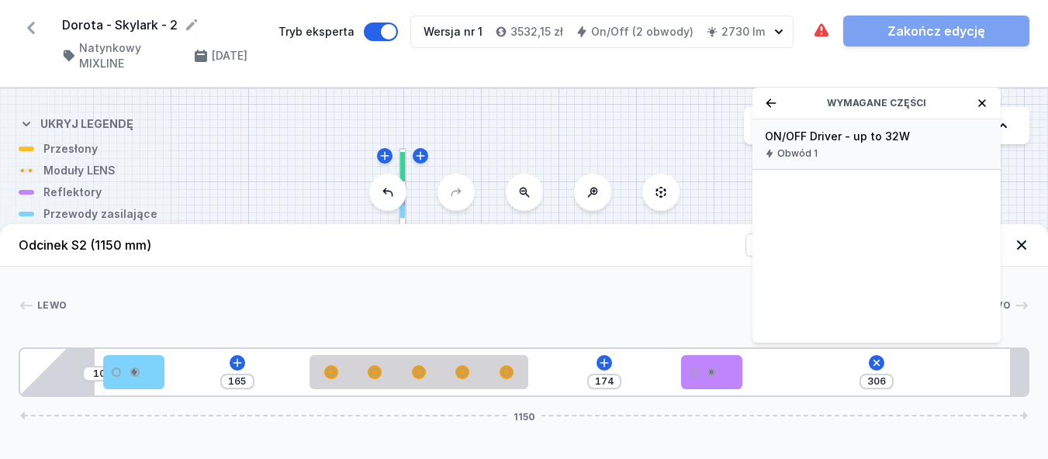
click at [823, 158] on div "ON/OFF Driver - up to 32W Obwód 1" at bounding box center [876, 144] width 248 height 50
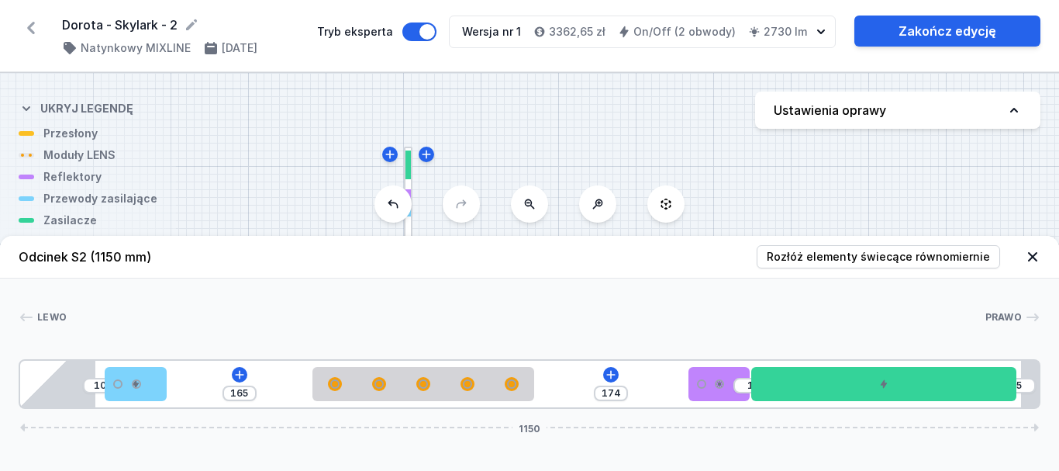
click at [703, 313] on div at bounding box center [526, 317] width 918 height 16
click at [1033, 259] on icon at bounding box center [1033, 257] width 16 height 16
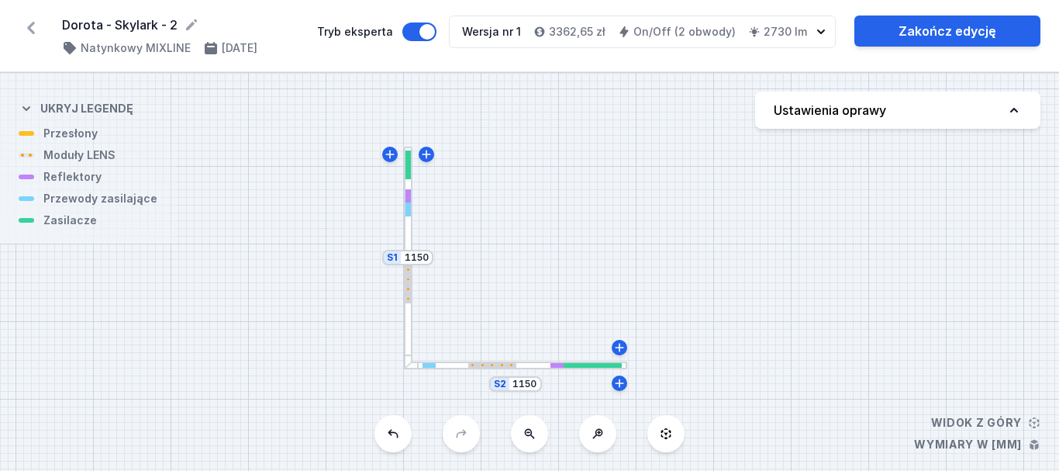
click at [528, 364] on div at bounding box center [515, 365] width 223 height 9
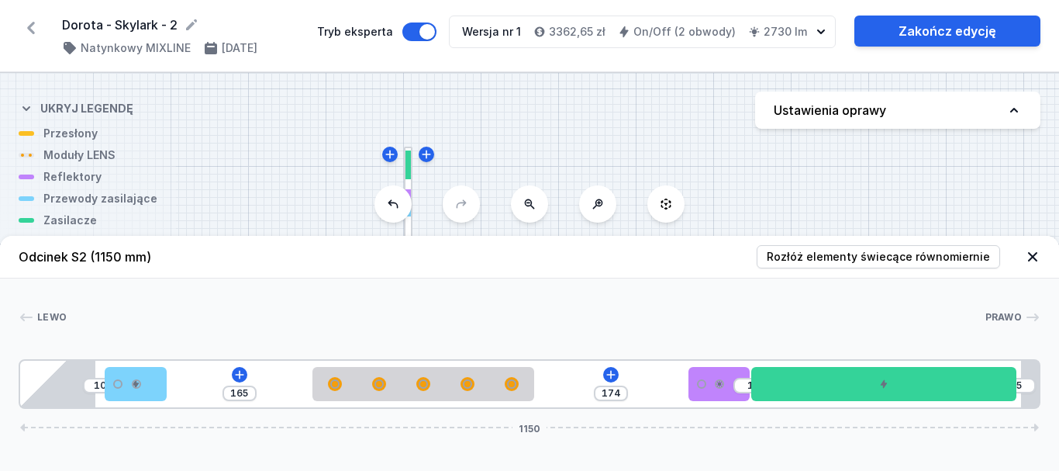
click at [528, 364] on div "10 165 174 1 5 1150" at bounding box center [530, 384] width 1022 height 50
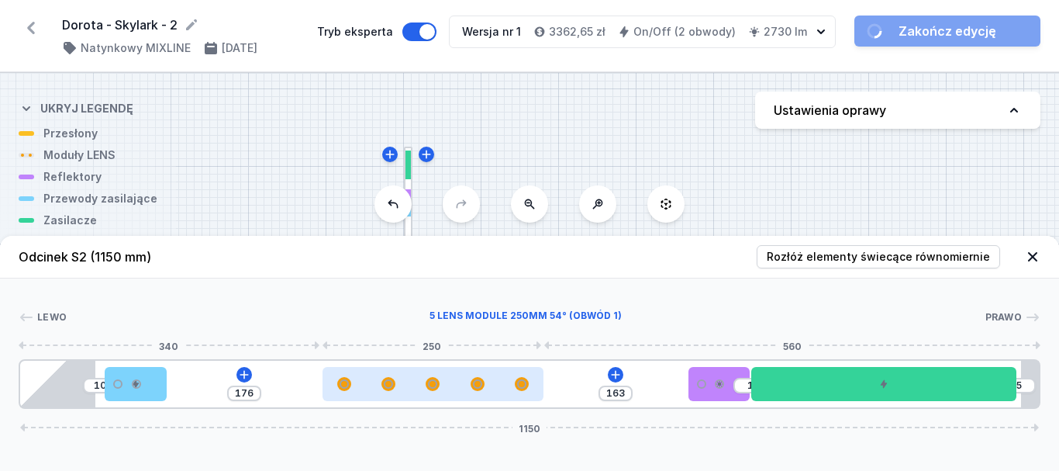
click at [412, 388] on div at bounding box center [434, 384] width 222 height 34
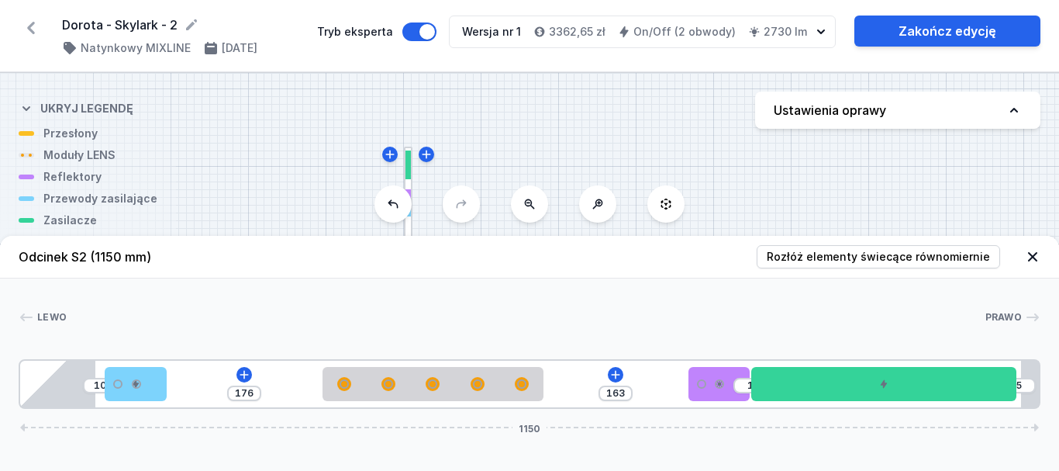
click at [1033, 254] on icon at bounding box center [1033, 257] width 16 height 16
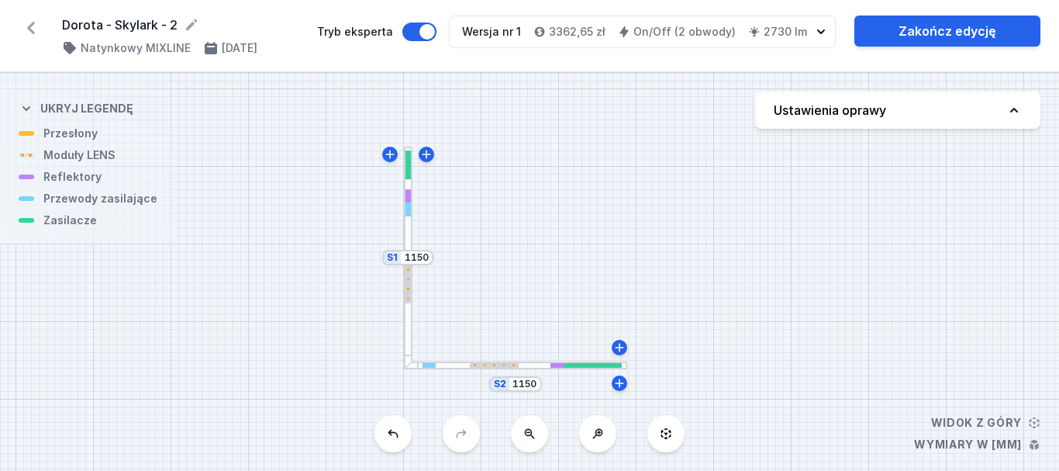
click at [408, 239] on div at bounding box center [408, 258] width 9 height 223
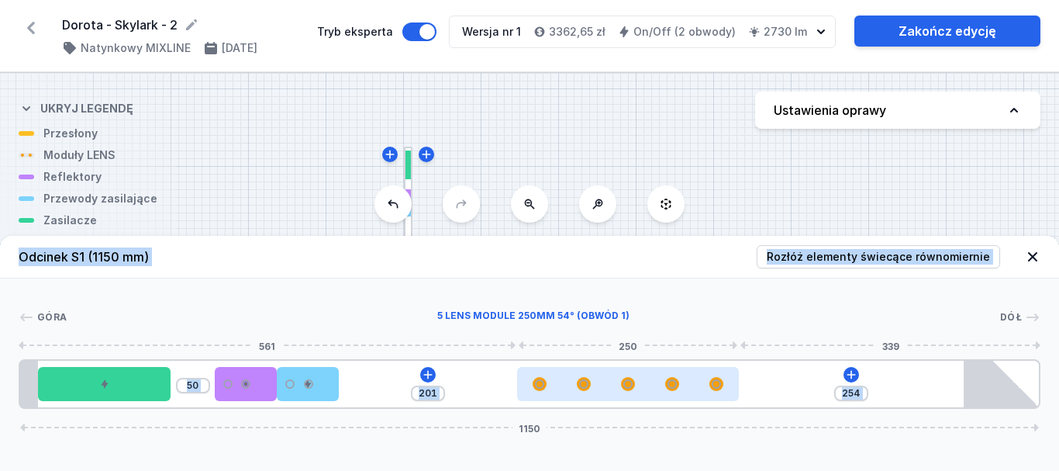
click at [673, 387] on div at bounding box center [672, 383] width 9 height 9
click at [666, 390] on div at bounding box center [628, 384] width 222 height 34
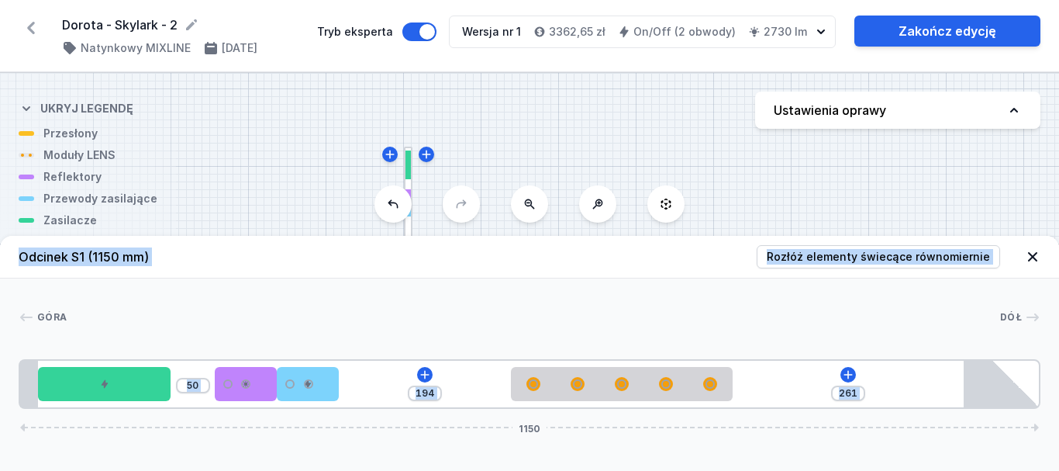
drag, startPoint x: 737, startPoint y: 263, endPoint x: 761, endPoint y: 259, distance: 24.3
click at [738, 262] on header "Odcinek S1 (1150 mm) Rozłóż elementy świecące równomiernie" at bounding box center [529, 257] width 1059 height 43
click at [1033, 253] on icon at bounding box center [1033, 257] width 16 height 16
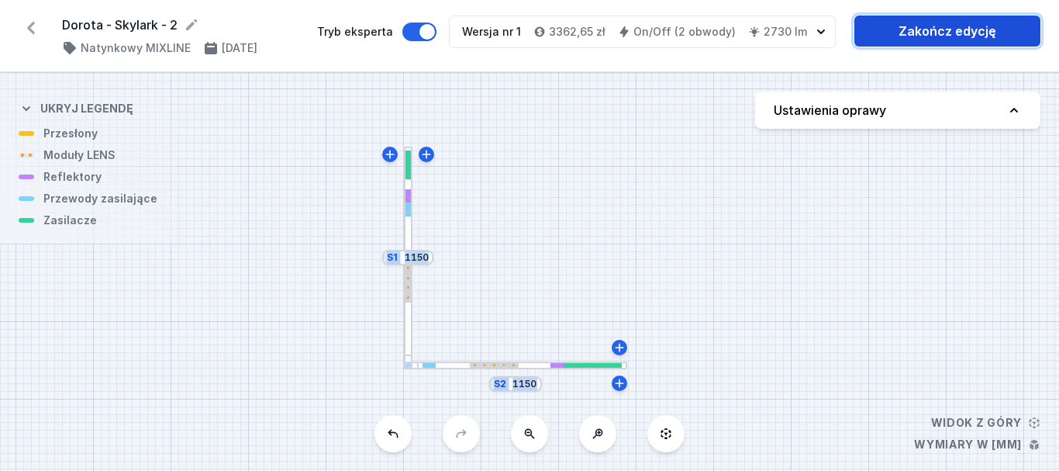
click at [955, 27] on link "Zakończ edycję" at bounding box center [947, 31] width 186 height 31
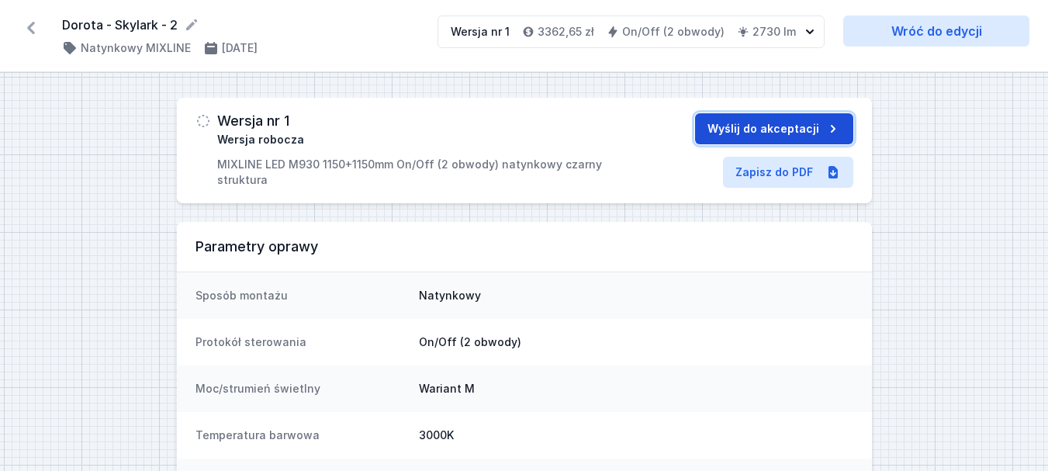
click at [777, 134] on button "Wyślij do akceptacji" at bounding box center [774, 128] width 158 height 31
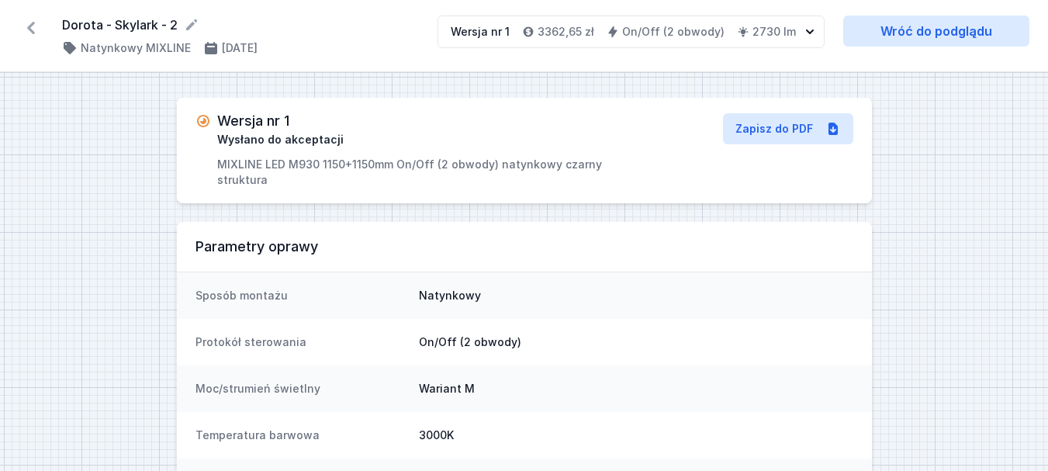
click at [27, 24] on icon at bounding box center [31, 28] width 25 height 25
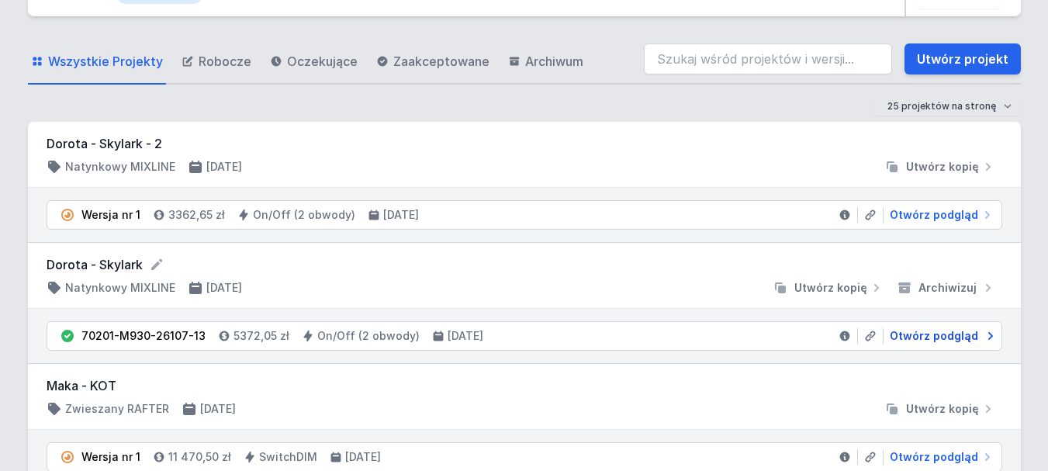
scroll to position [78, 0]
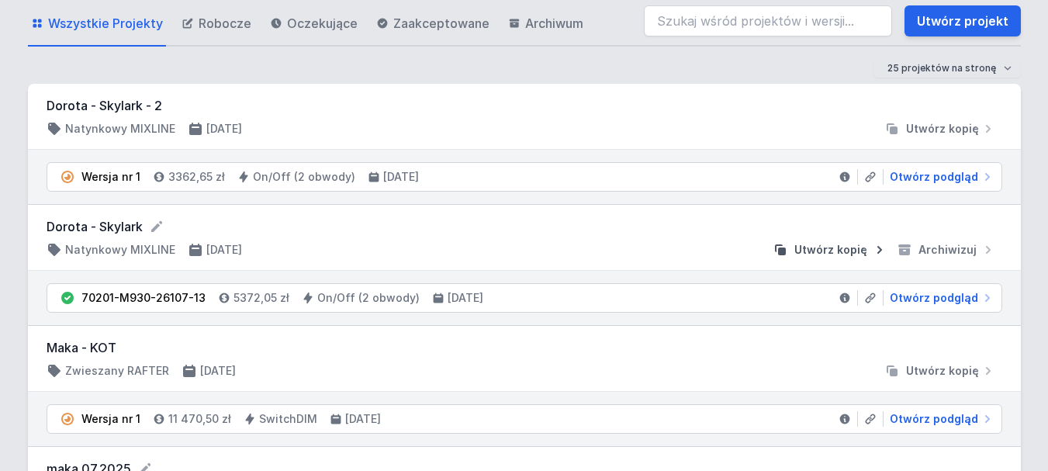
click at [828, 248] on span "Utwórz kopię" at bounding box center [830, 250] width 73 height 16
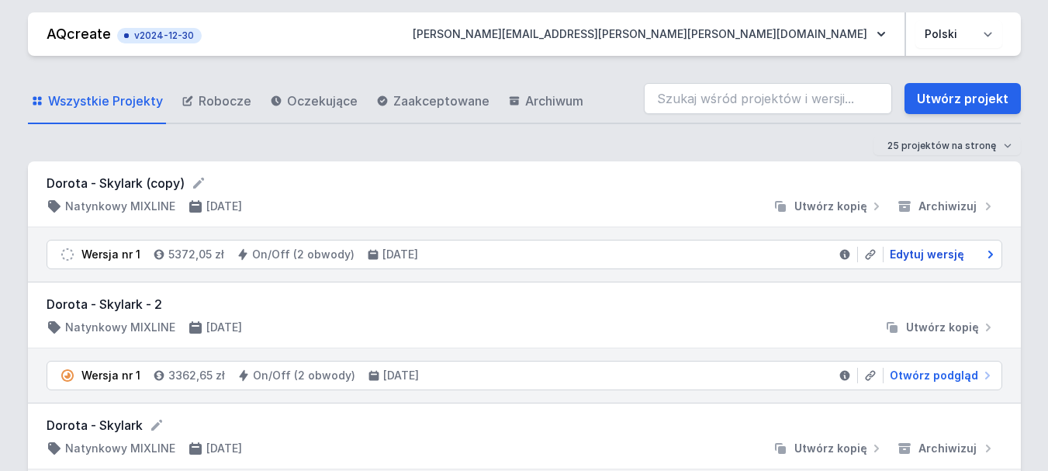
click at [930, 254] on span "Edytuj wersję" at bounding box center [926, 255] width 74 height 16
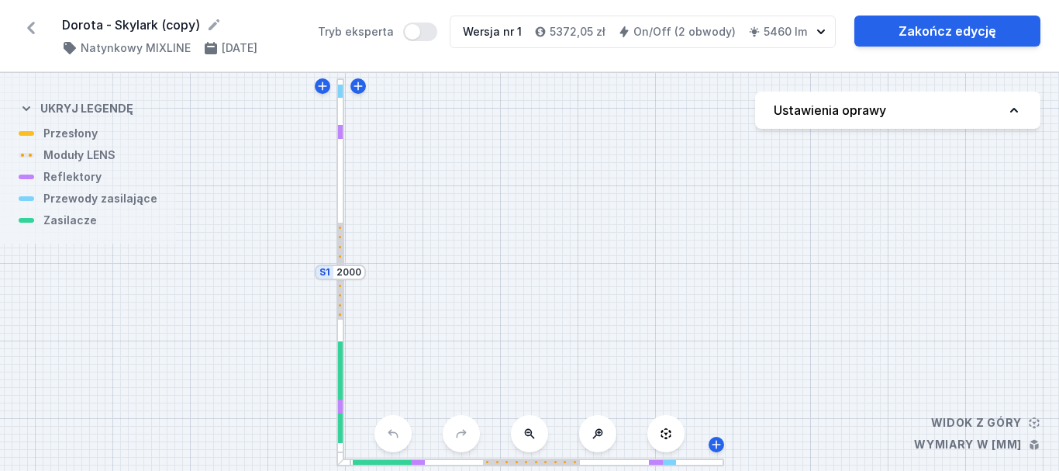
click at [1016, 107] on icon at bounding box center [1014, 110] width 16 height 16
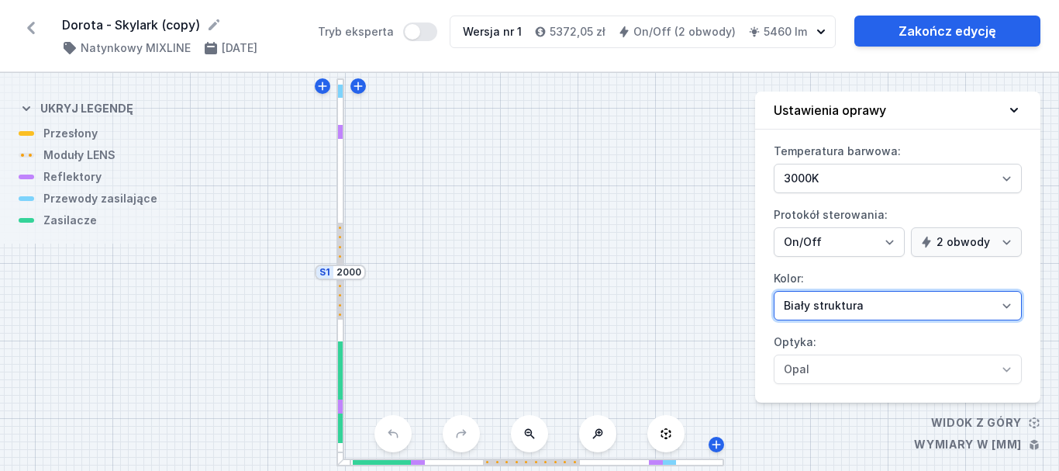
click at [1004, 302] on select "Biały struktura Czarny struktura Złoty struktura Miedziany Szary Inny (z palety…" at bounding box center [898, 305] width 248 height 29
click at [774, 291] on select "Biały struktura Czarny struktura Złoty struktura Miedziany Szary Inny (z palety…" at bounding box center [898, 305] width 248 height 29
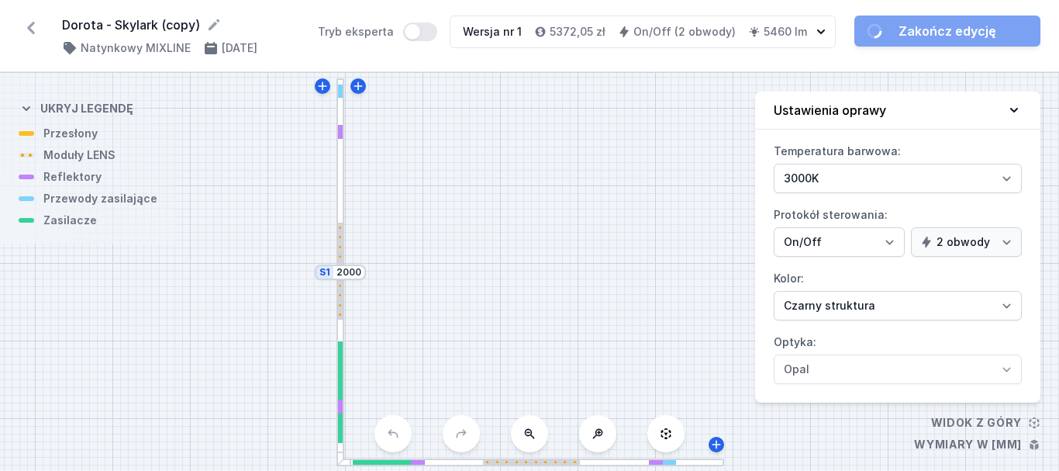
click at [635, 164] on div "S2 2000 S1 2000" at bounding box center [529, 272] width 1059 height 398
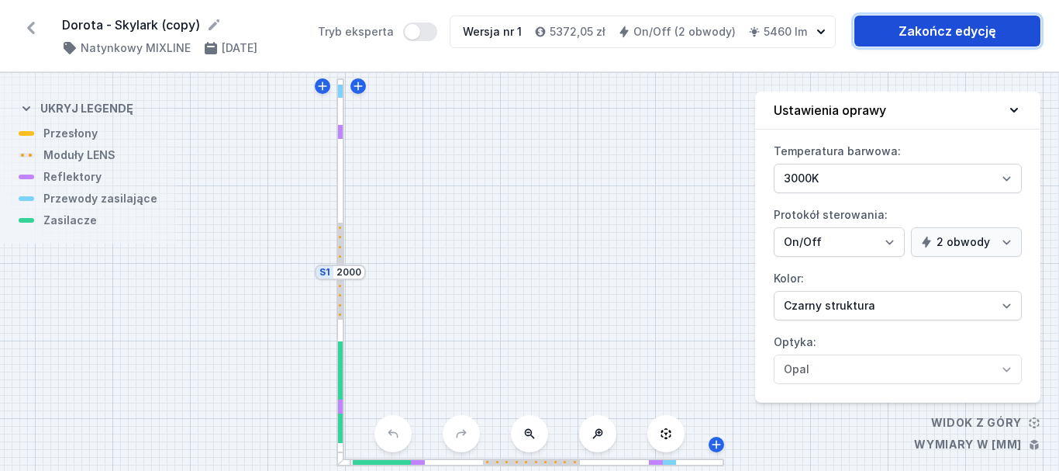
click at [923, 36] on link "Zakończ edycję" at bounding box center [947, 31] width 186 height 31
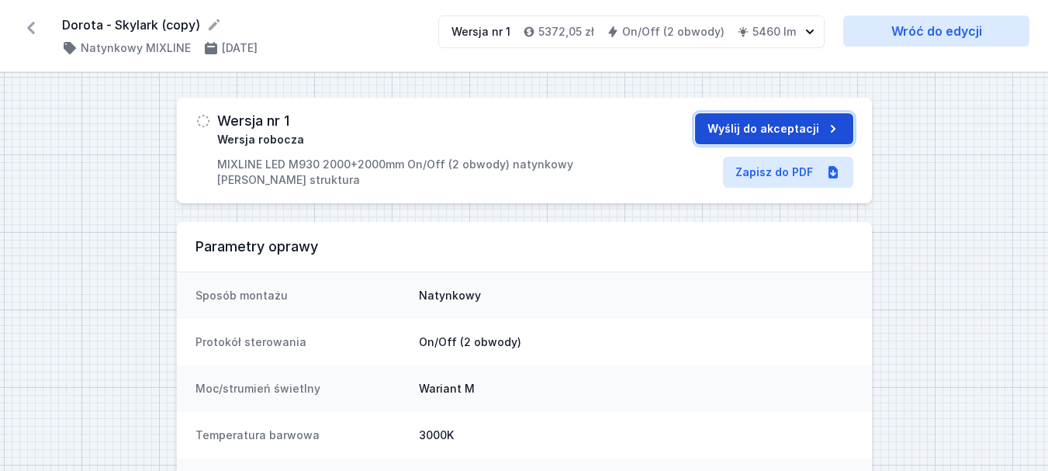
click at [757, 133] on button "Wyślij do akceptacji" at bounding box center [774, 128] width 158 height 31
